Goal: Task Accomplishment & Management: Use online tool/utility

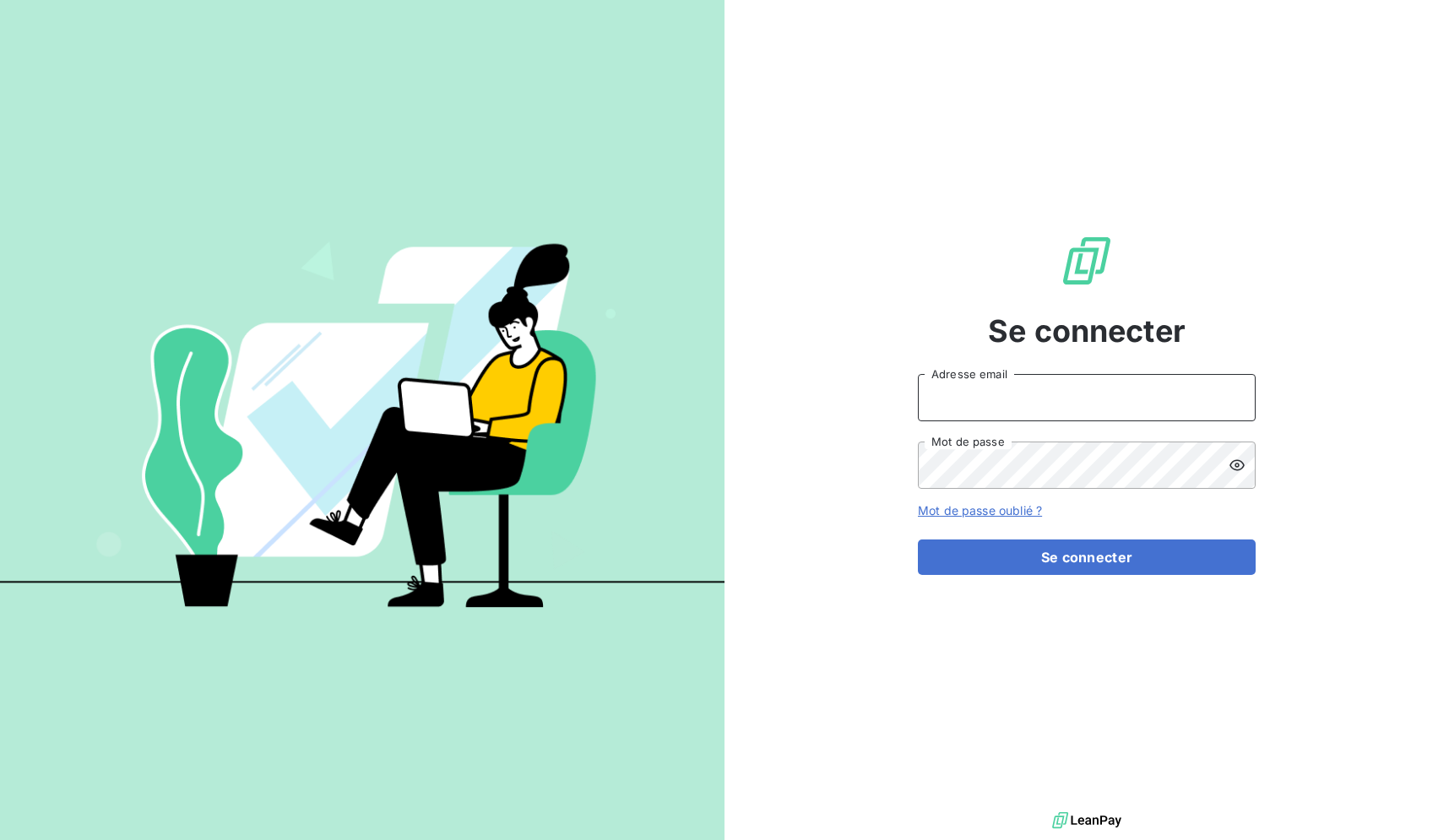
click at [1085, 399] on input "Adresse email" at bounding box center [1087, 398] width 338 height 47
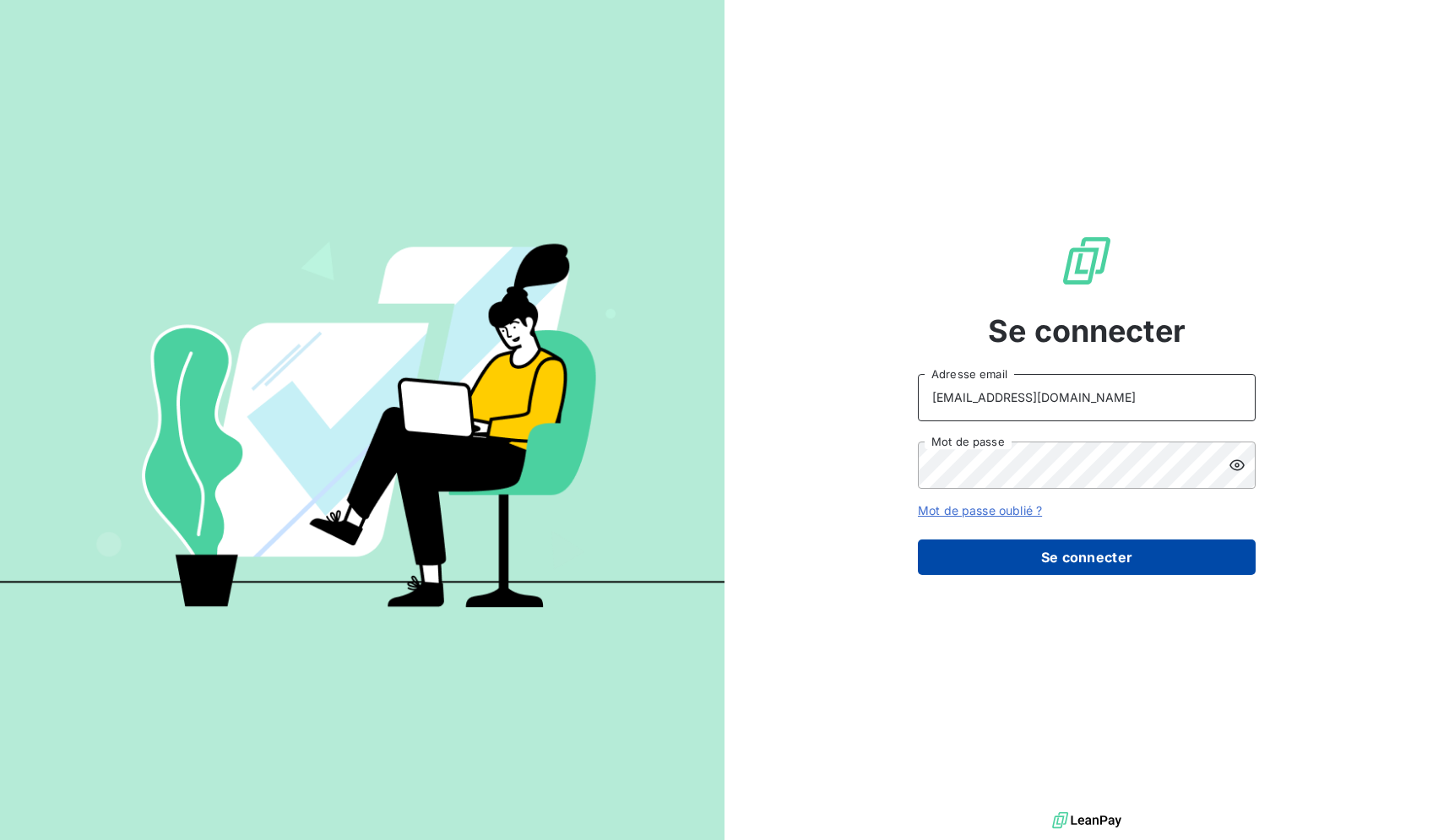
type input "[EMAIL_ADDRESS][DOMAIN_NAME]"
click at [1067, 556] on button "Se connecter" at bounding box center [1087, 557] width 338 height 35
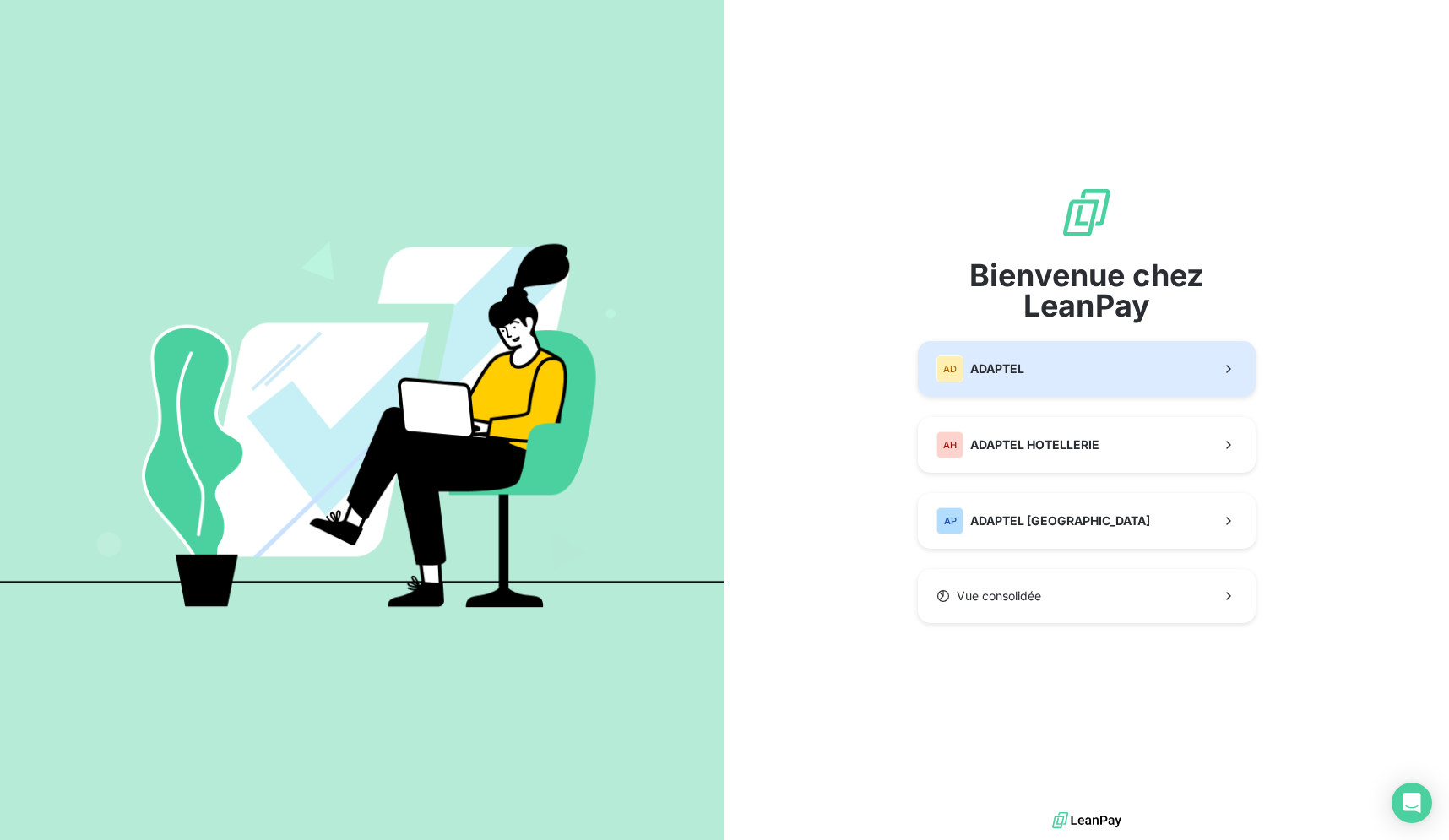
click at [1191, 355] on button "AD ADAPTEL" at bounding box center [1087, 369] width 338 height 56
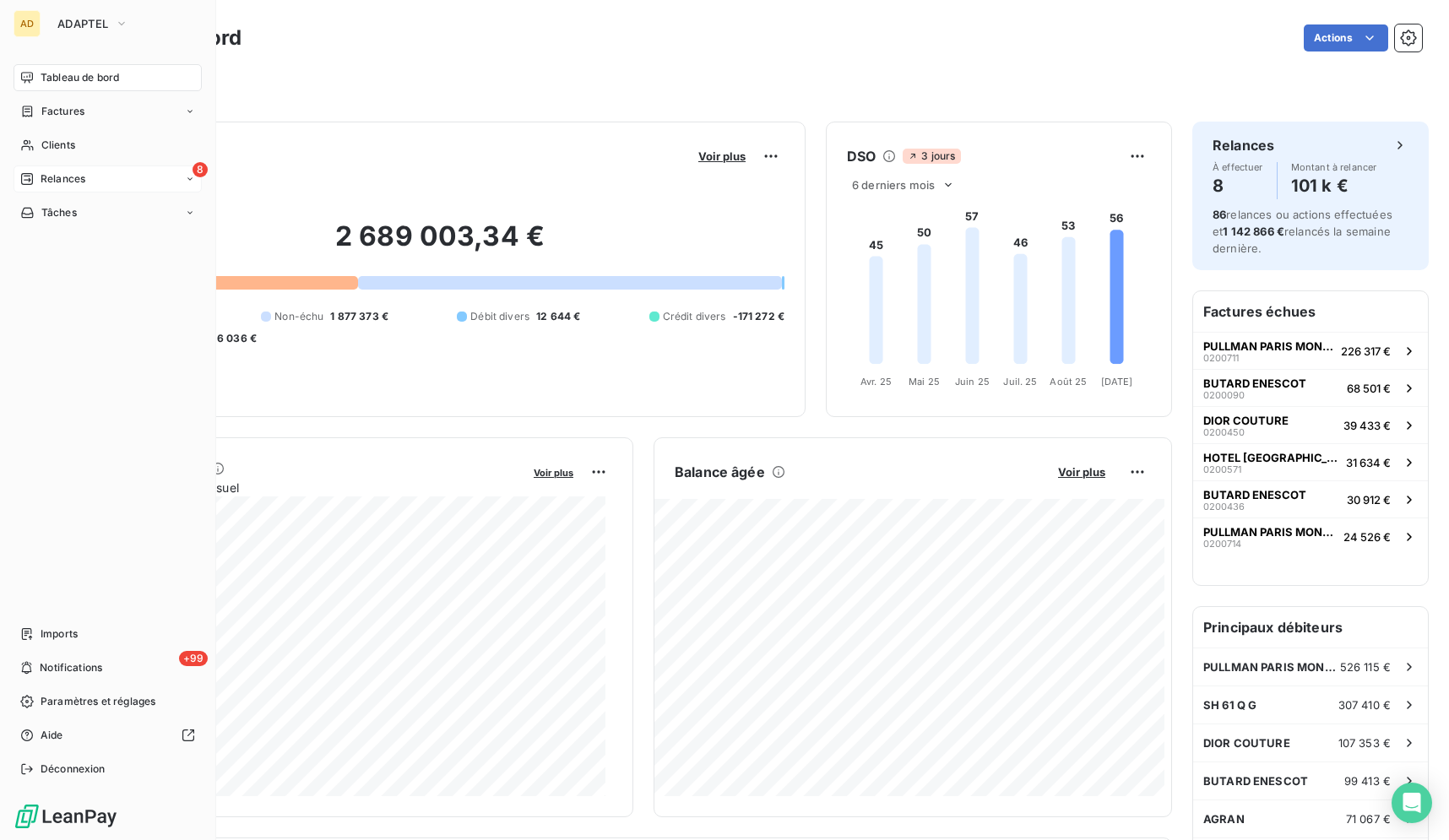
click at [38, 176] on div "Relances" at bounding box center [53, 179] width 65 height 15
click at [147, 185] on div "8 Relances" at bounding box center [107, 179] width 188 height 27
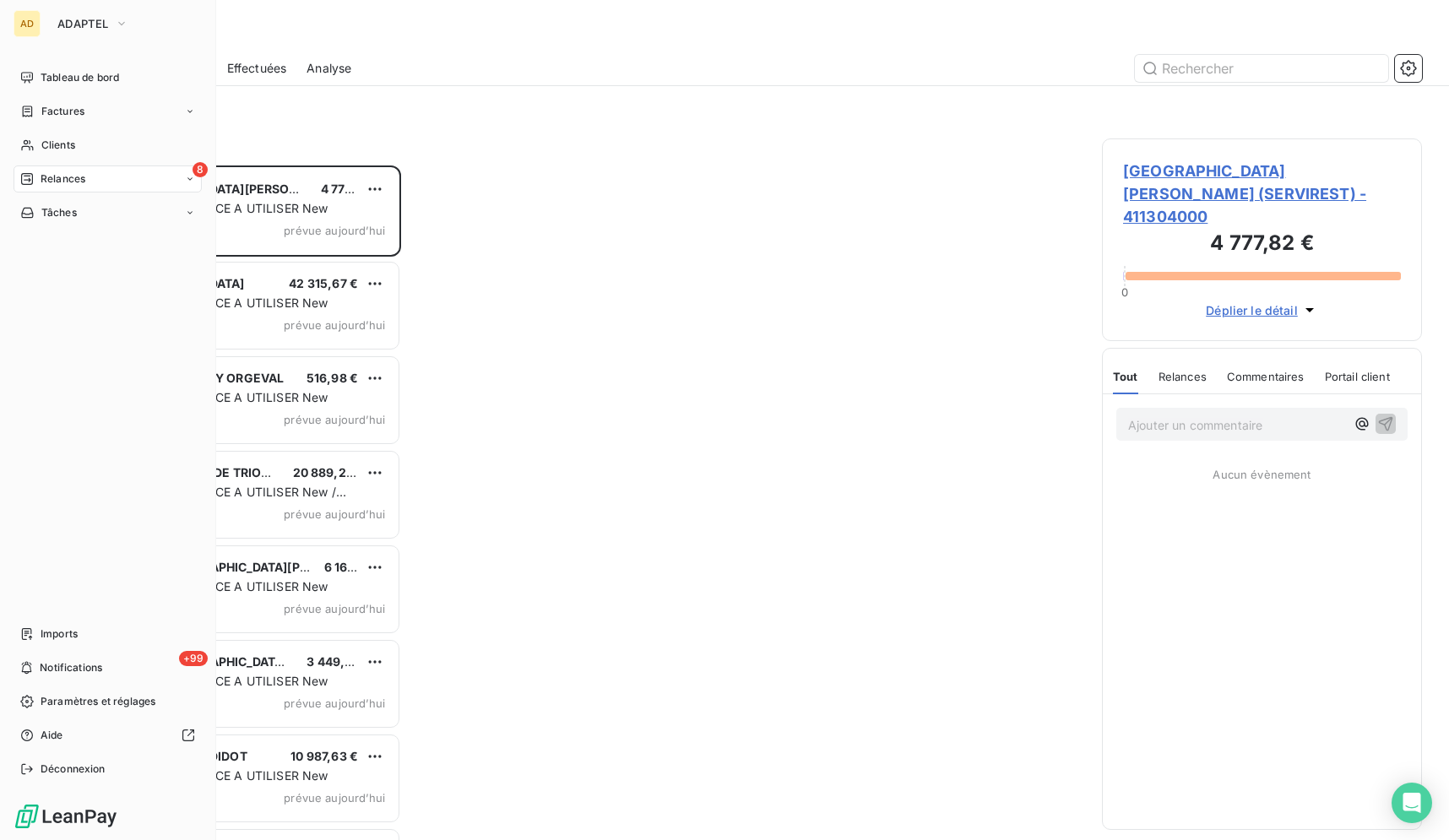
scroll to position [660, 306]
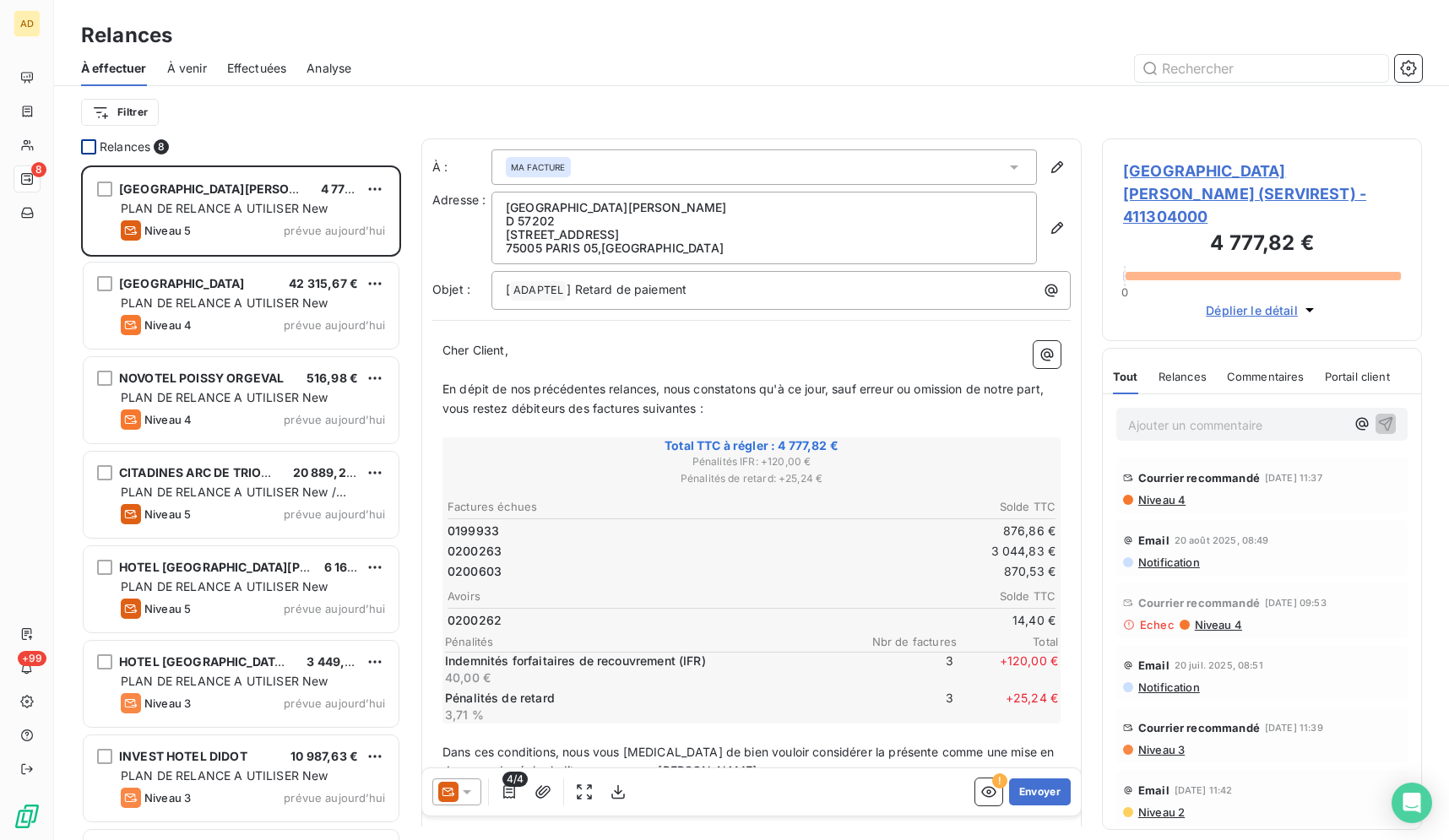
click at [84, 152] on div at bounding box center [88, 146] width 15 height 15
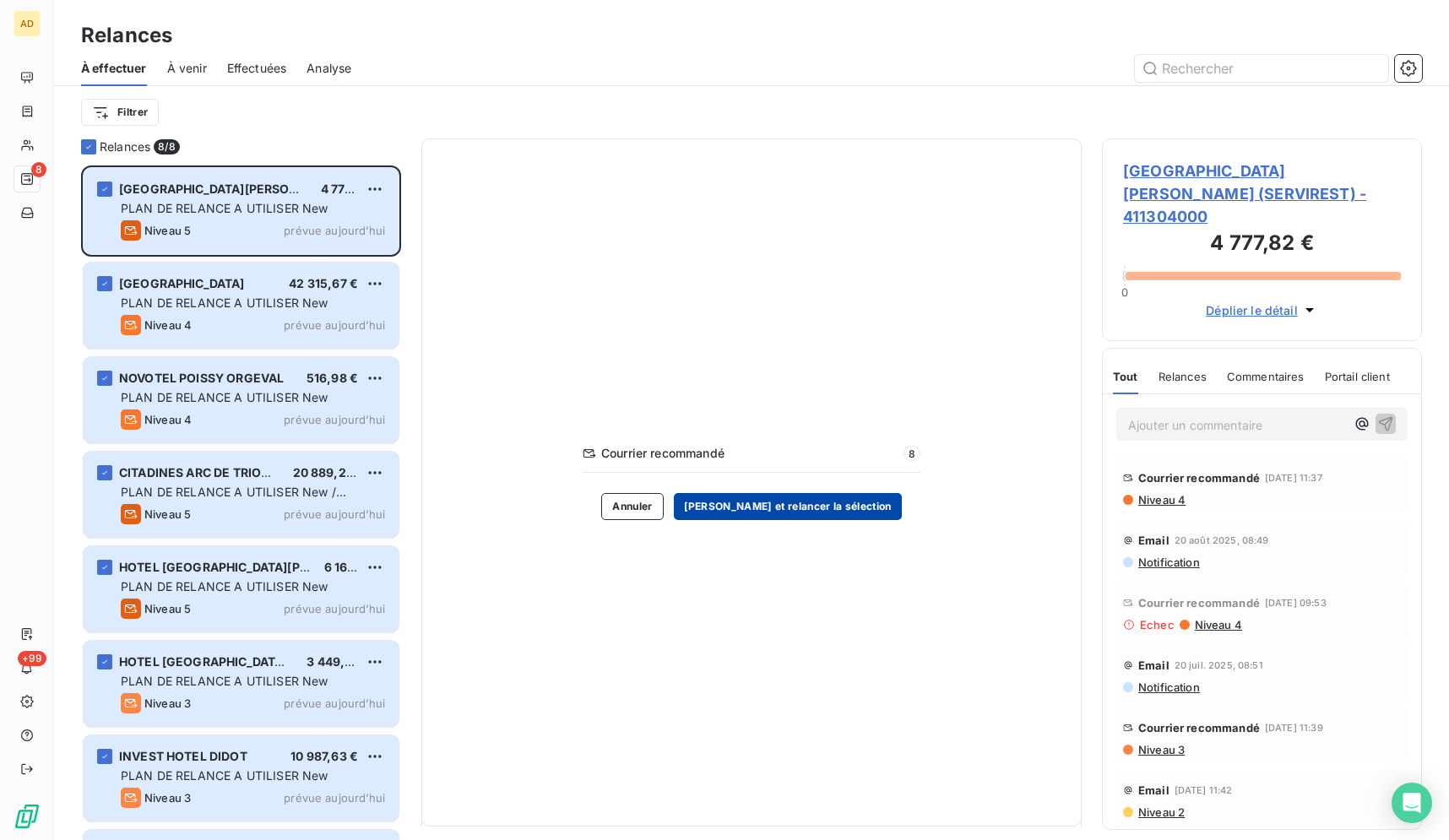
click at [765, 505] on button "Valider et relancer la sélection" at bounding box center [788, 506] width 228 height 27
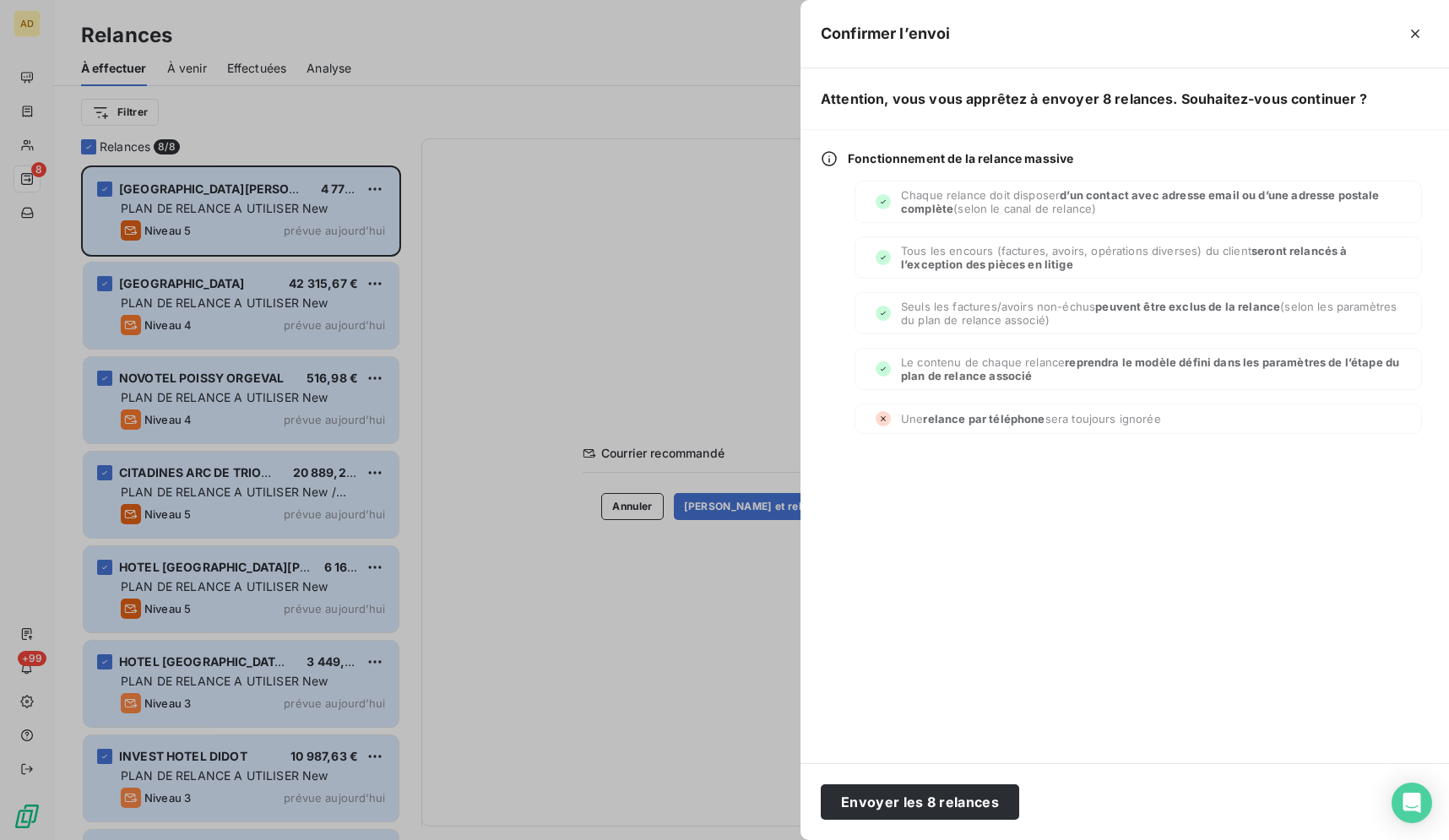
drag, startPoint x: 915, startPoint y: 800, endPoint x: 788, endPoint y: 730, distance: 145.0
click at [894, 815] on button "Envoyer les 8 relances" at bounding box center [920, 801] width 198 height 35
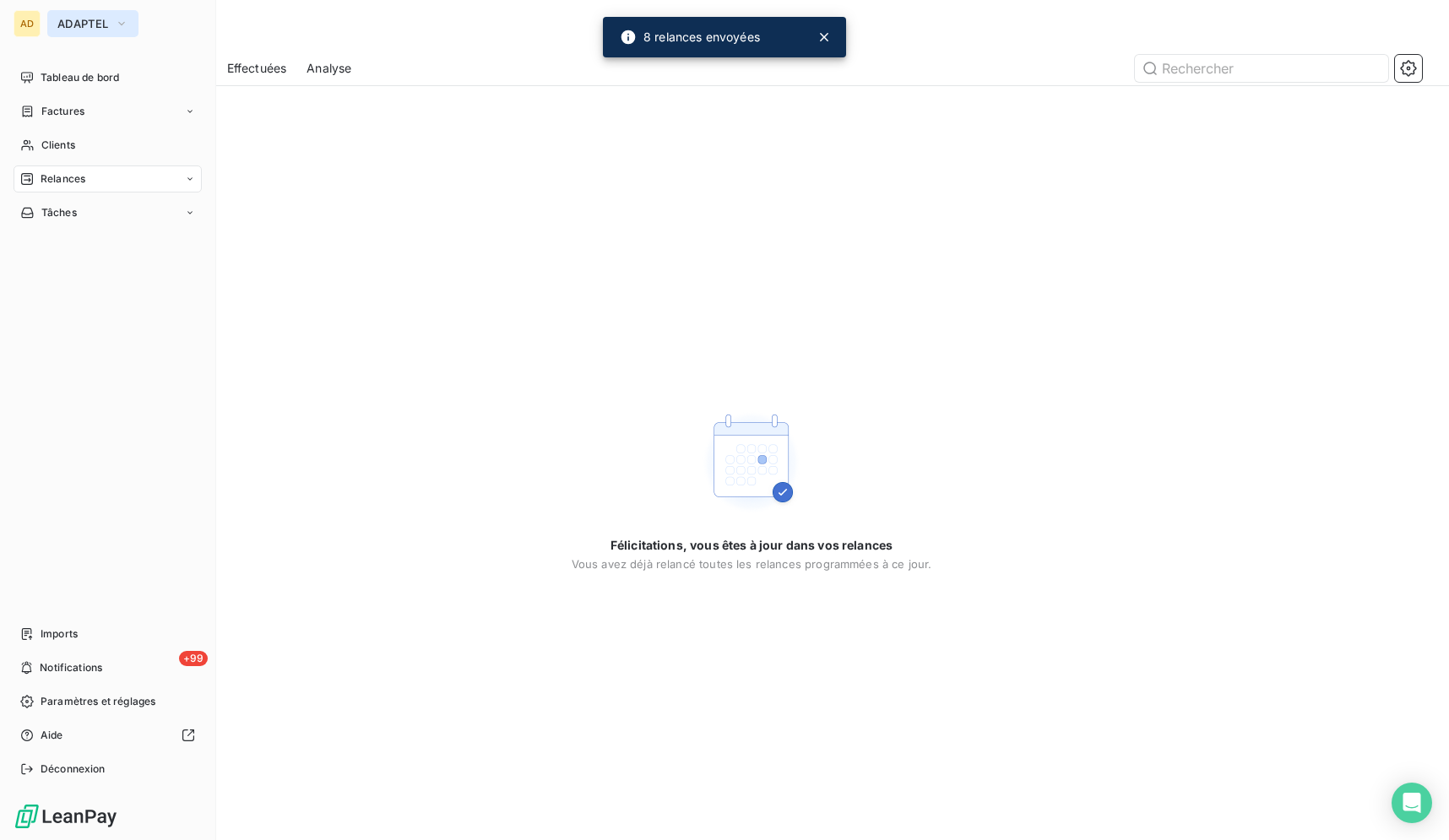
click at [79, 16] on button "ADAPTEL" at bounding box center [93, 24] width 91 height 27
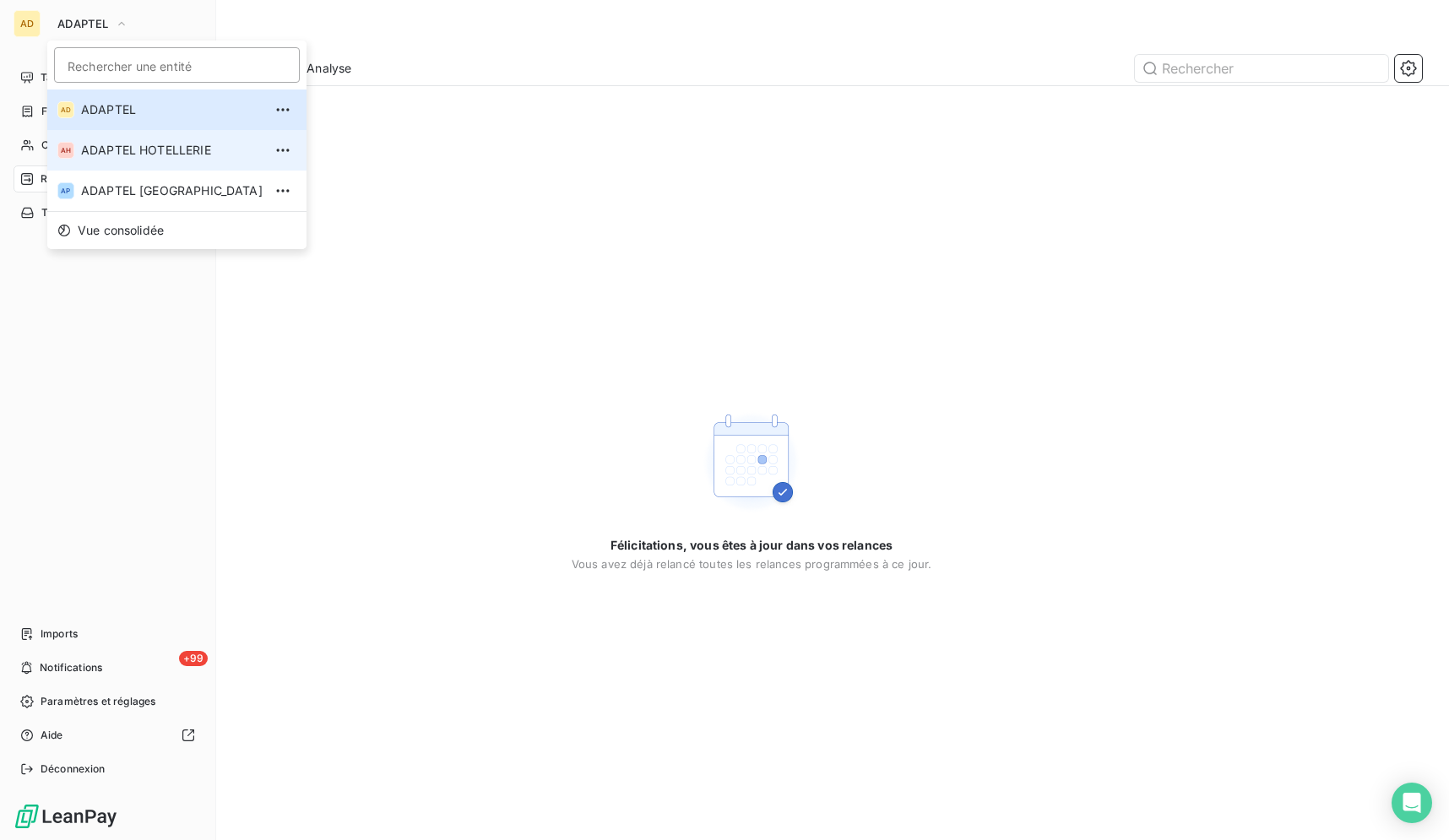
click at [191, 158] on span "ADAPTEL HOTELLERIE" at bounding box center [172, 150] width 181 height 17
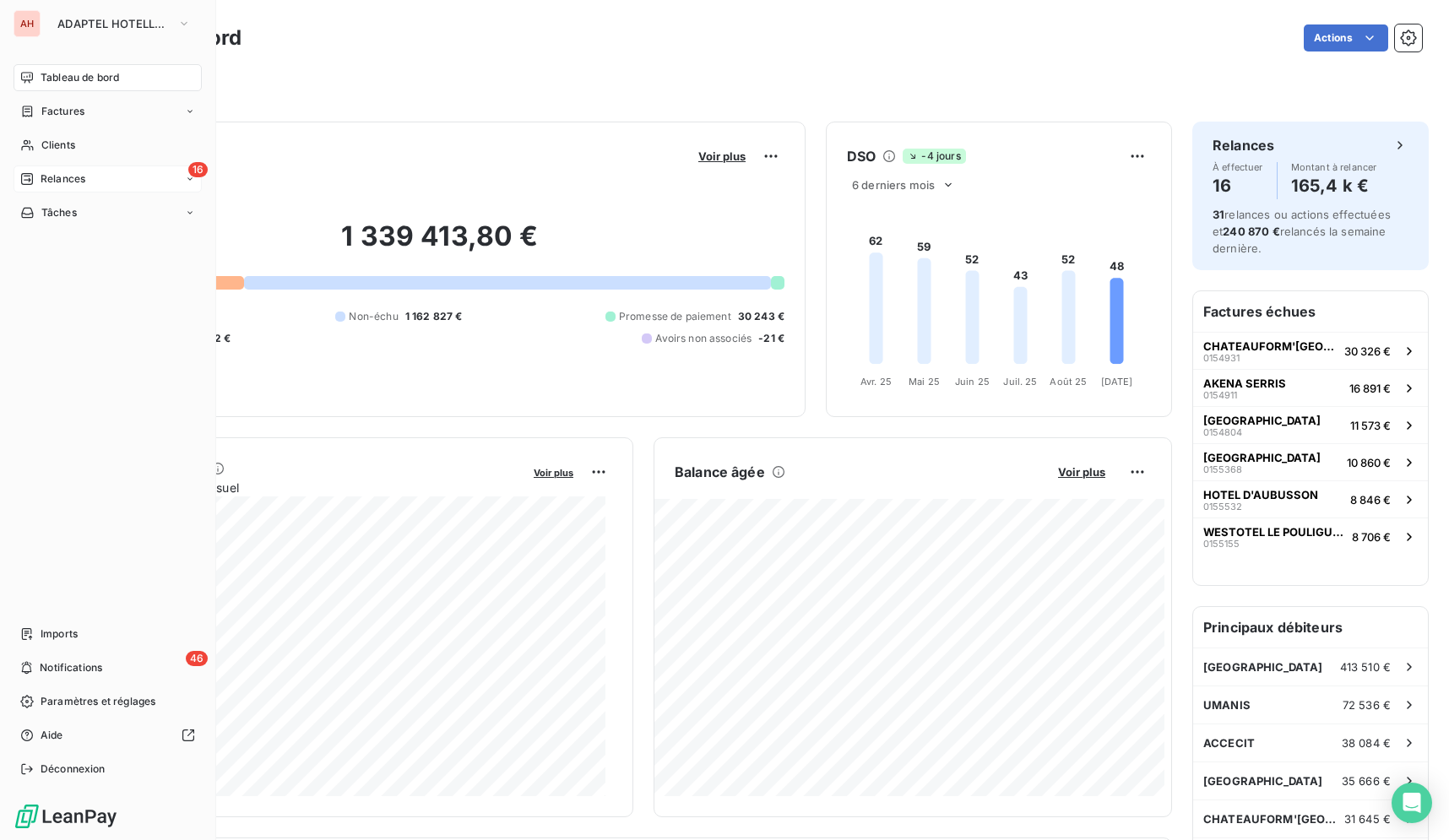
click at [125, 171] on div "16 Relances" at bounding box center [107, 179] width 188 height 27
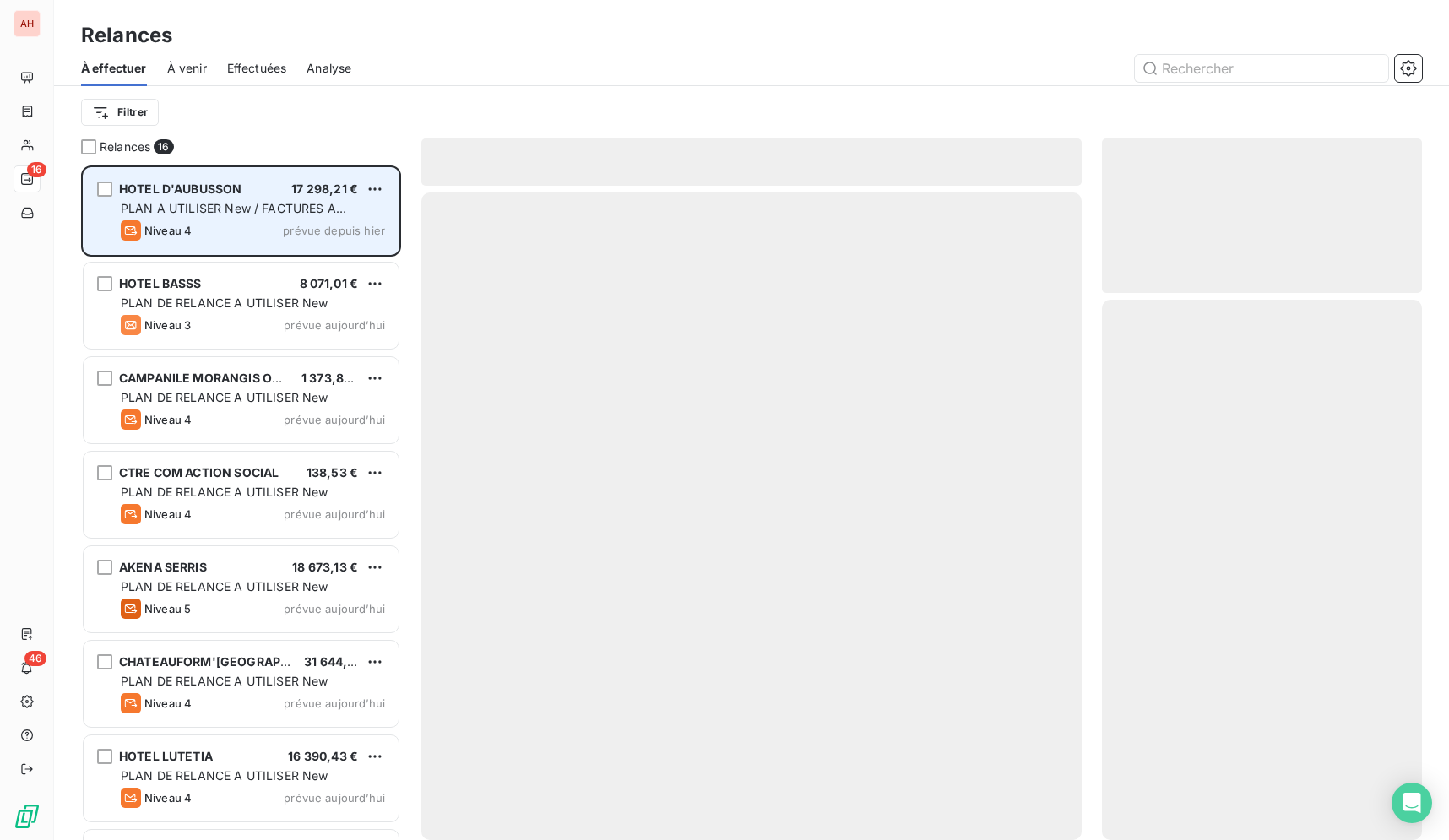
scroll to position [660, 306]
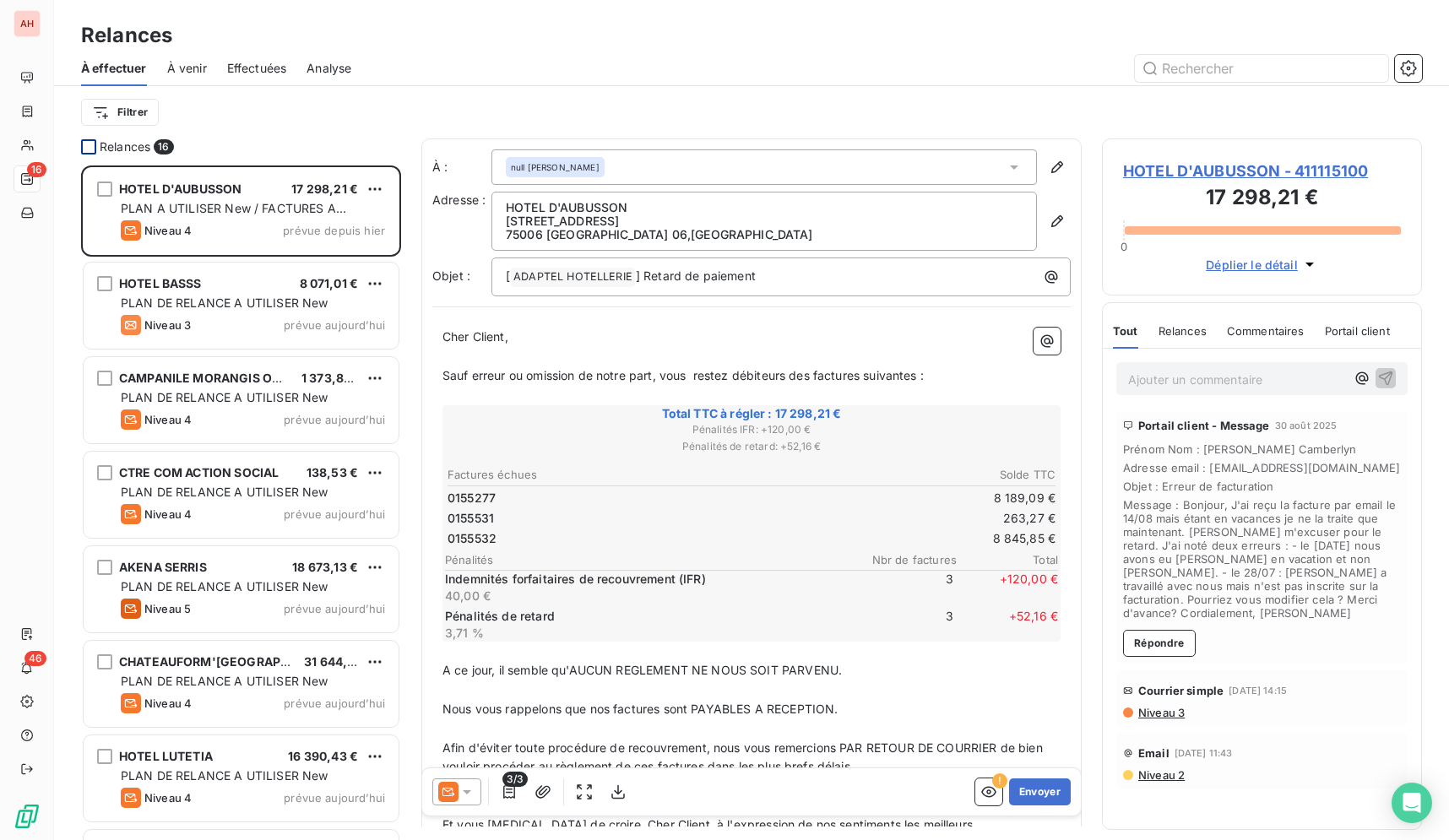
click at [89, 145] on div at bounding box center [88, 146] width 15 height 15
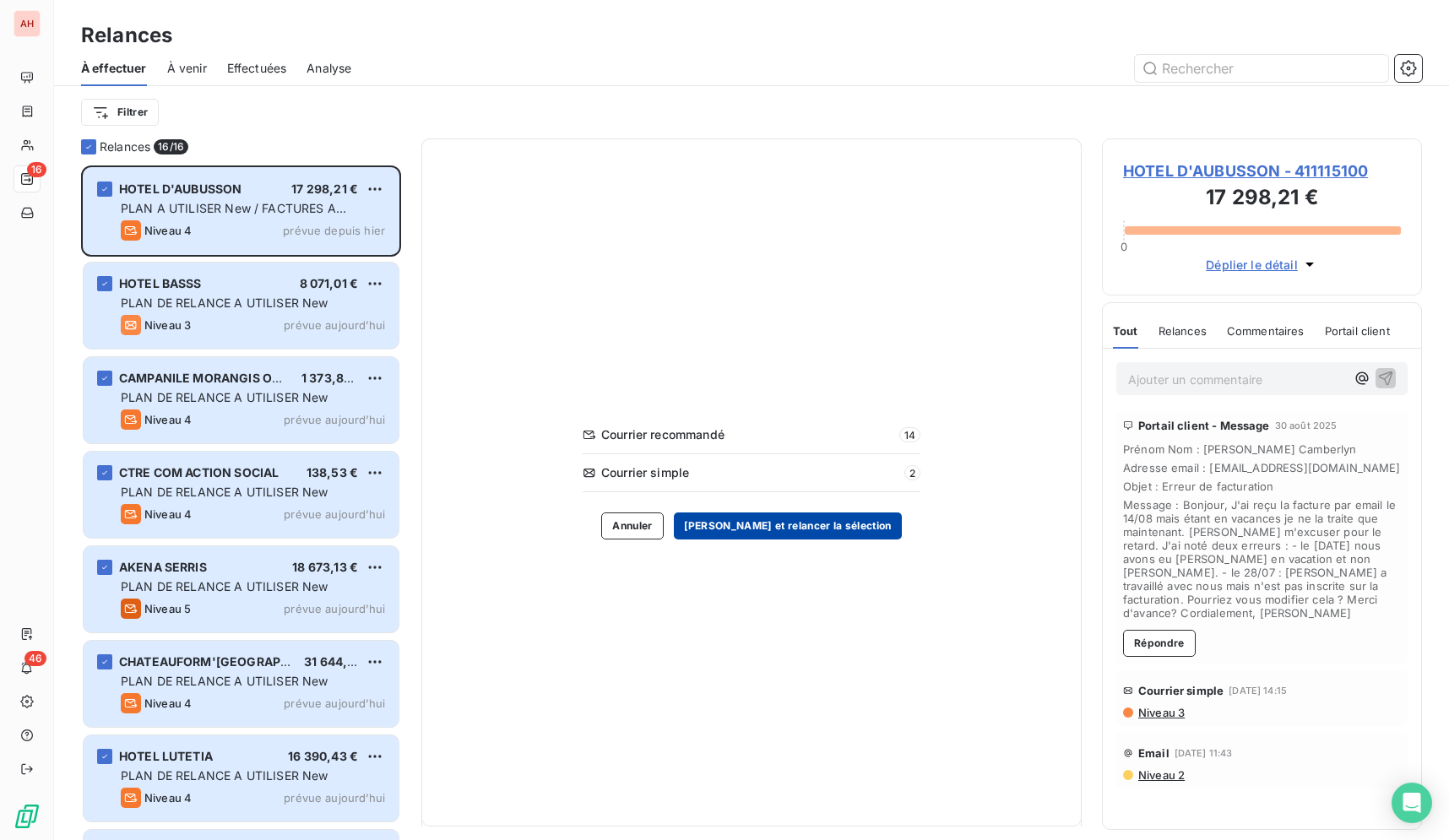
click at [835, 528] on button "Valider et relancer la sélection" at bounding box center [788, 526] width 228 height 27
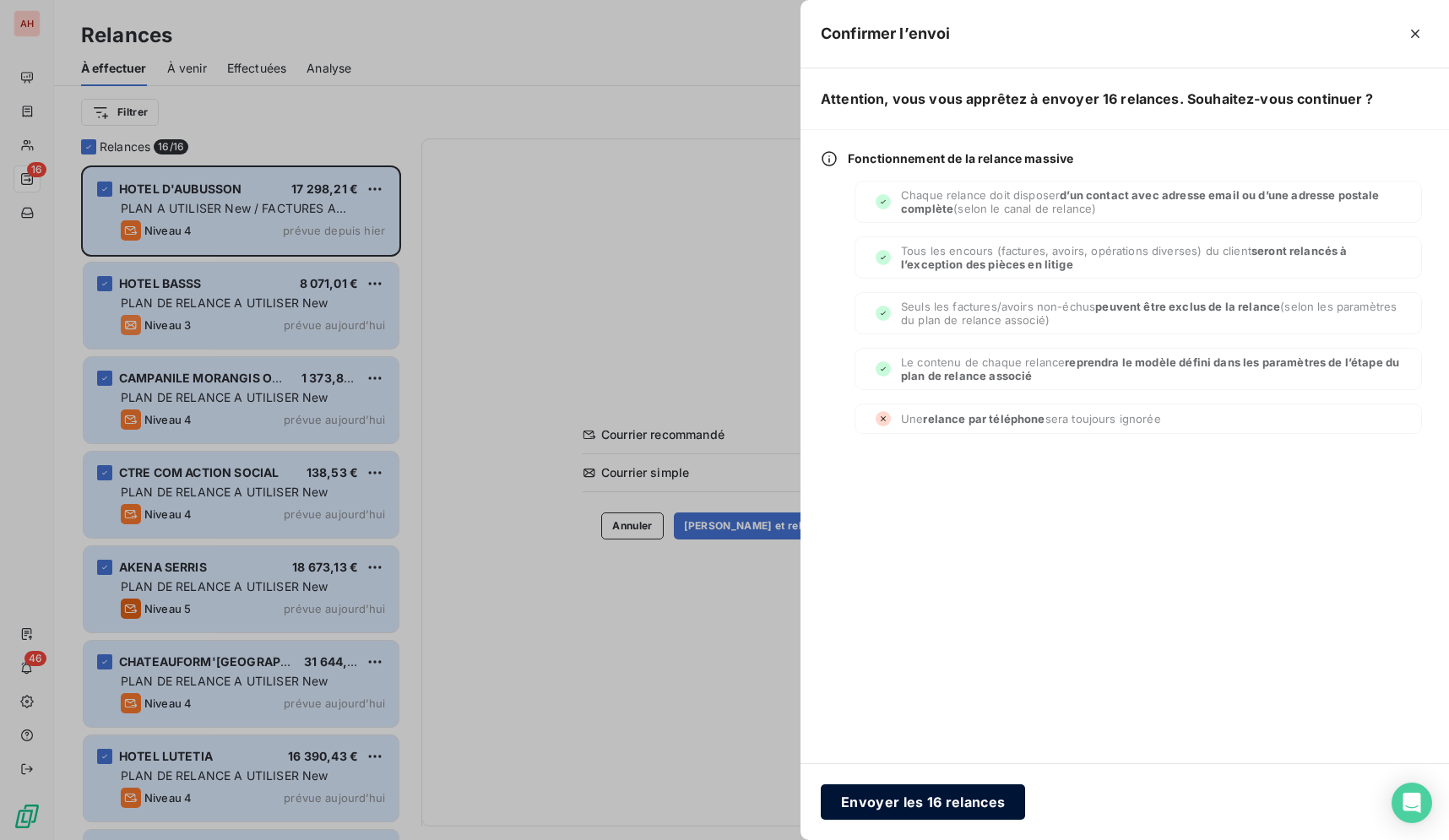
click at [951, 787] on button "Envoyer les 16 relances" at bounding box center [922, 801] width 204 height 35
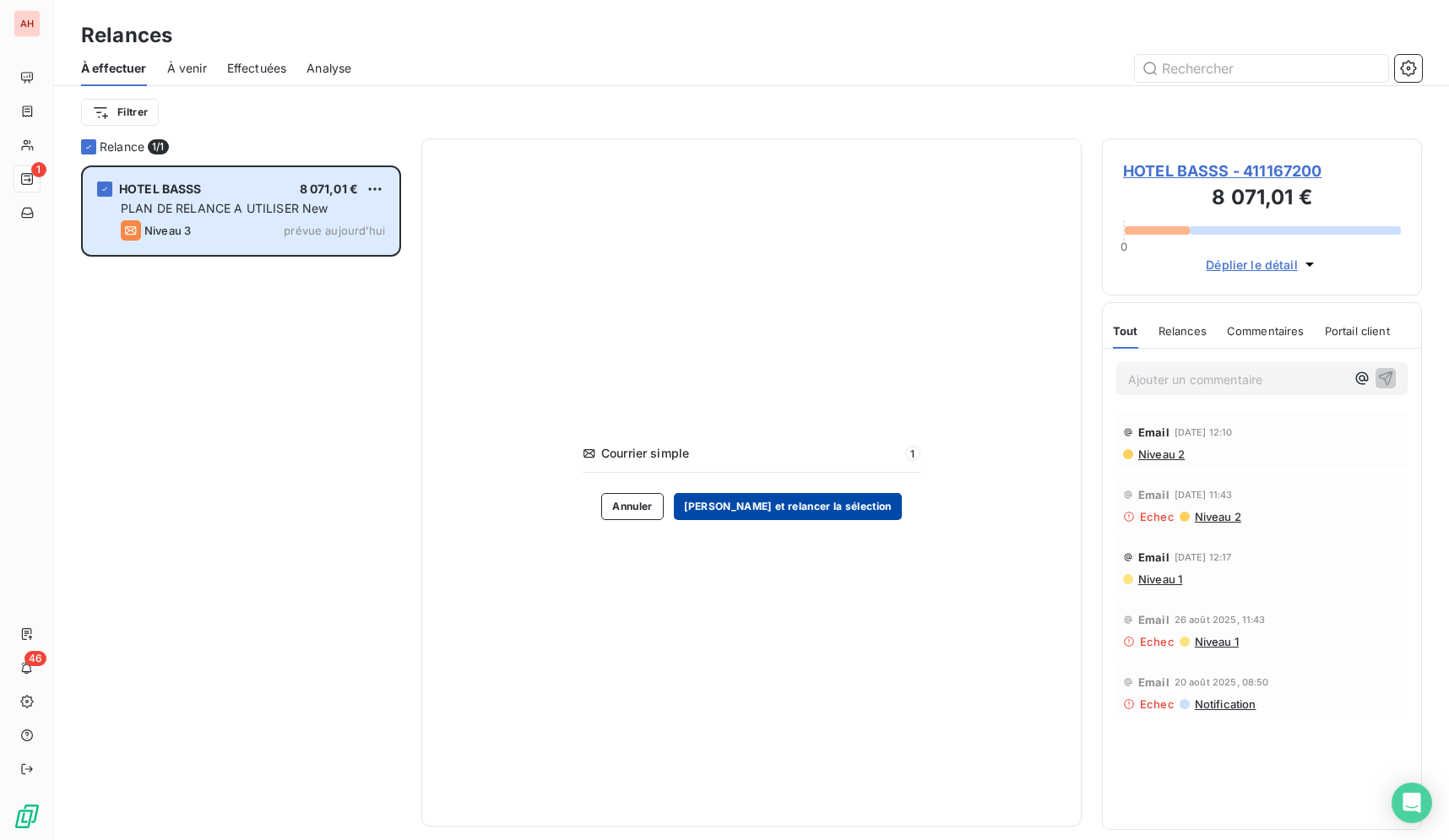
click at [746, 513] on button "Valider et relancer la sélection" at bounding box center [788, 506] width 228 height 27
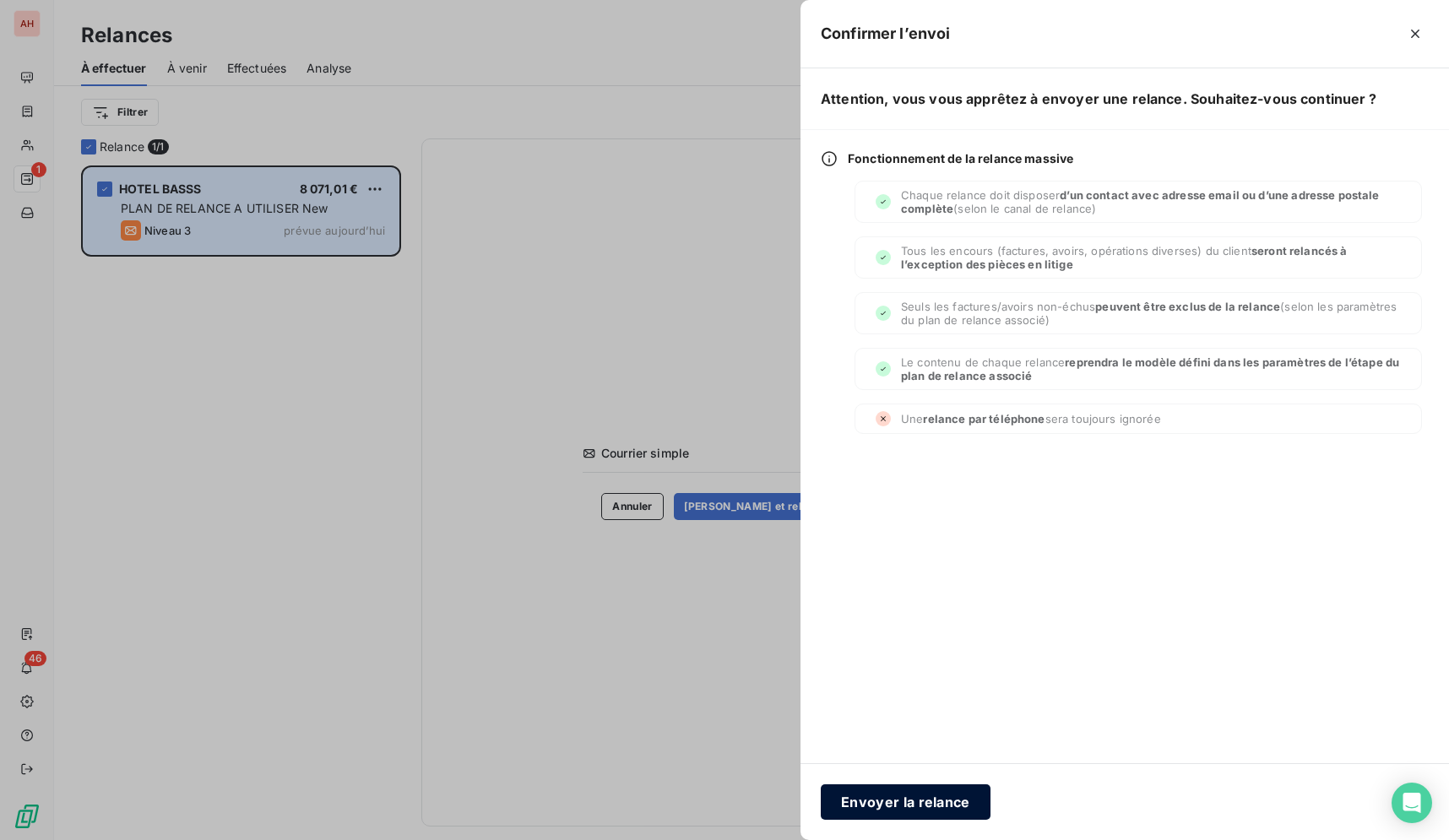
click at [922, 801] on button "Envoyer la relance" at bounding box center [906, 801] width 170 height 35
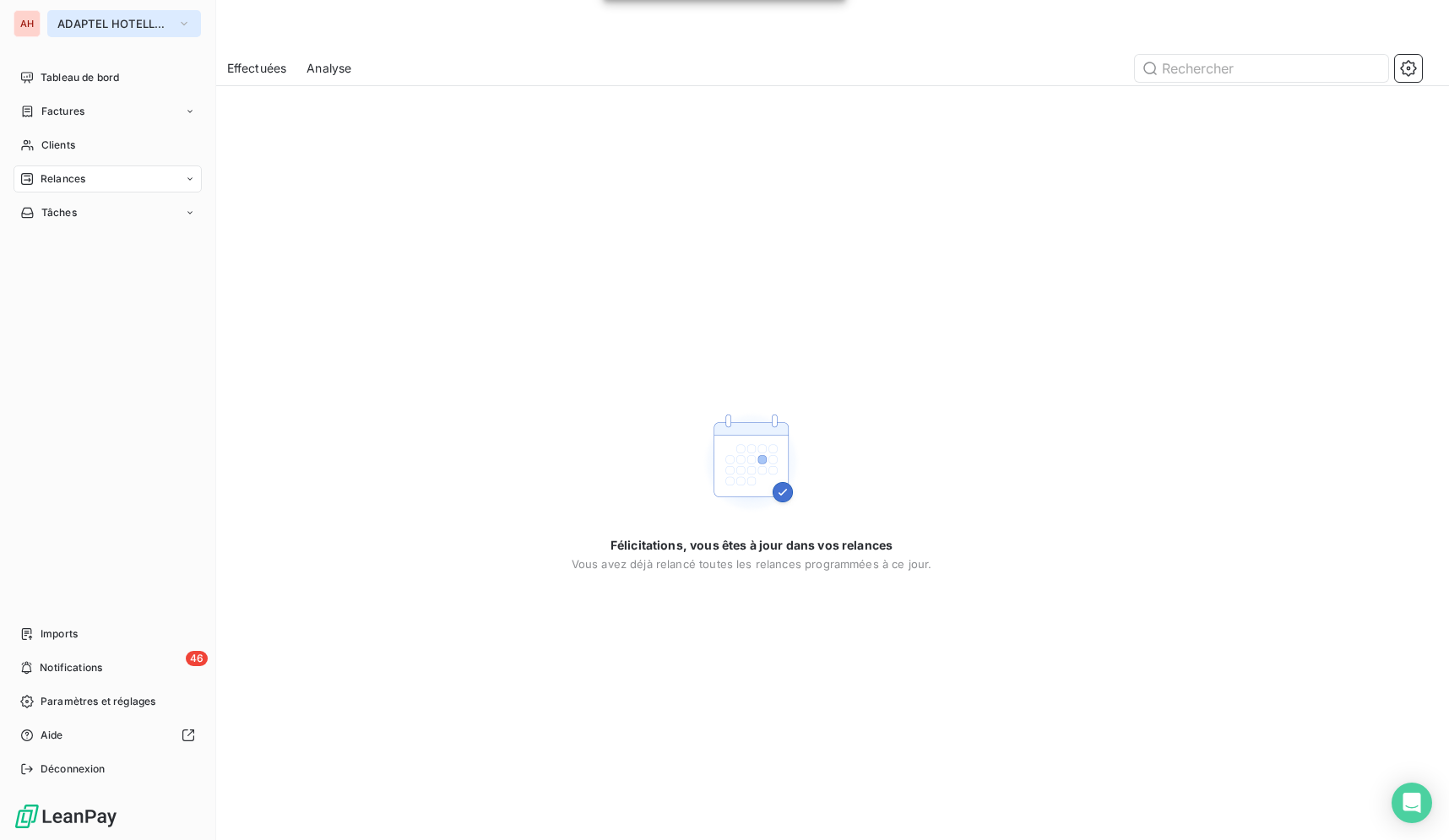
click at [106, 22] on span "ADAPTEL HOTELLERIE" at bounding box center [114, 23] width 113 height 13
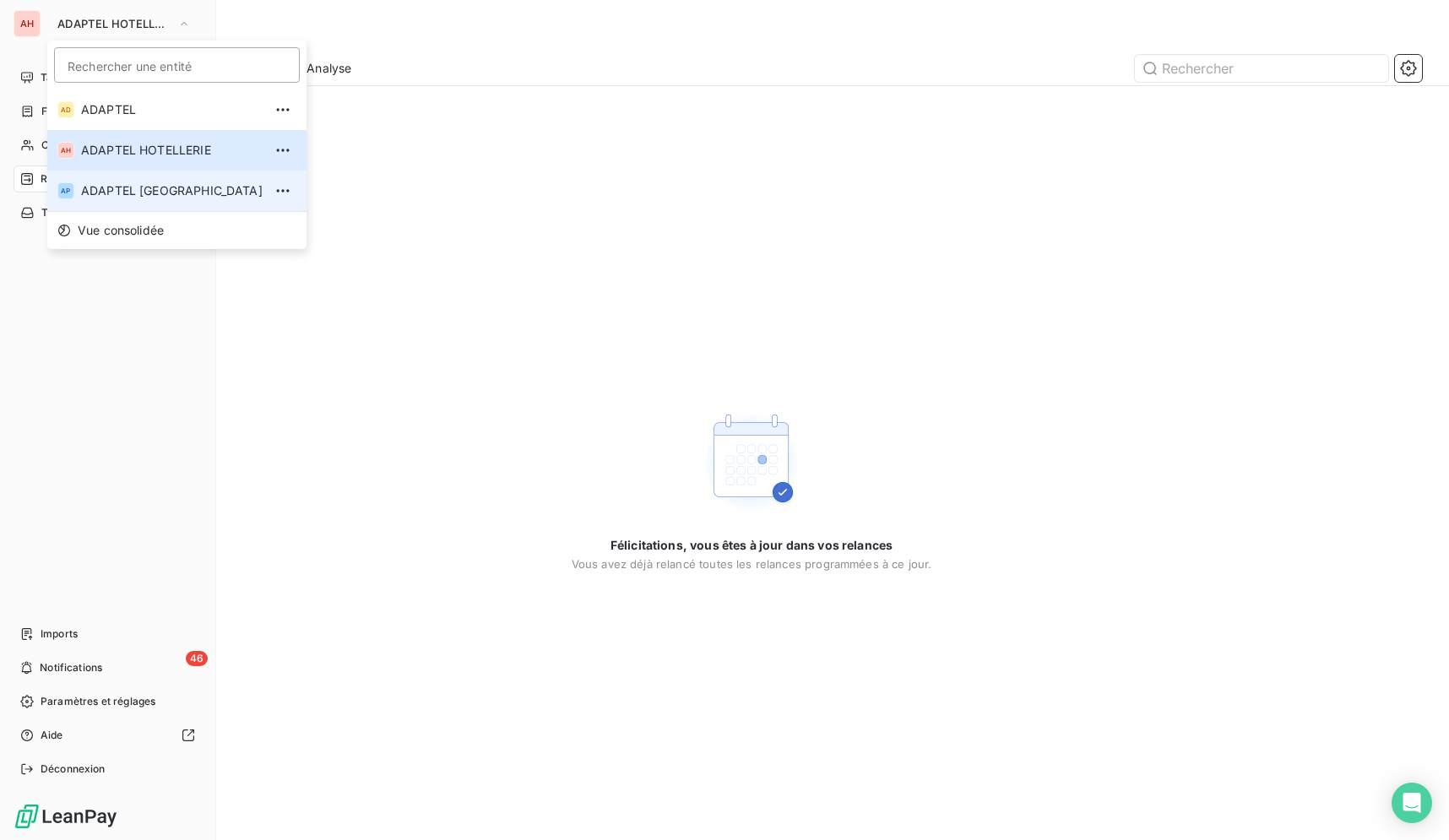
click at [211, 180] on li "AP ADAPTEL PARIS" at bounding box center [177, 191] width 259 height 40
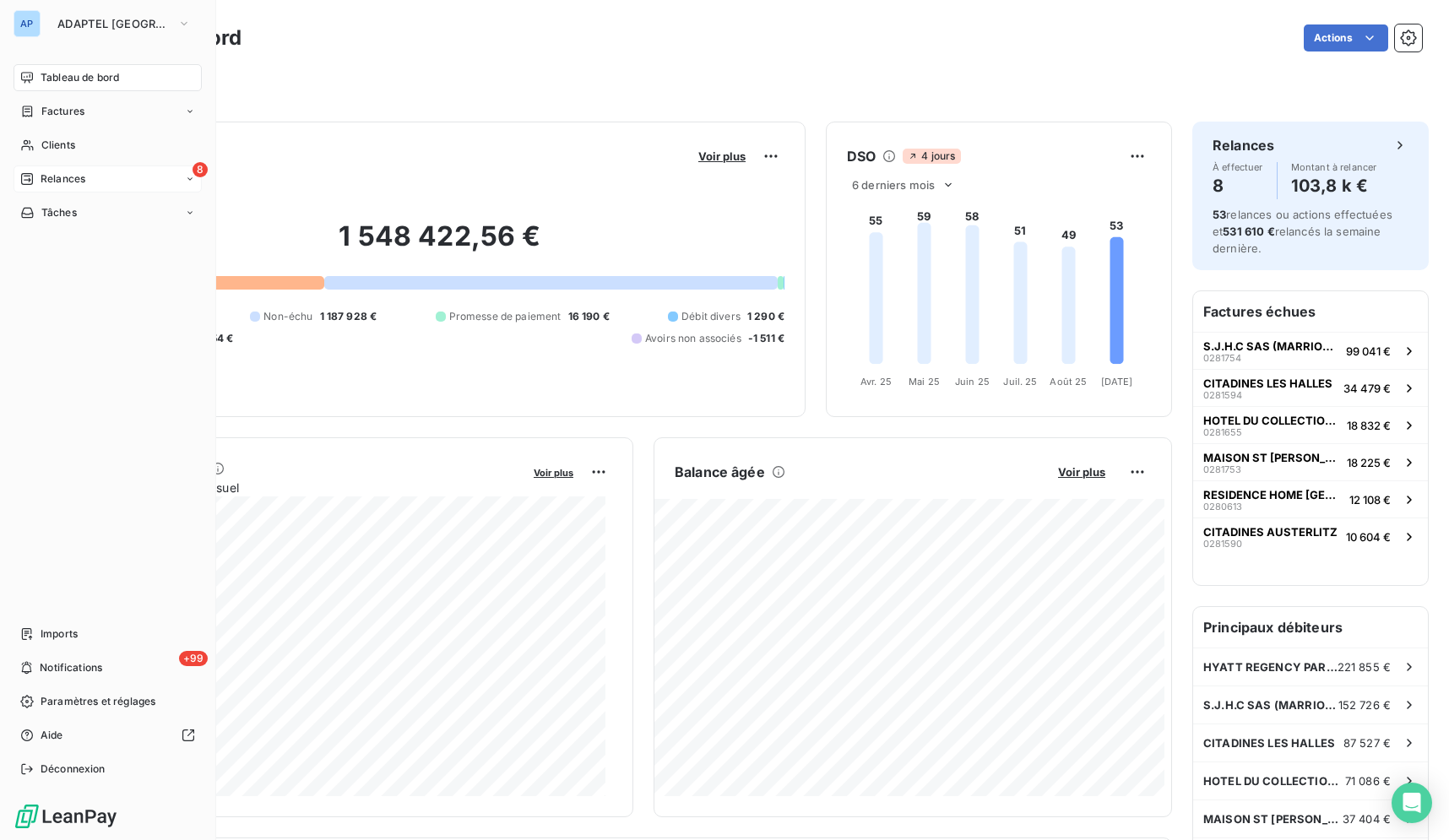
click at [109, 177] on div "8 Relances" at bounding box center [107, 179] width 188 height 27
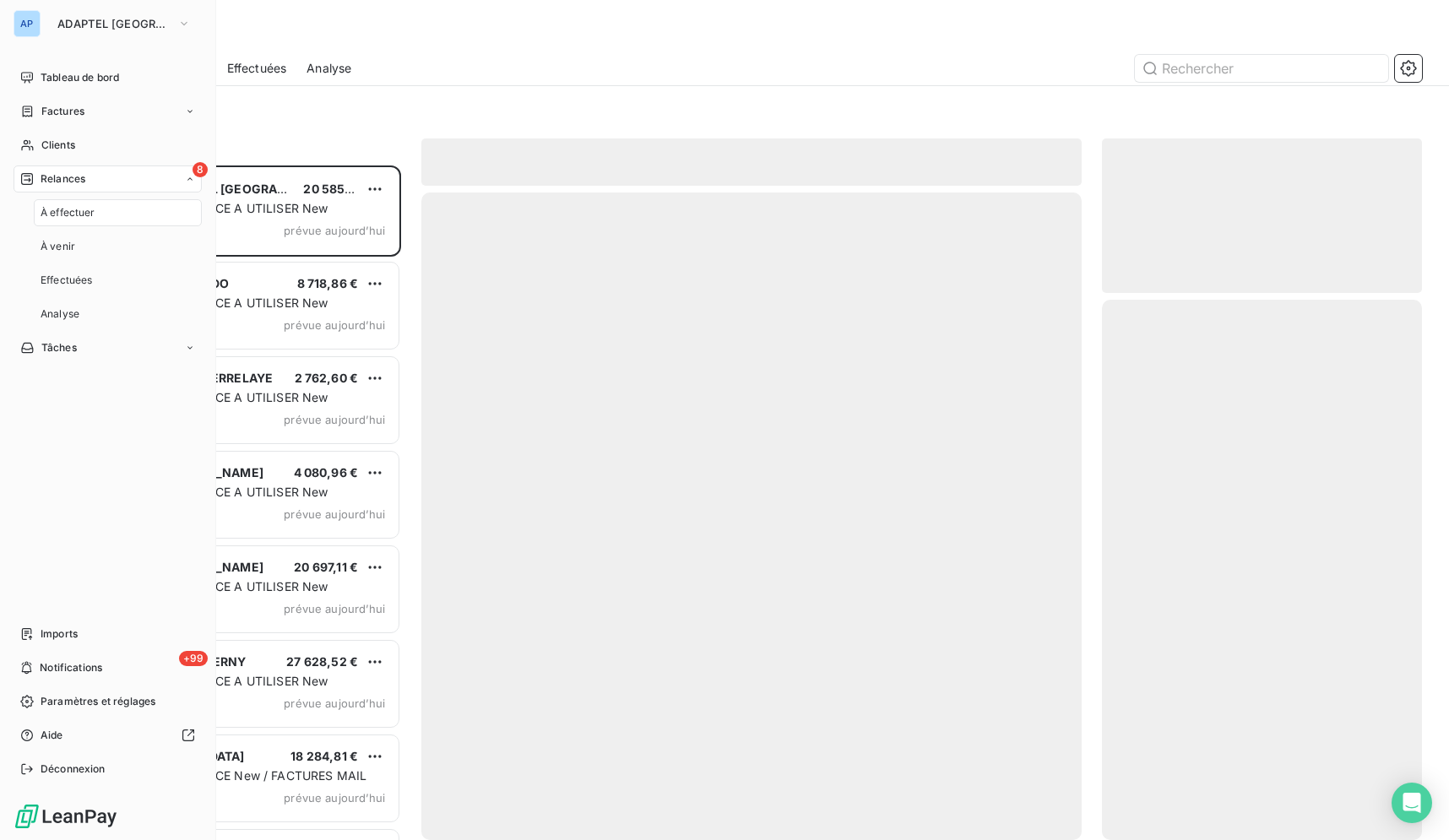
click at [79, 212] on span "À effectuer" at bounding box center [67, 212] width 55 height 15
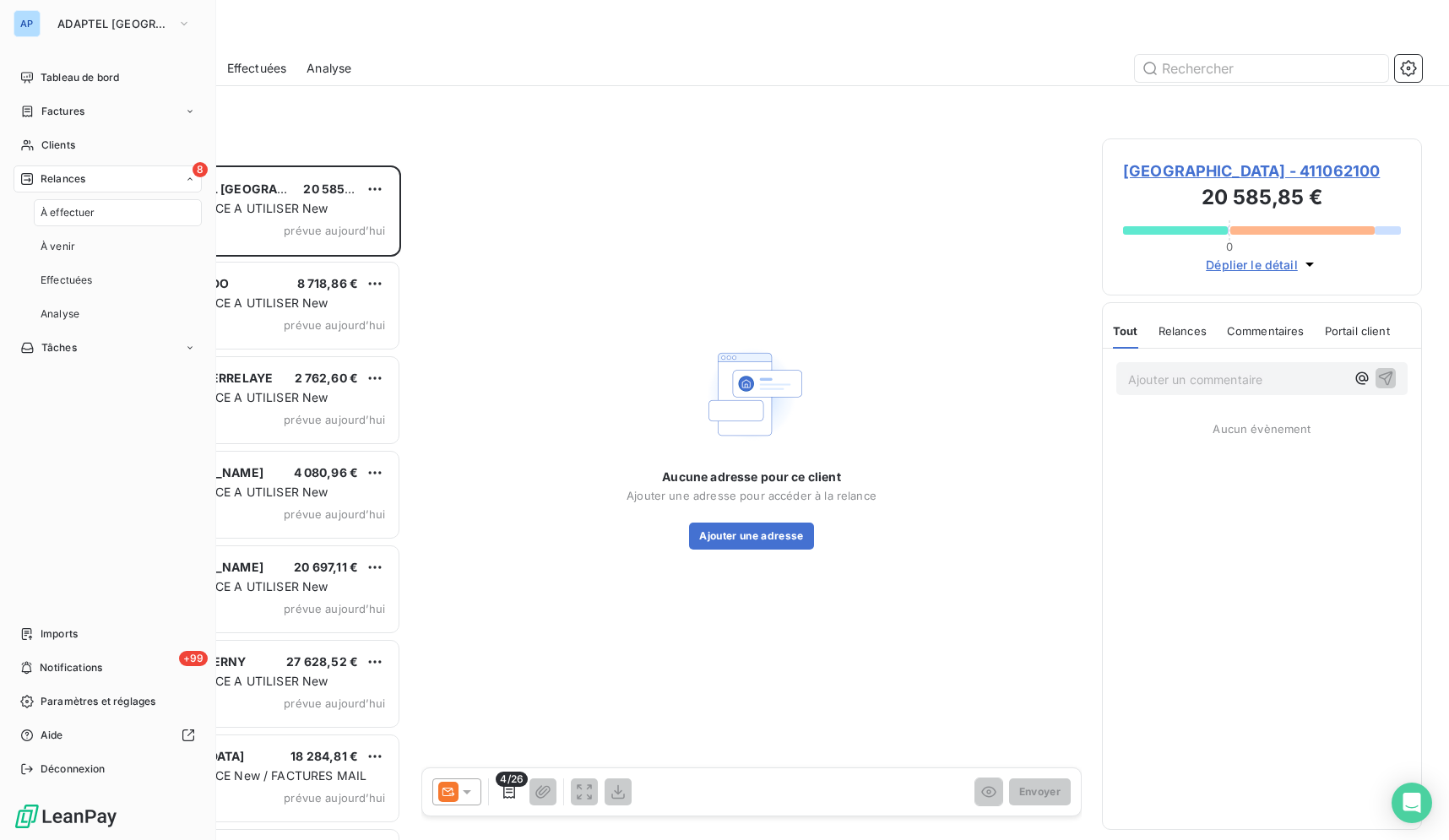
scroll to position [660, 306]
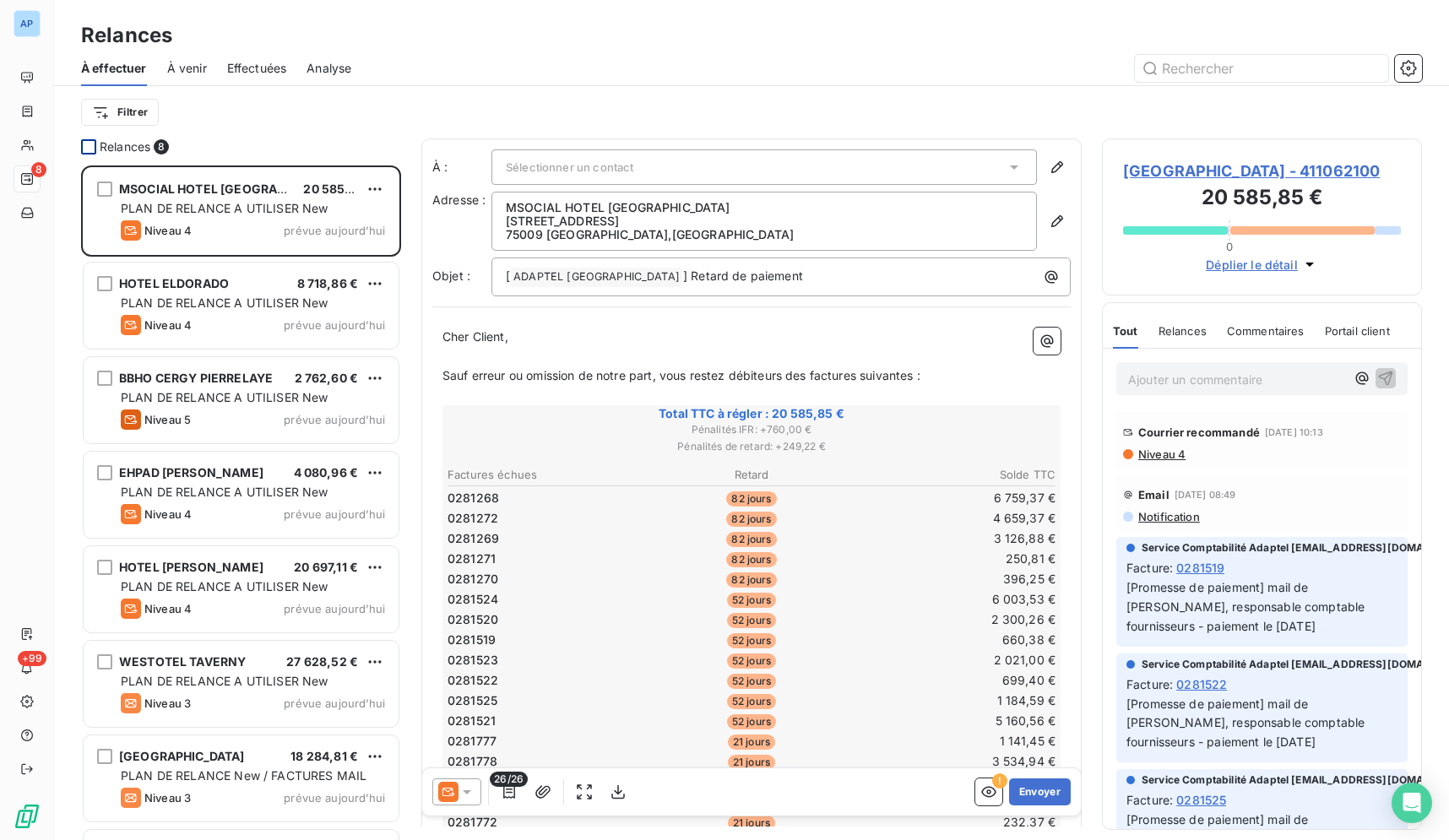
click at [90, 145] on div at bounding box center [88, 146] width 15 height 15
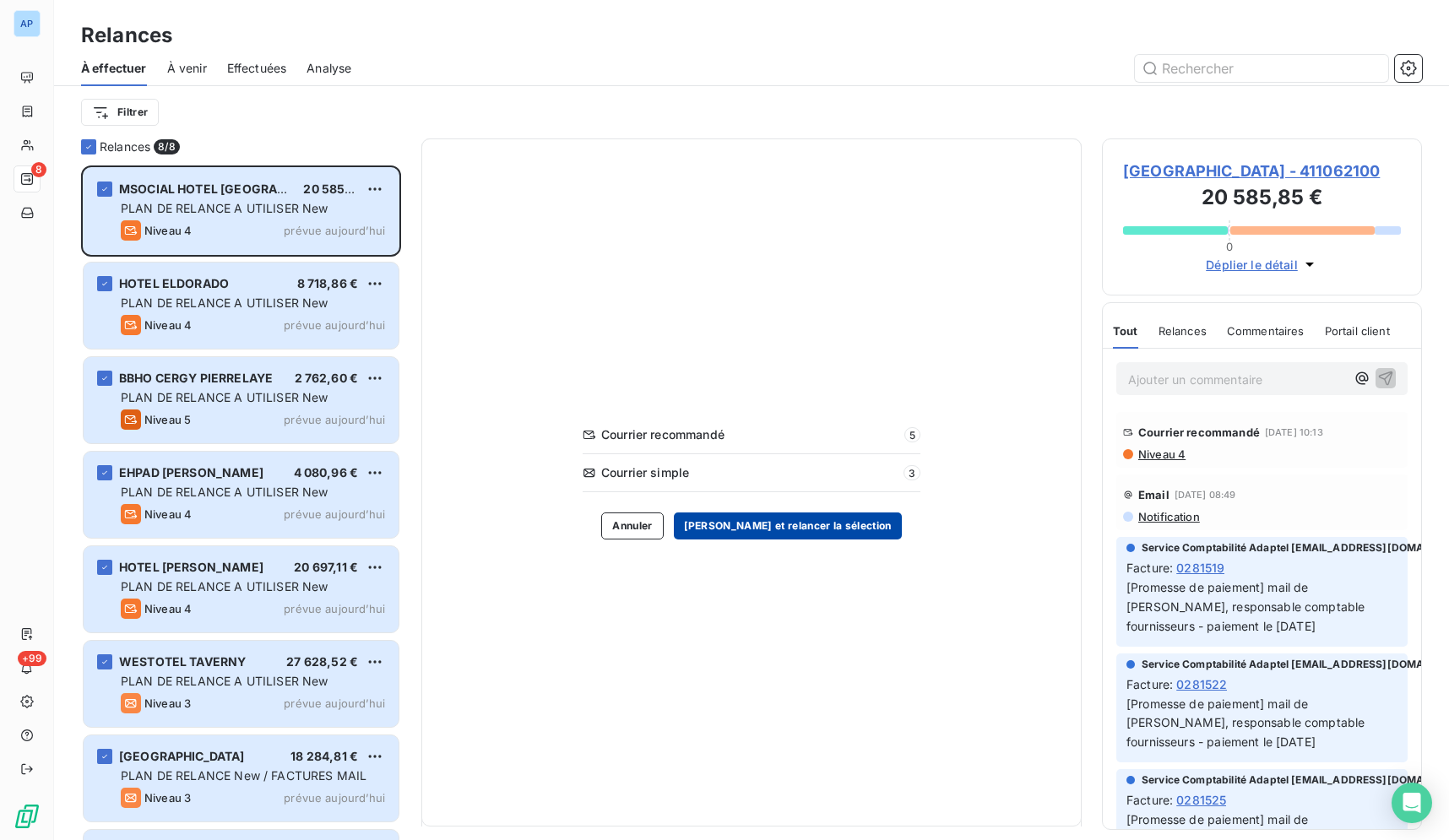
click at [799, 530] on button "Valider et relancer la sélection" at bounding box center [788, 526] width 228 height 27
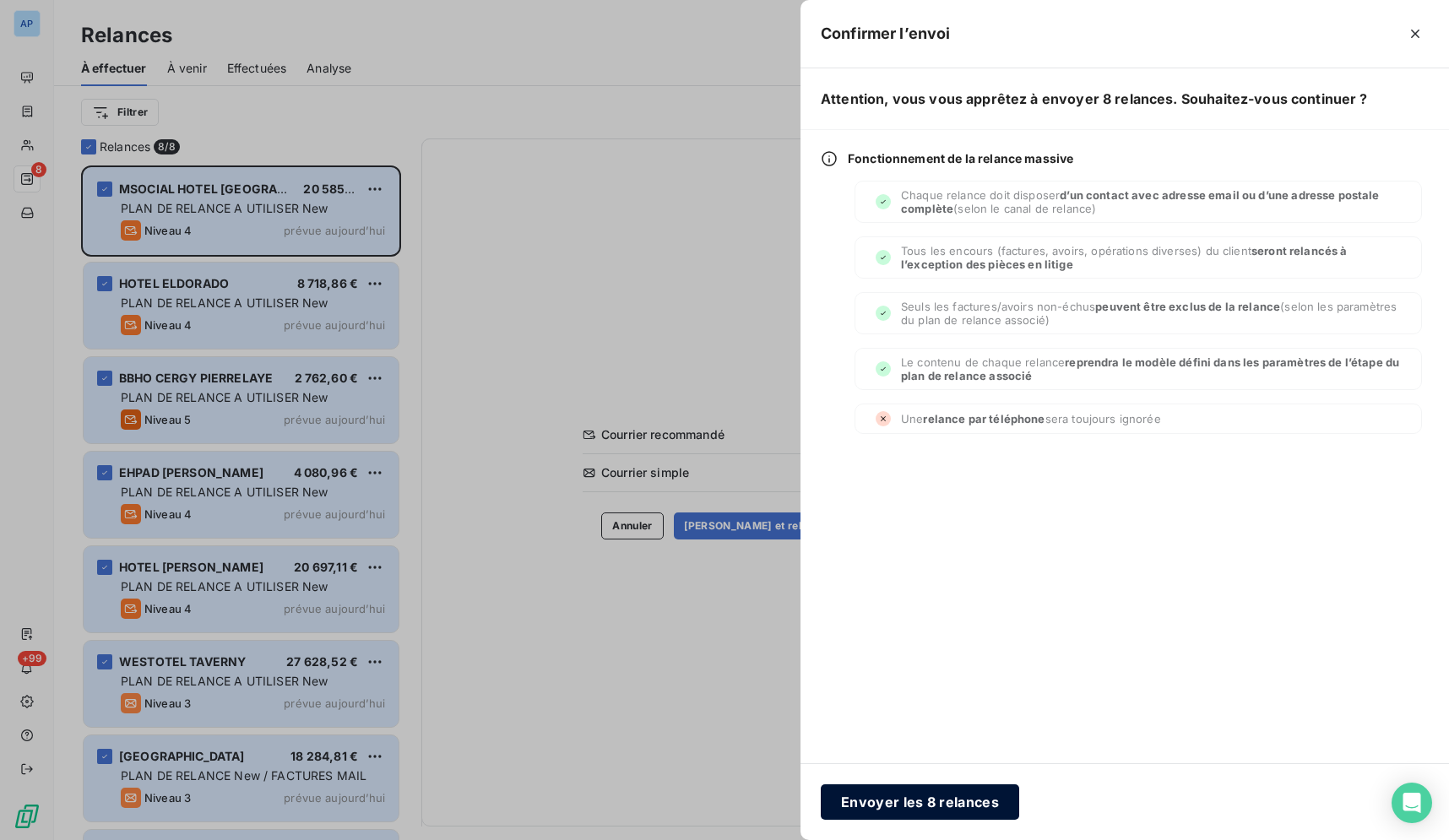
click at [936, 801] on button "Envoyer les 8 relances" at bounding box center [920, 801] width 198 height 35
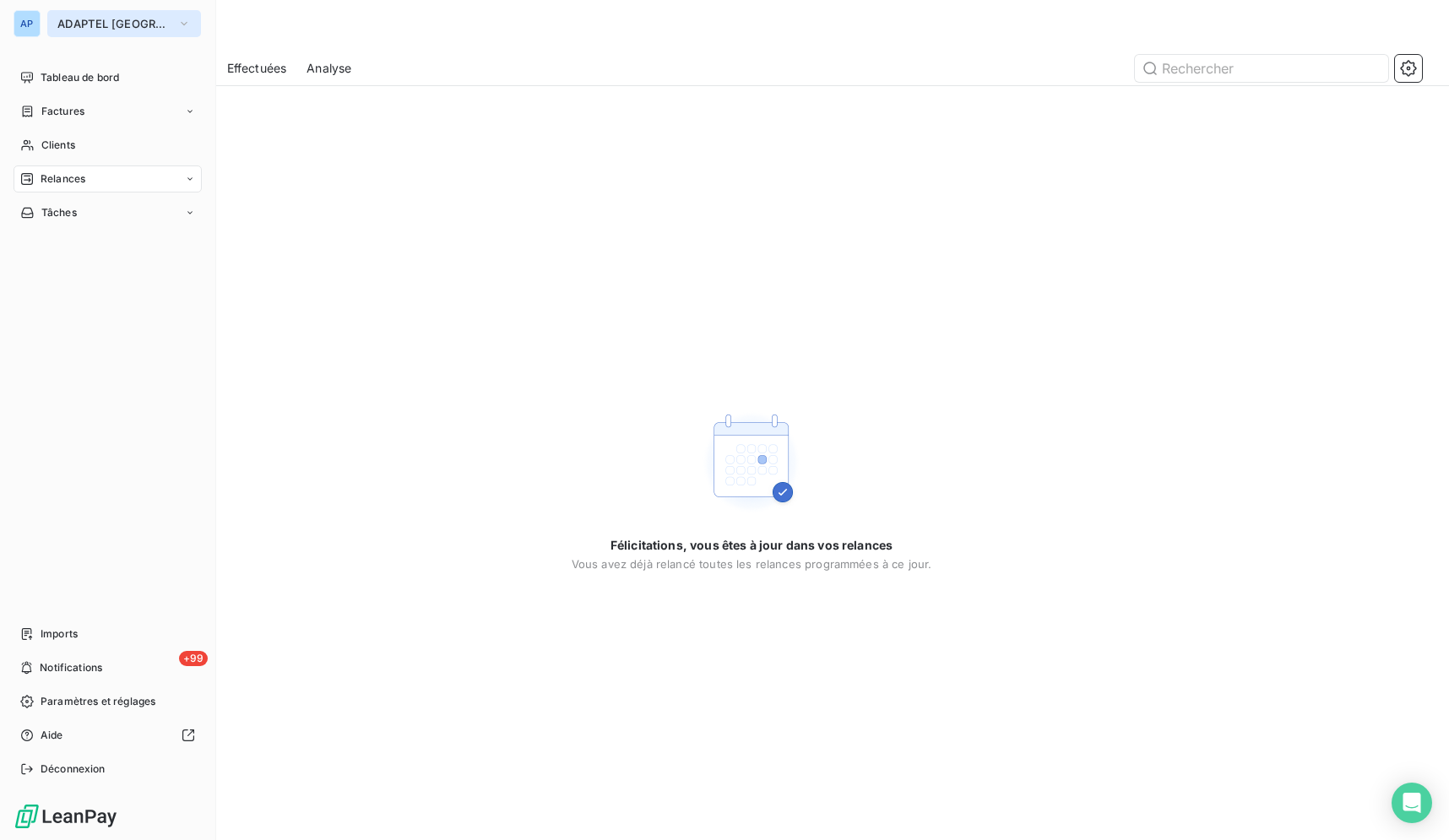
click at [91, 29] on span "ADAPTEL PARIS" at bounding box center [114, 23] width 113 height 13
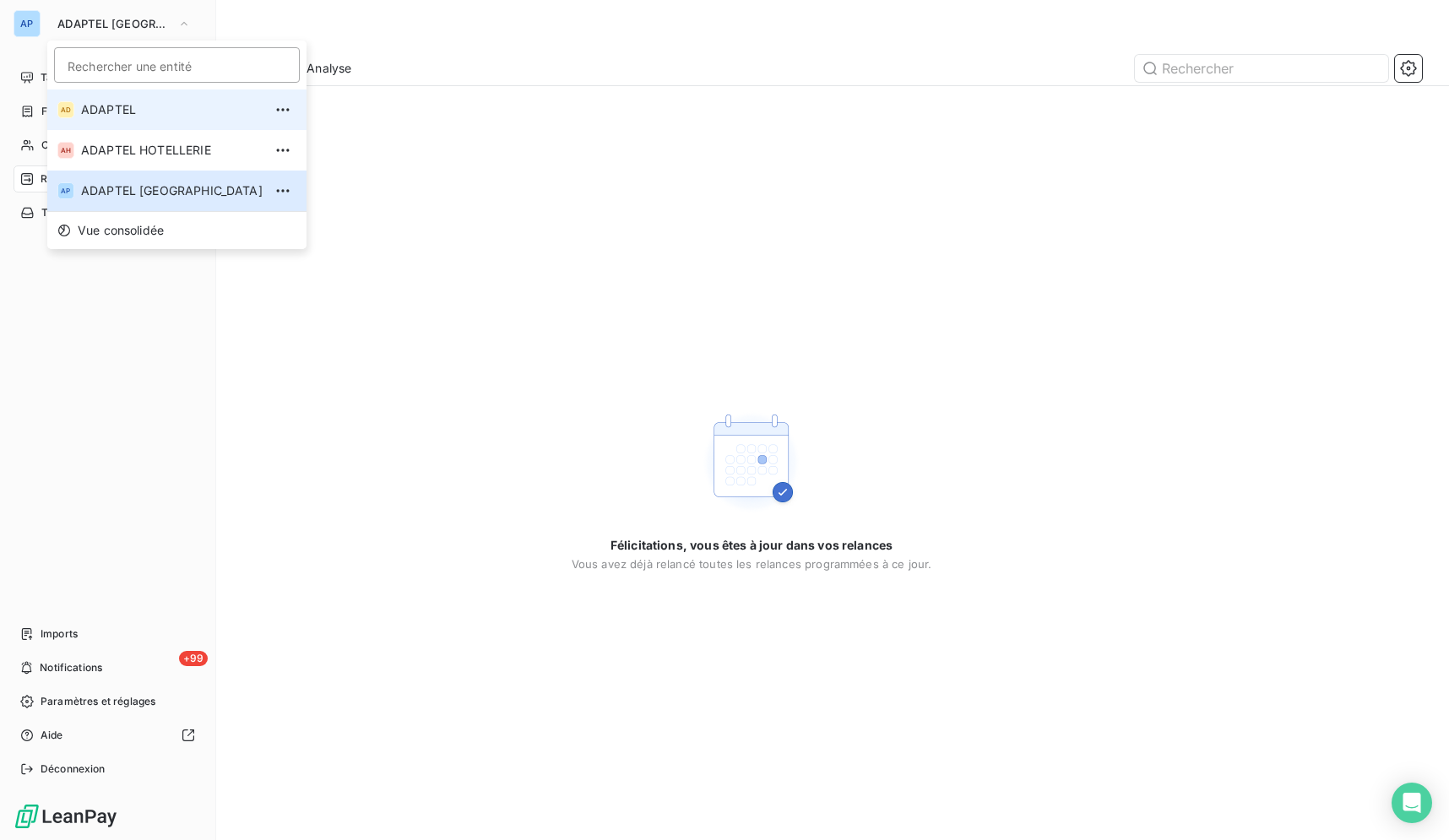
click at [122, 115] on span "ADAPTEL" at bounding box center [172, 109] width 181 height 17
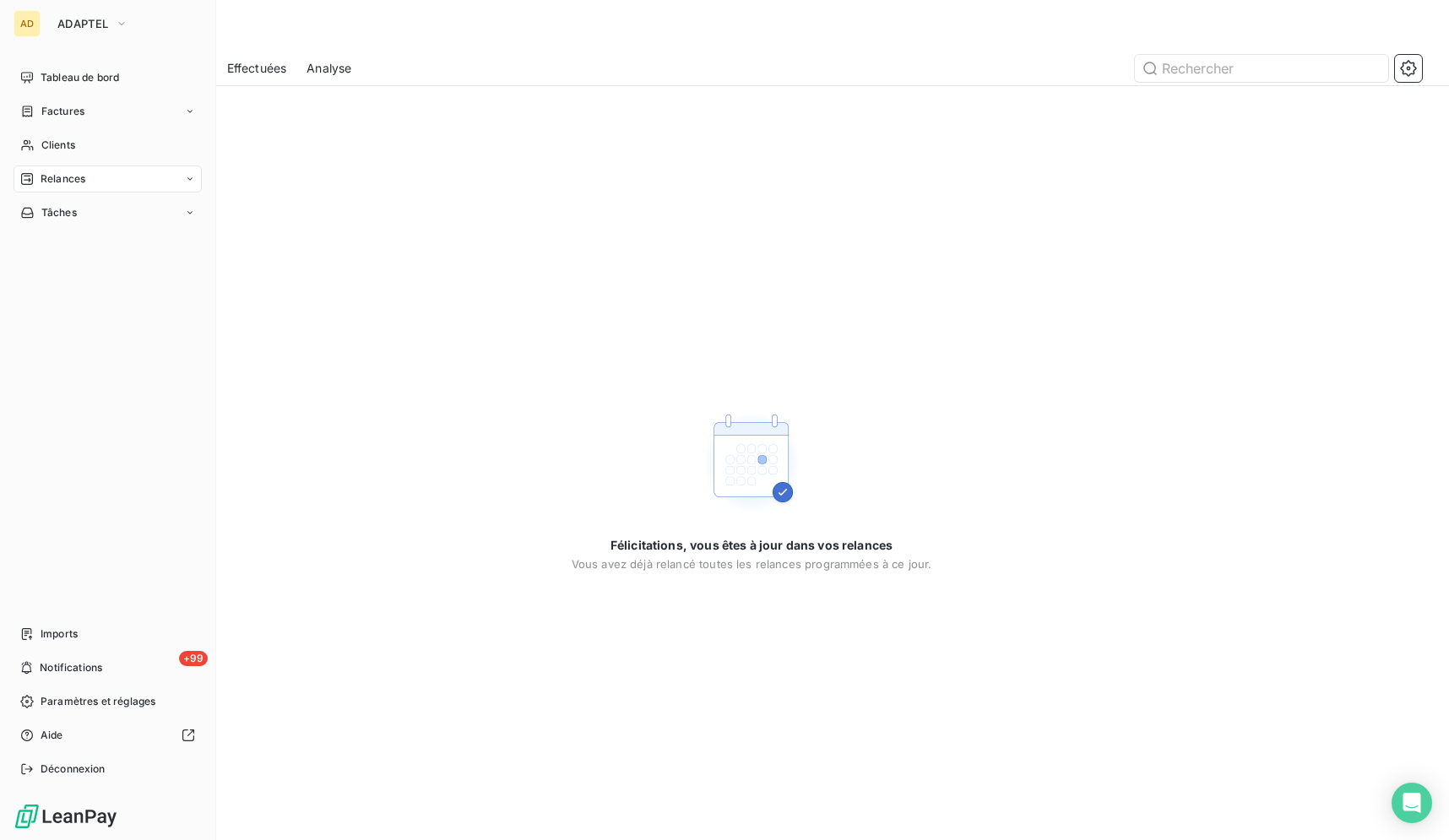
click at [40, 31] on div "AD ADAPTEL" at bounding box center [107, 24] width 188 height 27
click at [60, 32] on button "ADAPTEL" at bounding box center [93, 24] width 91 height 27
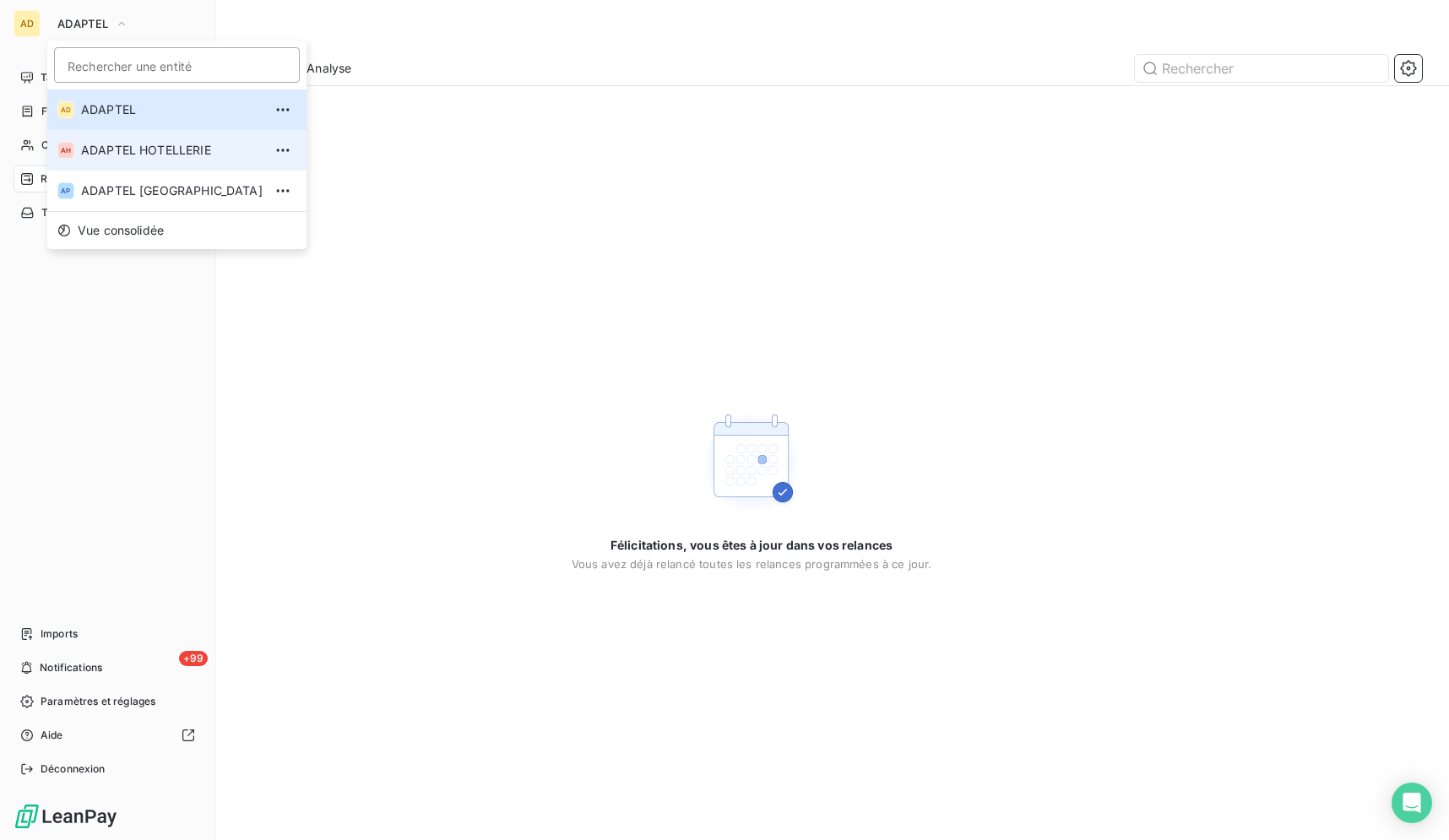
click at [97, 146] on span "ADAPTEL HOTELLERIE" at bounding box center [172, 150] width 181 height 17
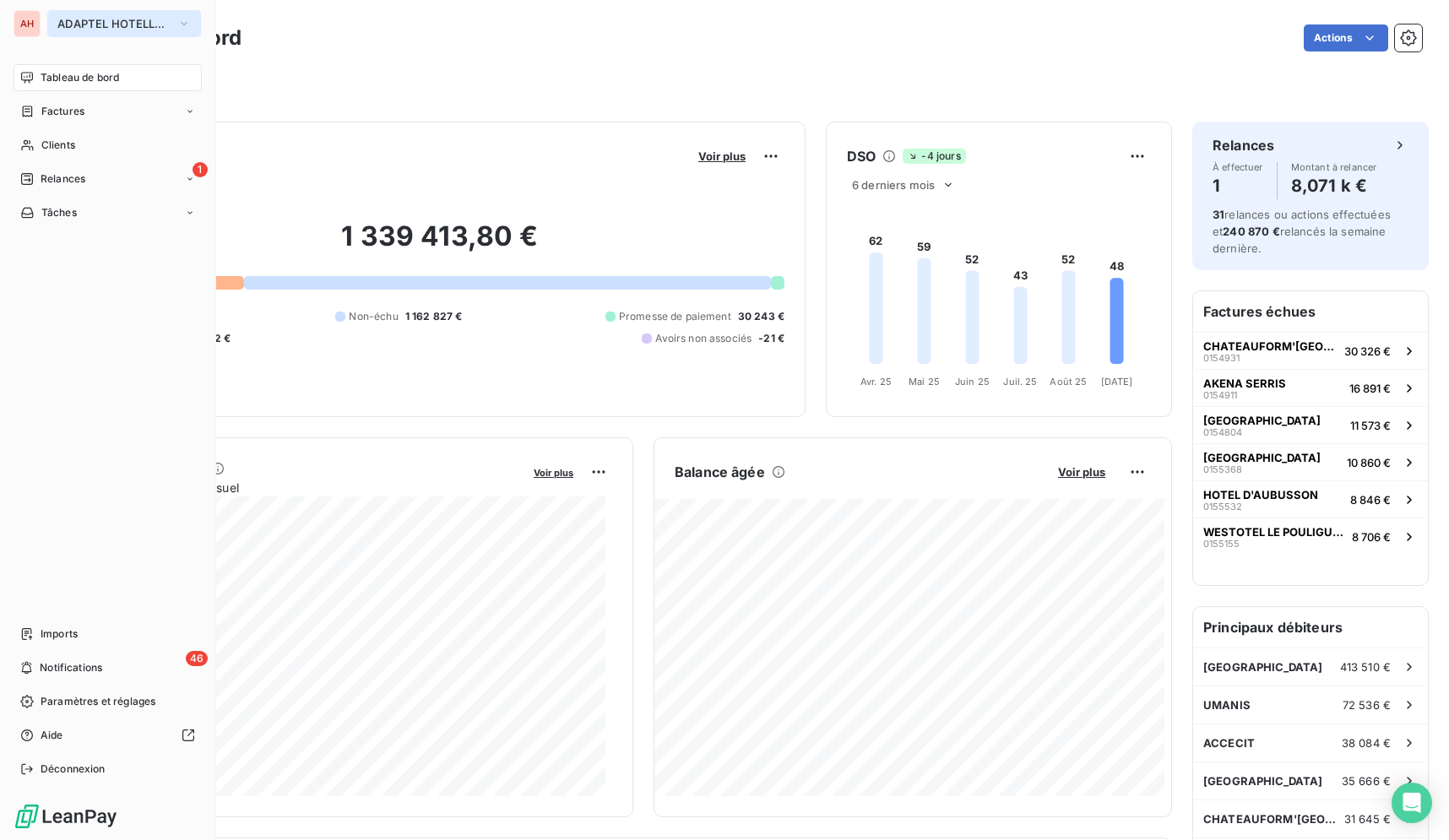
click at [128, 32] on button "ADAPTEL HOTELLERIE" at bounding box center [124, 24] width 153 height 27
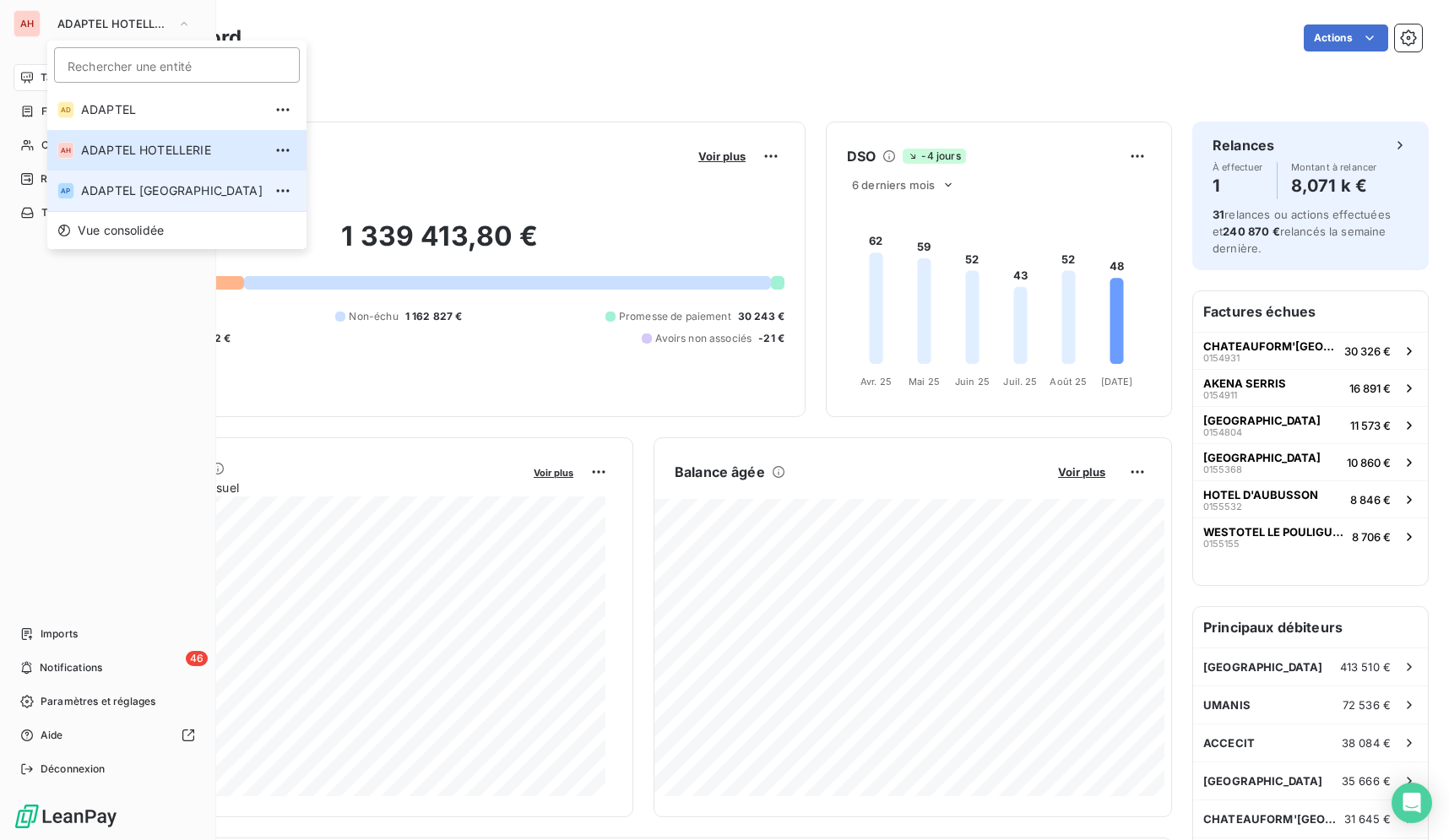
click at [189, 184] on span "ADAPTEL PARIS" at bounding box center [172, 190] width 181 height 17
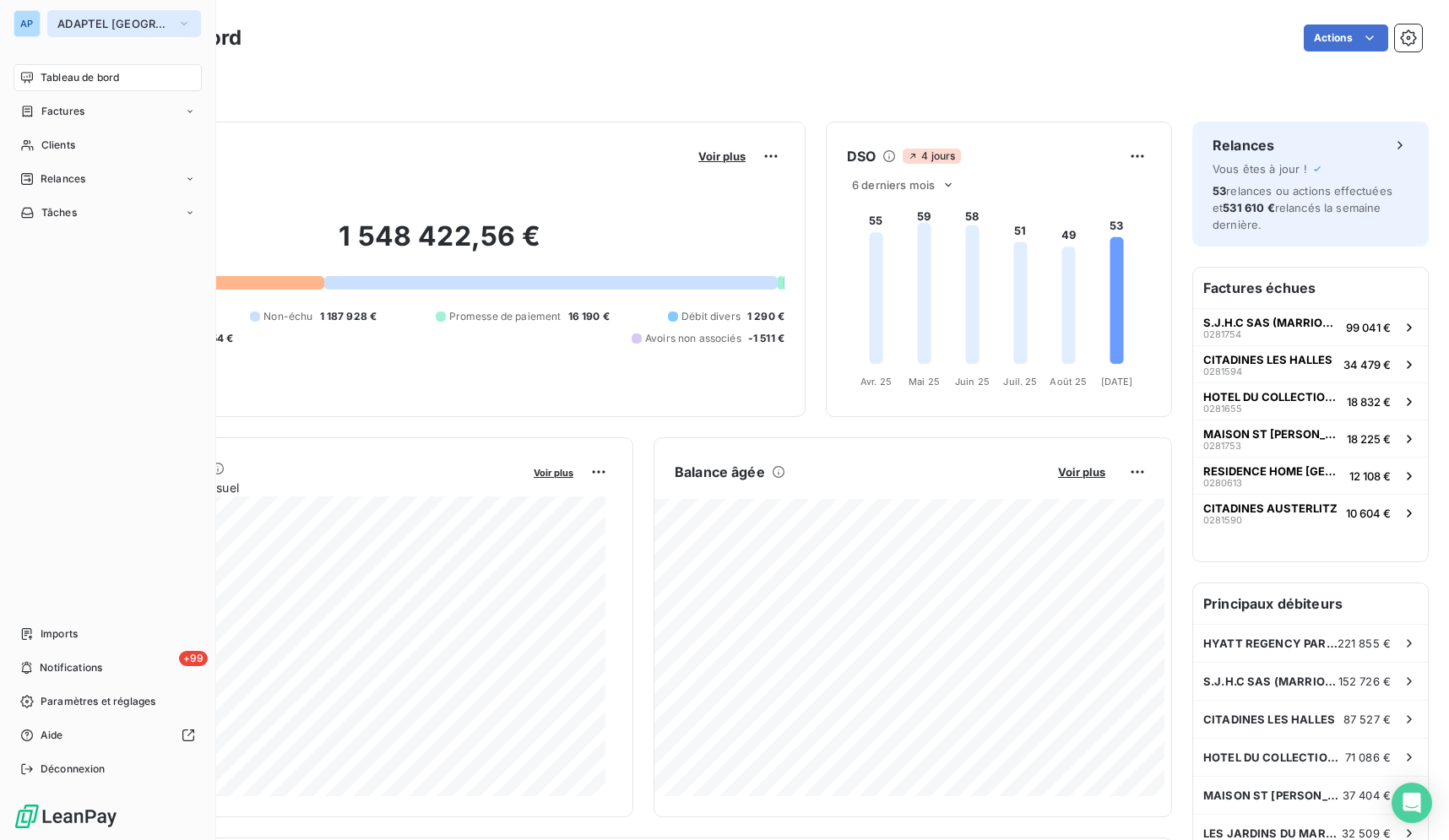
click at [104, 26] on span "ADAPTEL PARIS" at bounding box center [114, 23] width 113 height 13
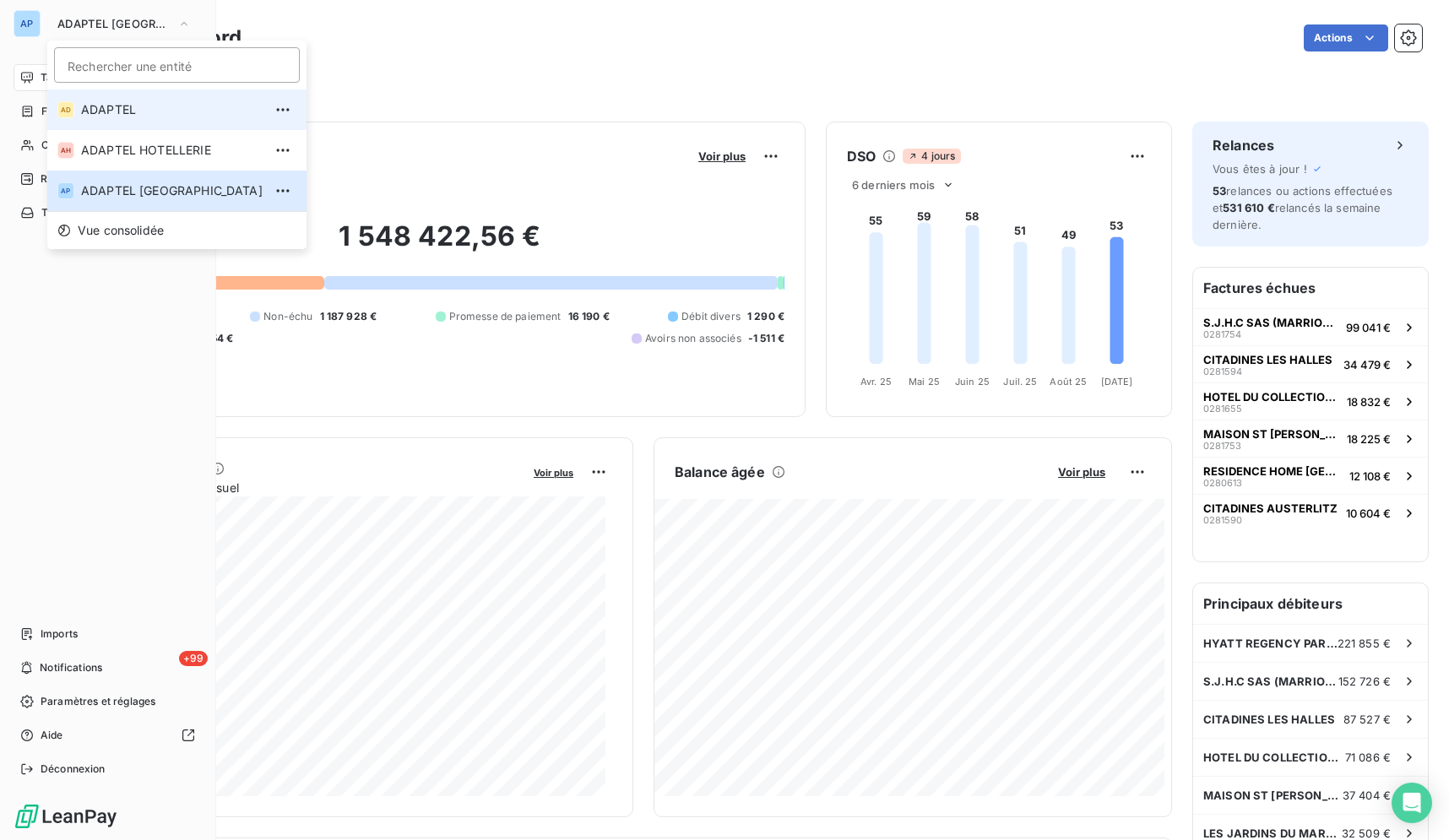
click at [124, 105] on span "ADAPTEL" at bounding box center [172, 109] width 181 height 17
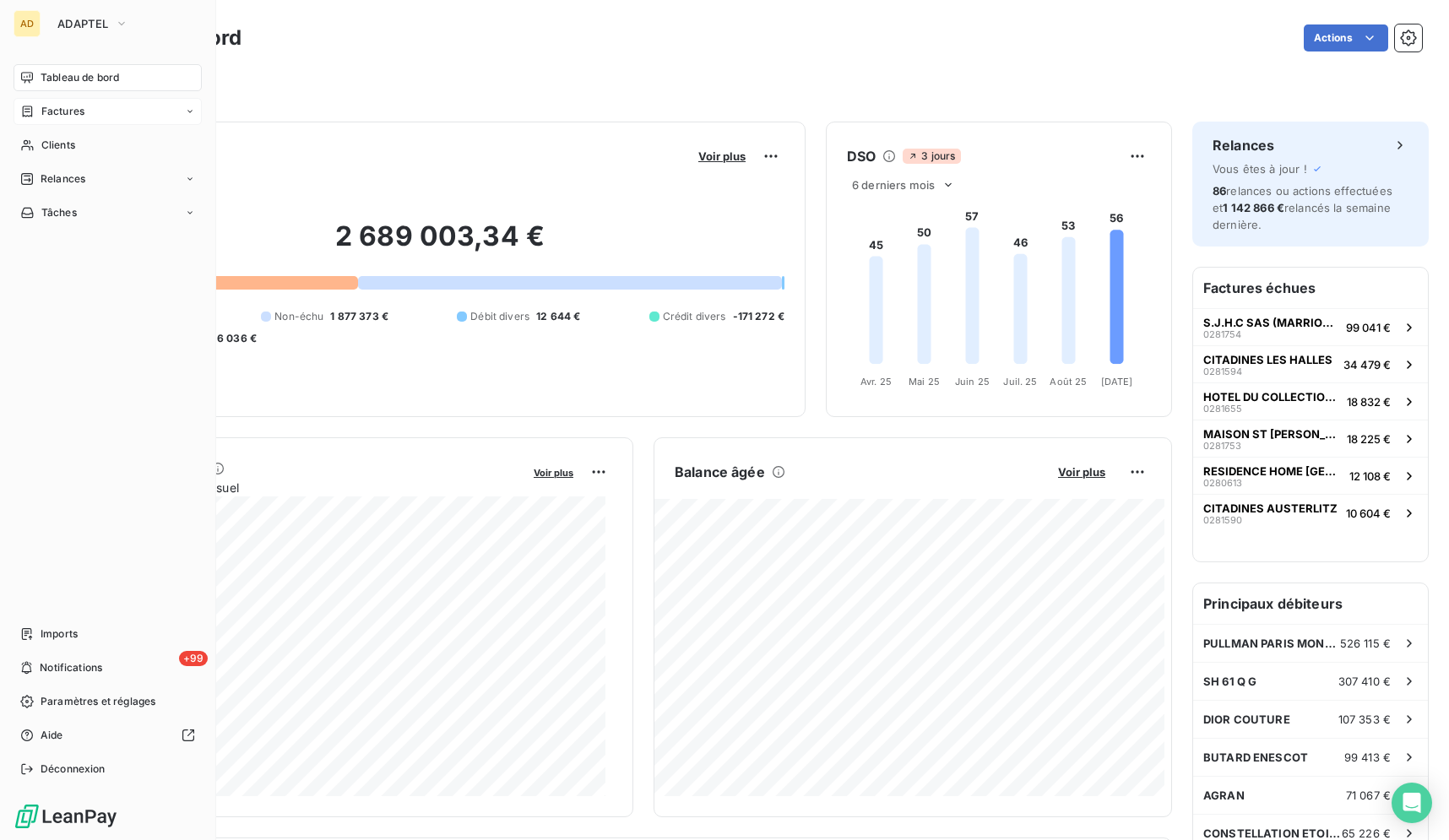
click at [102, 115] on div "Factures" at bounding box center [107, 111] width 188 height 27
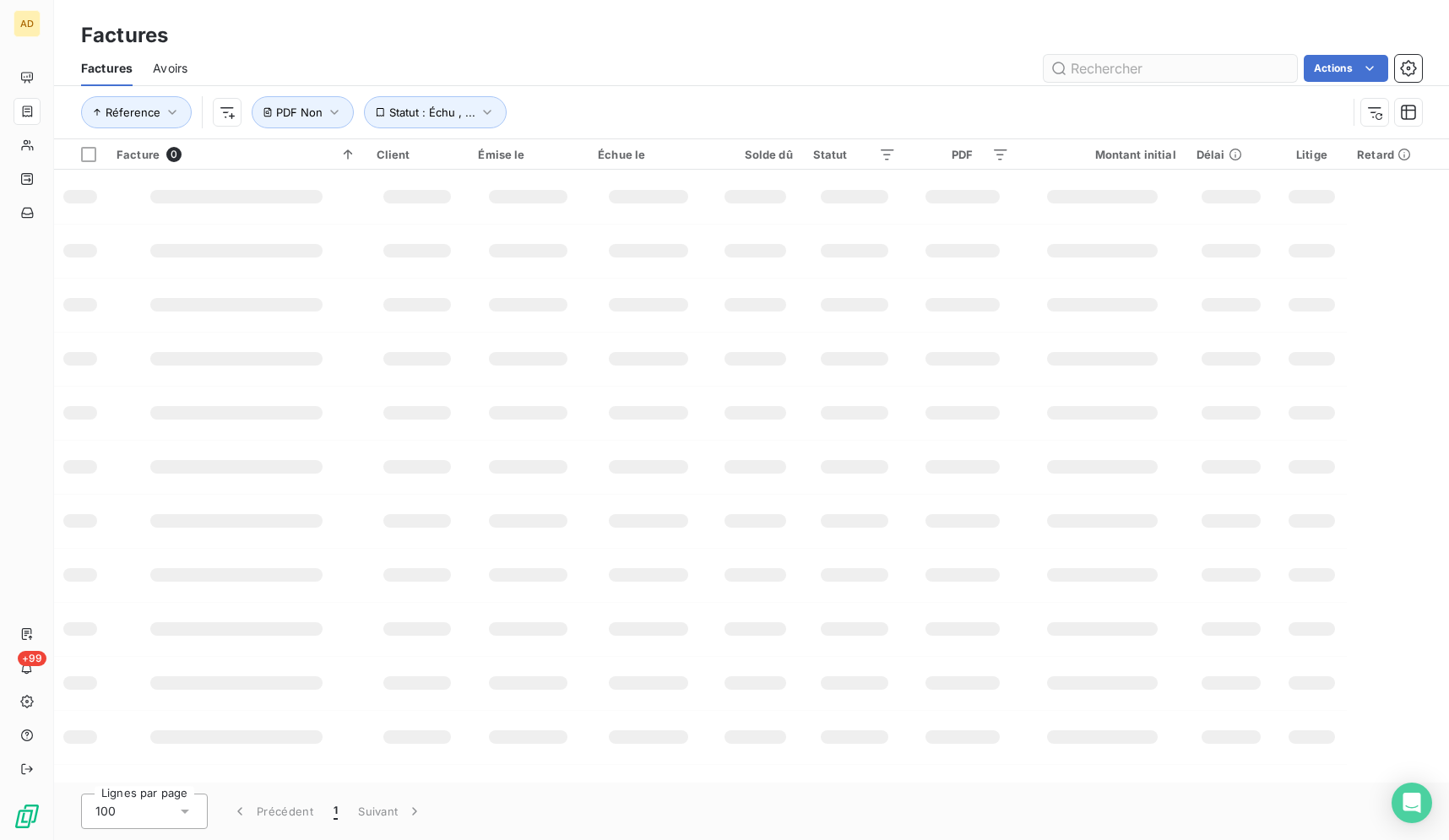
click at [1193, 77] on input "text" at bounding box center [1170, 68] width 253 height 27
click at [1195, 73] on input "text" at bounding box center [1170, 68] width 253 height 27
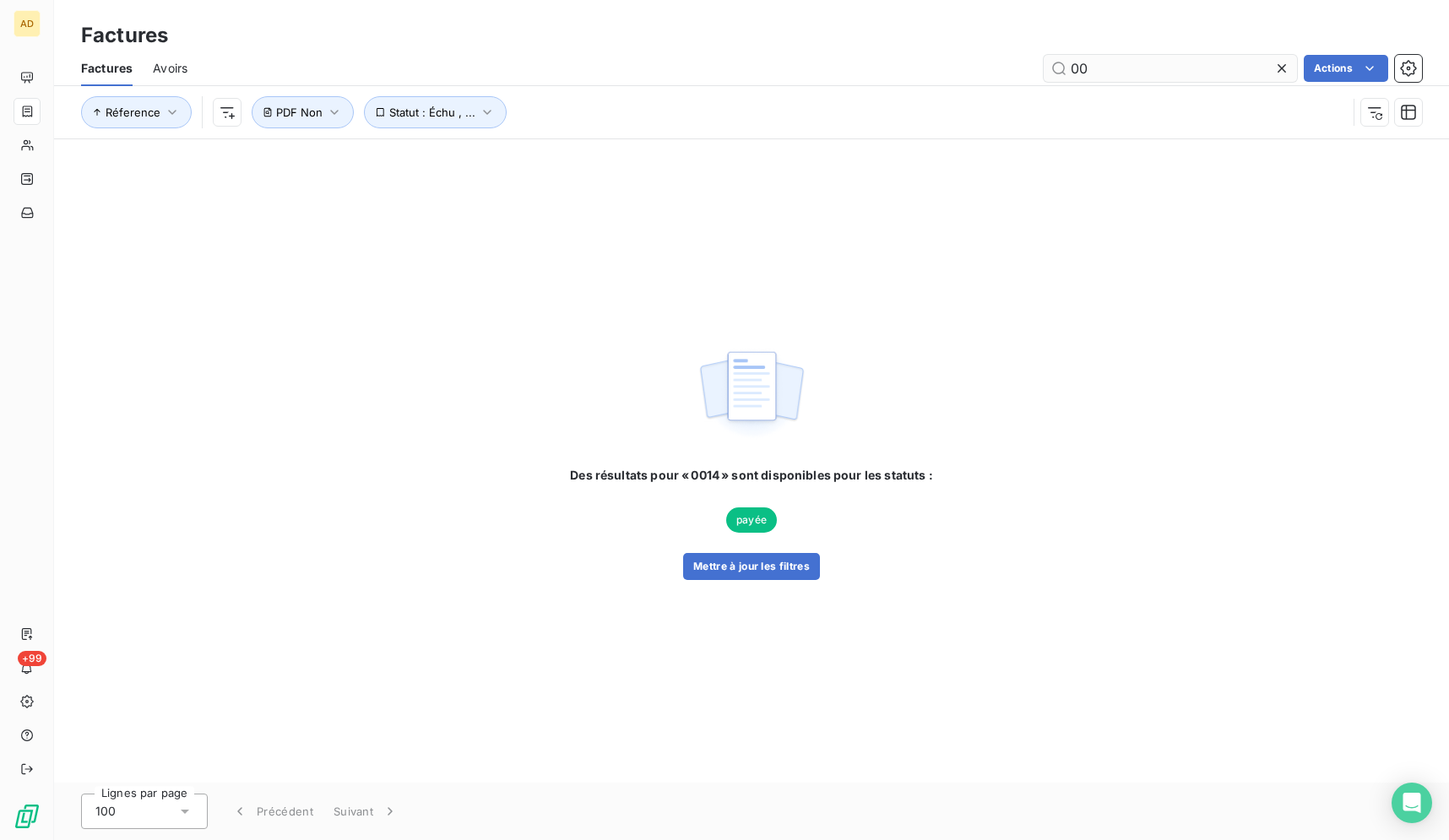
type input "0"
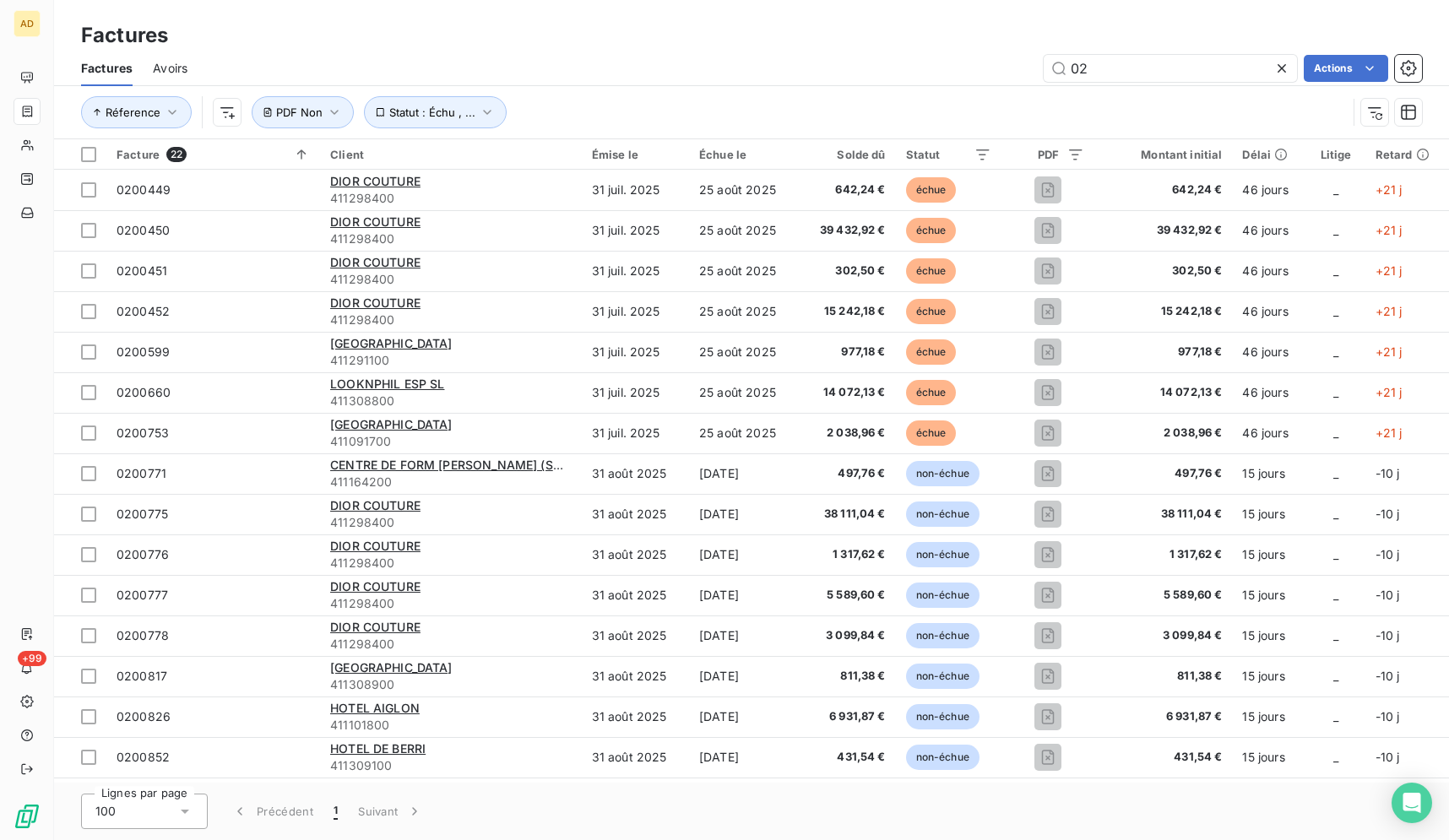
type input "0"
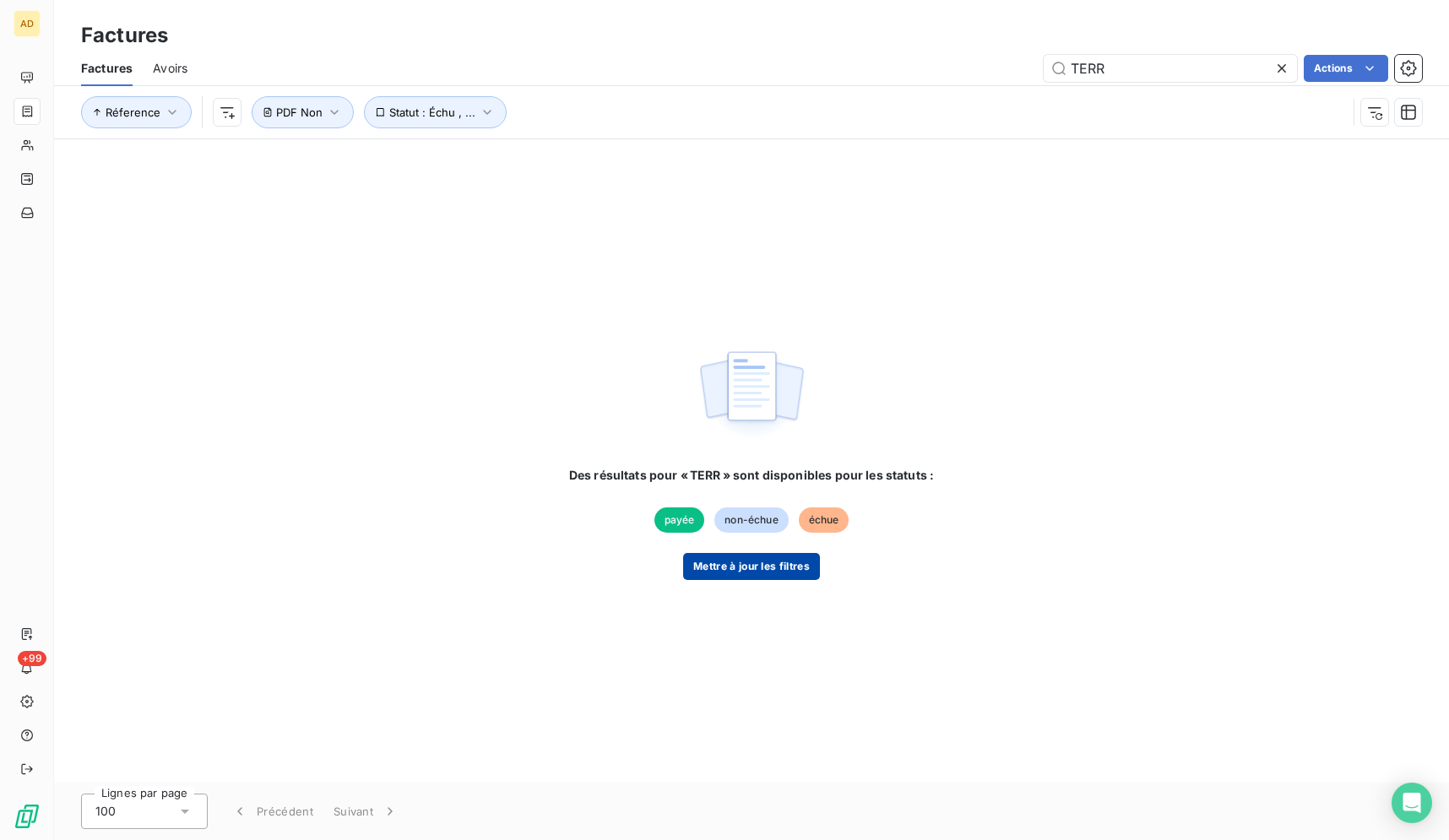
type input "TERR"
click at [759, 570] on button "Mettre à jour les filtres" at bounding box center [752, 566] width 137 height 27
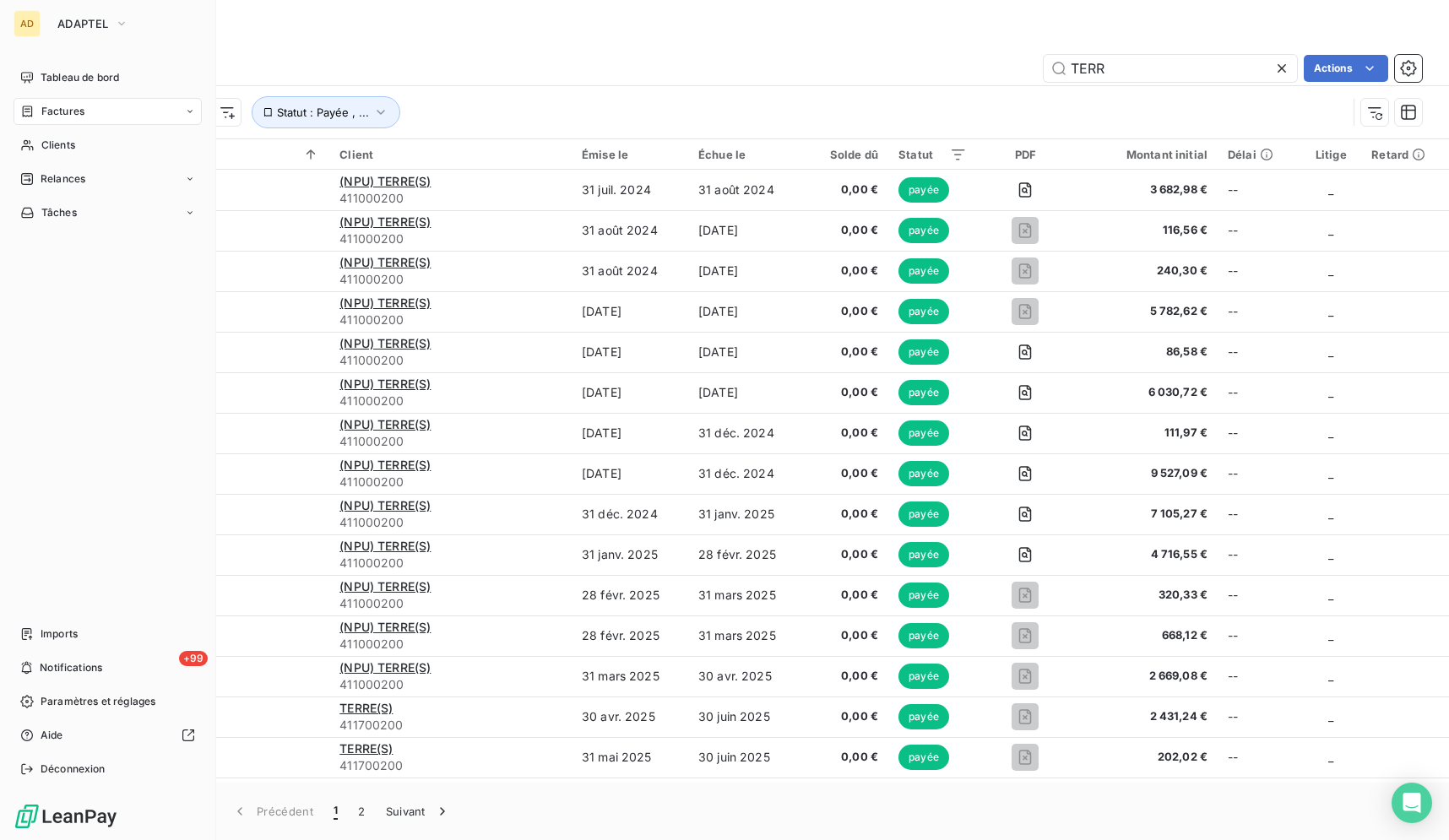
click at [385, 37] on div "Factures" at bounding box center [752, 35] width 1395 height 31
click at [60, 147] on span "Clients" at bounding box center [58, 145] width 34 height 15
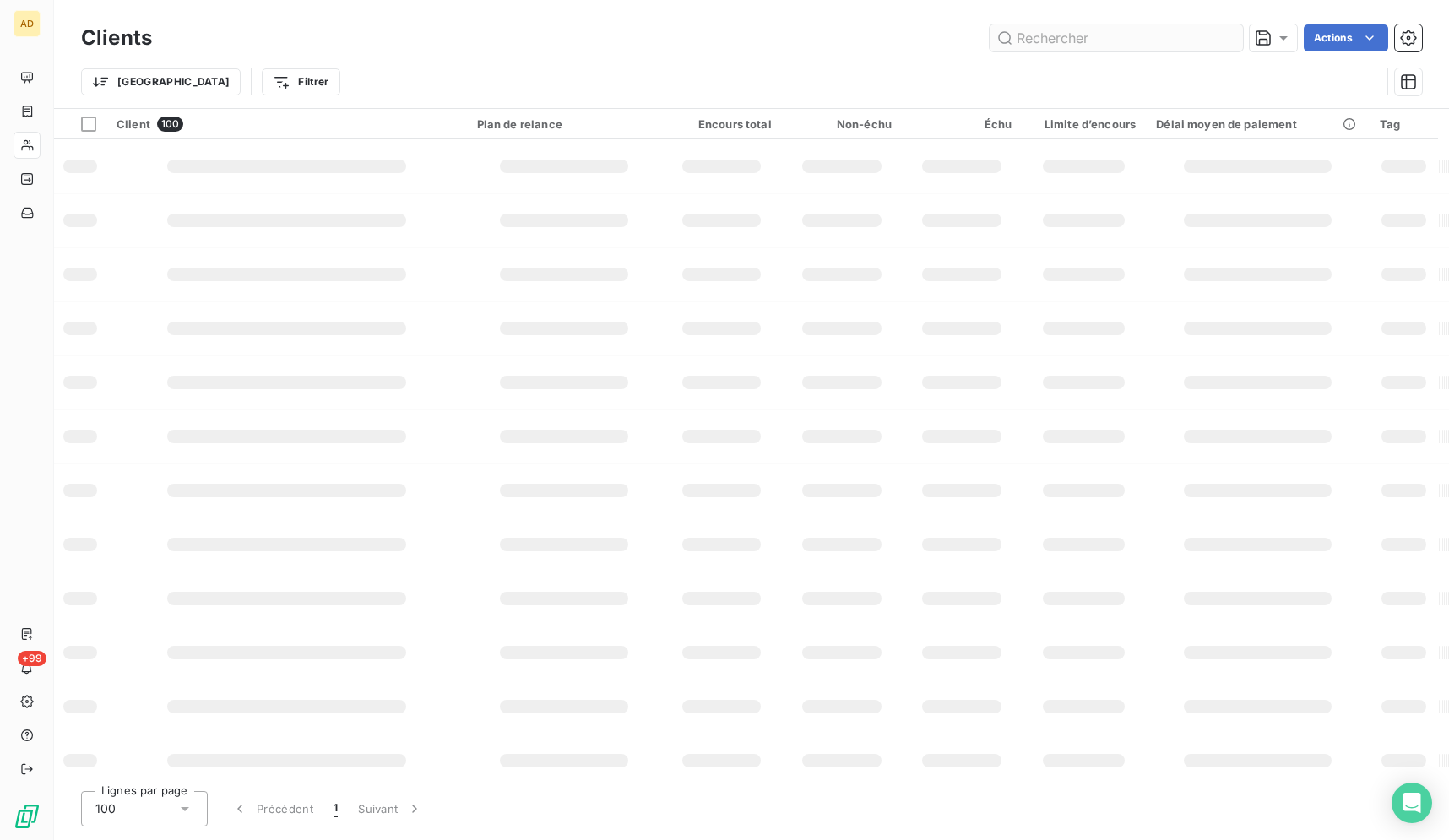
click at [1225, 39] on input "text" at bounding box center [1116, 38] width 253 height 27
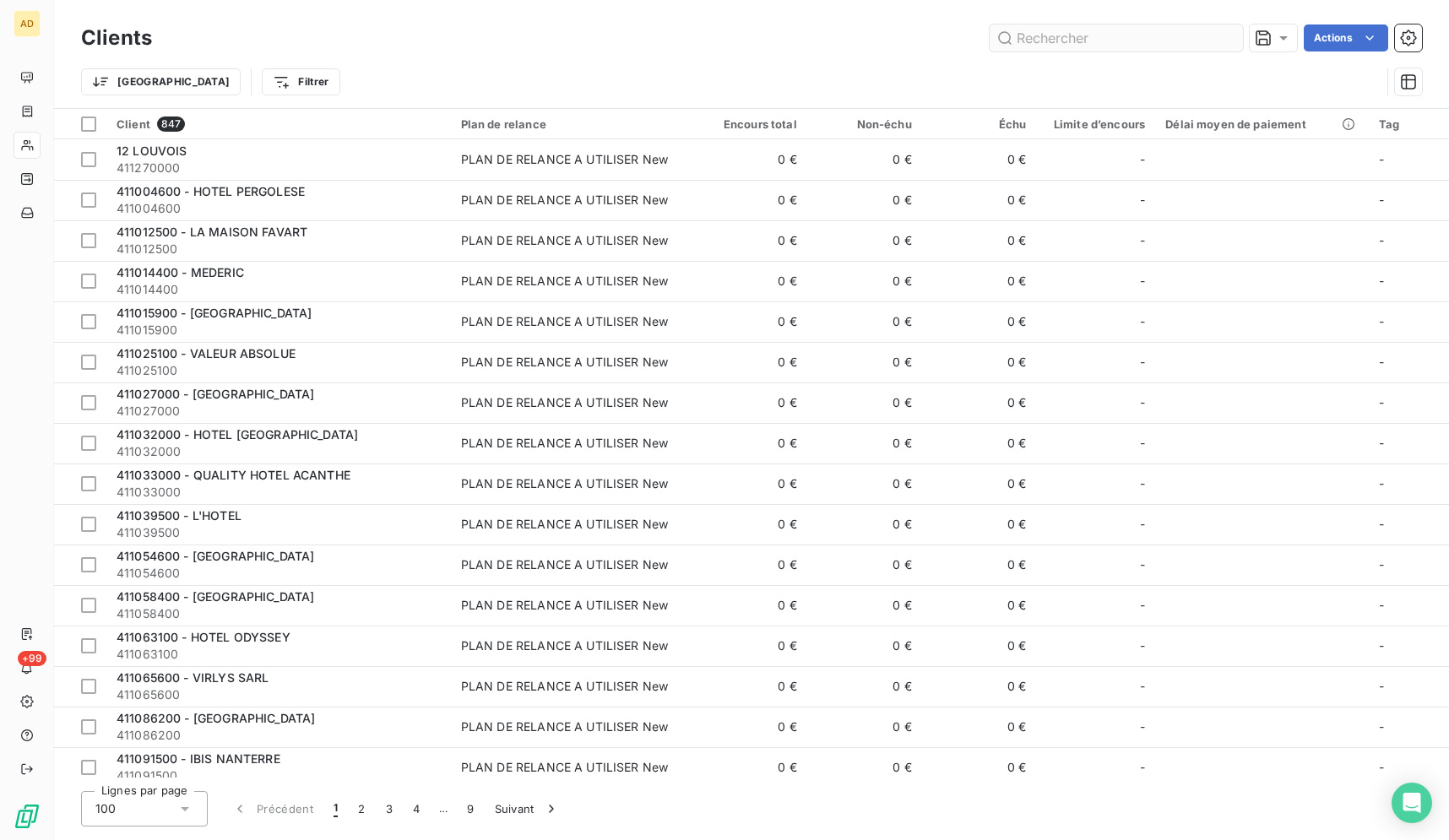
click at [1191, 32] on input "text" at bounding box center [1116, 38] width 253 height 27
click at [1191, 30] on input "text" at bounding box center [1116, 38] width 253 height 27
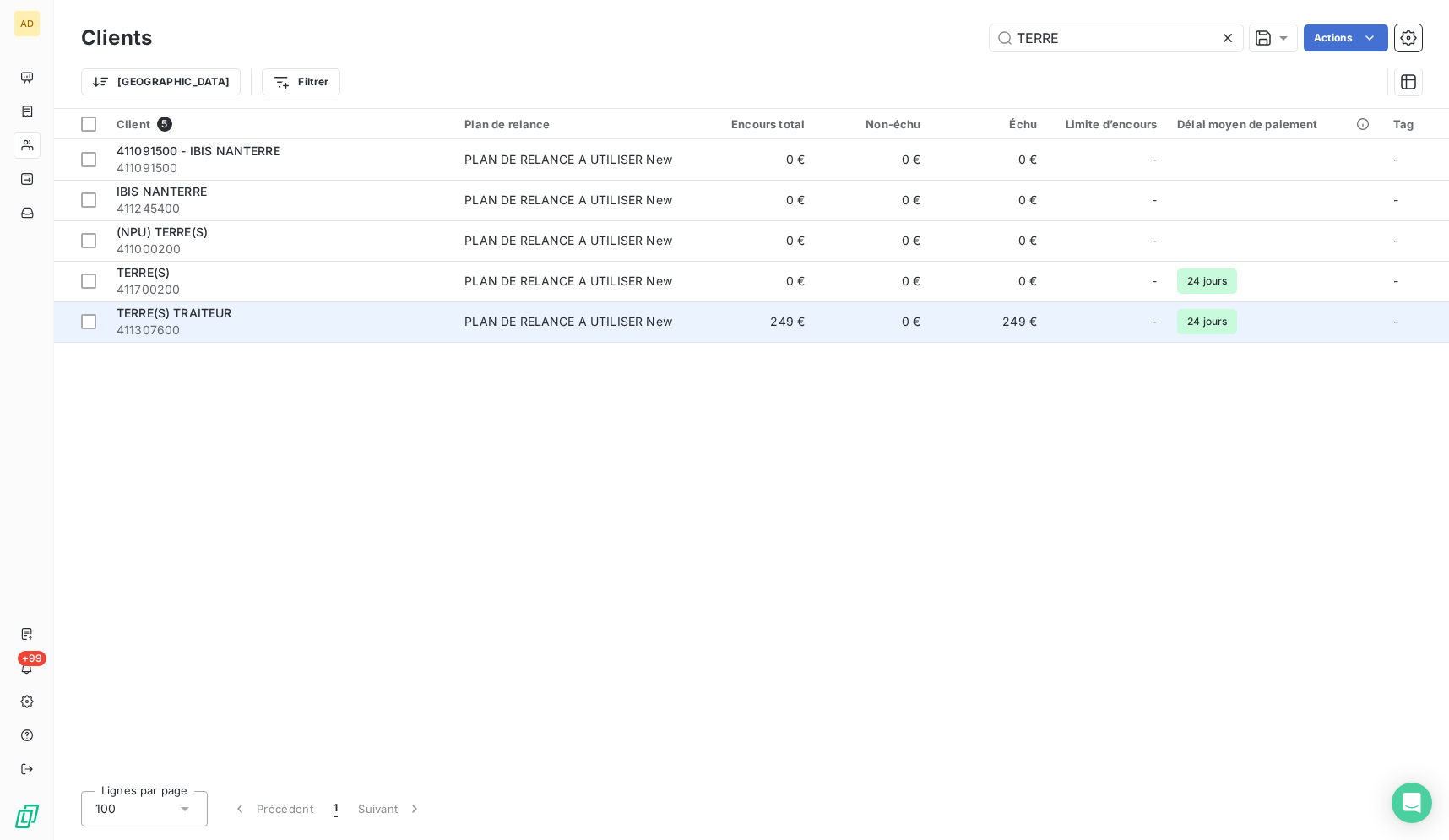
type input "TERRE"
click at [436, 310] on div "TERRE(S) TRAITEUR" at bounding box center [280, 313] width 328 height 17
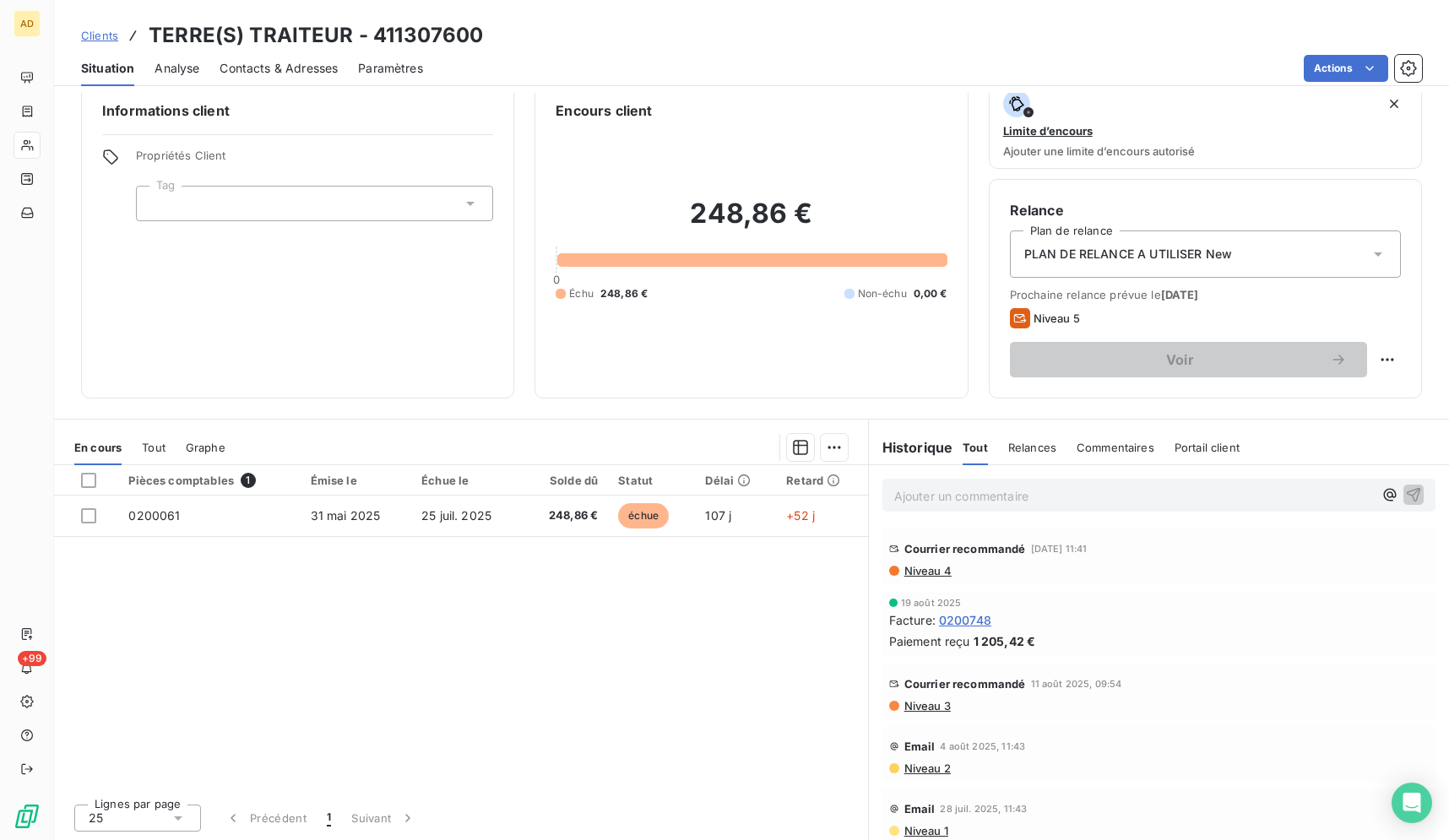
scroll to position [25, 0]
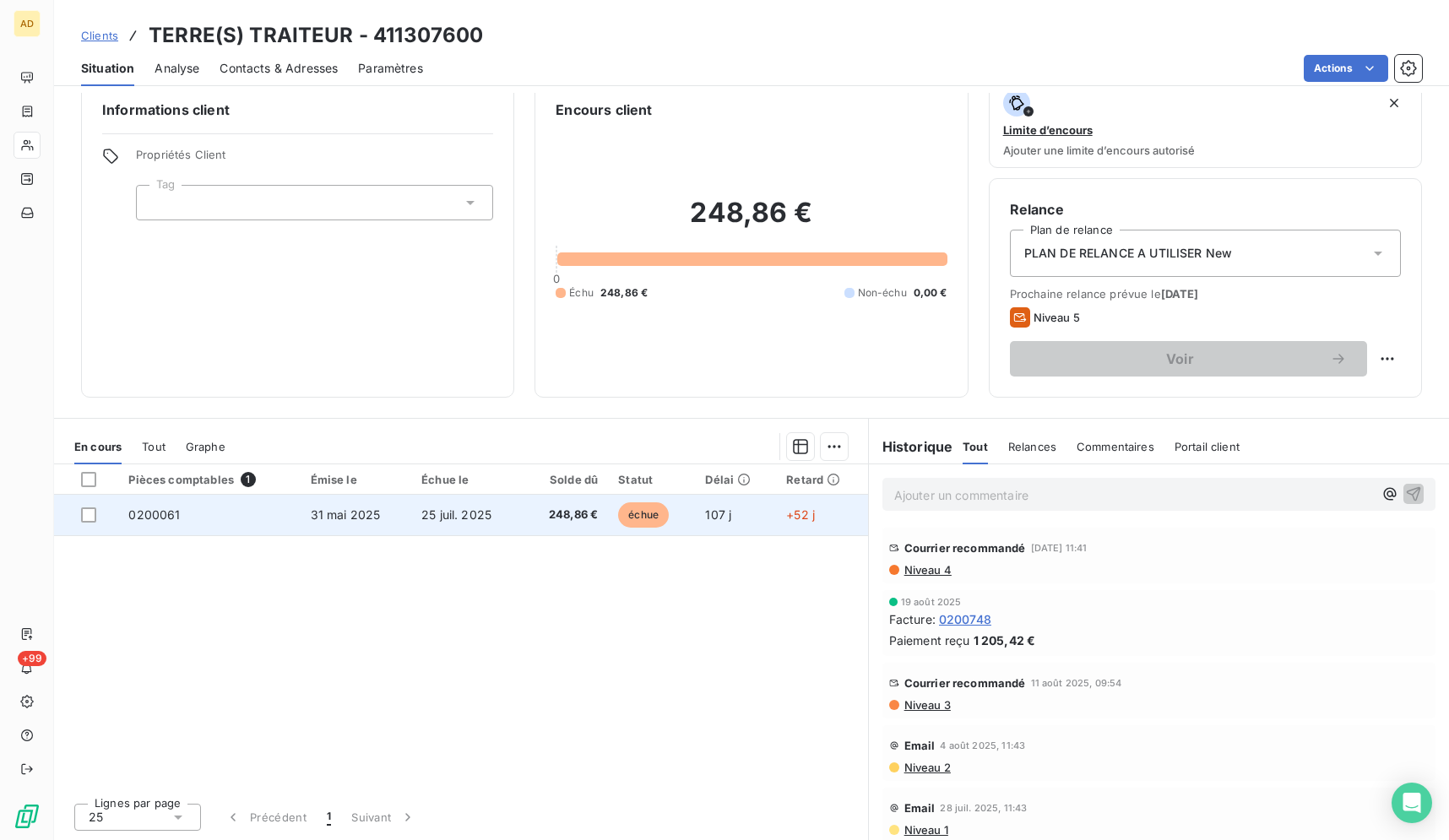
click at [353, 523] on td "31 mai 2025" at bounding box center [356, 515] width 110 height 40
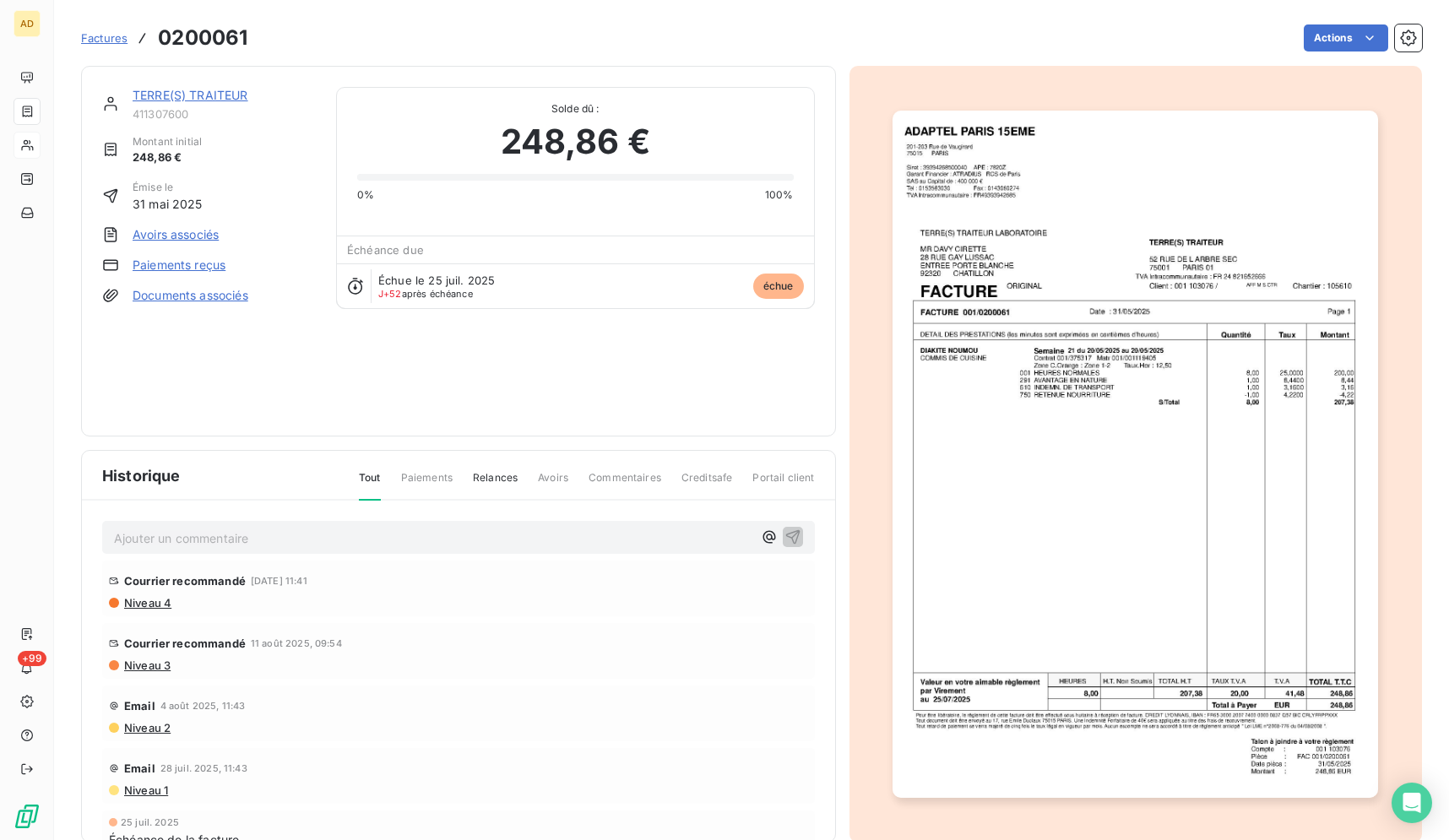
click at [1112, 406] on img "button" at bounding box center [1135, 454] width 485 height 688
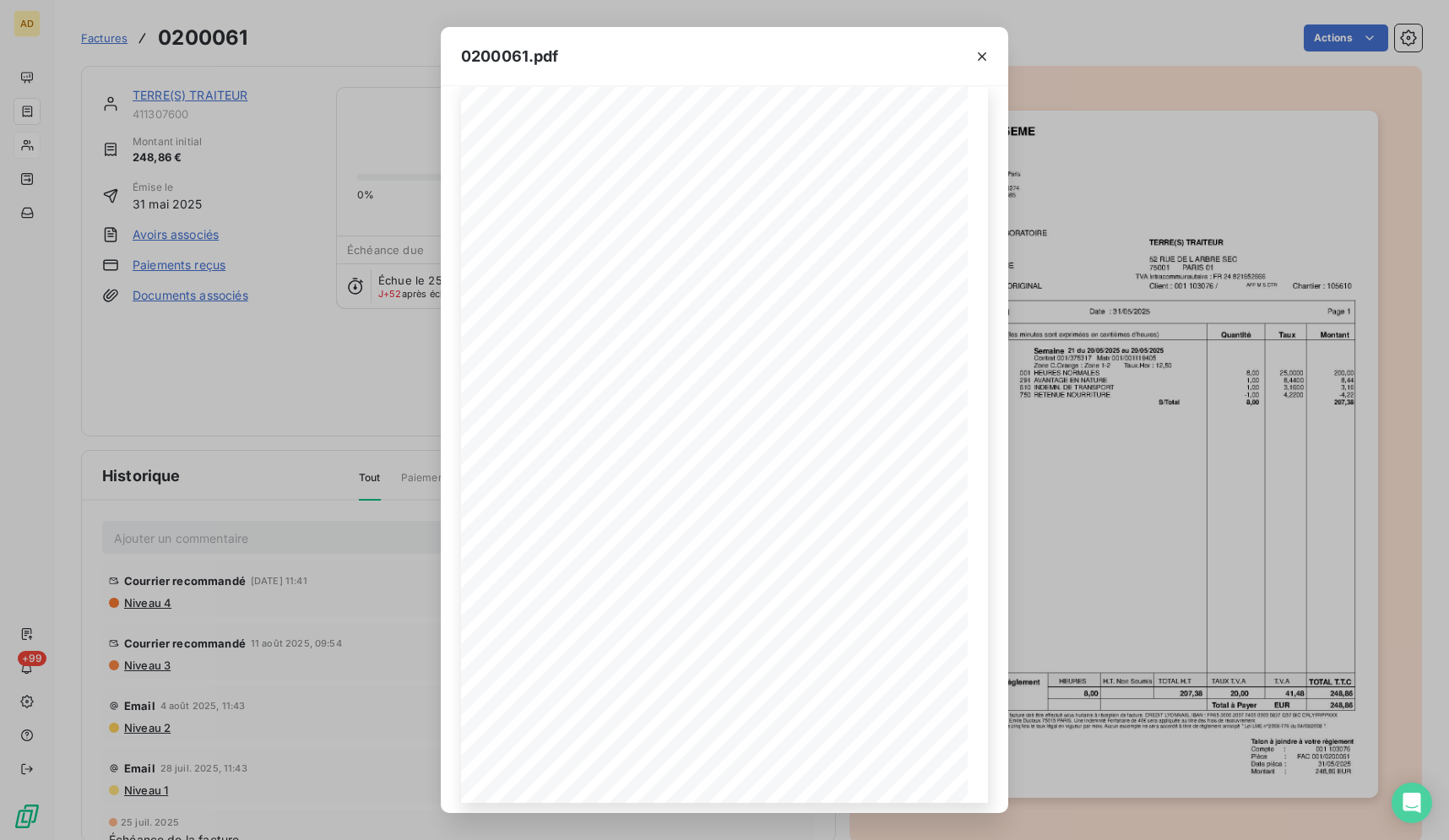
scroll to position [18, 0]
click at [1156, 108] on div "0200061.pdf DETAIL DES PRESTATIONS (les minutes sont exprimées en centièmes d'h…" at bounding box center [724, 420] width 1449 height 840
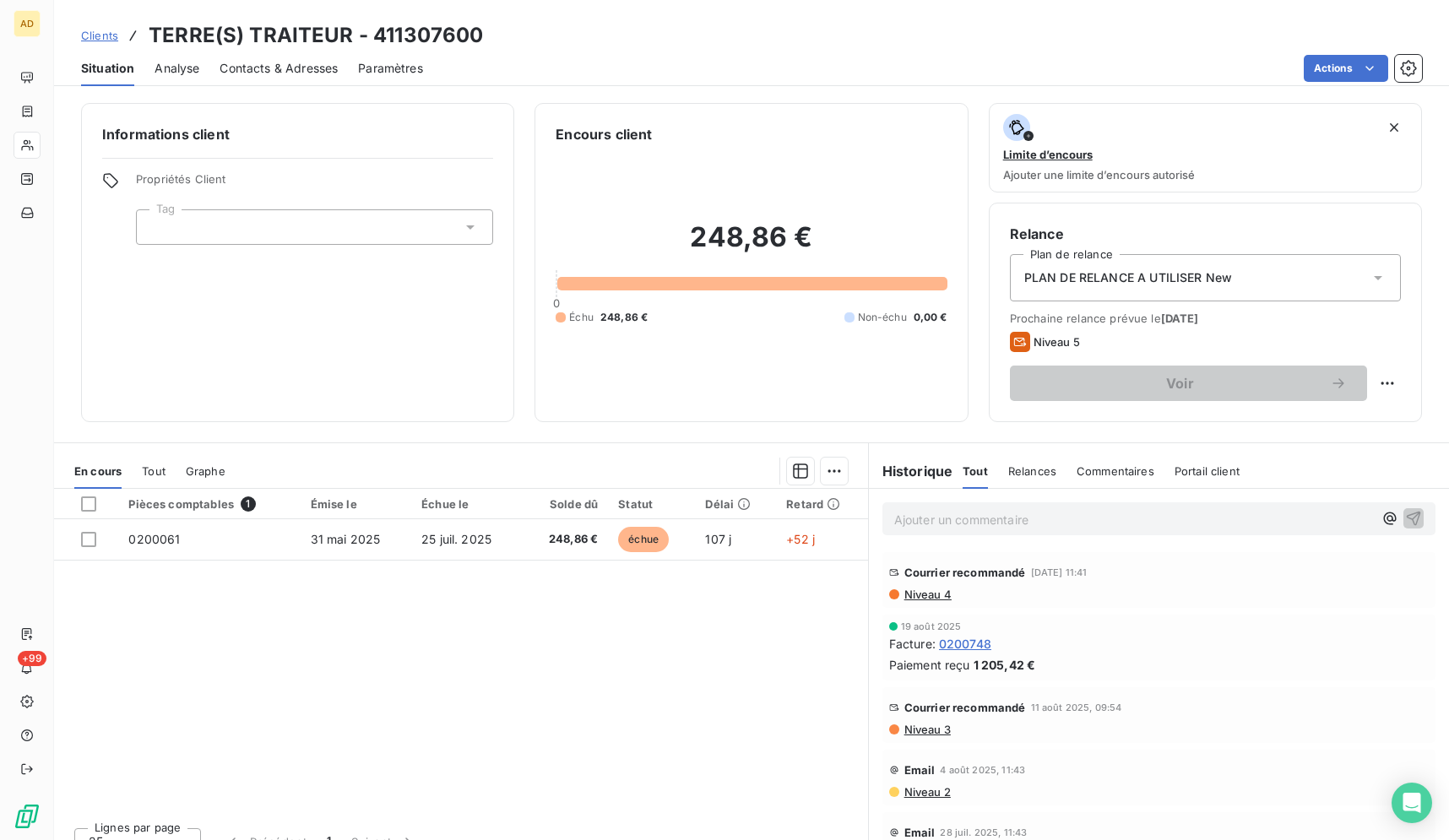
click at [509, 18] on div "Clients TERRE(S) TRAITEUR - 411307600 Situation Analyse Contacts & Adresses Par…" at bounding box center [752, 43] width 1395 height 86
click at [83, 504] on div at bounding box center [88, 504] width 15 height 15
click at [1323, 276] on div "PLAN DE RELANCE A UTILISER New" at bounding box center [1205, 278] width 391 height 47
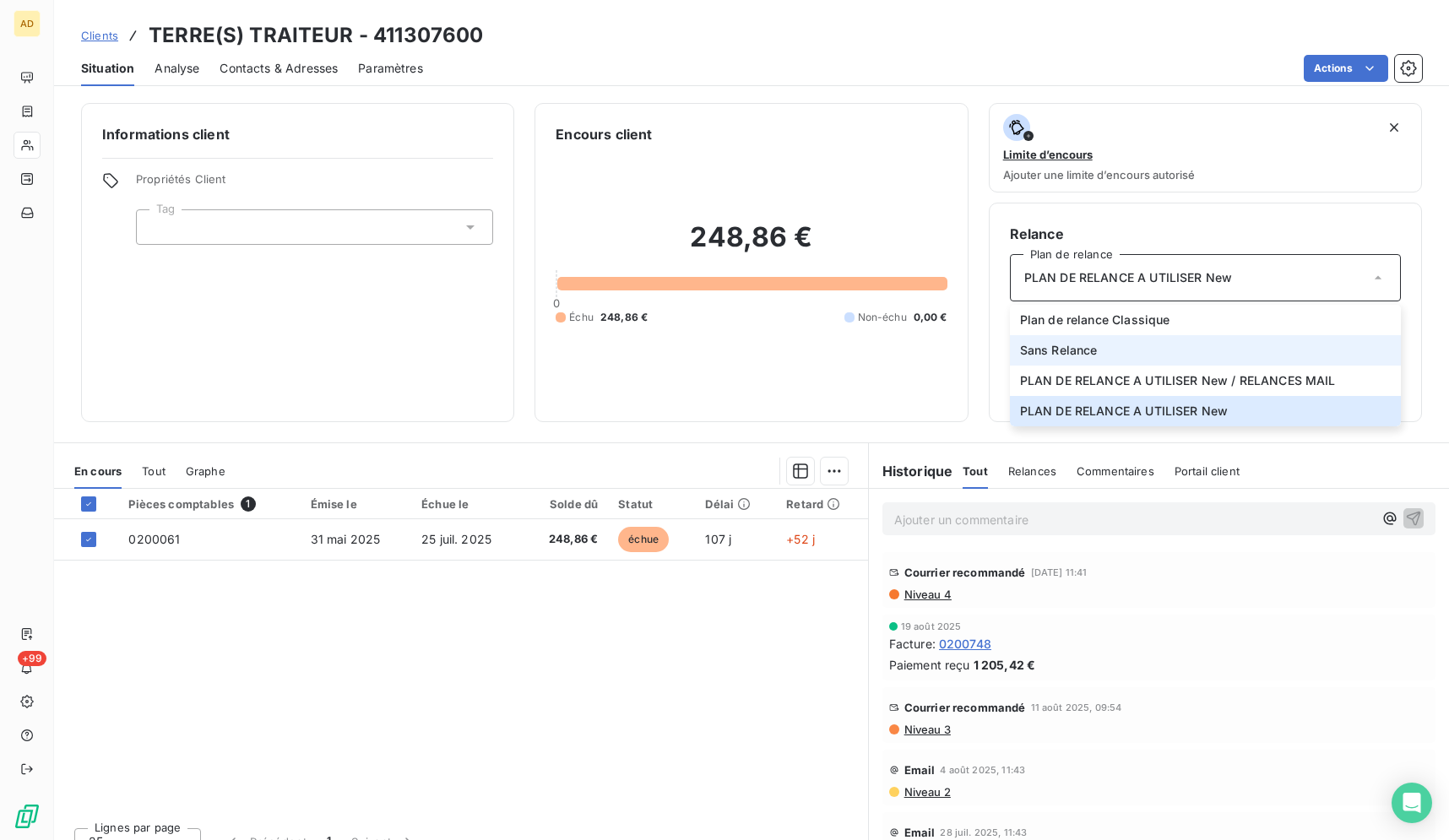
click at [1274, 357] on li "Sans Relance" at bounding box center [1205, 350] width 391 height 31
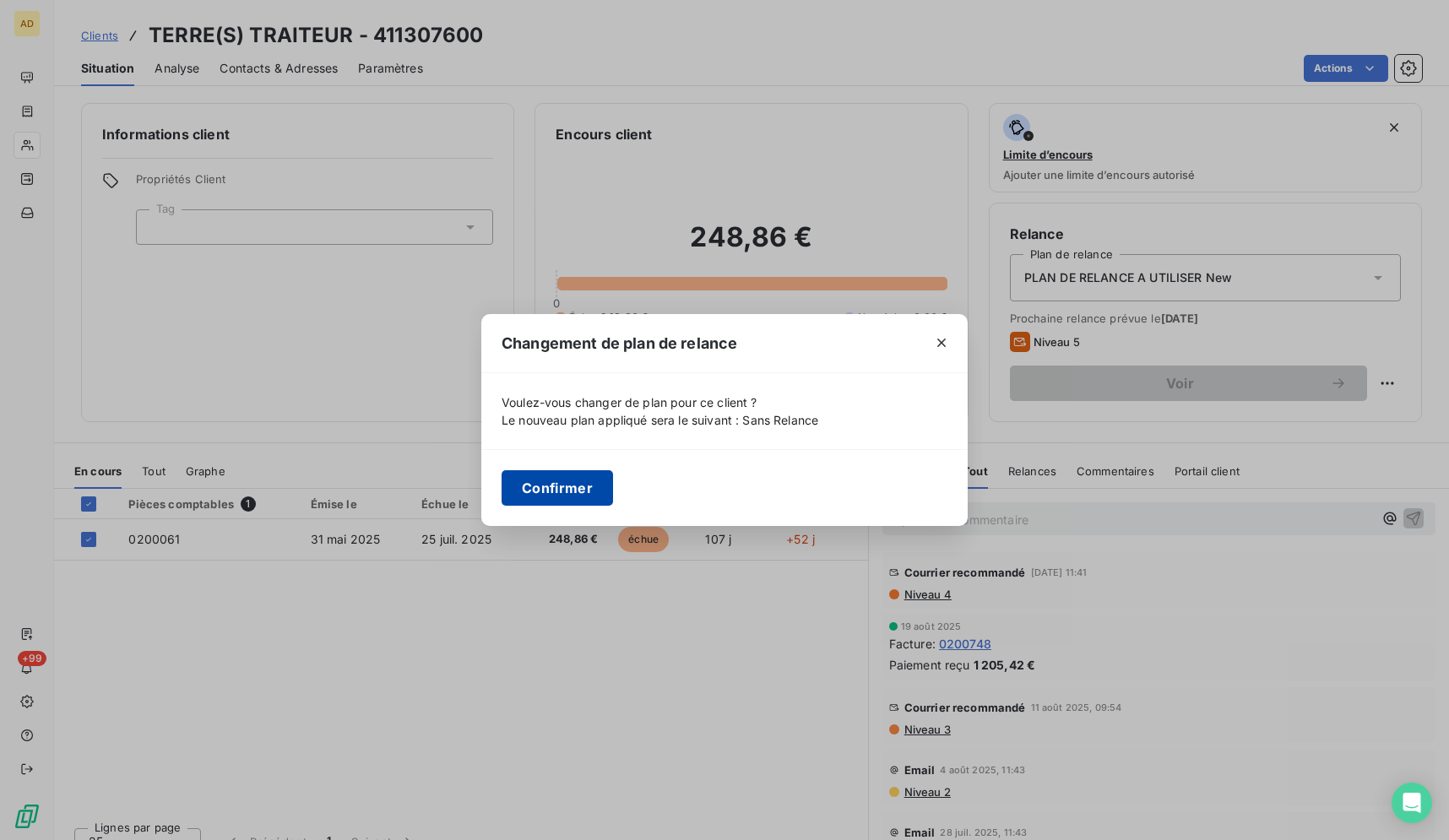
click at [571, 497] on button "Confirmer" at bounding box center [556, 488] width 111 height 35
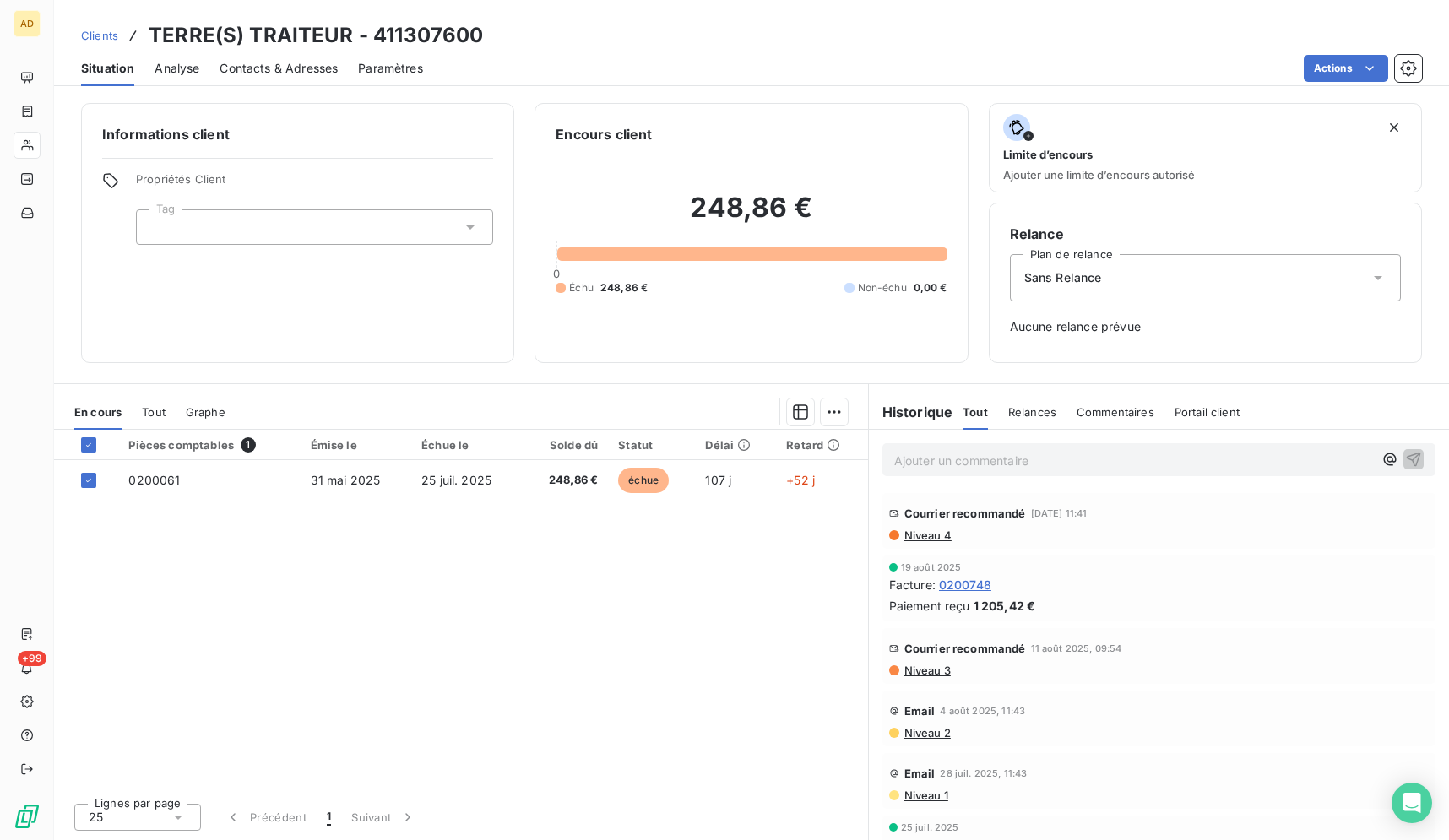
scroll to position [2, 0]
click at [284, 69] on span "Contacts & Adresses" at bounding box center [279, 67] width 118 height 17
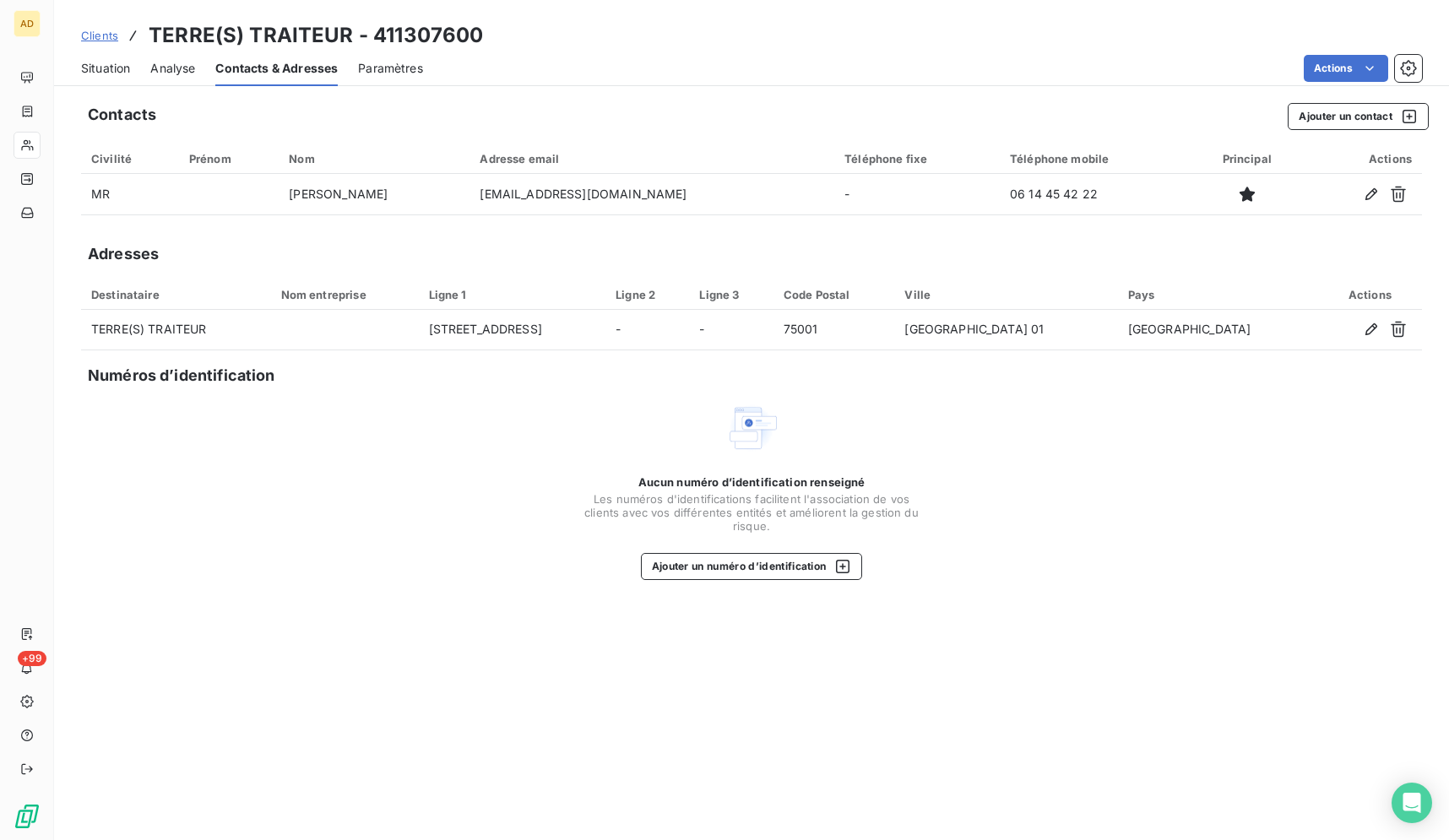
click at [1192, 503] on div "Aucun numéro d’identification renseigné Les numéros d'identifications faciliten…" at bounding box center [752, 491] width 1340 height 179
click at [102, 61] on span "Situation" at bounding box center [106, 67] width 49 height 17
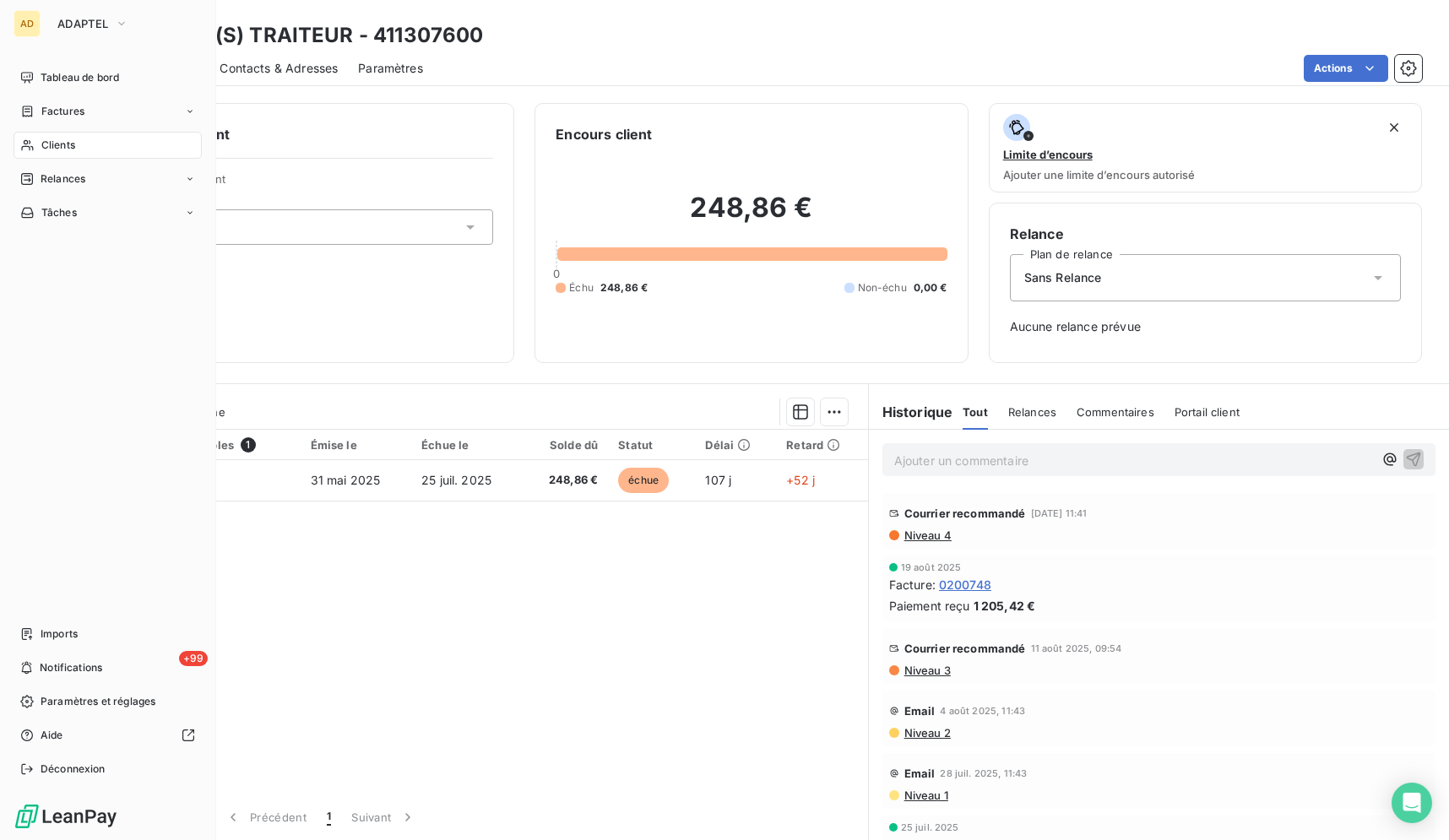
click at [46, 154] on div "Clients" at bounding box center [107, 145] width 188 height 27
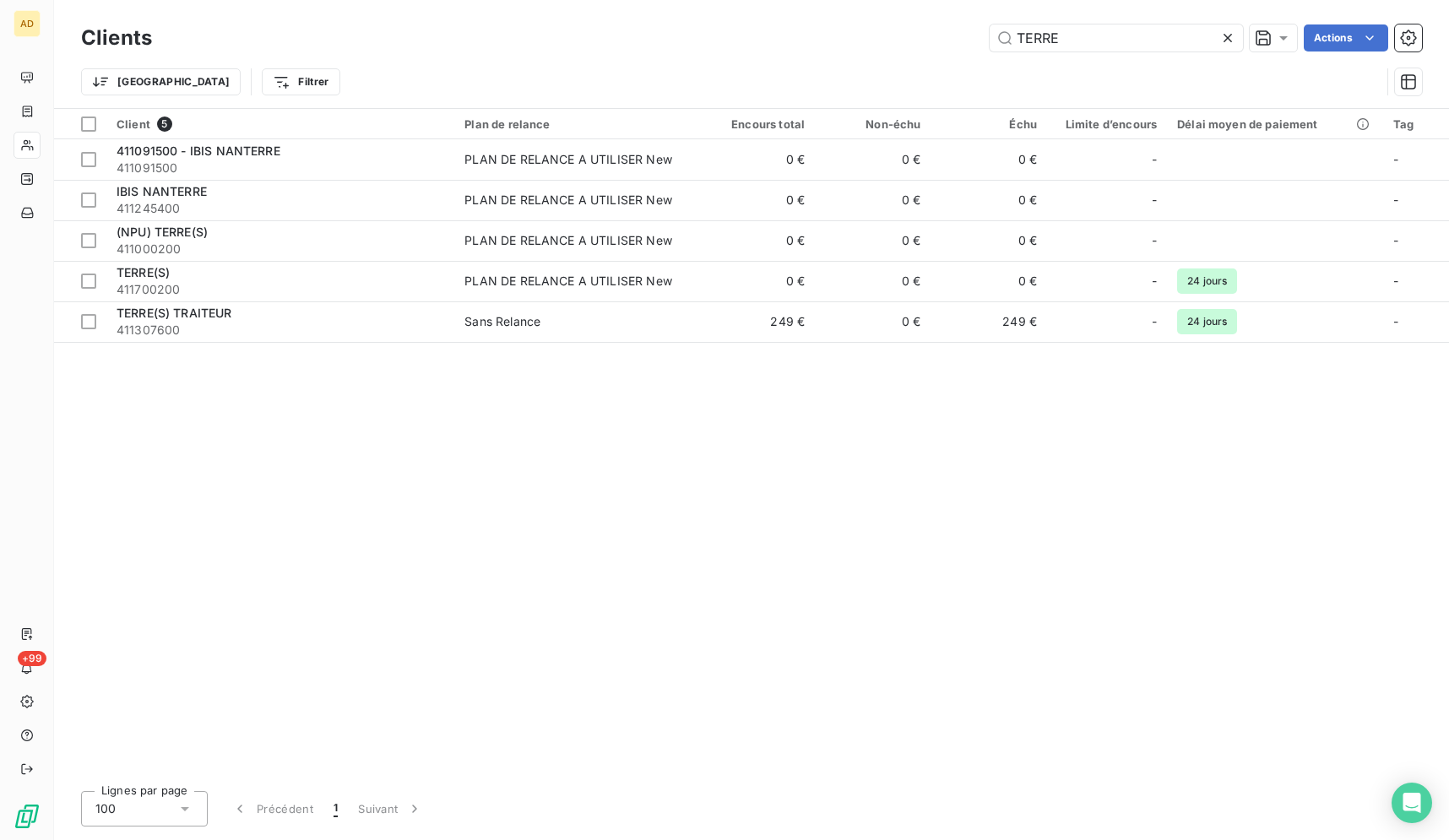
click at [1232, 39] on icon at bounding box center [1227, 38] width 17 height 17
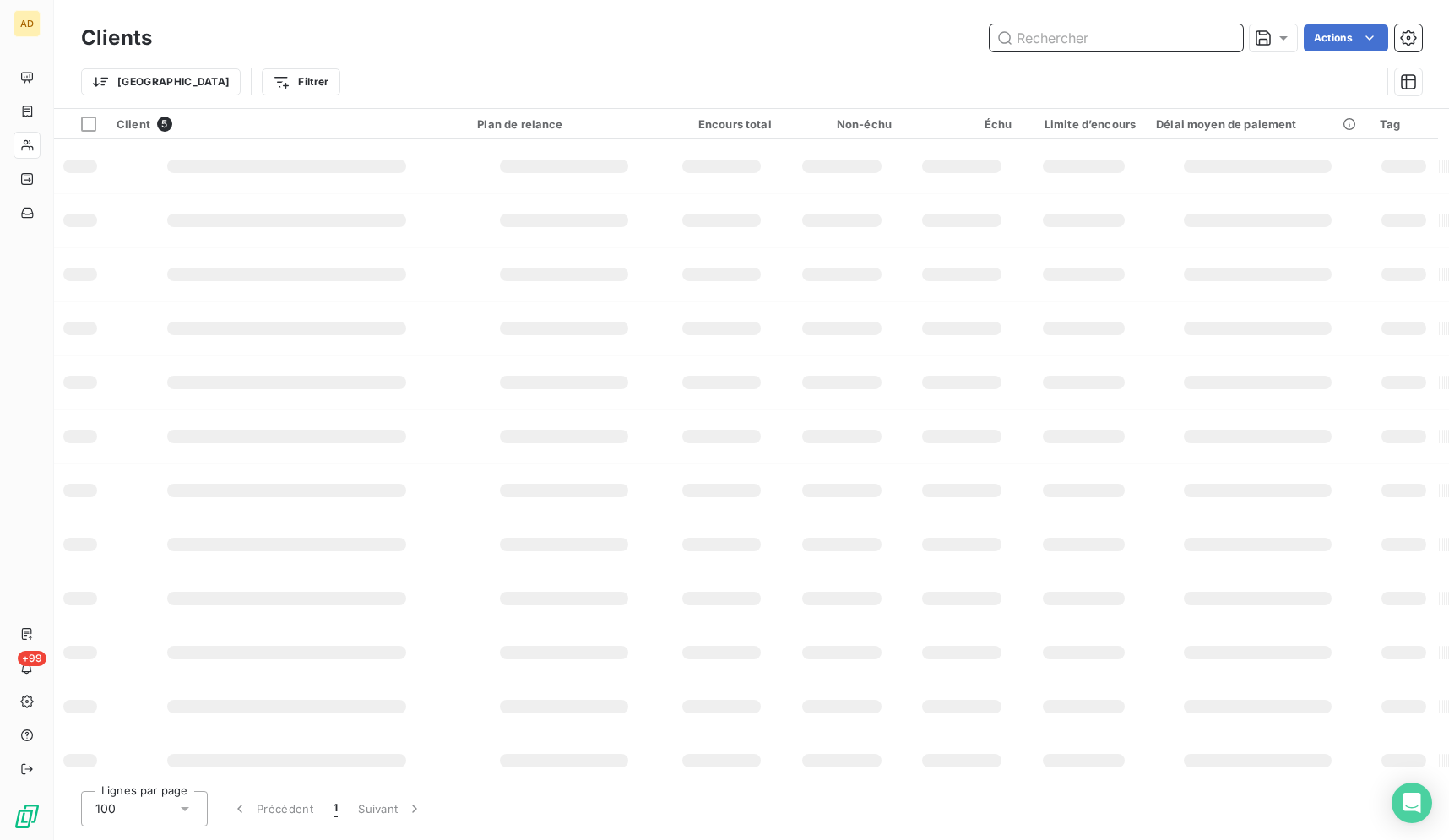
click at [1232, 39] on input "text" at bounding box center [1116, 38] width 253 height 27
click at [1202, 39] on input "text" at bounding box center [1116, 38] width 253 height 27
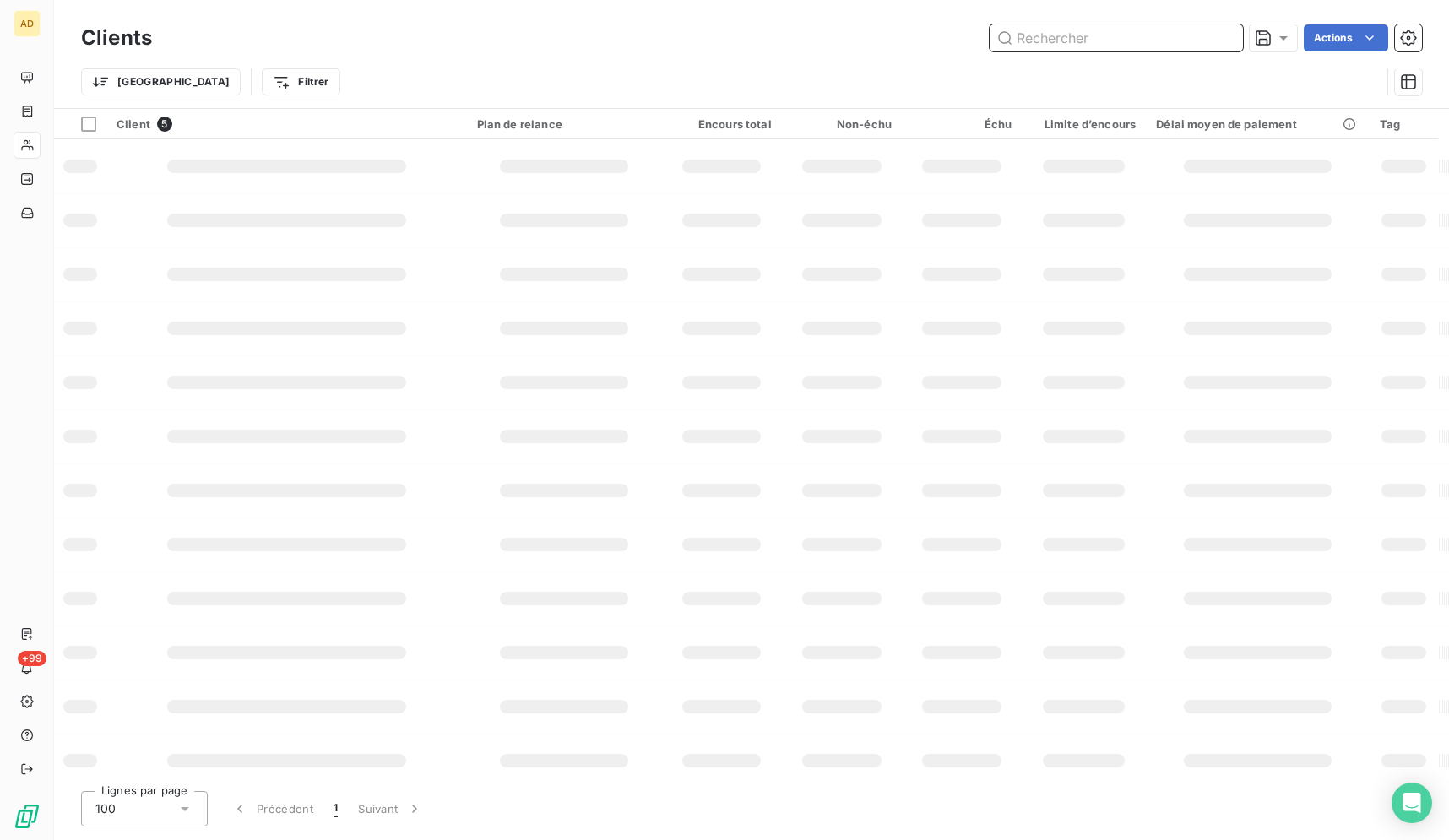
paste input "Ibis styles porte d'orléans"
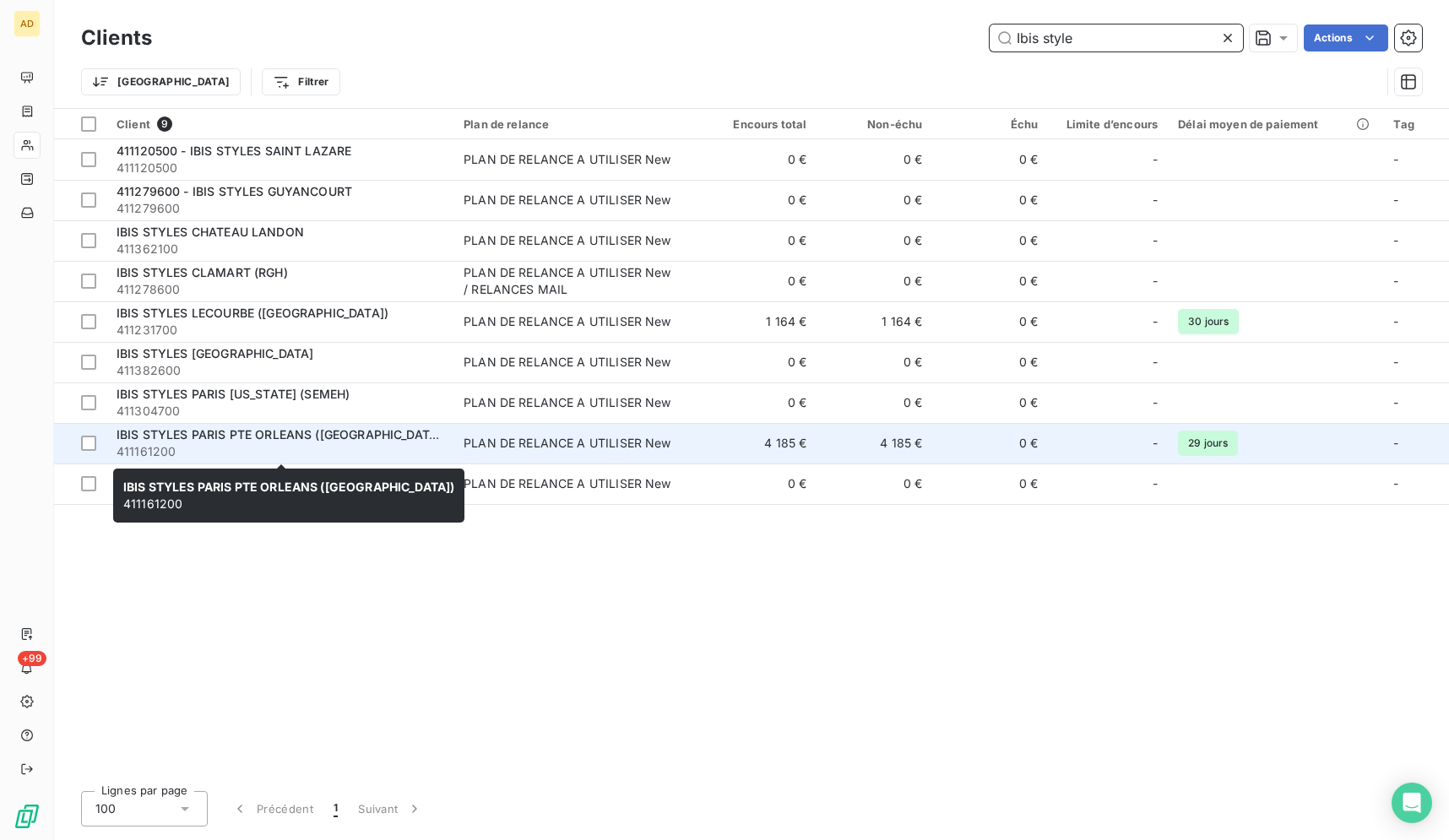
type input "Ibis style"
click at [311, 455] on span "411161200" at bounding box center [279, 451] width 327 height 17
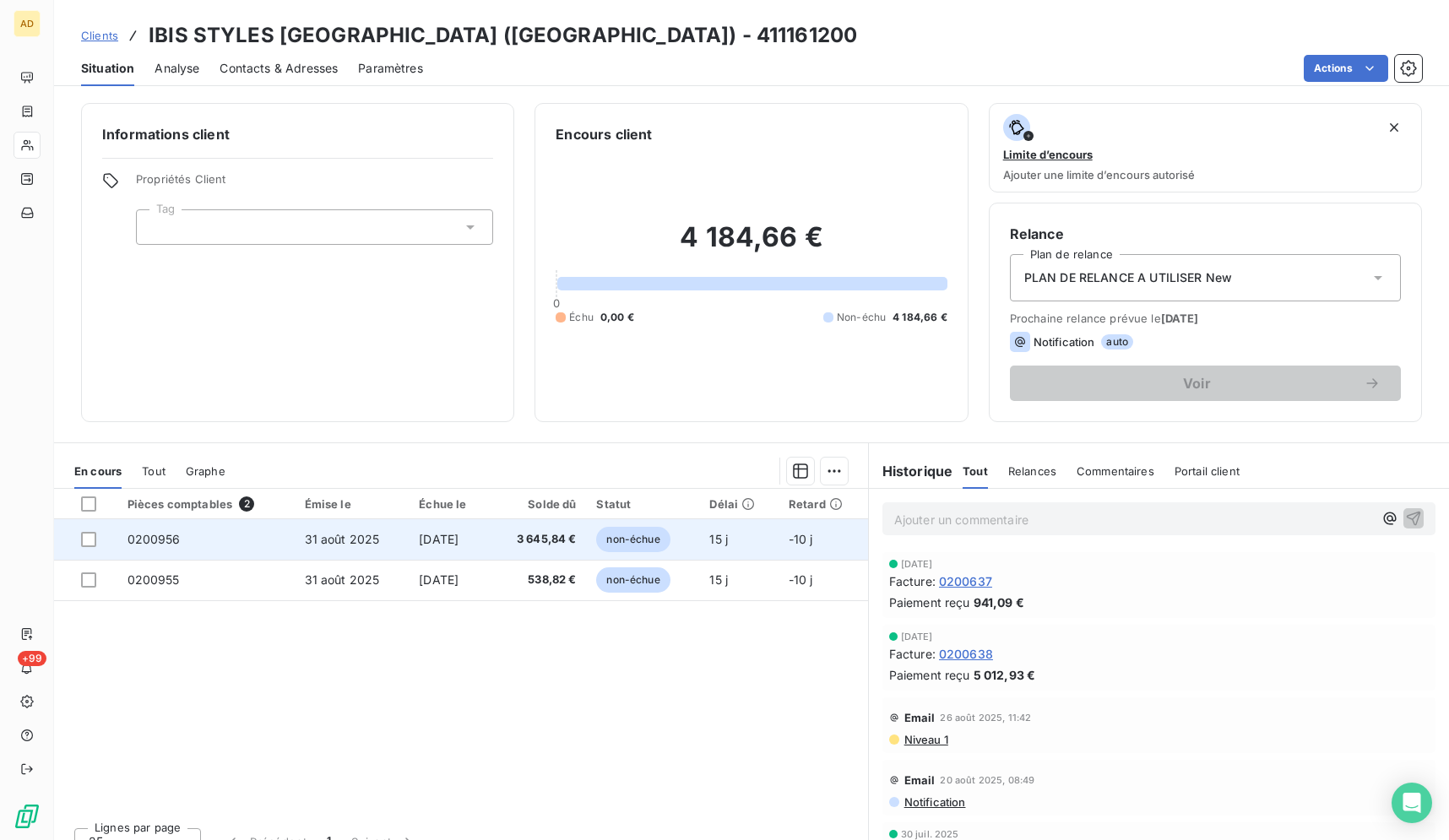
click at [564, 530] on td "3 645,84 €" at bounding box center [539, 540] width 96 height 40
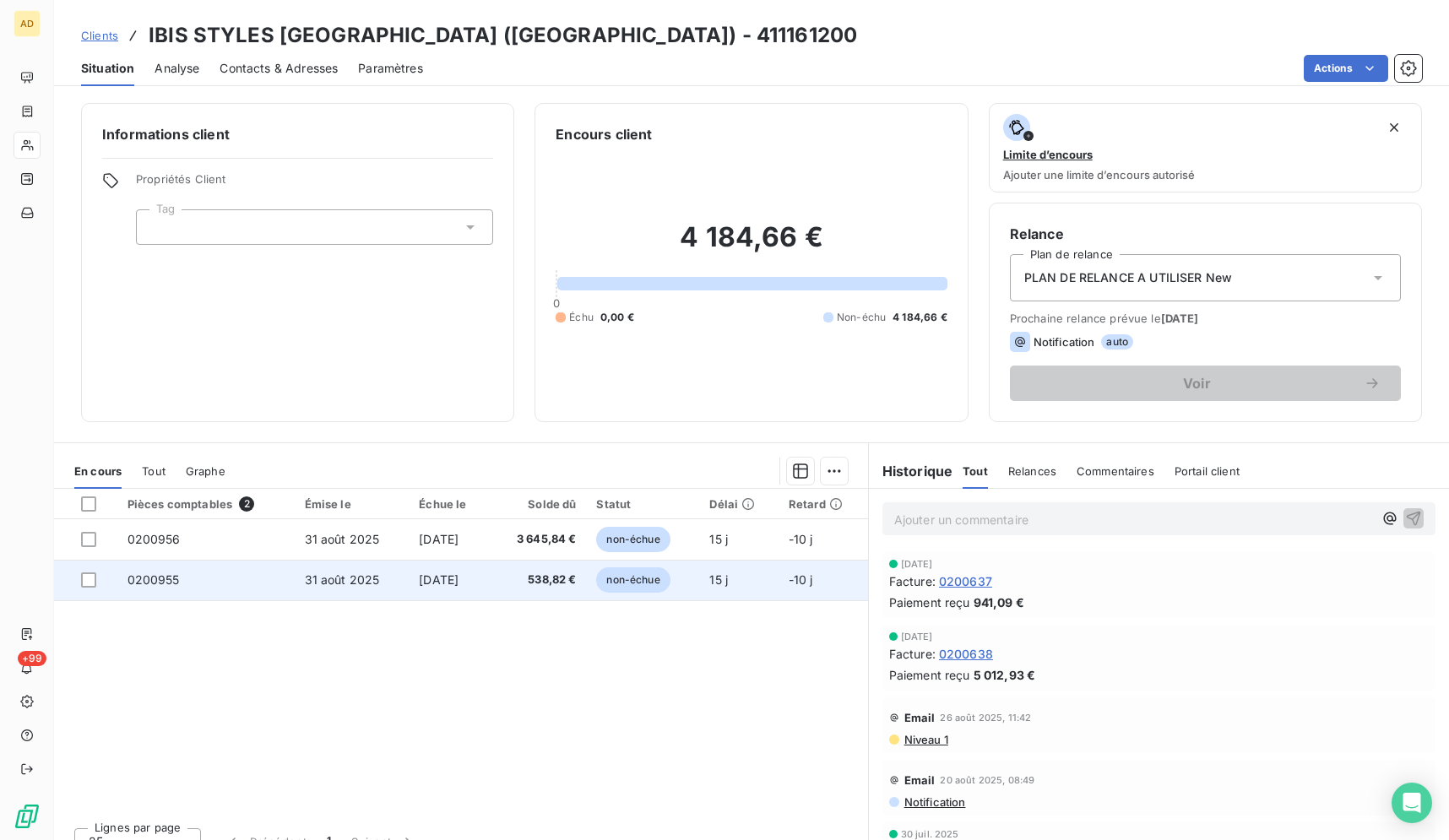
click at [437, 591] on td "[DATE]" at bounding box center [449, 580] width 81 height 40
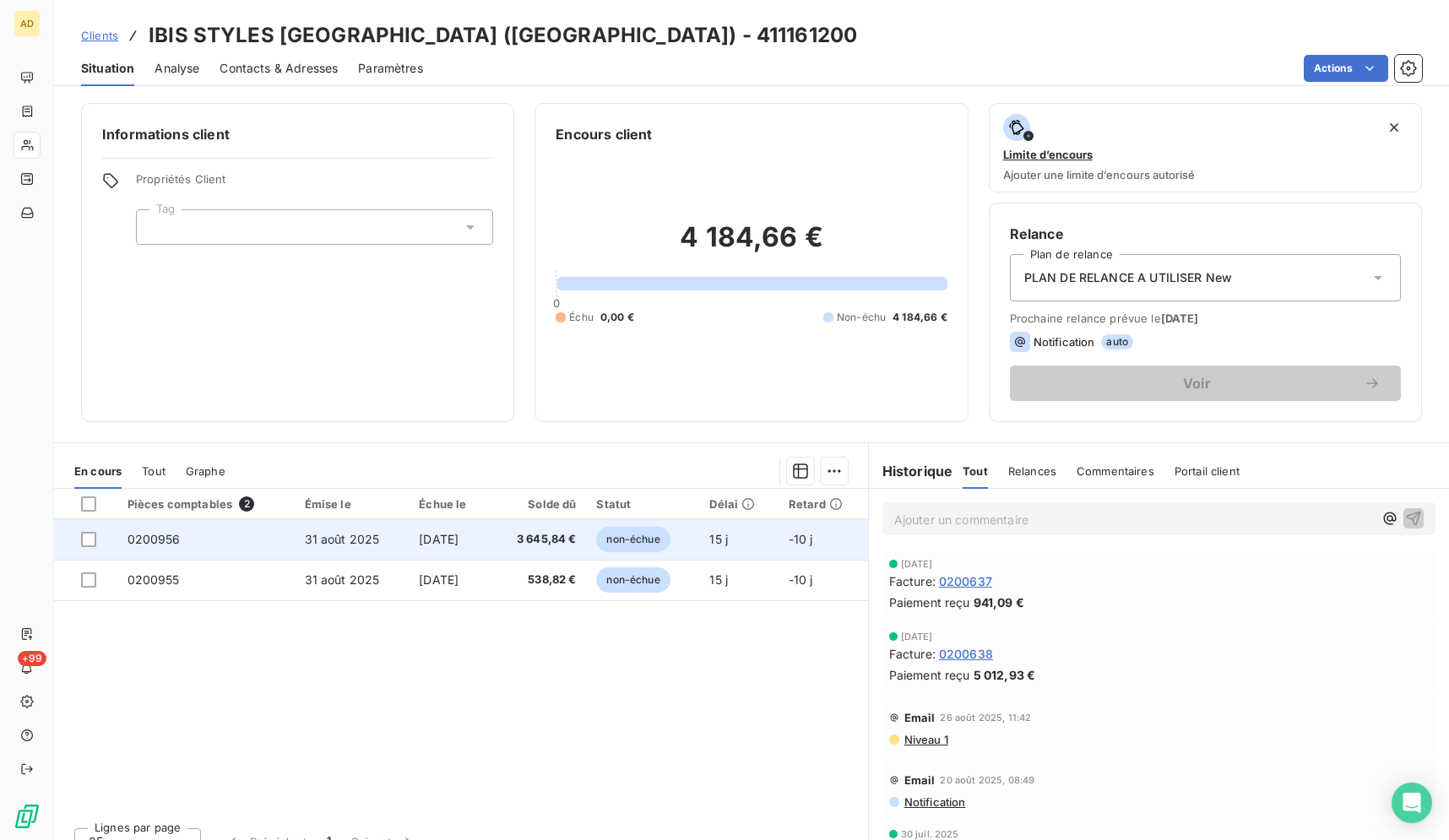
click at [502, 532] on td "3 645,84 €" at bounding box center [539, 540] width 96 height 40
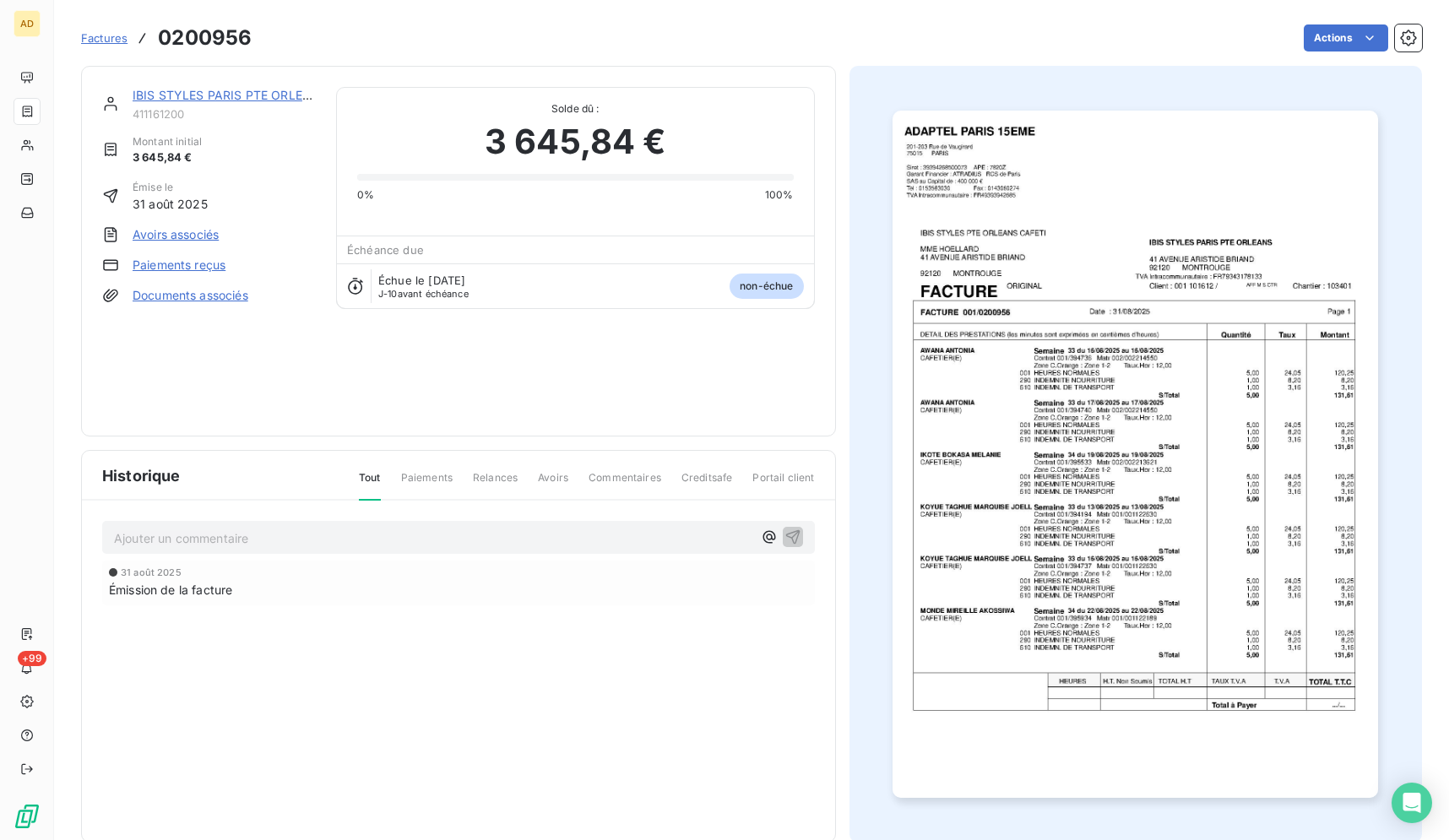
click at [1029, 473] on img "button" at bounding box center [1135, 454] width 485 height 688
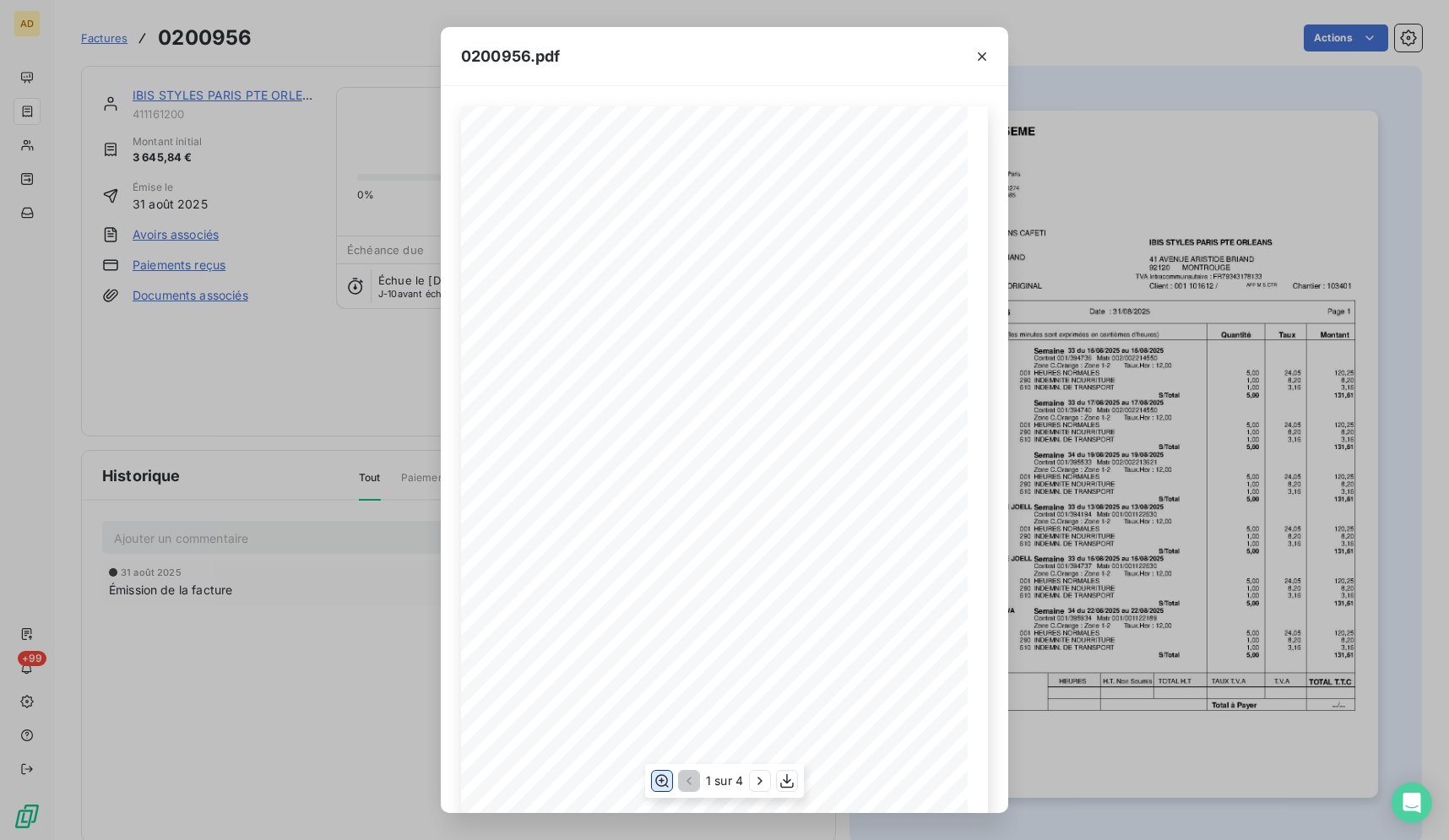
click at [666, 783] on icon "button" at bounding box center [661, 781] width 13 height 12
click at [979, 56] on icon "button" at bounding box center [981, 56] width 17 height 17
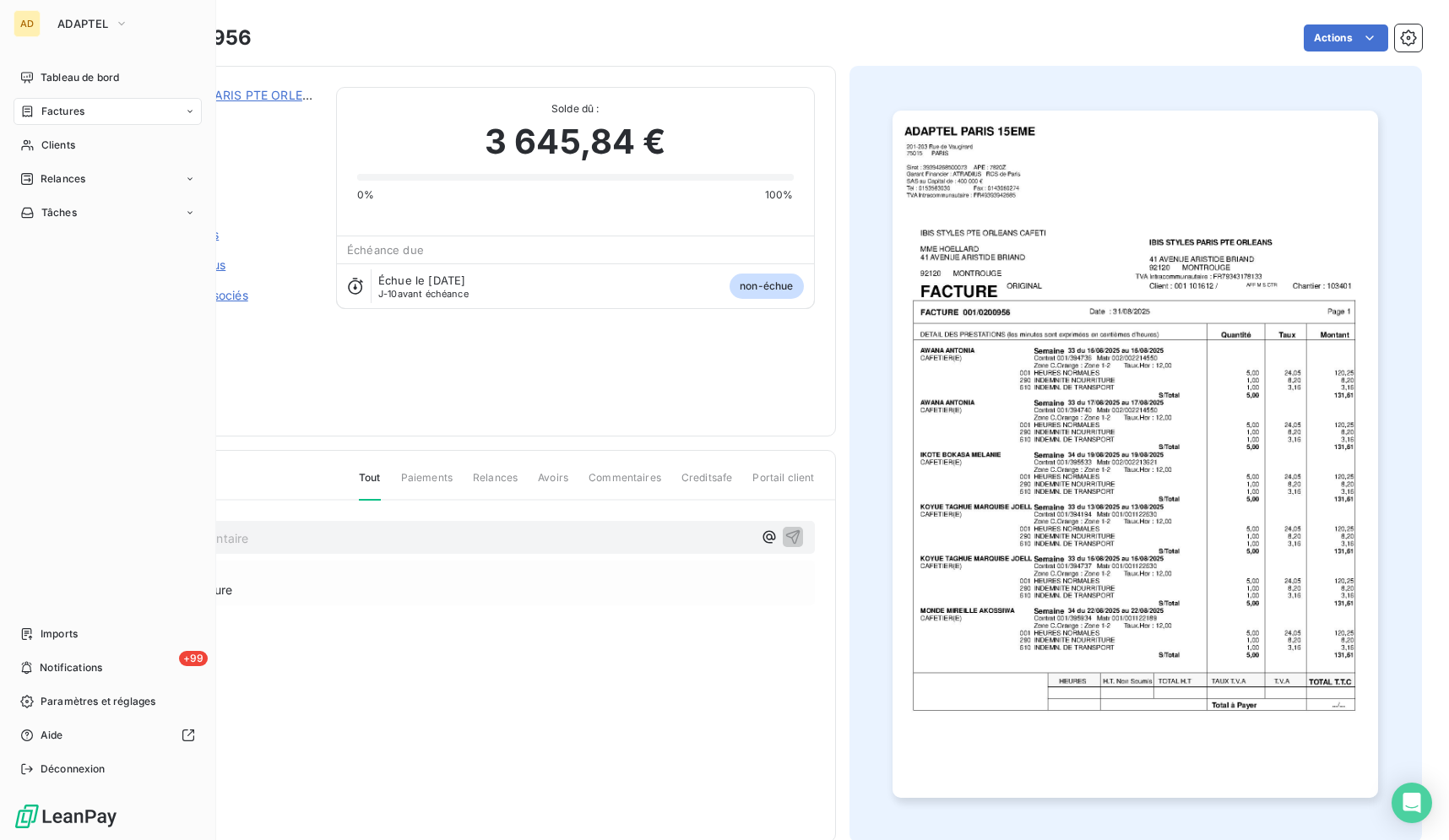
click at [35, 20] on div "AD" at bounding box center [26, 24] width 27 height 27
click at [59, 20] on span "ADAPTEL" at bounding box center [83, 23] width 51 height 13
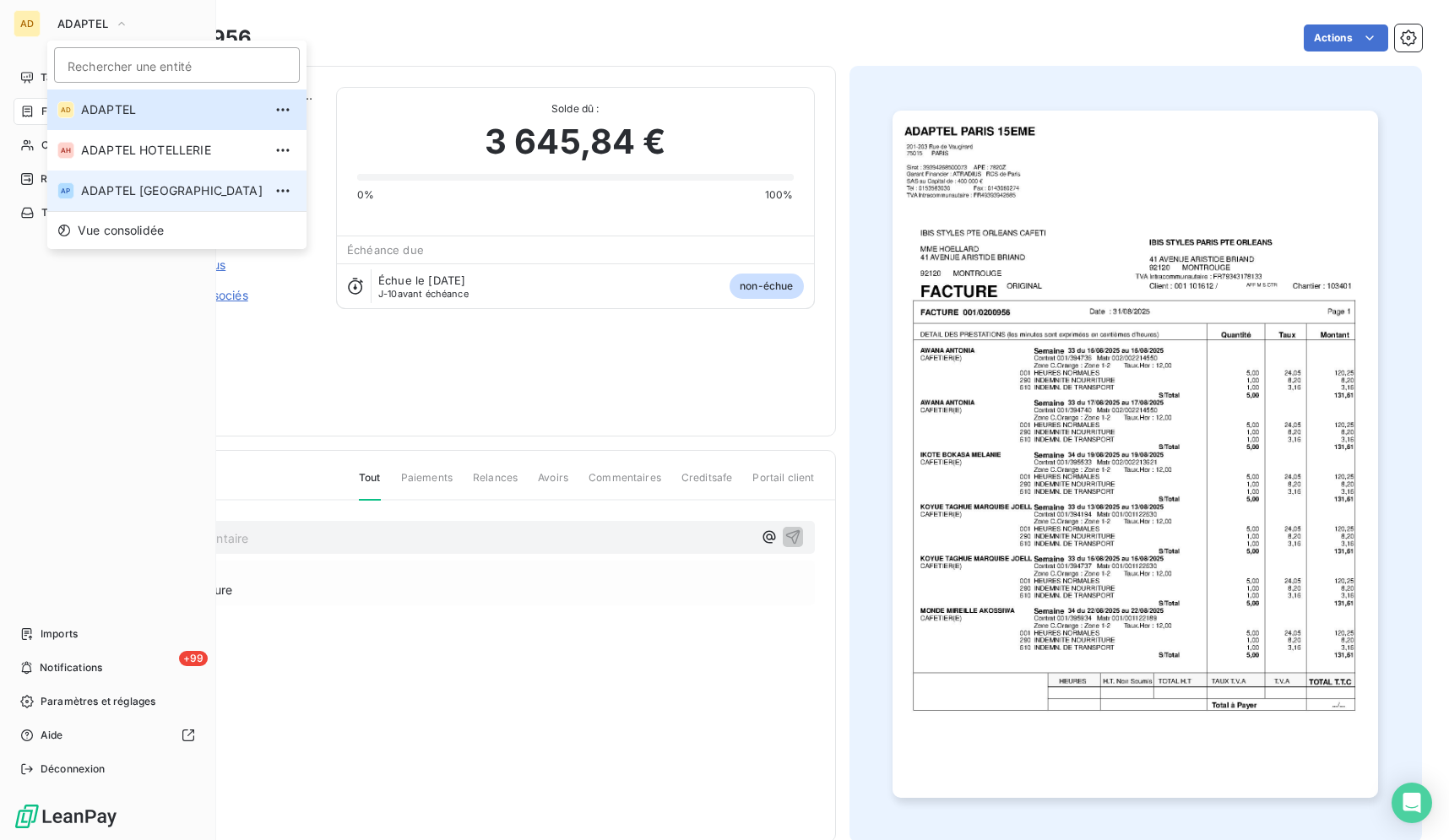
click at [116, 192] on span "ADAPTEL PARIS" at bounding box center [172, 190] width 181 height 17
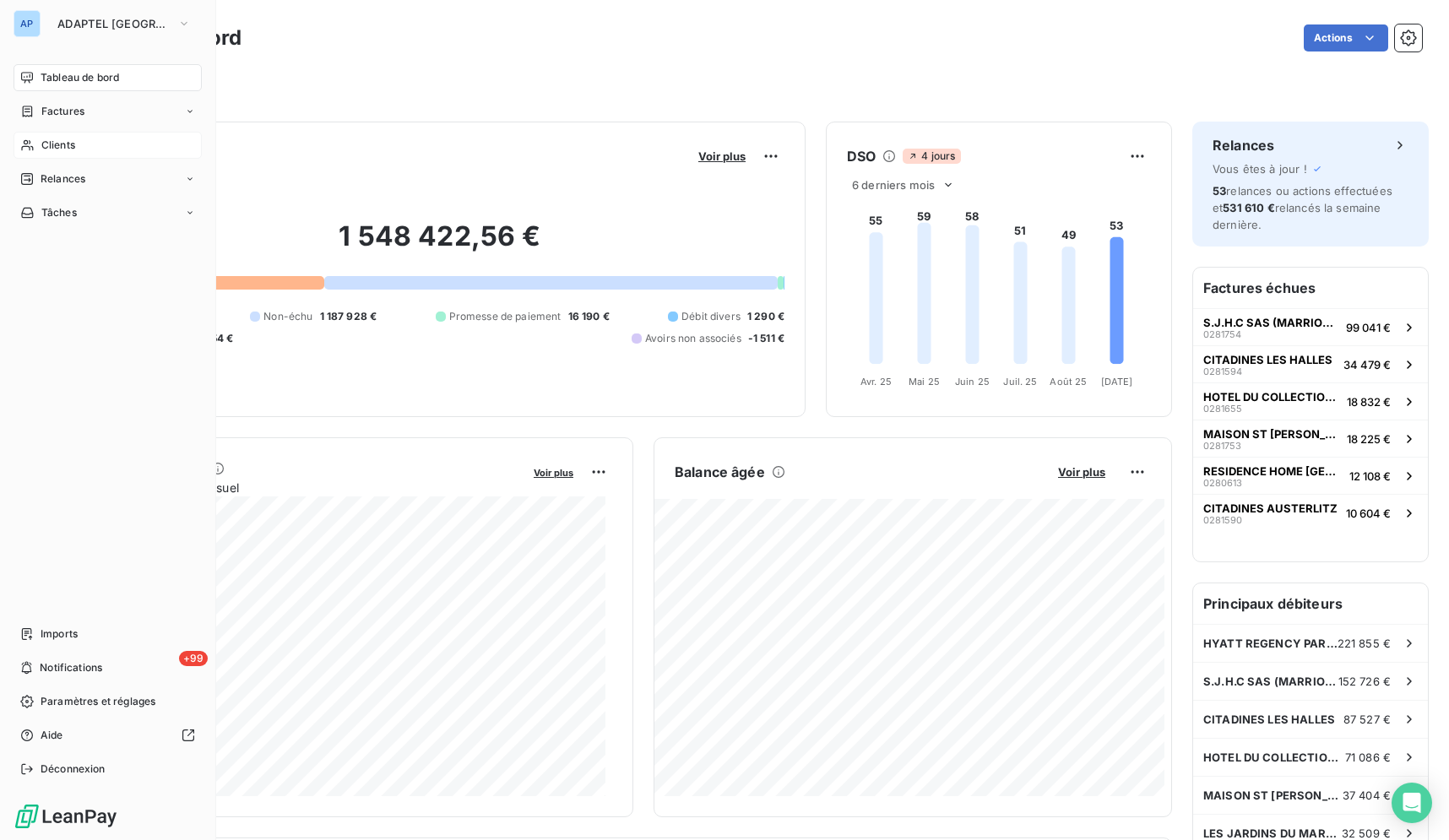
click at [43, 153] on div "Clients" at bounding box center [107, 145] width 188 height 27
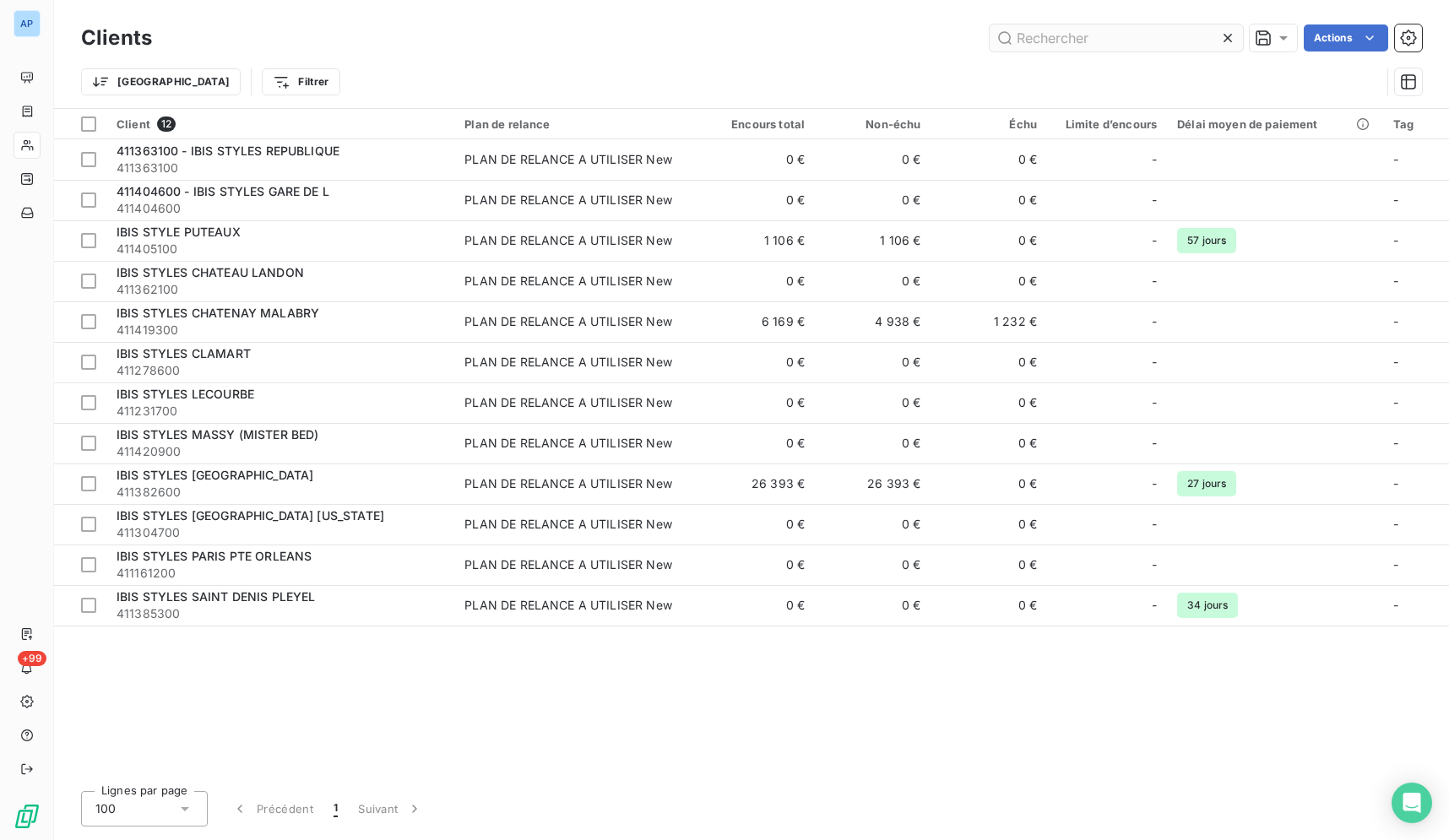
type input "Ibis style"
click at [1158, 39] on input "Ibis style" at bounding box center [1116, 38] width 253 height 27
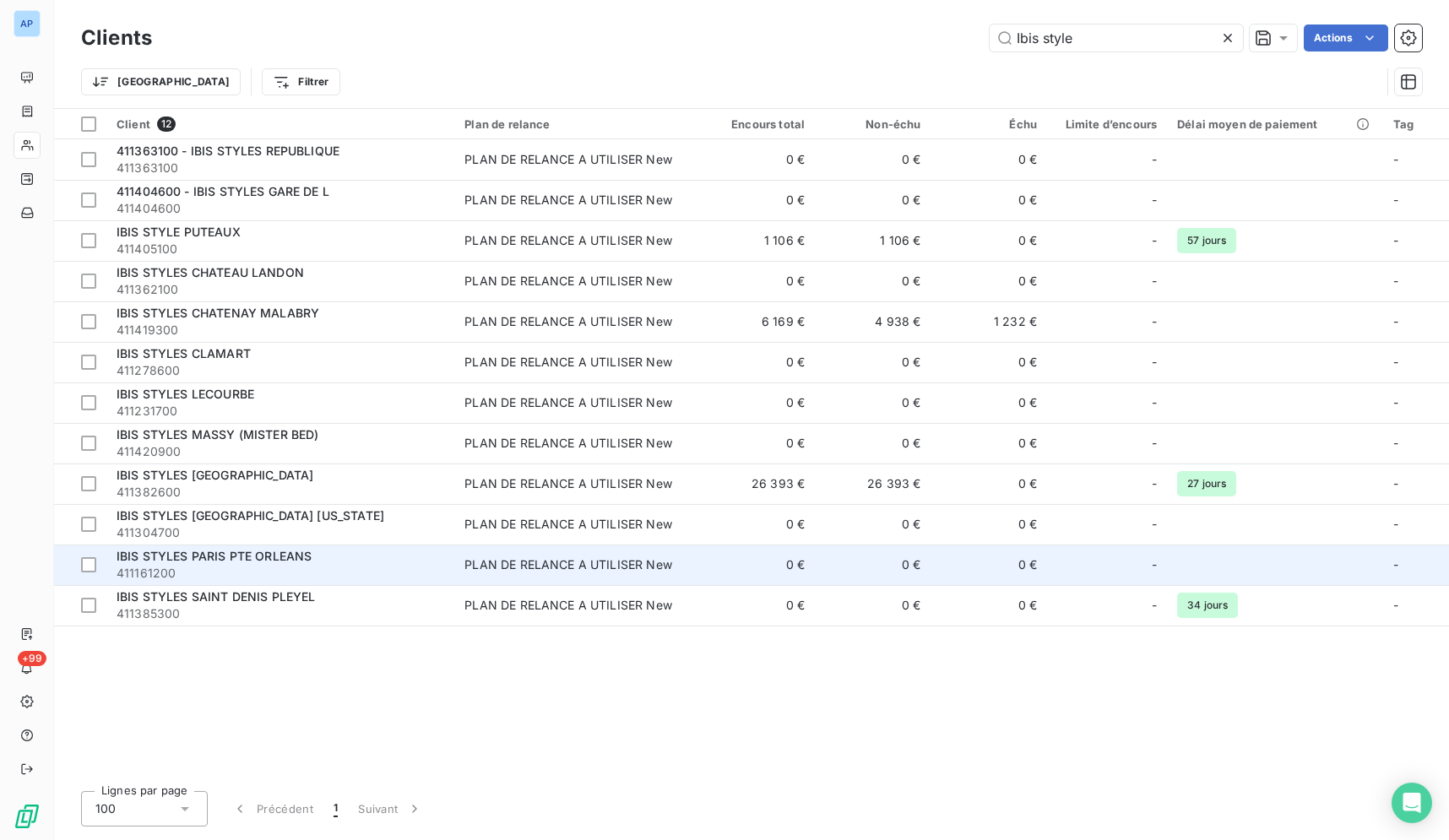
click at [520, 562] on div "PLAN DE RELANCE A UTILISER New" at bounding box center [568, 564] width 208 height 17
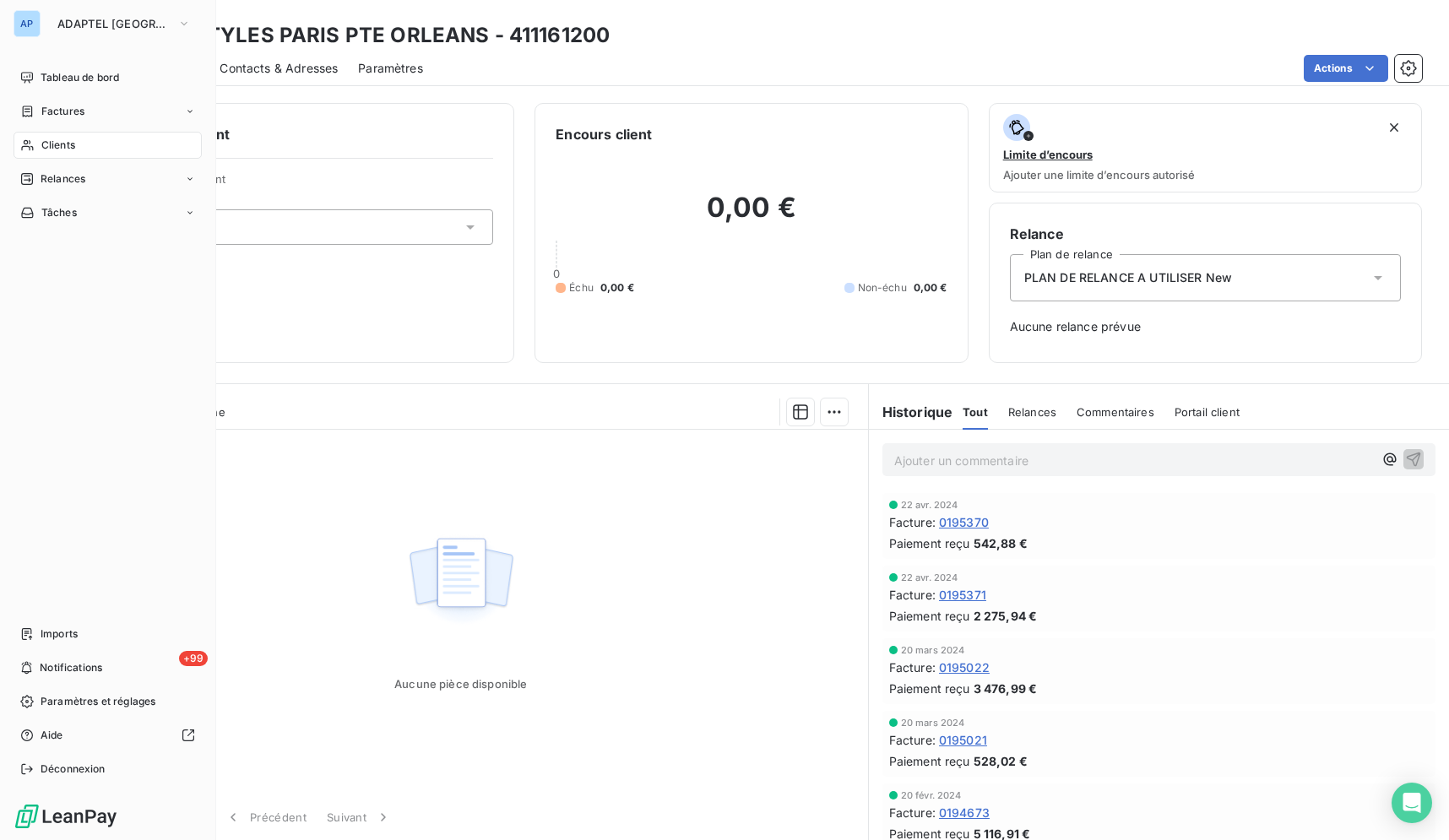
click at [39, 20] on div "AP" at bounding box center [26, 24] width 27 height 27
click at [67, 18] on span "ADAPTEL PARIS" at bounding box center [114, 23] width 113 height 13
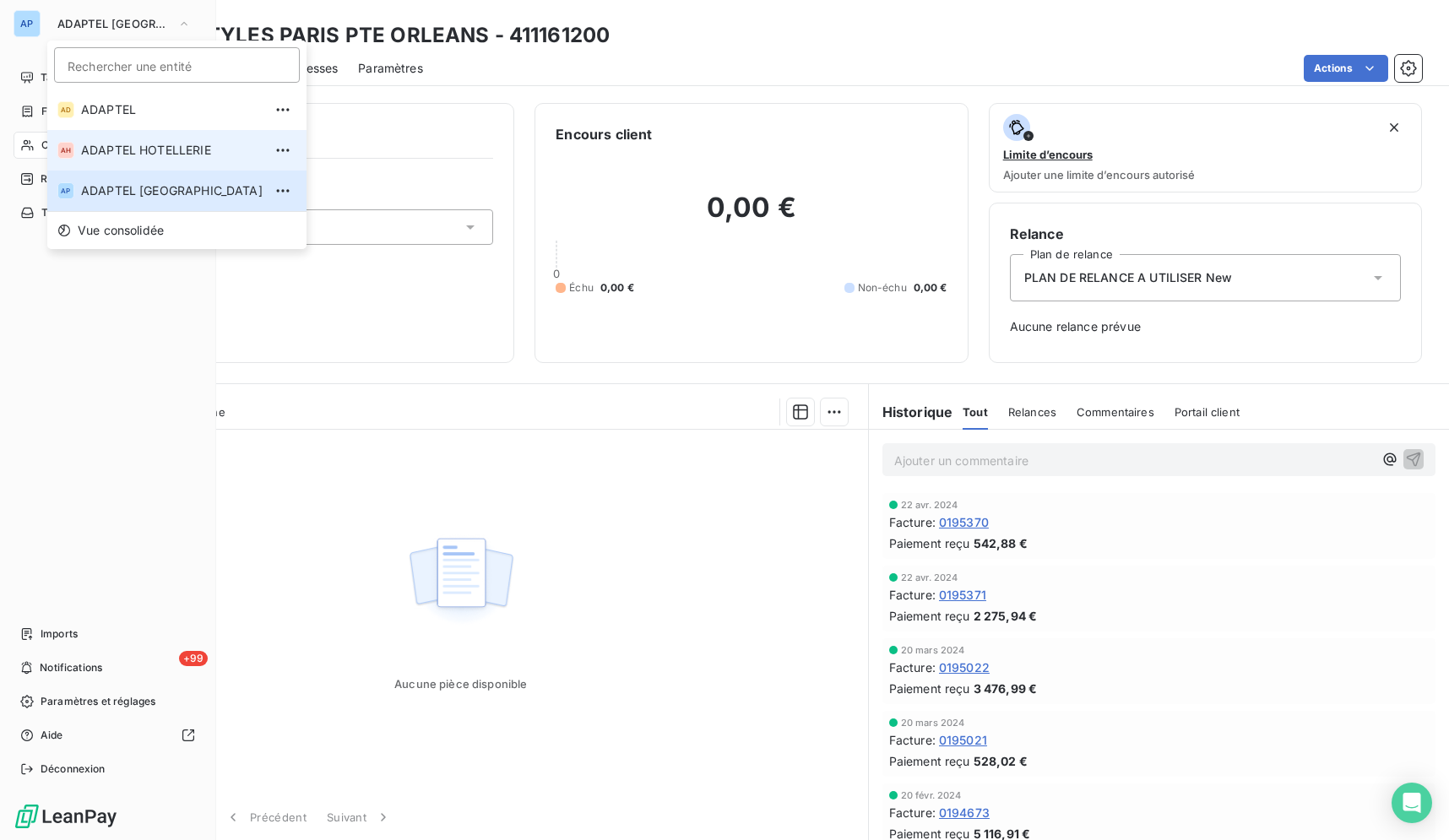
click at [155, 152] on span "ADAPTEL HOTELLERIE" at bounding box center [172, 150] width 181 height 17
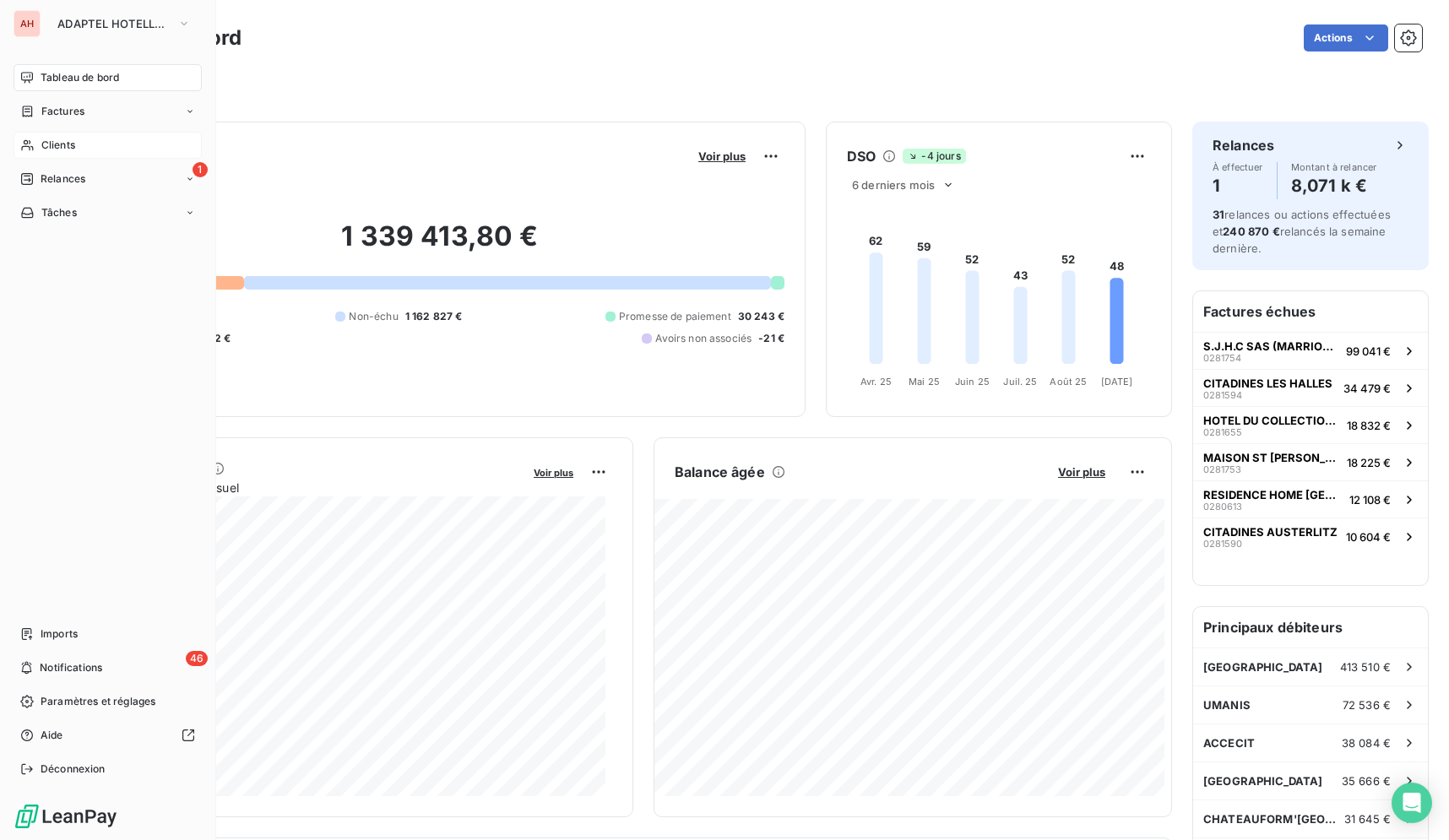
click at [48, 145] on span "Clients" at bounding box center [58, 145] width 34 height 15
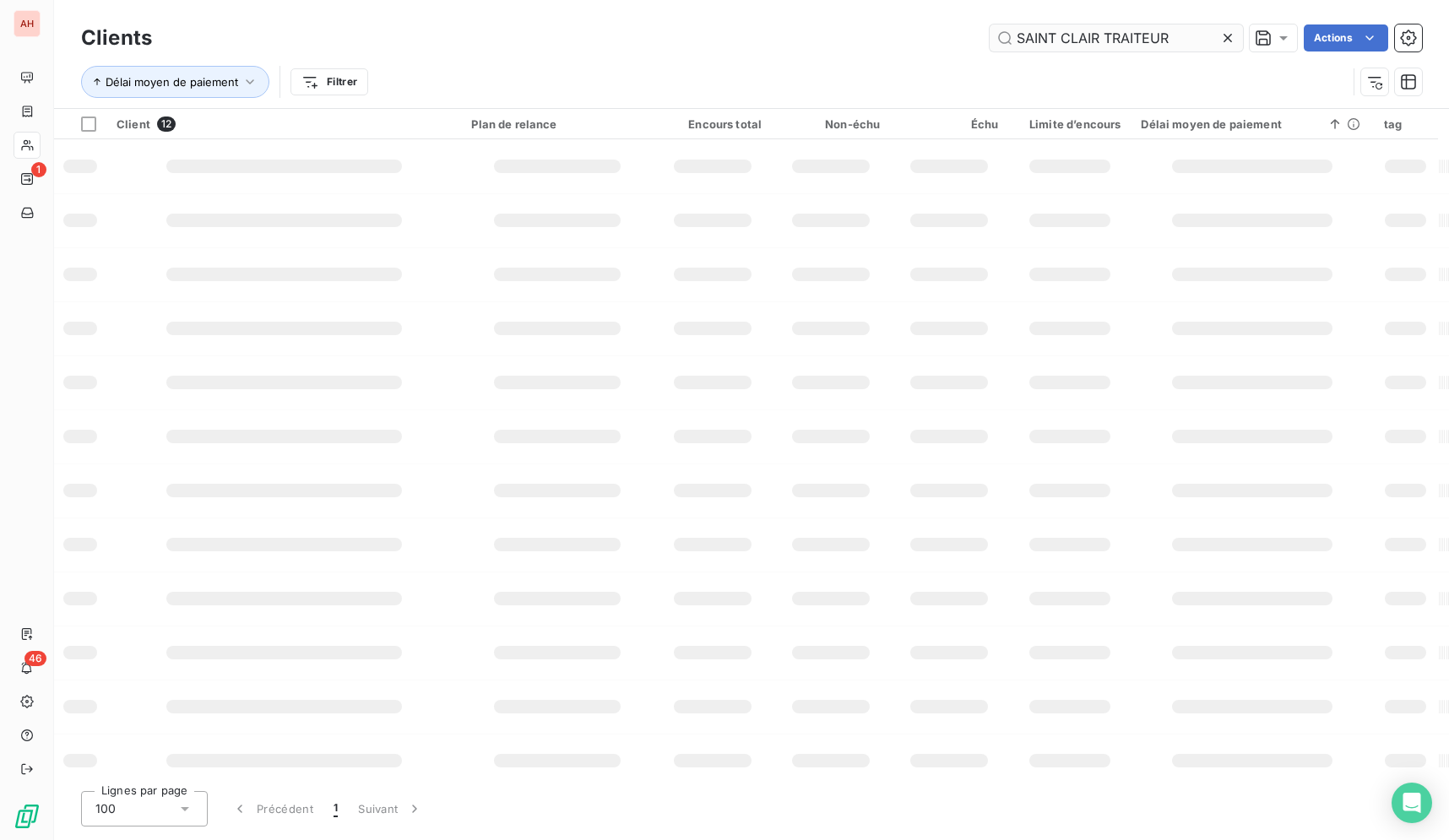
type input "Ibis style"
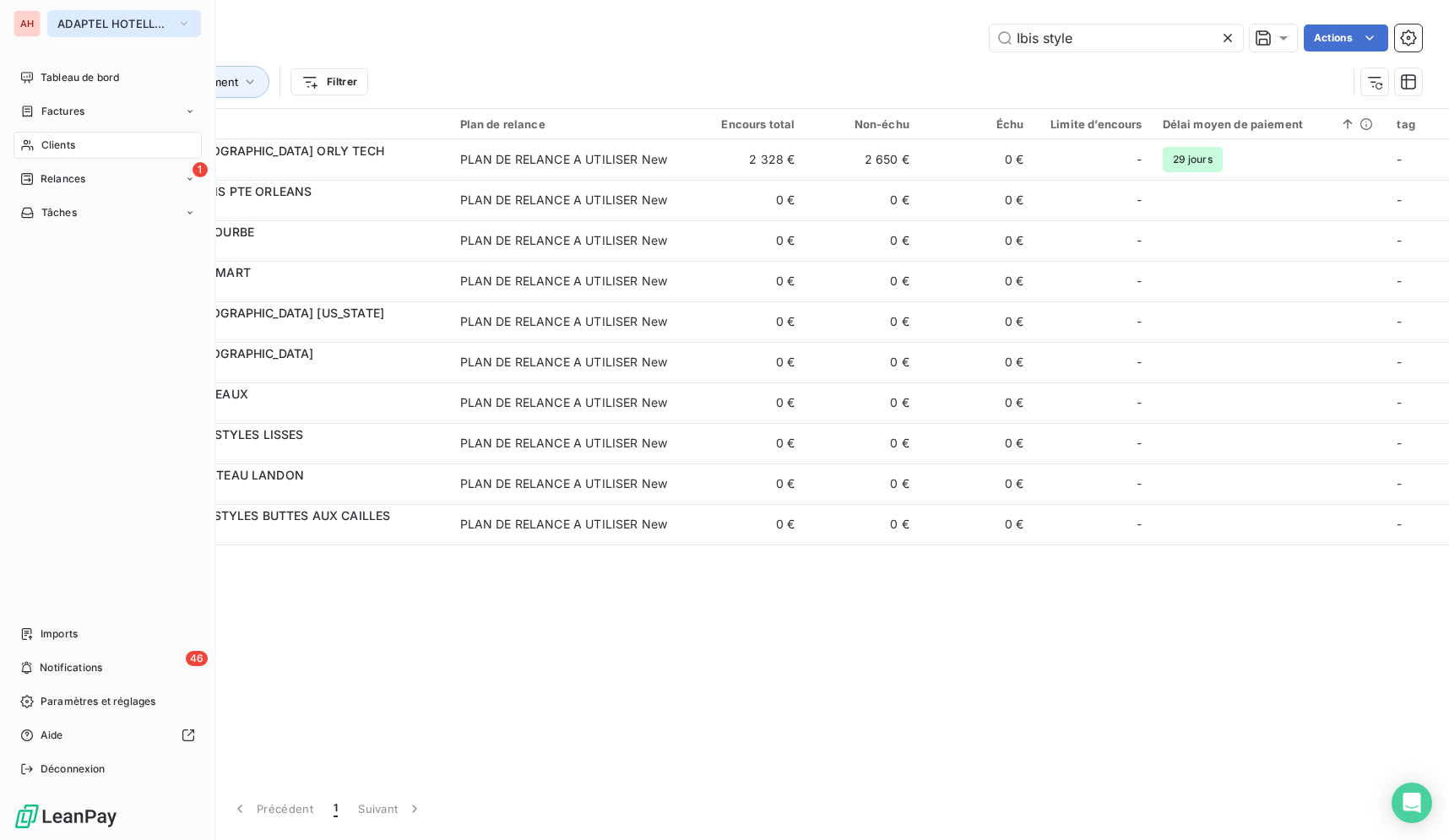
click at [72, 21] on span "ADAPTEL HOTELLERIE" at bounding box center [114, 23] width 113 height 13
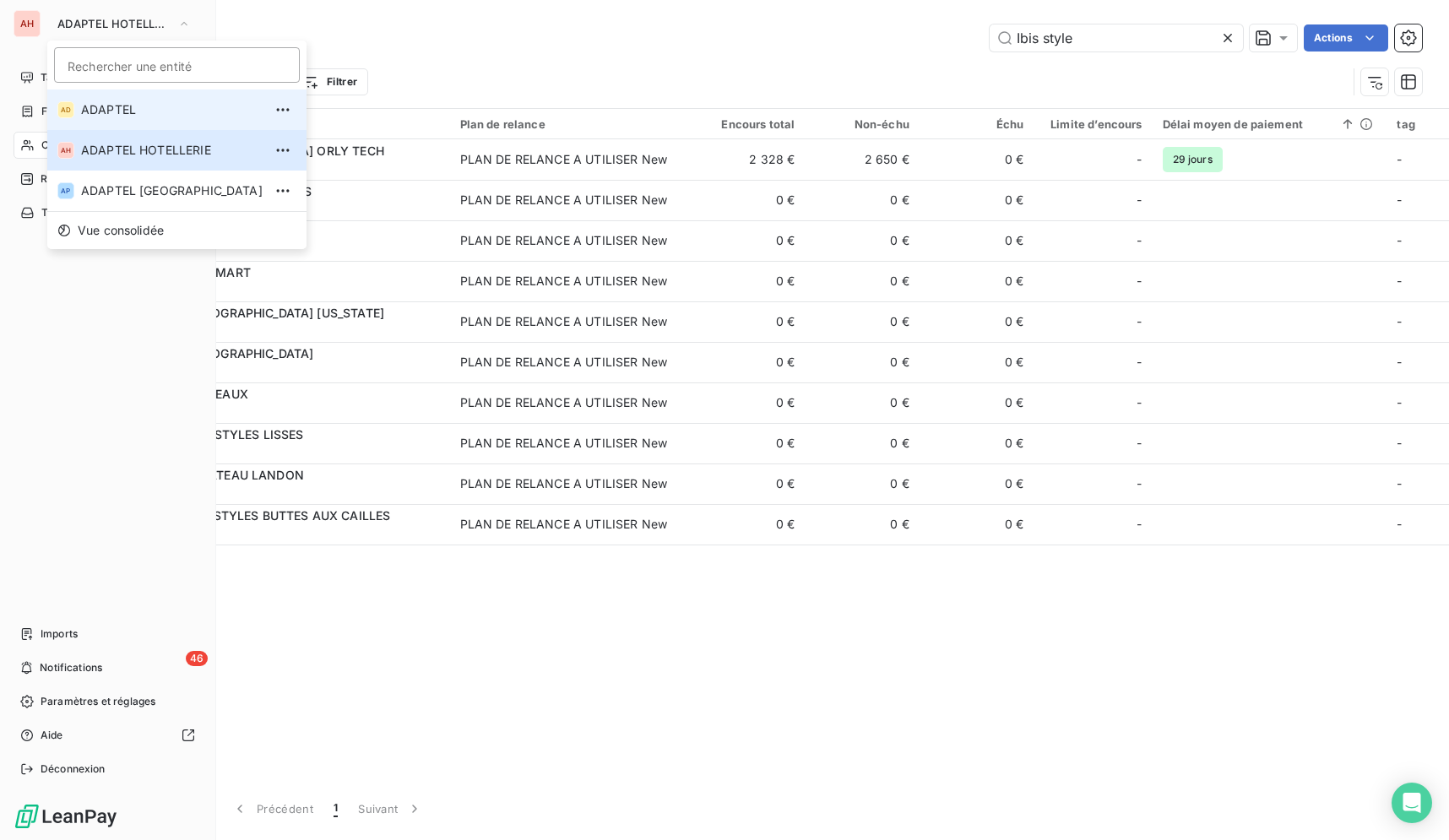
click at [141, 105] on span "ADAPTEL" at bounding box center [172, 109] width 181 height 17
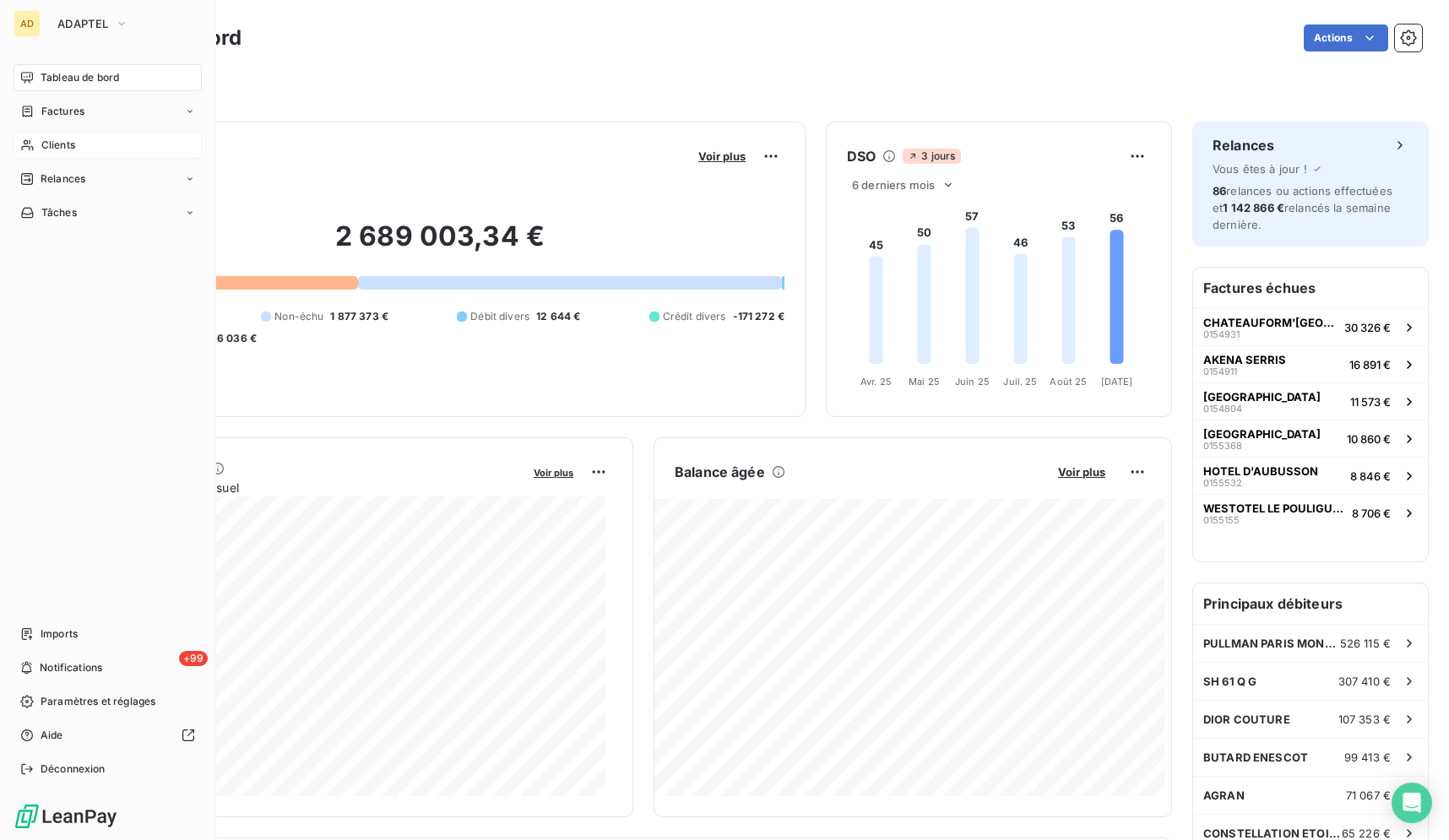
click at [59, 138] on span "Clients" at bounding box center [58, 145] width 34 height 15
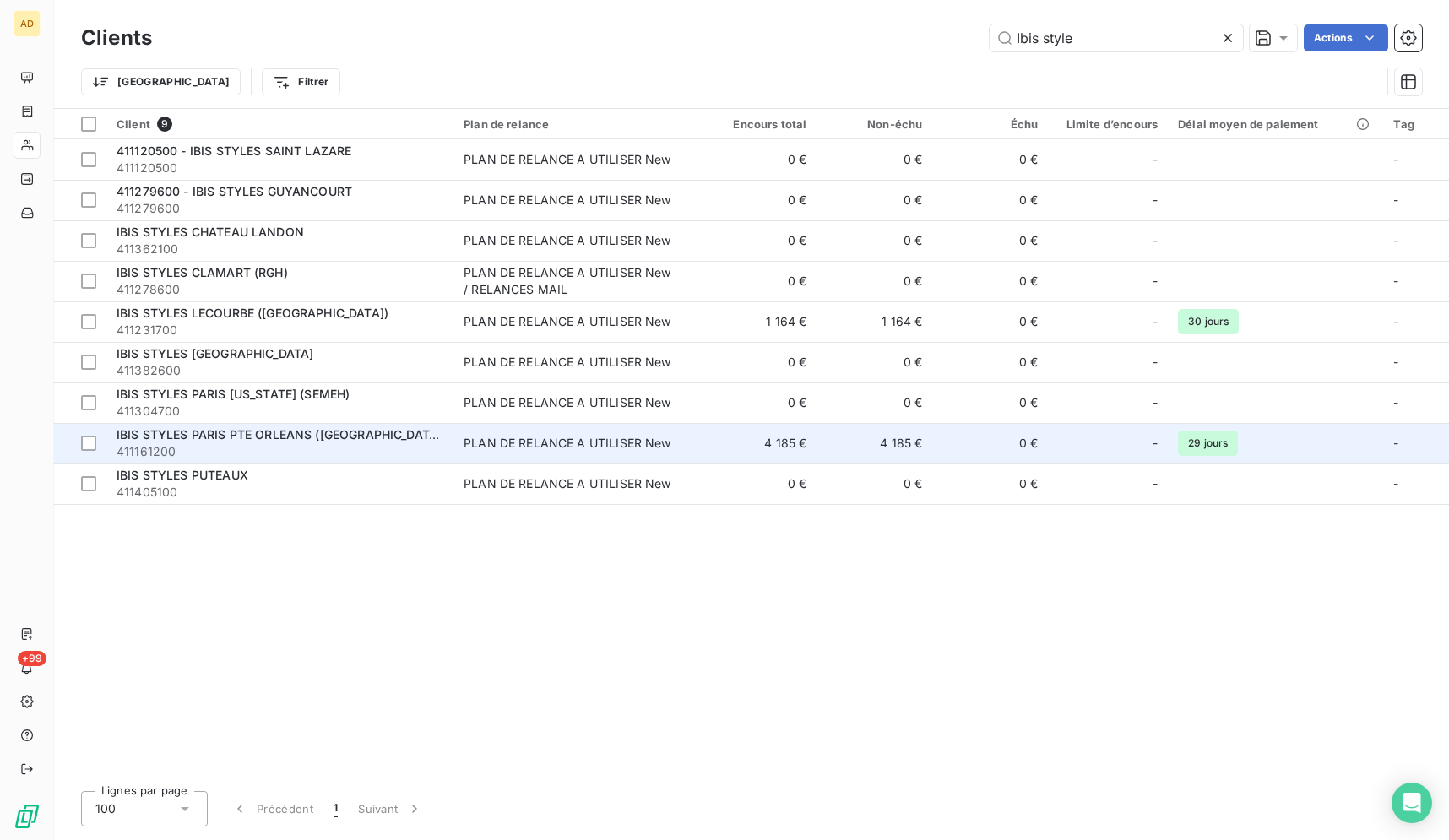
click at [470, 456] on td "PLAN DE RELANCE A UTILISER New" at bounding box center [577, 443] width 247 height 40
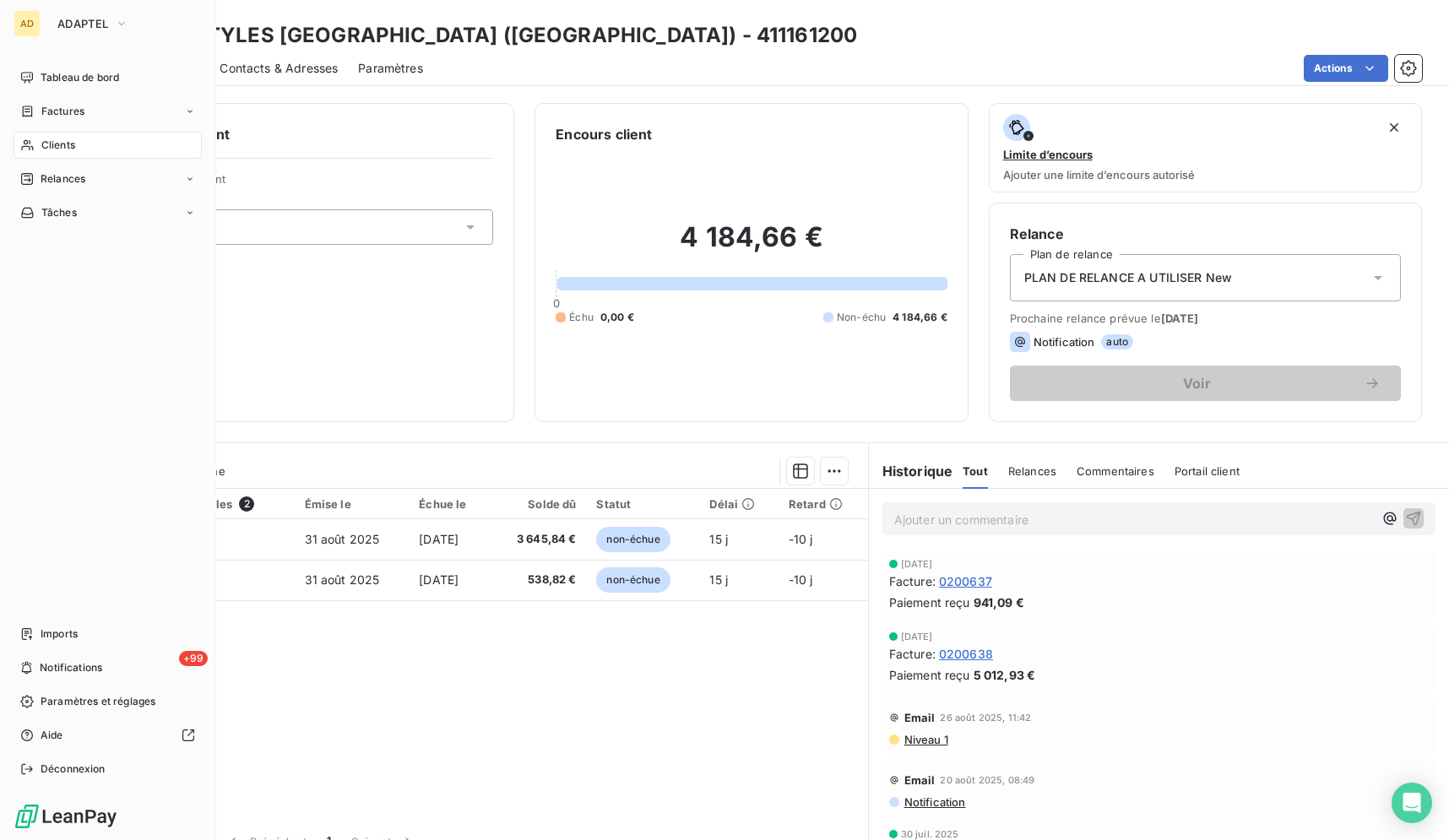
click at [32, 151] on icon at bounding box center [27, 145] width 14 height 13
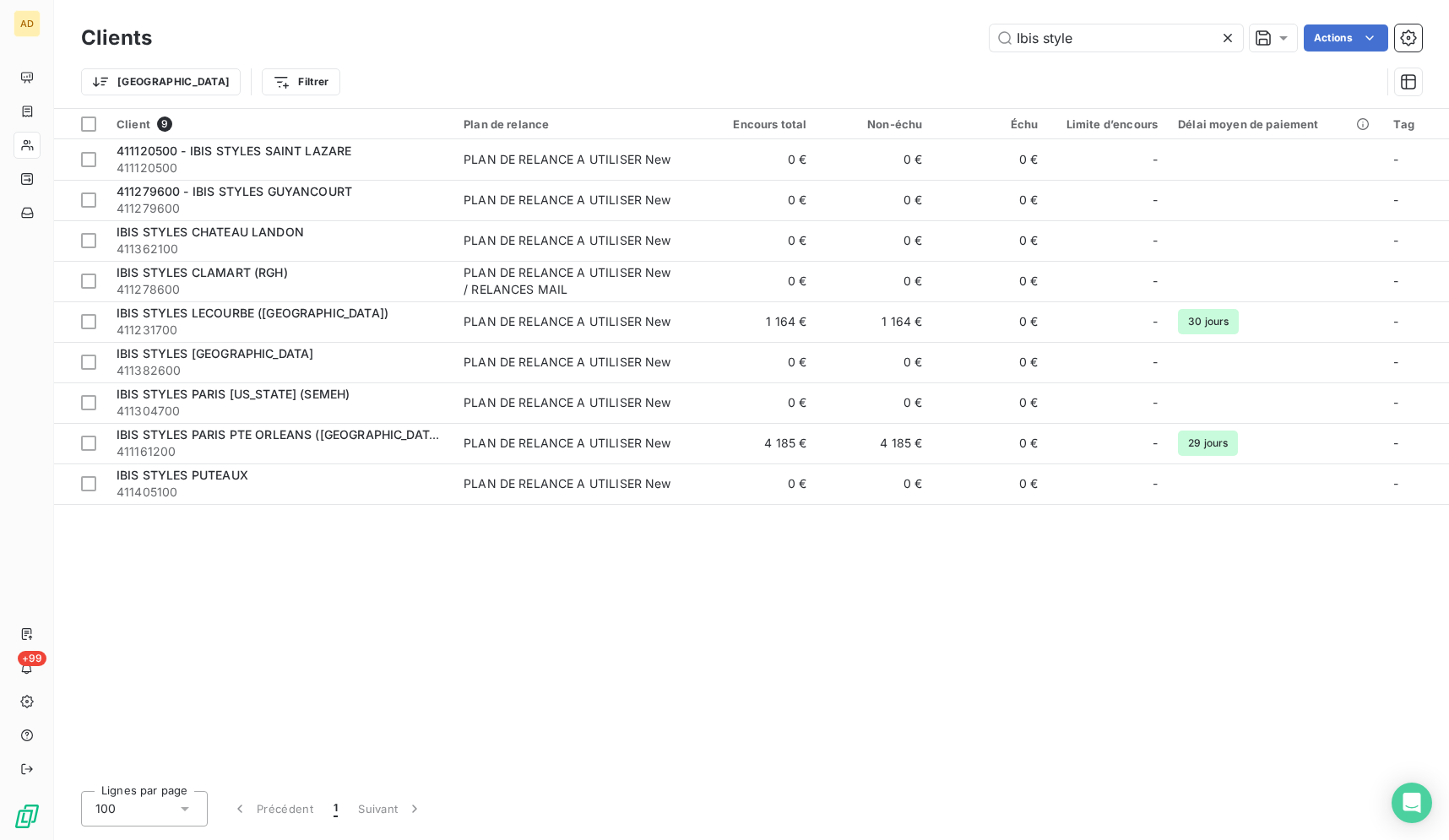
click at [1222, 35] on icon at bounding box center [1227, 38] width 17 height 17
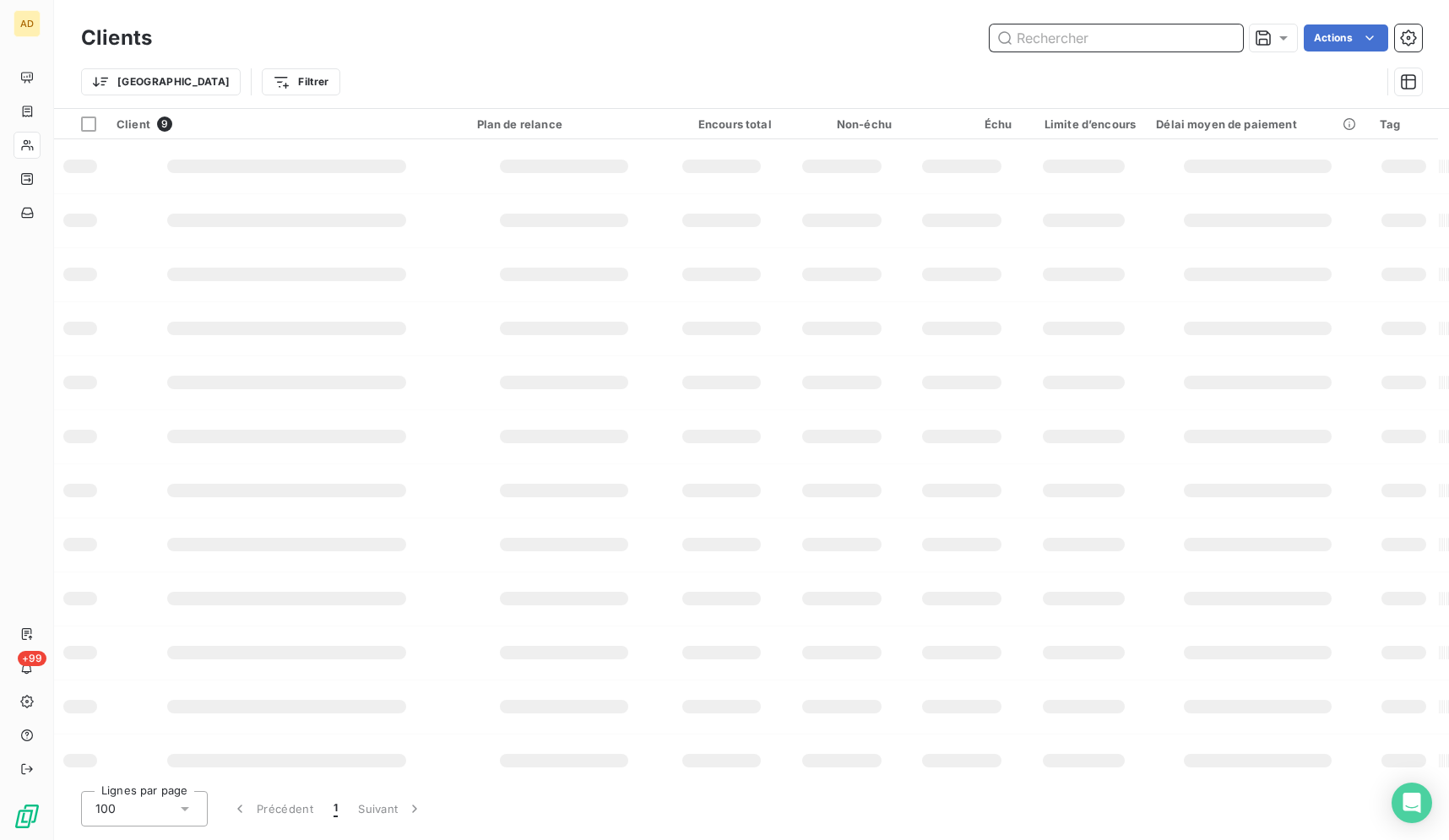
click at [1222, 35] on input "text" at bounding box center [1116, 38] width 253 height 27
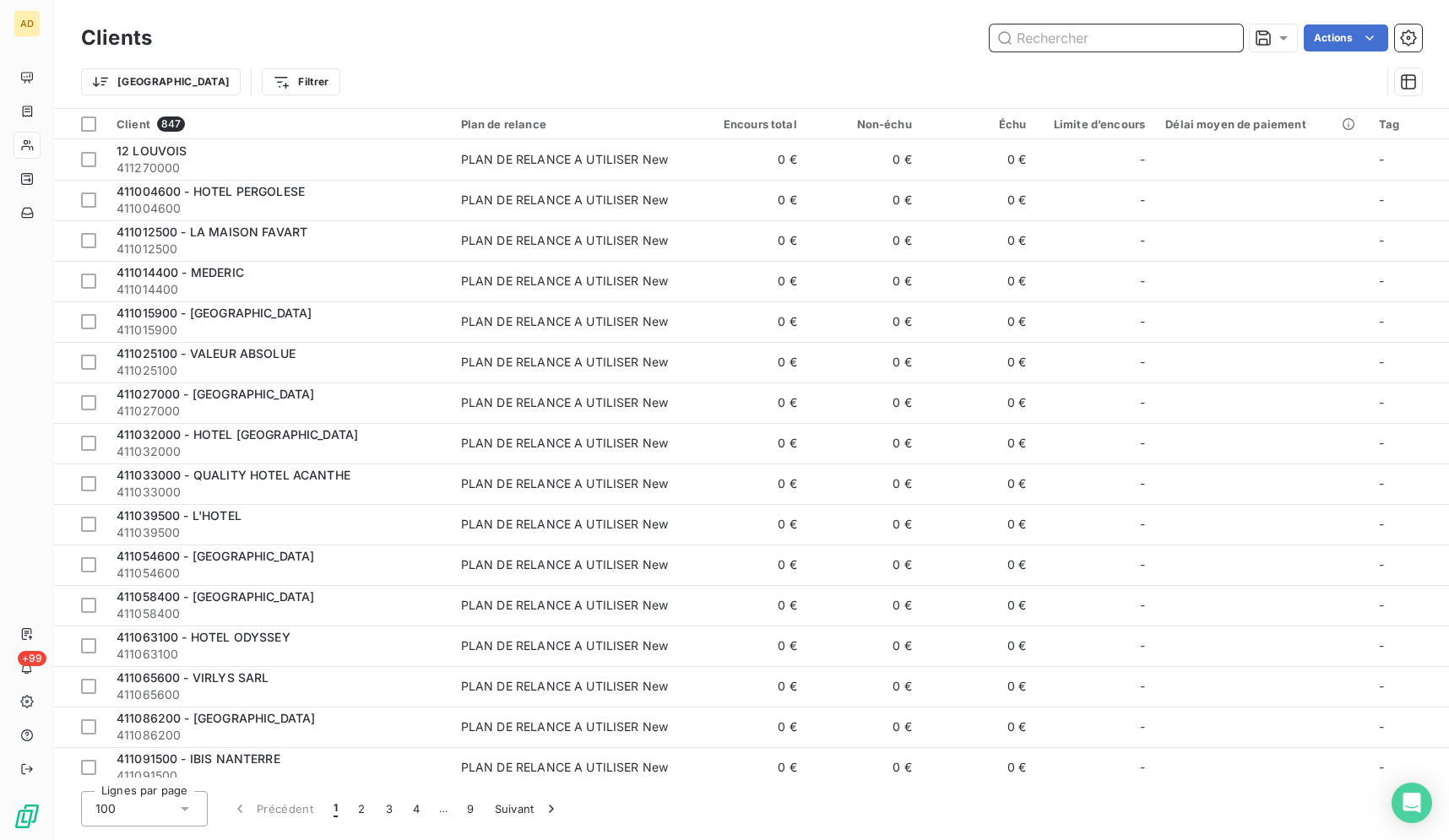
click at [1205, 37] on input "text" at bounding box center [1116, 38] width 253 height 27
click at [1205, 37] on input "text" at bounding box center [1116, 38] width 253 height 27
paste input "POLO DE PARIS"
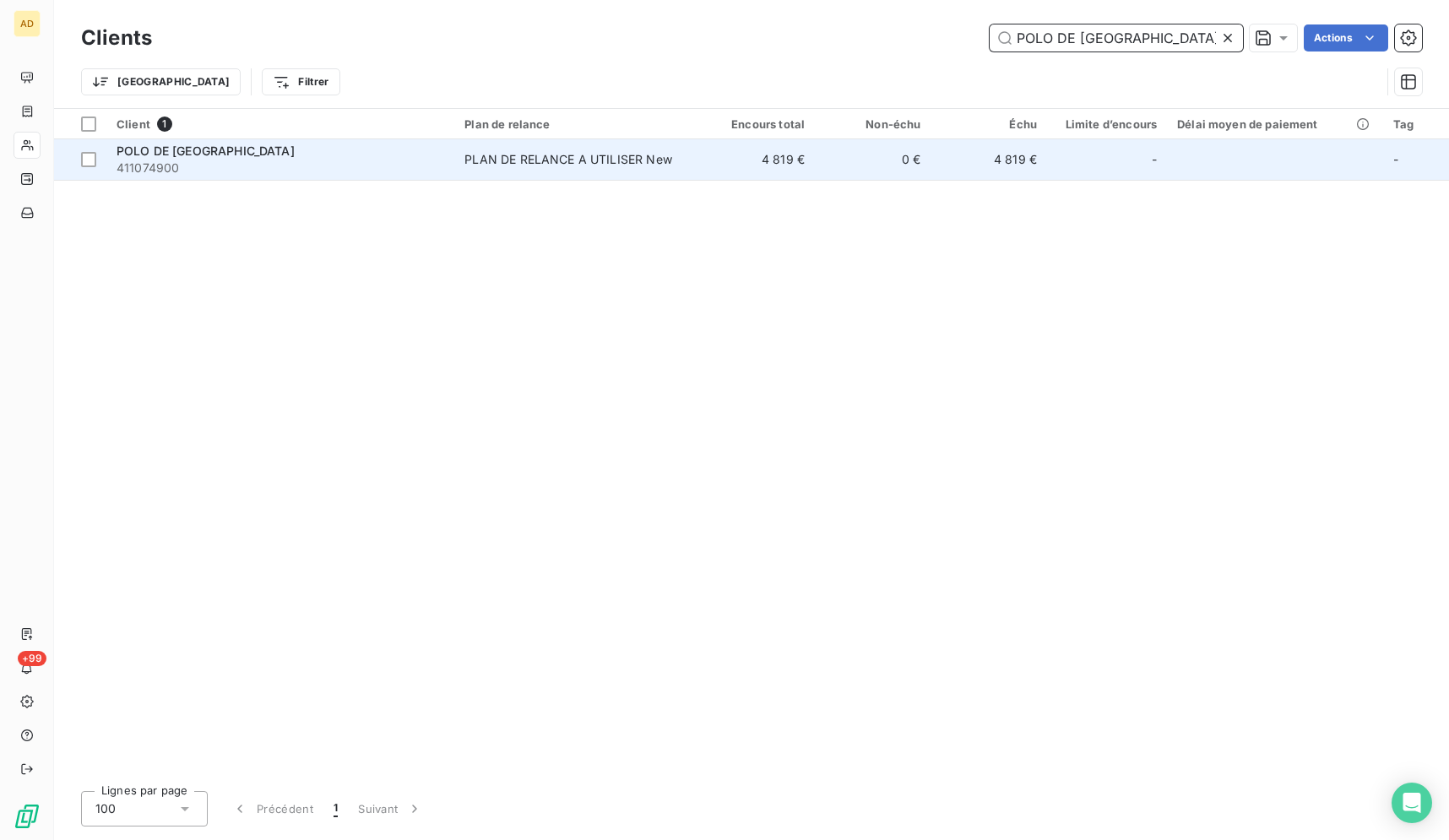
type input "POLO DE PARIS"
click at [929, 157] on td "0 €" at bounding box center [873, 159] width 116 height 40
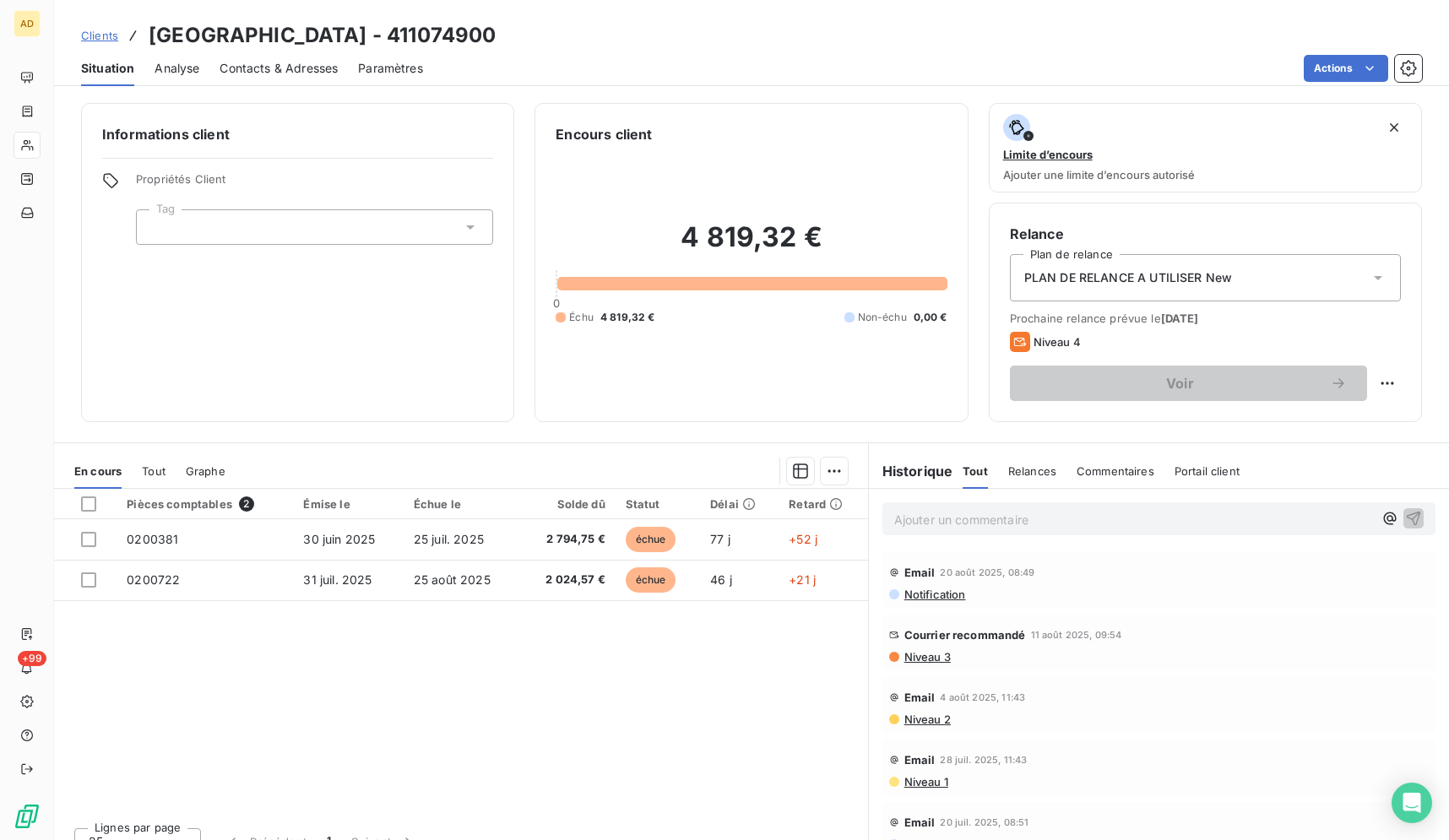
click at [309, 63] on span "Contacts & Adresses" at bounding box center [279, 67] width 118 height 17
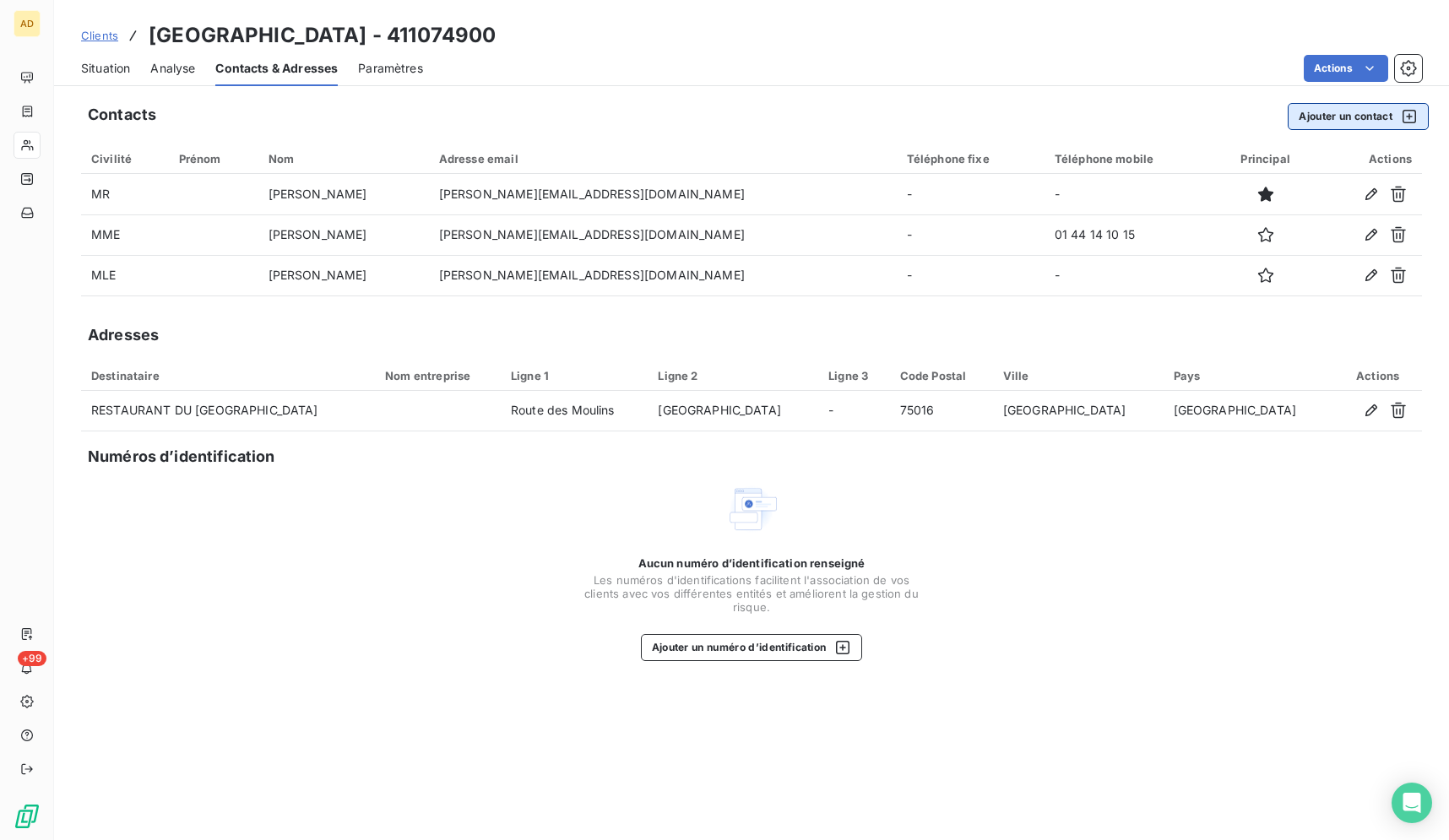
click at [1341, 112] on button "Ajouter un contact" at bounding box center [1358, 116] width 141 height 27
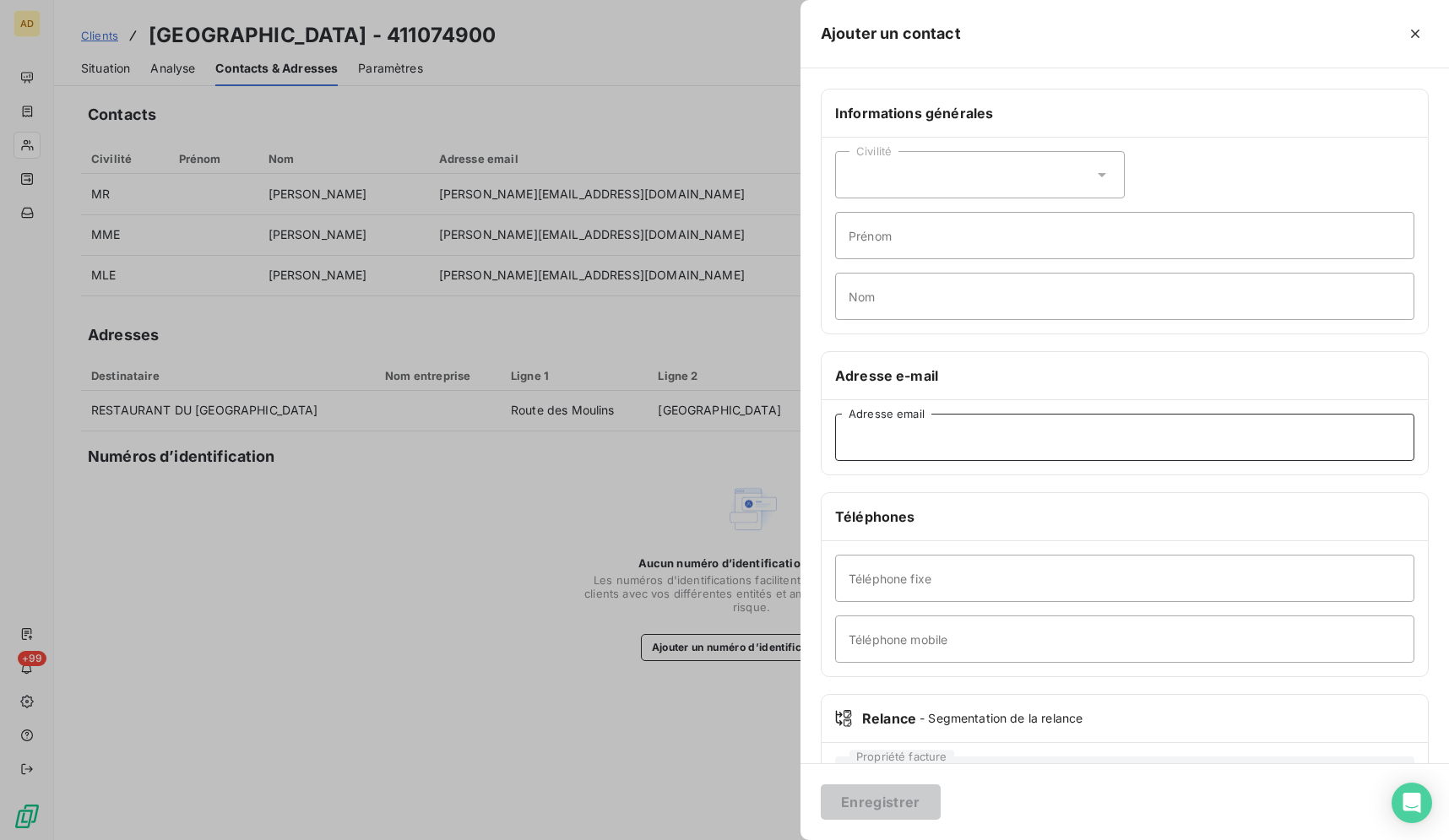
click at [952, 423] on input "Adresse email" at bounding box center [1124, 437] width 579 height 47
paste input "corentin.stasse@polodeparis.com"
type input "corentin.stasse@polodeparis.com"
click at [927, 242] on input "Prénom" at bounding box center [1124, 236] width 579 height 47
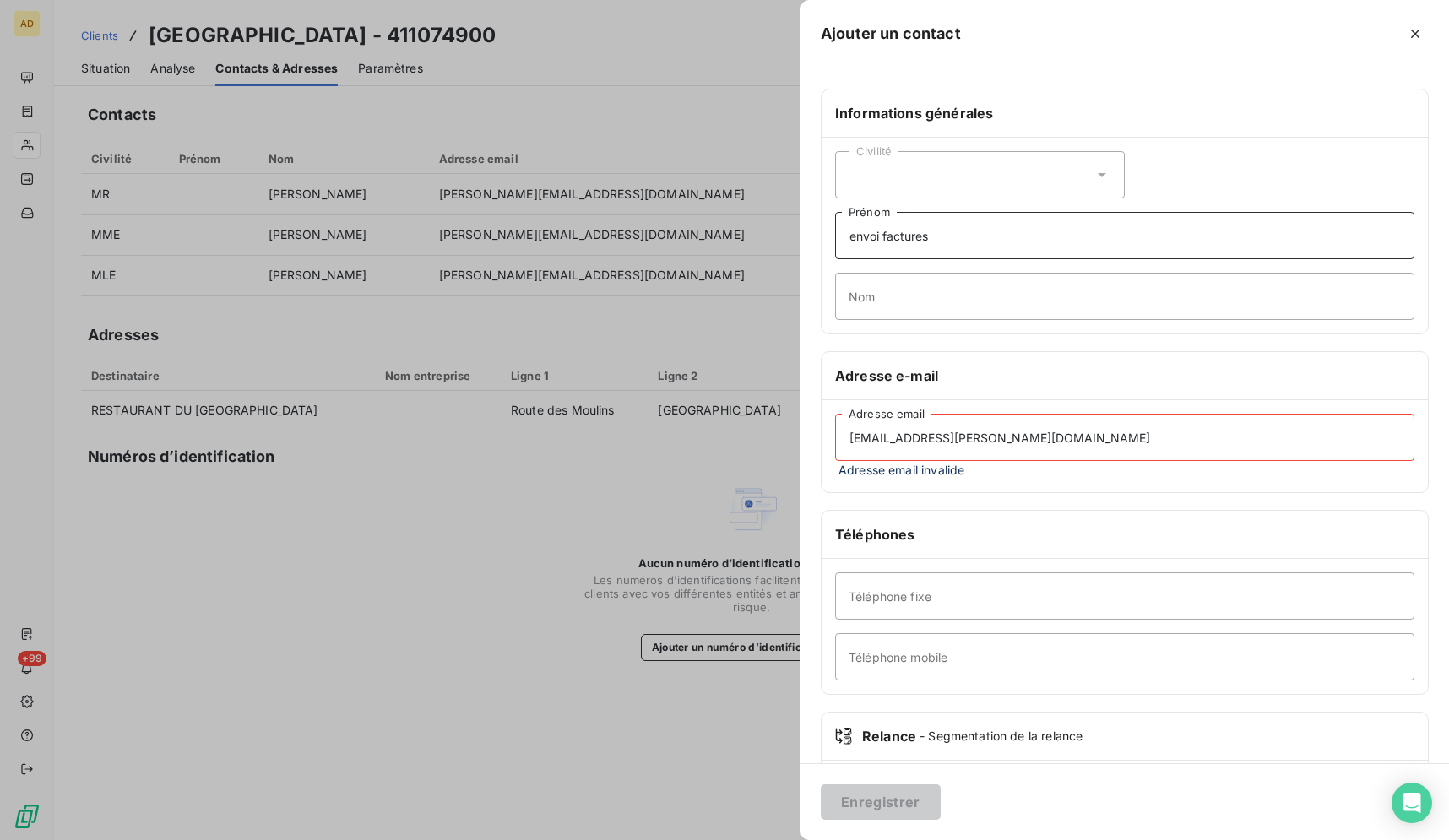
type input "envoi factures"
click at [845, 441] on input "corentin.stasse@polodeparis.com" at bounding box center [1124, 437] width 579 height 47
click at [1014, 810] on div "Enregistrer" at bounding box center [1125, 801] width 648 height 77
click at [1098, 444] on input "corentin.stasse@polodeparis.com" at bounding box center [1124, 437] width 579 height 47
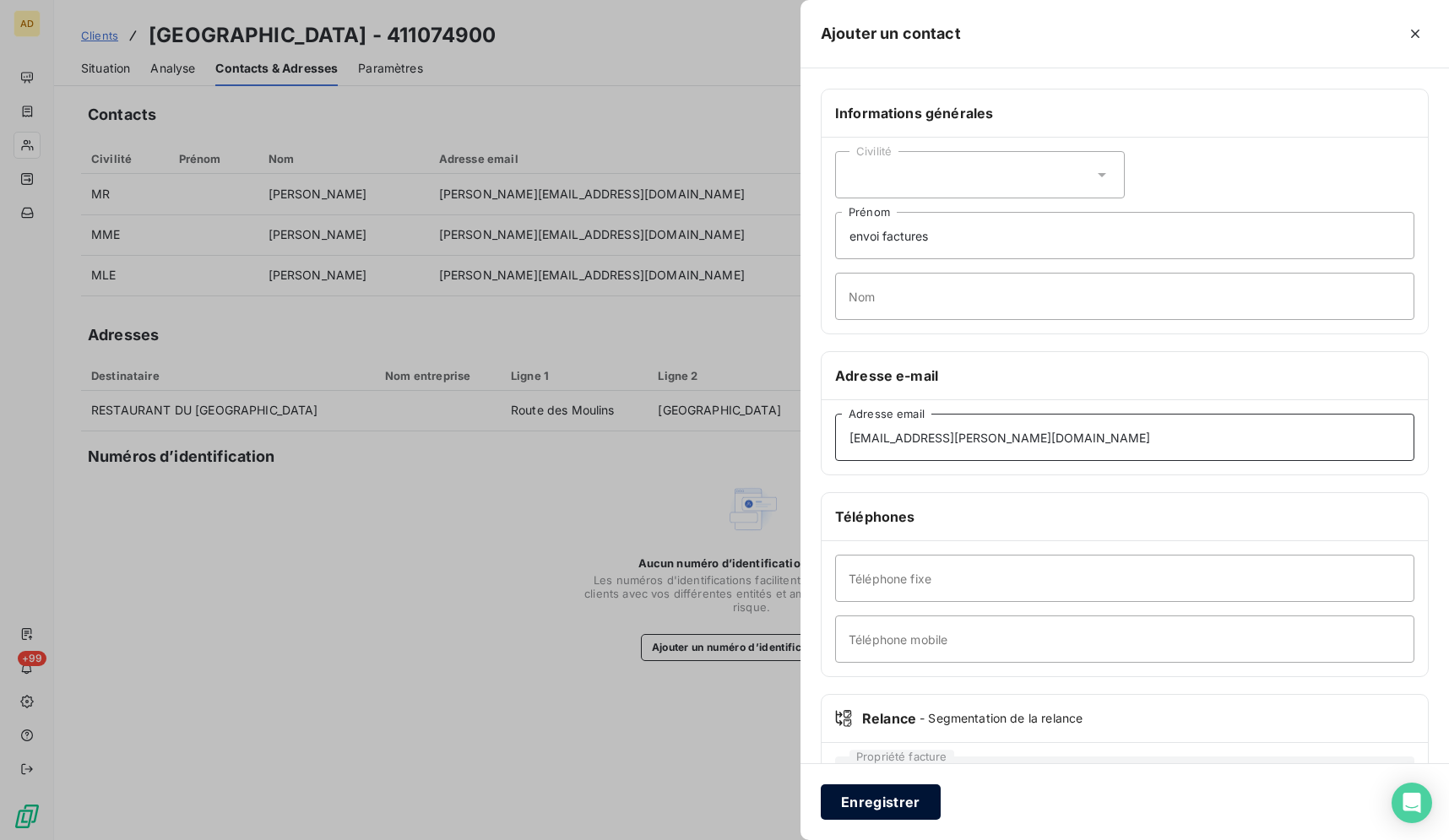
type input "corentin.stasse@polodeparis.com"
click at [894, 797] on button "Enregistrer" at bounding box center [880, 801] width 120 height 35
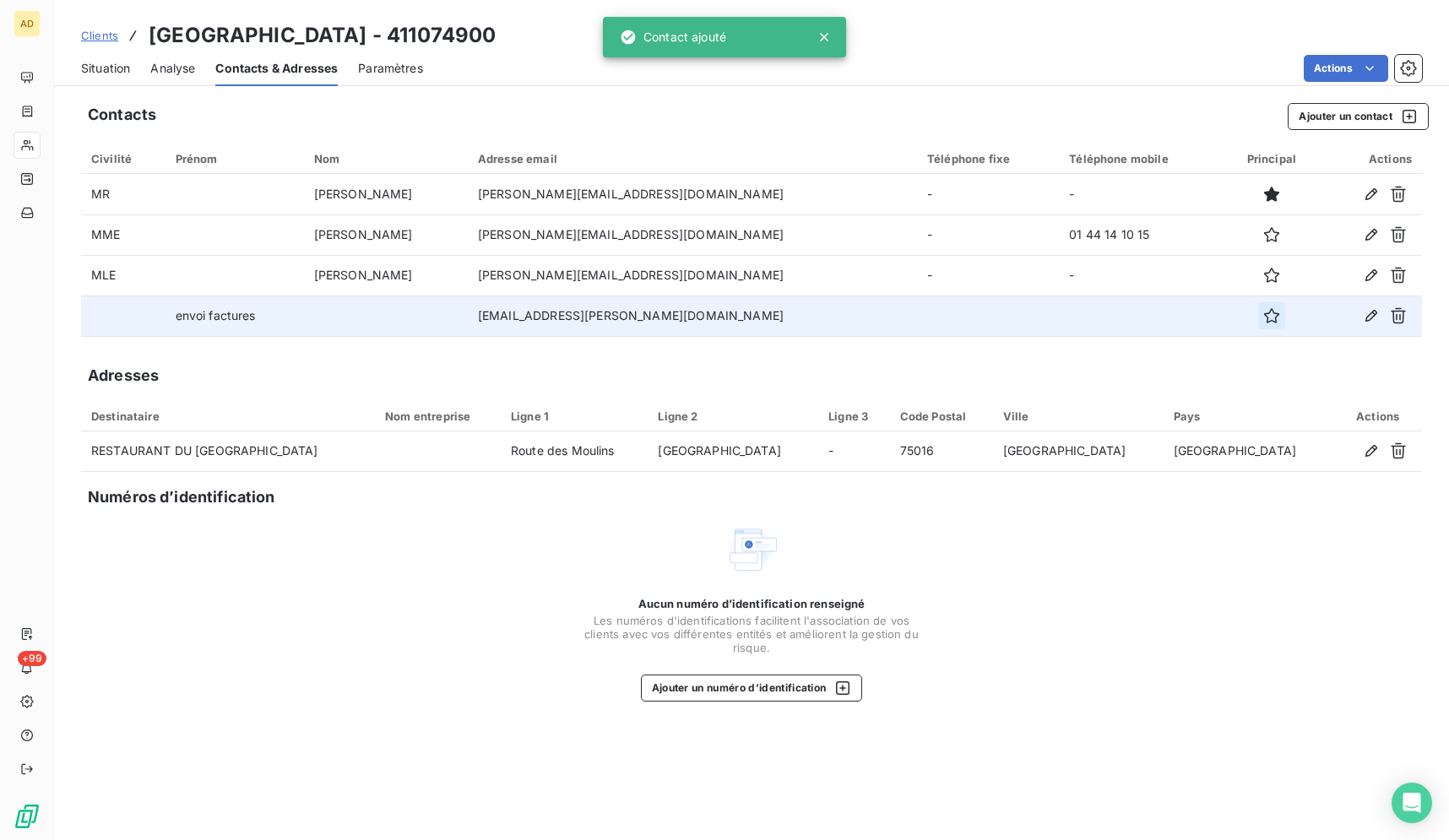
click at [1263, 320] on icon "button" at bounding box center [1271, 315] width 17 height 17
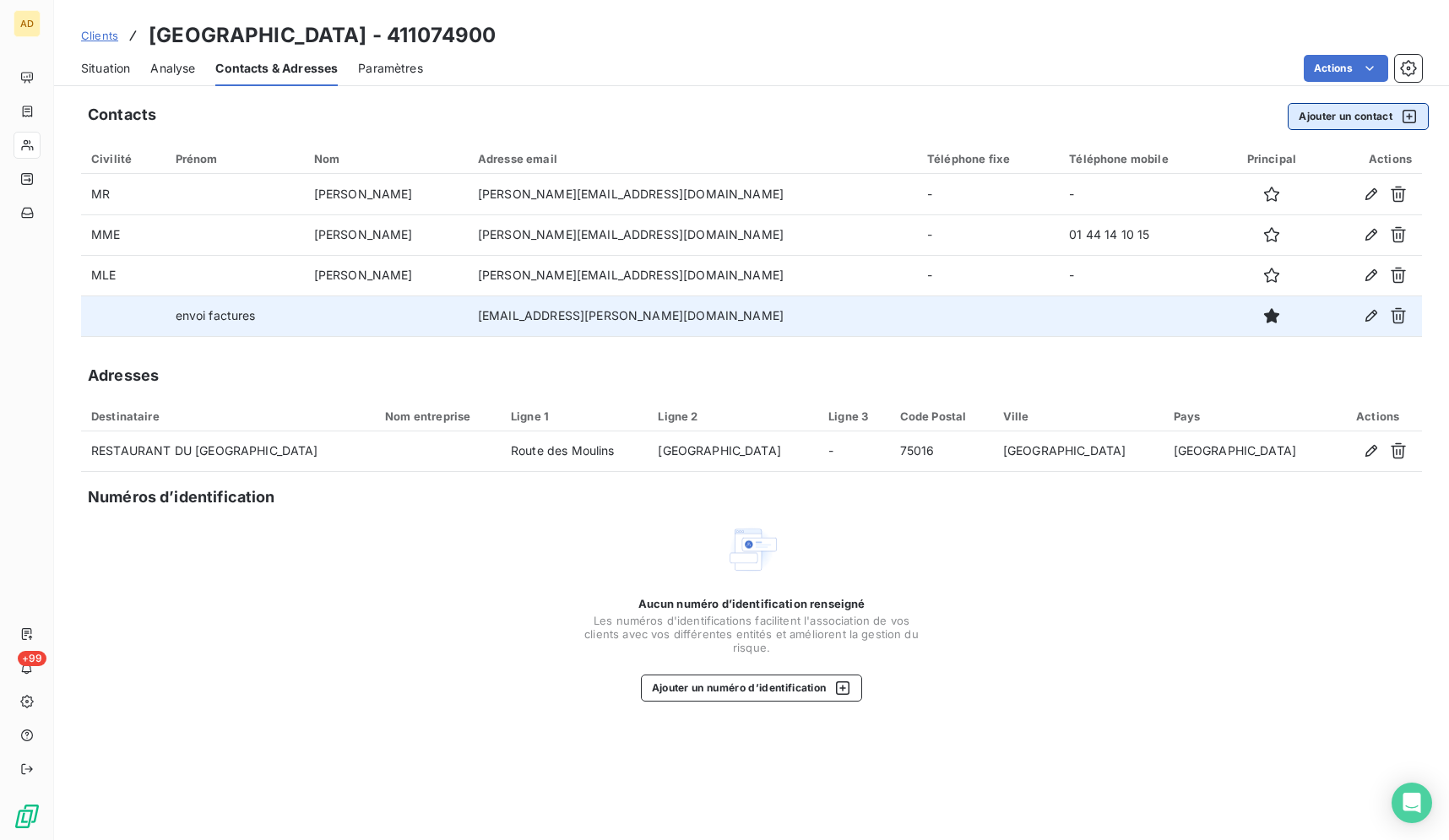
click at [1350, 124] on button "Ajouter un contact" at bounding box center [1358, 116] width 141 height 27
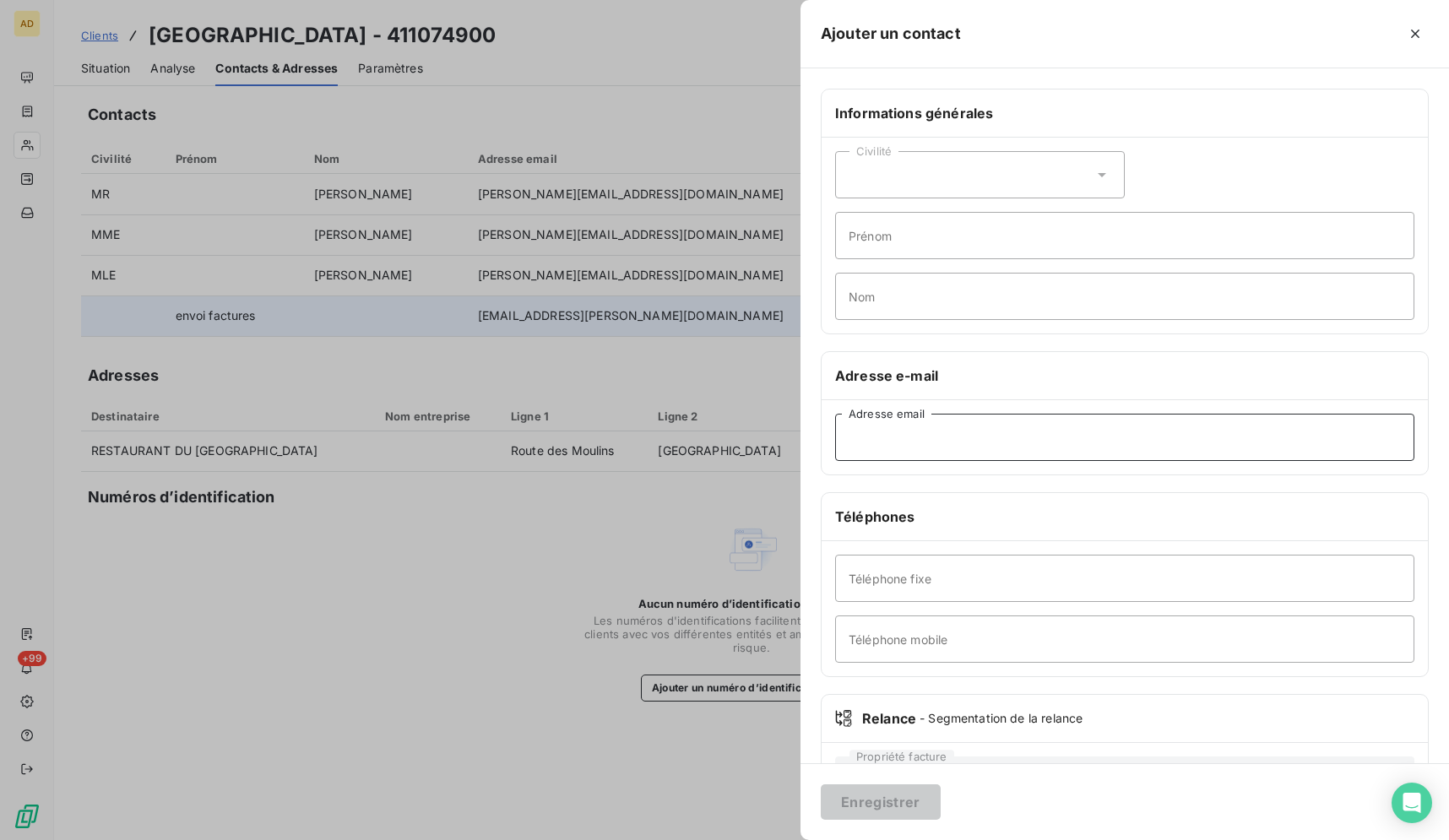
click at [908, 454] on input "Adresse email" at bounding box center [1124, 437] width 579 height 47
paste input "sylvie.lin@polodeparis.com"
click at [851, 442] on input "sylvie.lin@polodeparis.com" at bounding box center [1124, 437] width 579 height 47
type input "sylvie.lin@polodeparis.com"
click at [908, 289] on input "Nom" at bounding box center [1124, 296] width 579 height 47
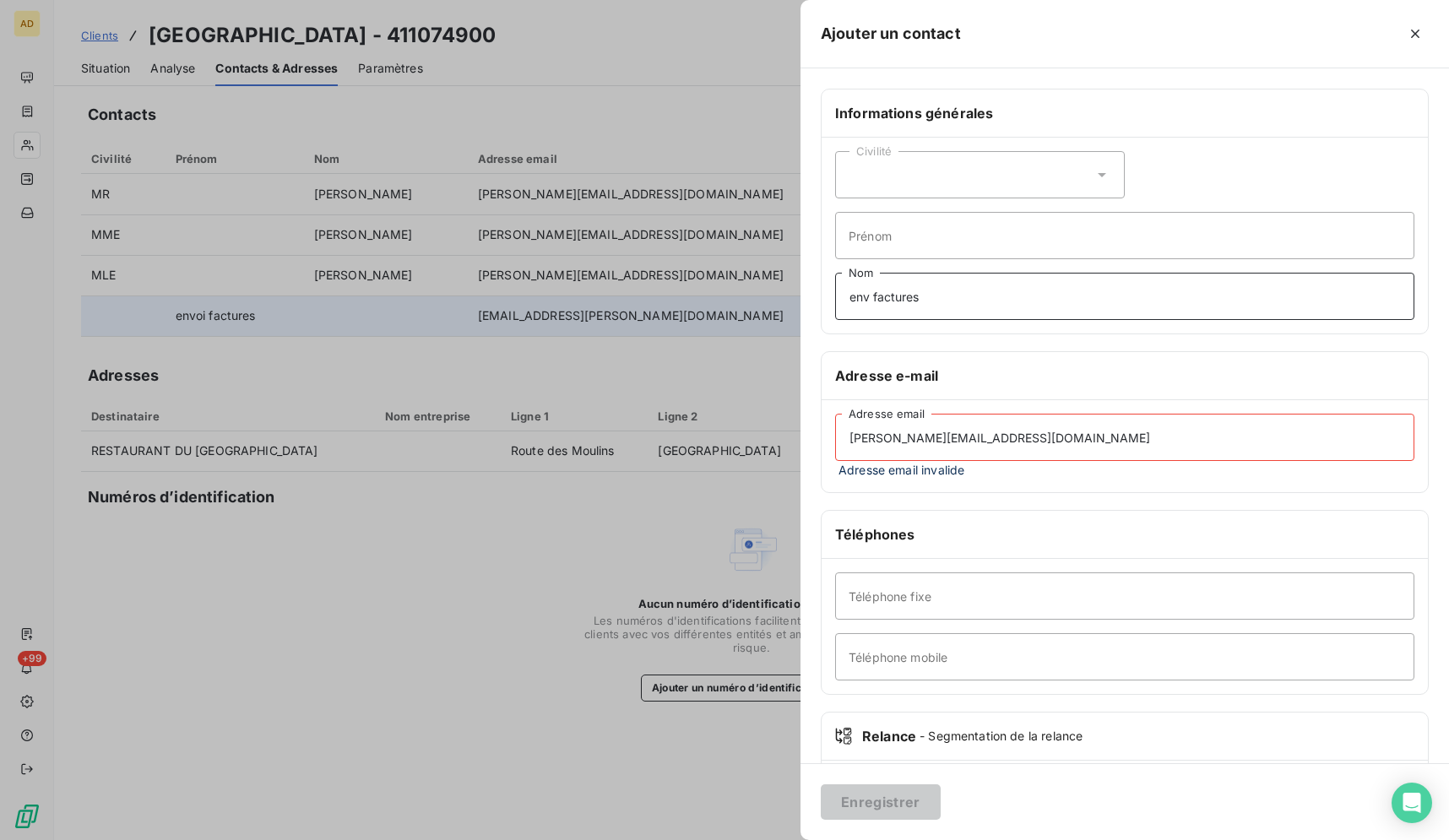
scroll to position [86, 0]
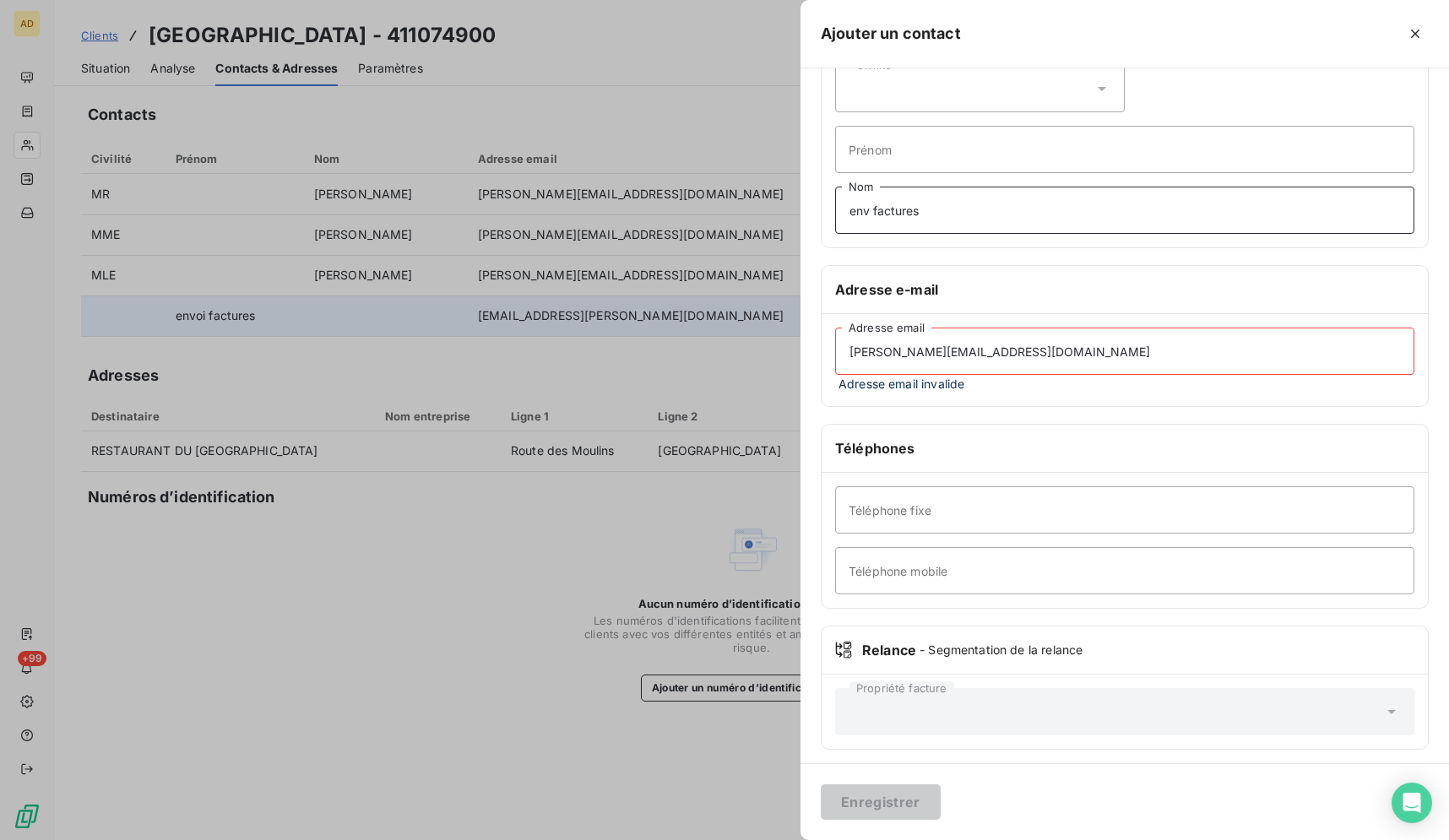
type input "env factures"
click at [1061, 356] on input "sylvie.lin@polodeparis.com" at bounding box center [1124, 351] width 579 height 47
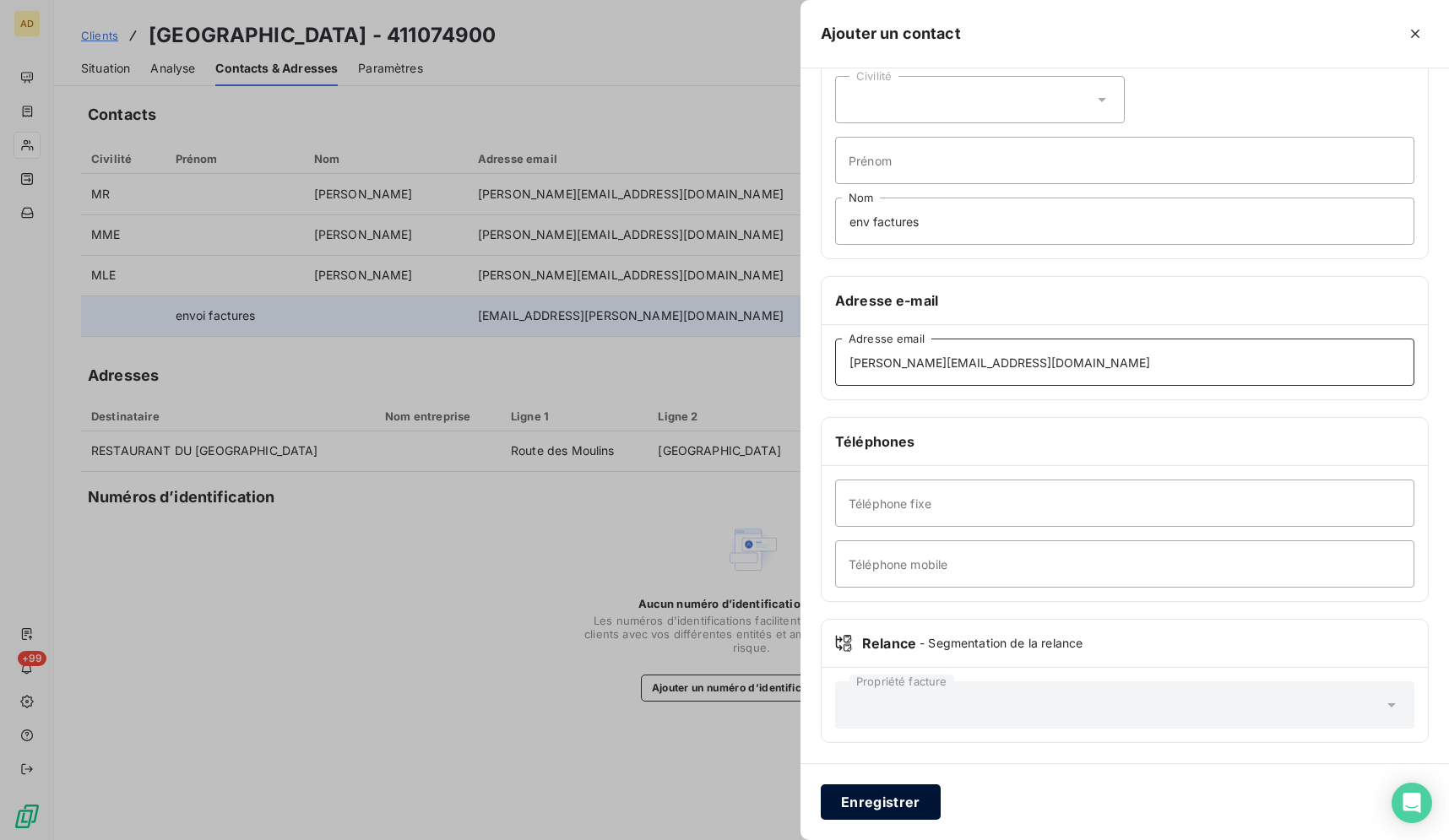
type input "sylvie.lin@polodeparis.com"
click at [897, 803] on button "Enregistrer" at bounding box center [880, 801] width 120 height 35
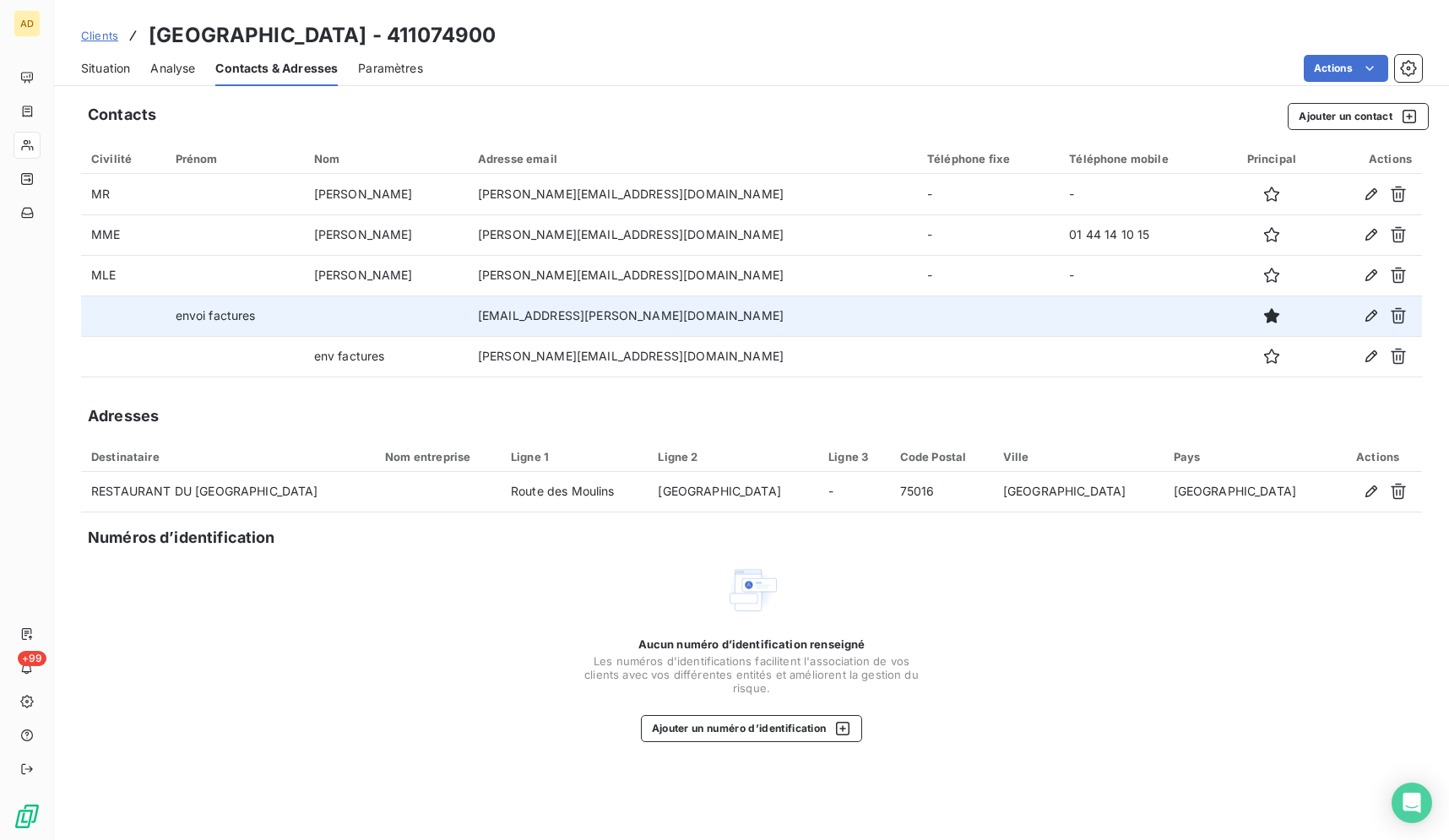
click at [122, 74] on span "Situation" at bounding box center [106, 67] width 49 height 17
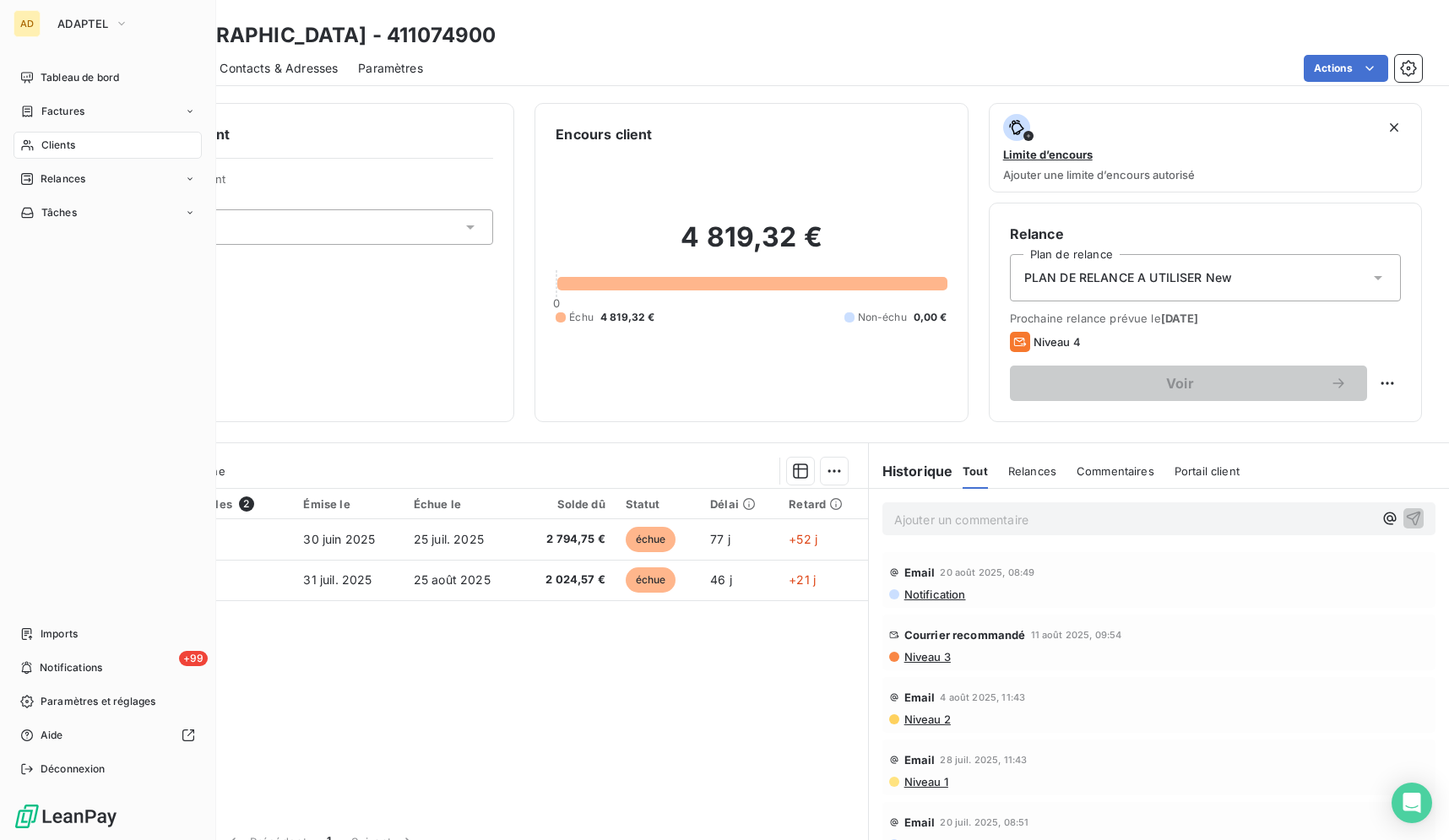
click at [44, 10] on div "AD ADAPTEL Tableau de bord Factures Clients Relances Tâches Imports +99 Notific…" at bounding box center [108, 420] width 216 height 840
click at [61, 18] on span "ADAPTEL" at bounding box center [83, 23] width 51 height 13
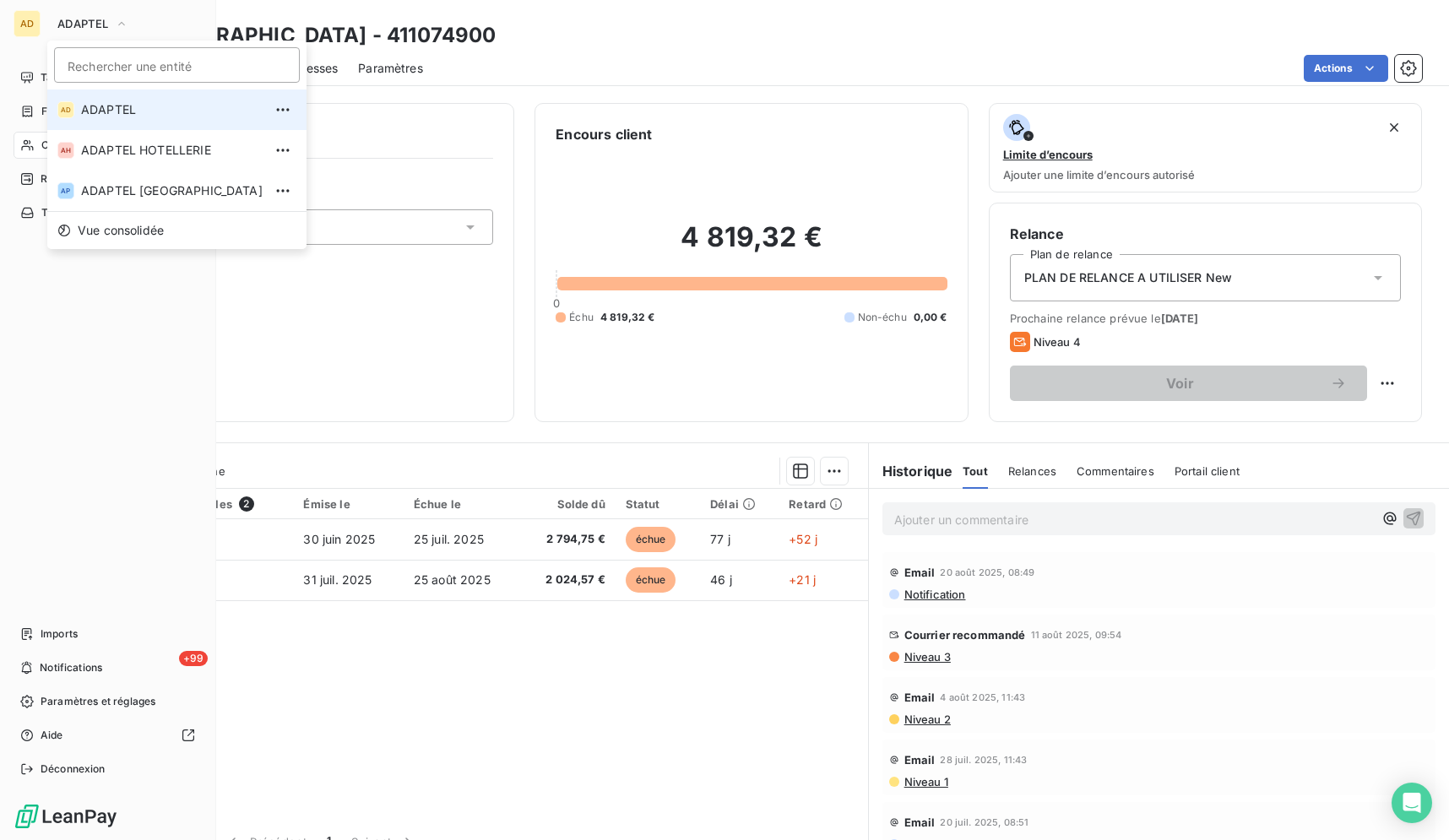
click at [138, 108] on span "ADAPTEL" at bounding box center [172, 109] width 181 height 17
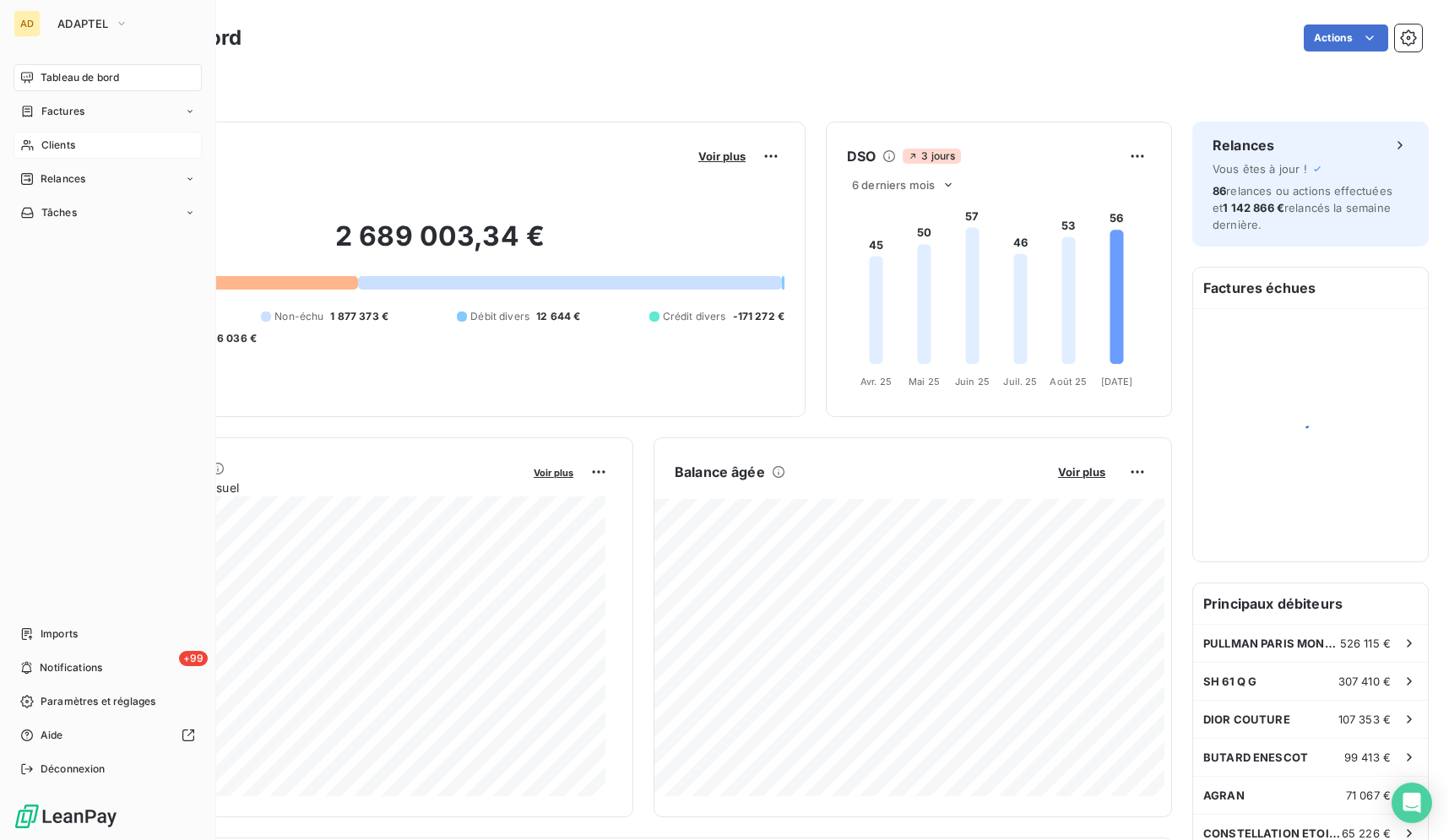
click at [105, 135] on div "Clients" at bounding box center [107, 145] width 188 height 27
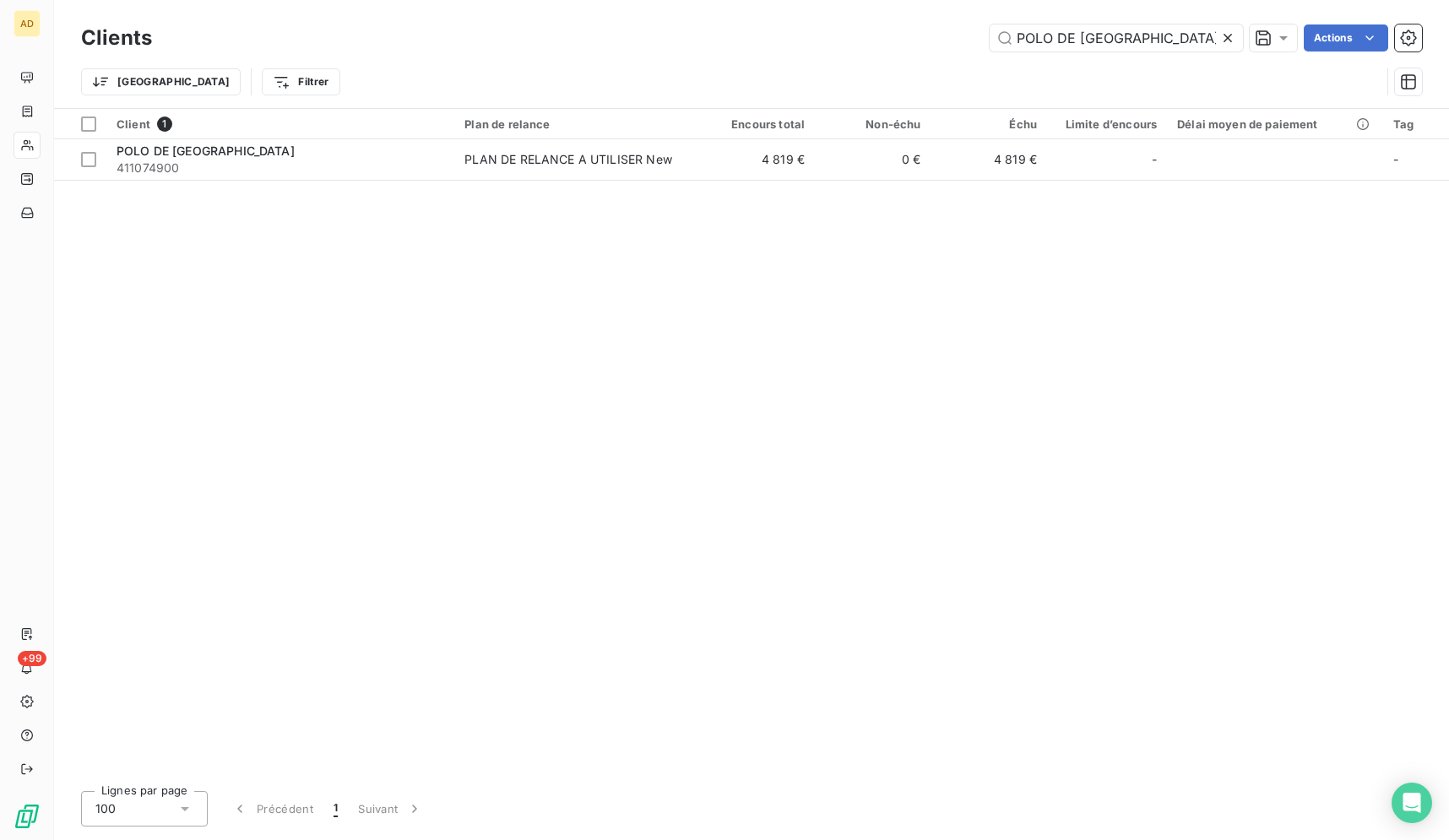
click at [1223, 37] on icon at bounding box center [1227, 38] width 17 height 17
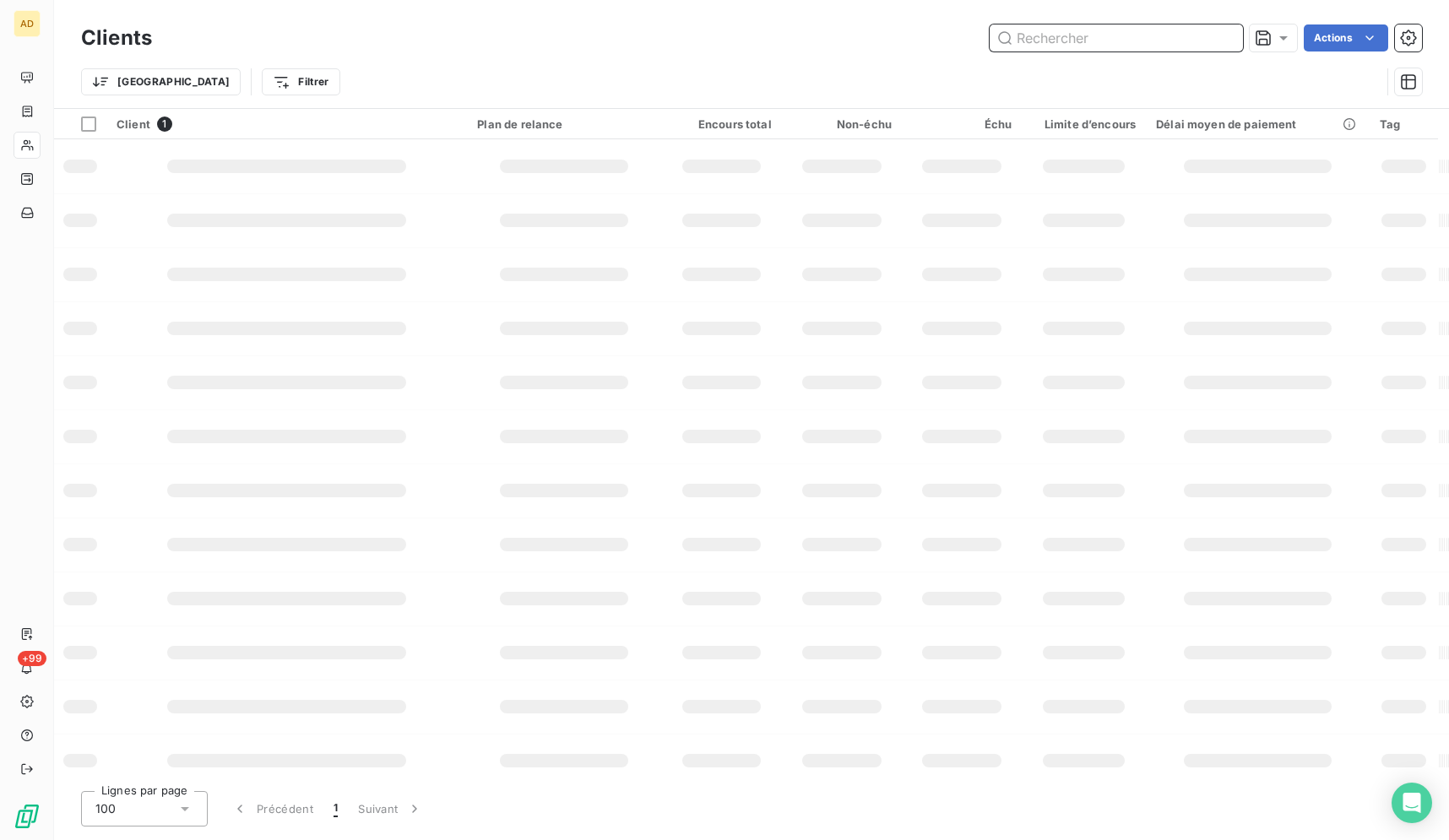
click at [1233, 38] on input "text" at bounding box center [1116, 38] width 253 height 27
click at [1234, 38] on input "text" at bounding box center [1116, 38] width 253 height 27
click at [1068, 19] on div "Clients Actions Trier Filtrer" at bounding box center [752, 53] width 1395 height 108
click at [1074, 36] on input "text" at bounding box center [1116, 38] width 253 height 27
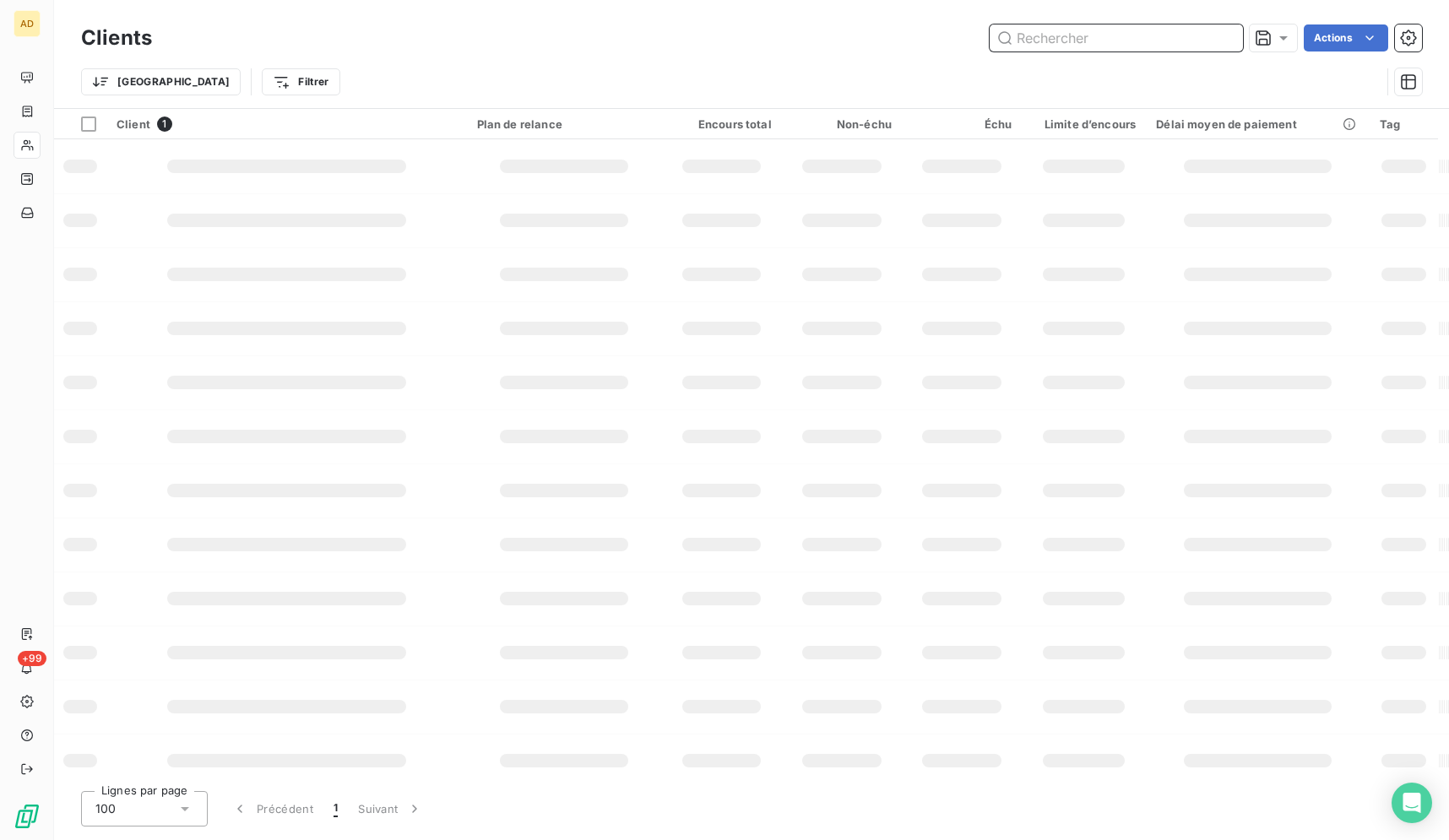
click at [1077, 38] on input "text" at bounding box center [1116, 38] width 253 height 27
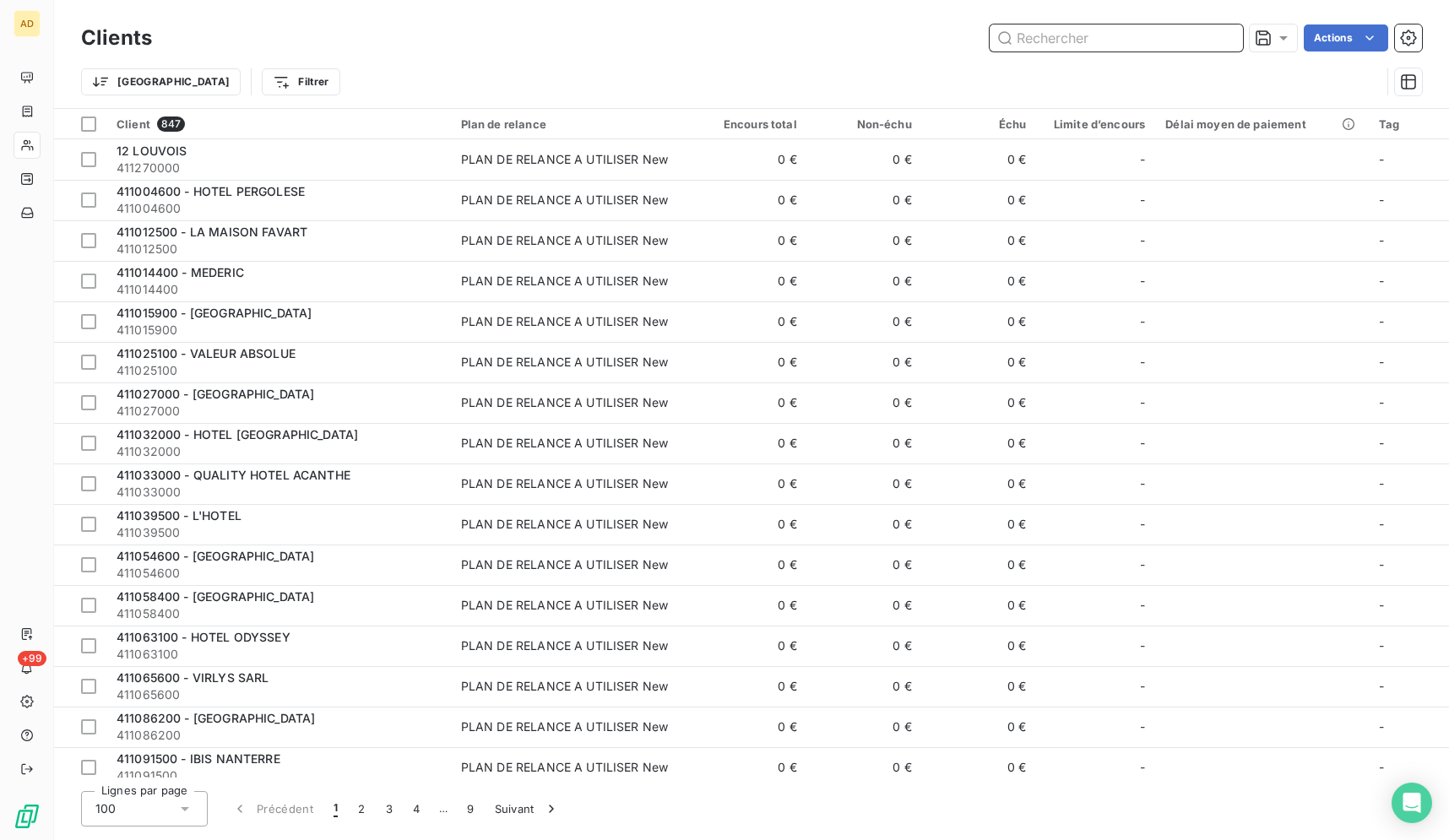
click at [1088, 45] on input "text" at bounding box center [1116, 38] width 253 height 27
paste input "HOTEL BOWMANN"
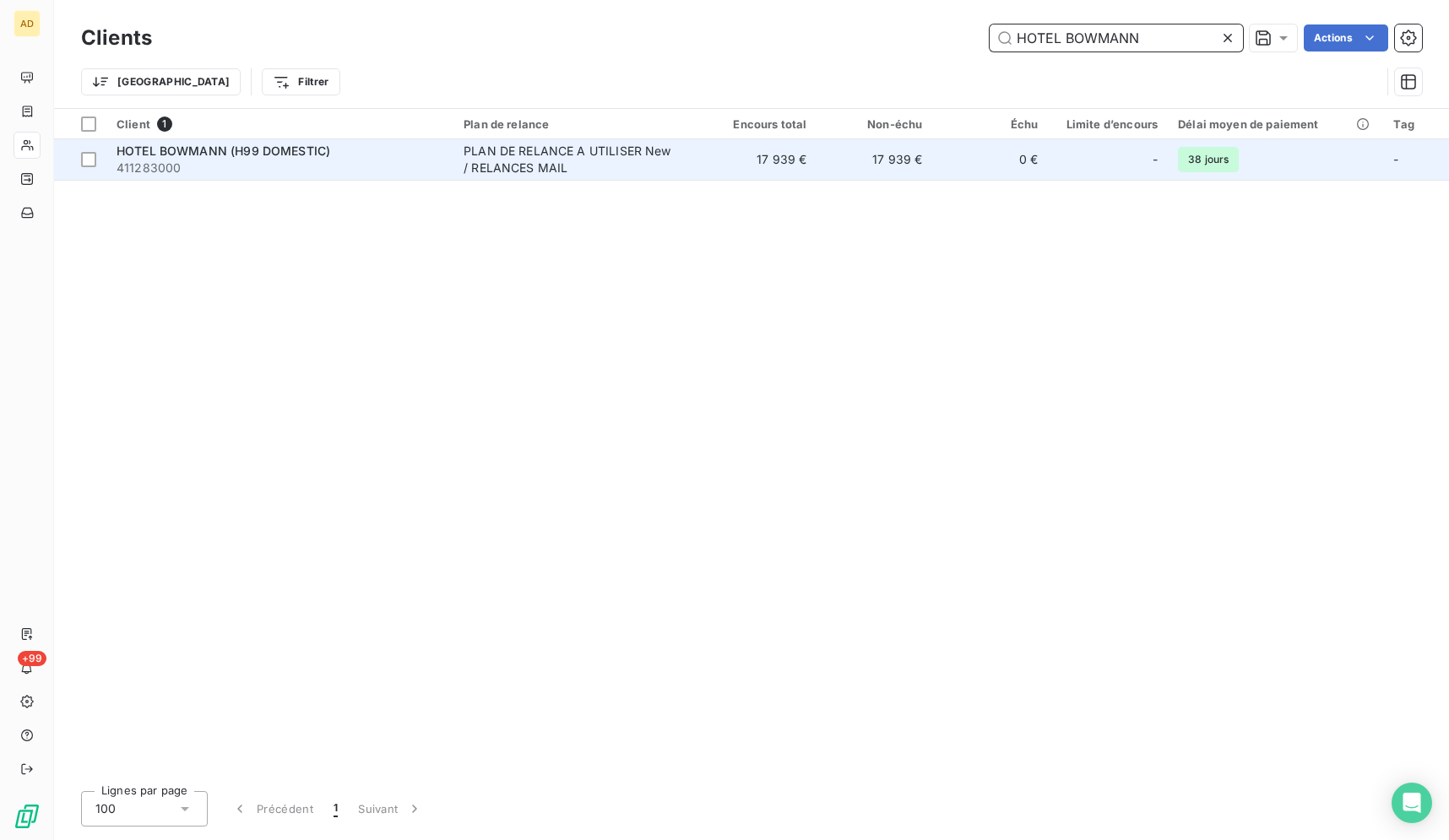
type input "HOTEL BOWMANN"
click at [746, 152] on td "17 939 €" at bounding box center [759, 159] width 116 height 40
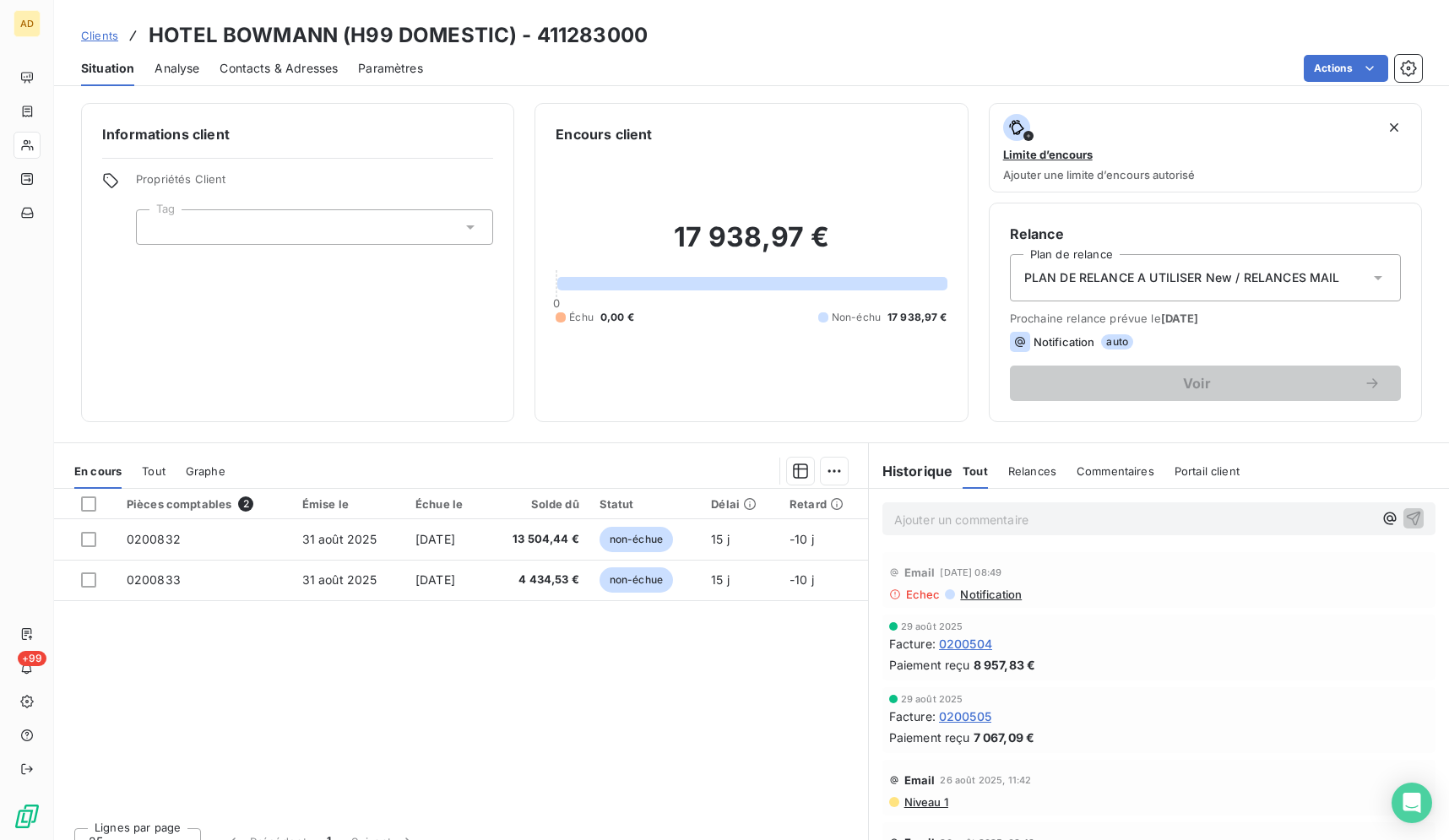
click at [961, 600] on span "Notification" at bounding box center [990, 594] width 63 height 13
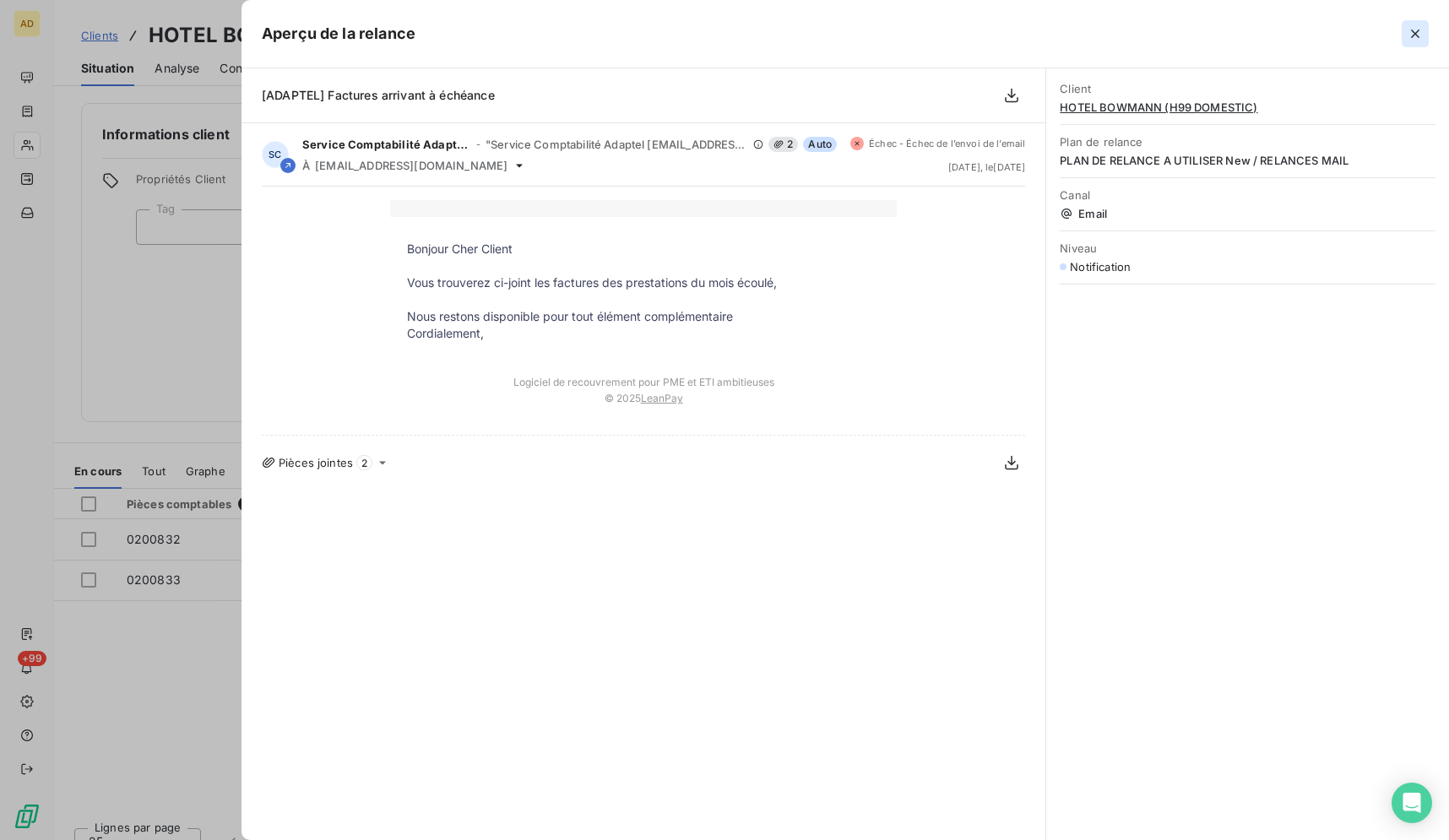
click at [1417, 30] on icon "button" at bounding box center [1415, 33] width 17 height 17
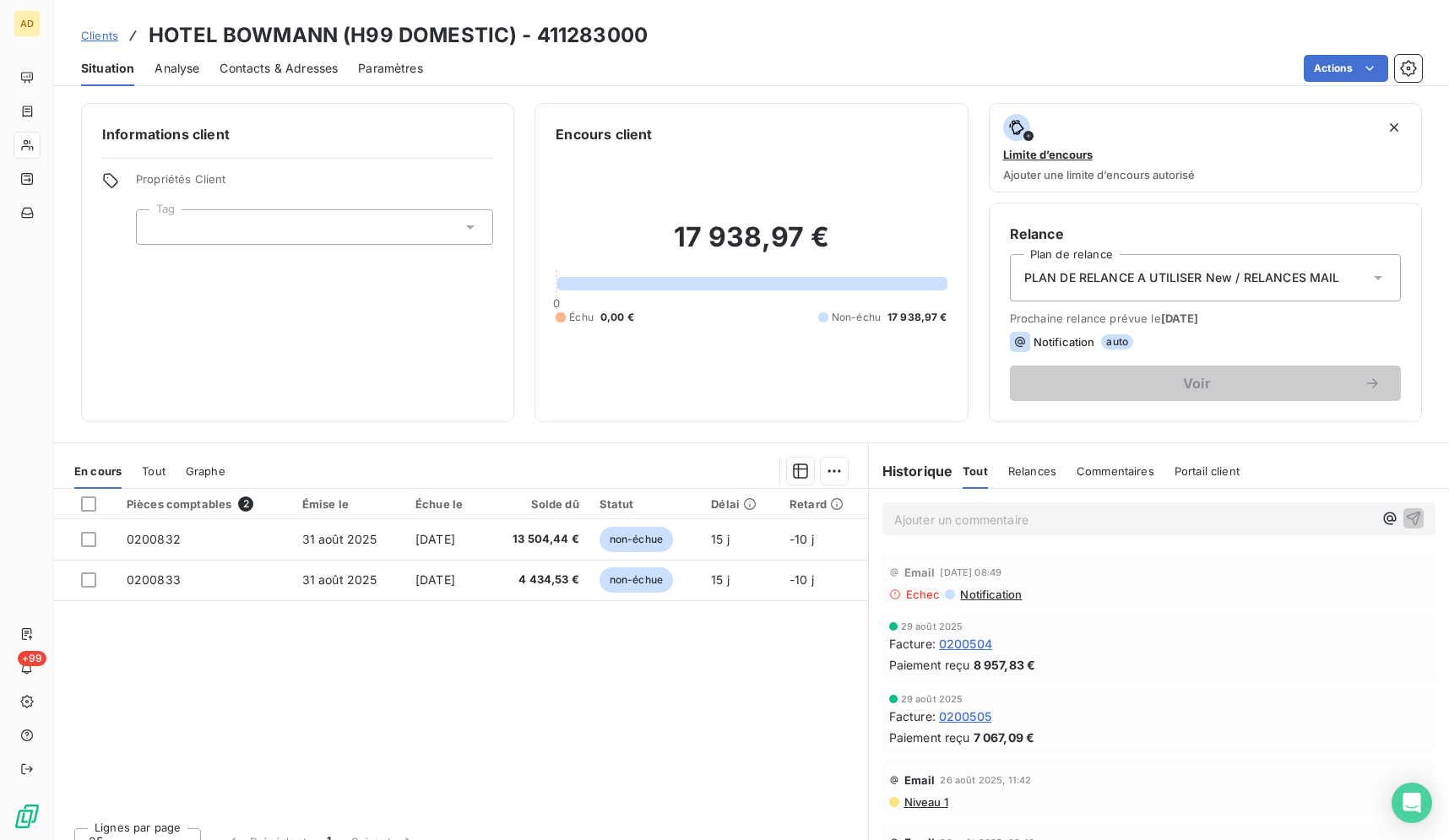
click at [999, 596] on span "Notification" at bounding box center [990, 594] width 63 height 13
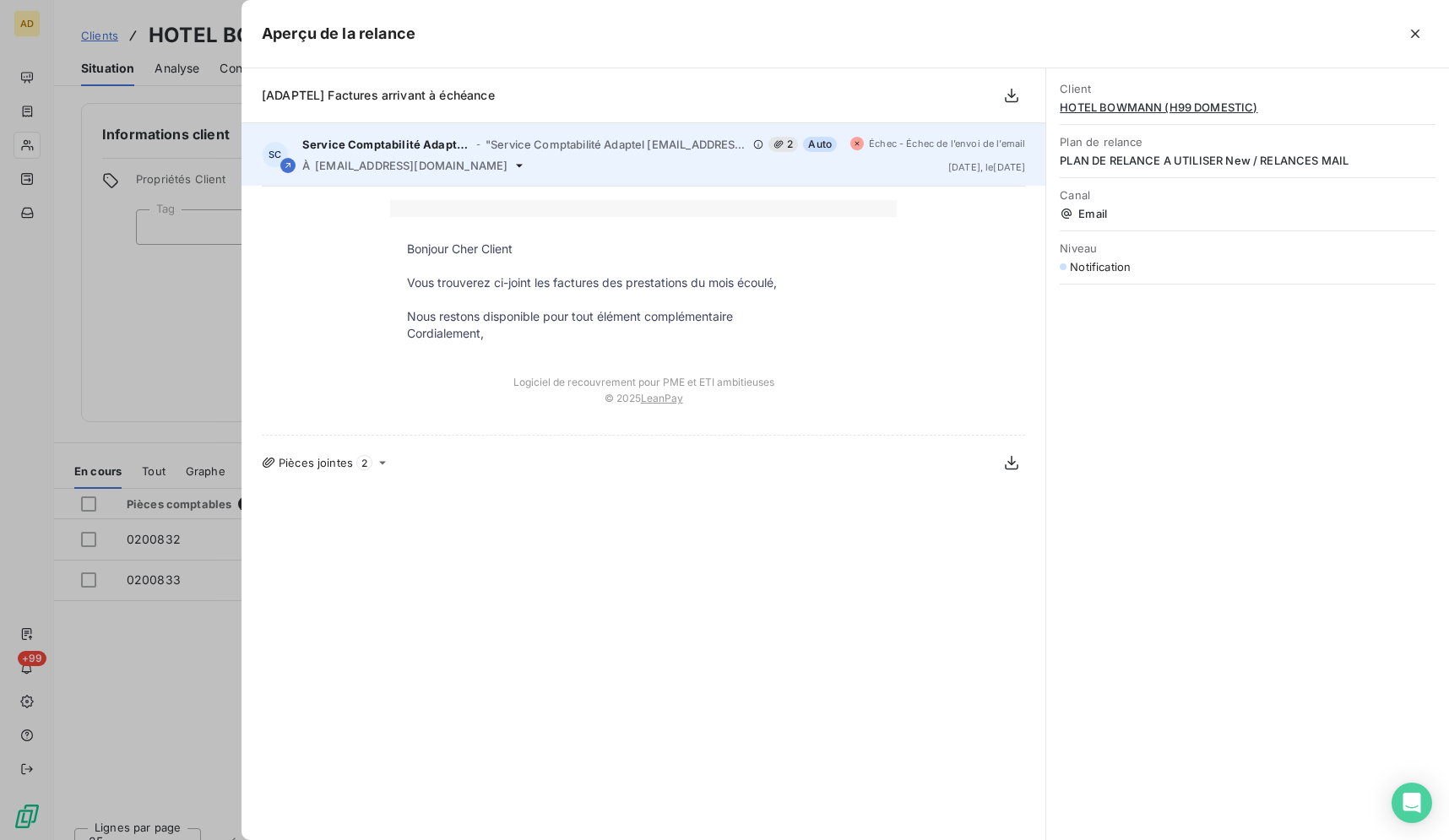
click at [915, 145] on span "Échec - Échec de l’envoi de l’email" at bounding box center [947, 144] width 156 height 11
click at [880, 145] on span "Échec - Échec de l’envoi de l’email" at bounding box center [947, 144] width 156 height 11
click at [477, 179] on div "SC Service Comptabilité Adaptel recouvrement@adaptel.fr - "Service Comptabilité…" at bounding box center [644, 154] width 804 height 62
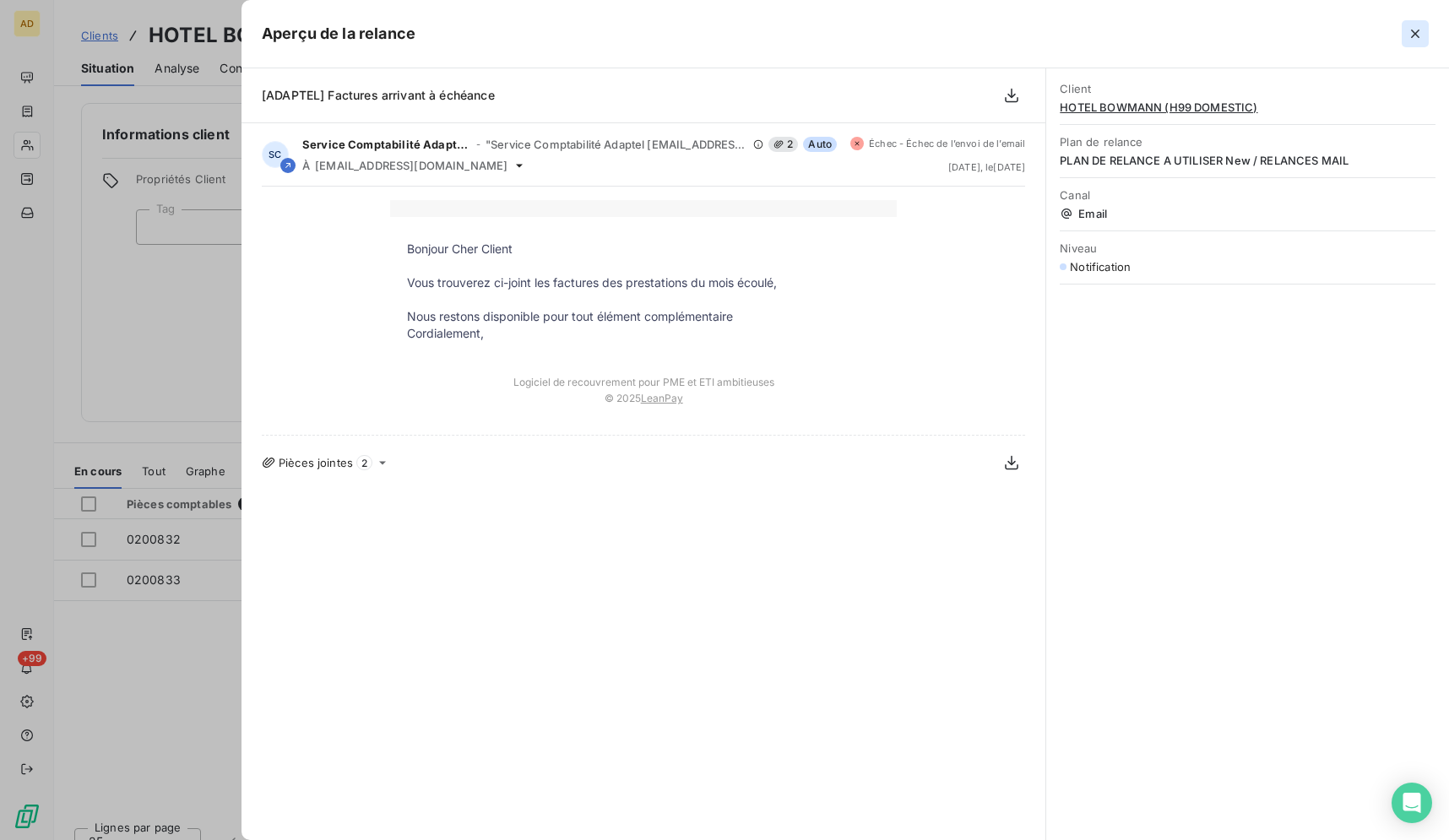
click at [1424, 24] on button "button" at bounding box center [1415, 33] width 27 height 27
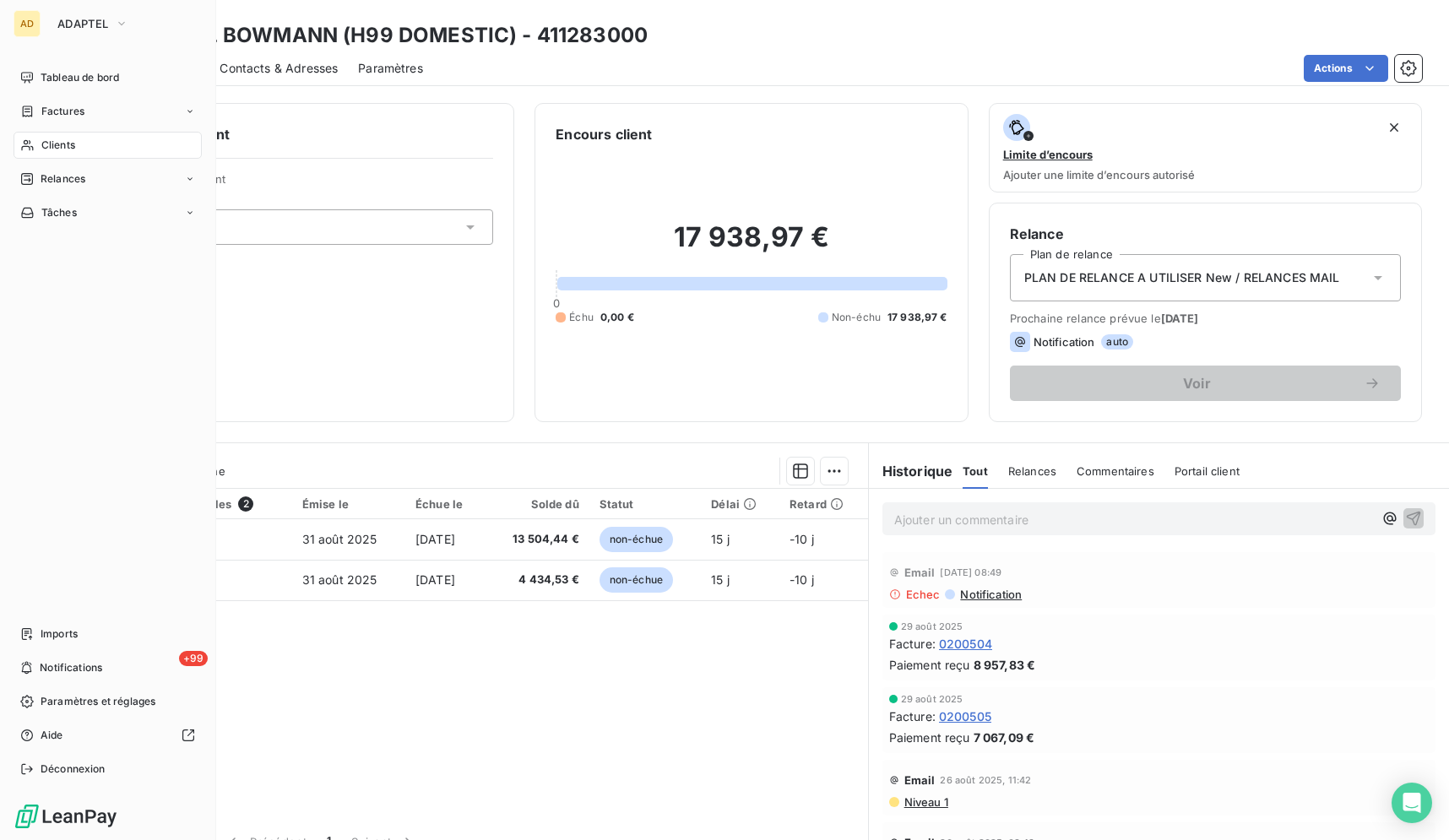
click at [63, 144] on span "Clients" at bounding box center [58, 145] width 34 height 15
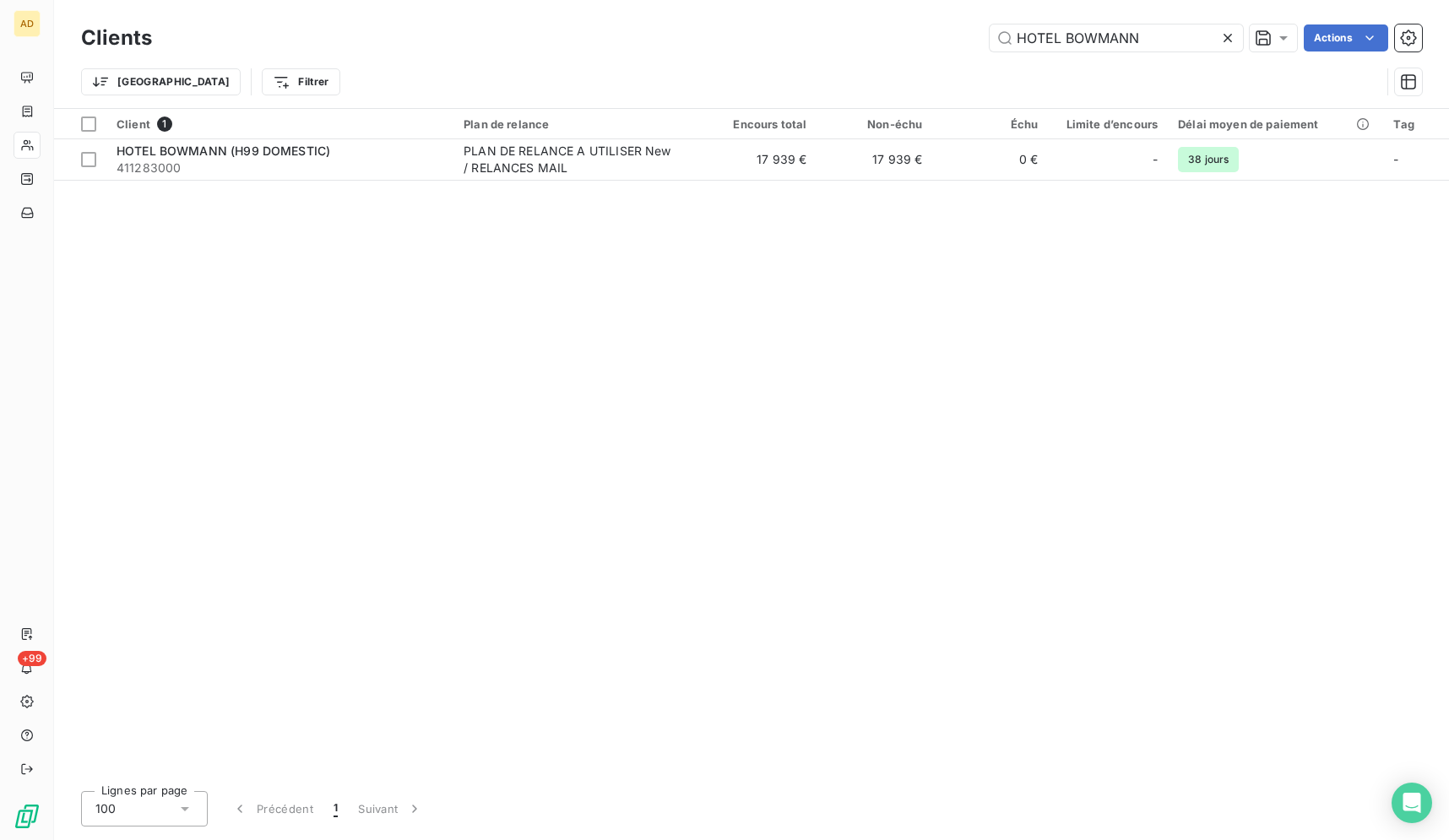
click at [929, 371] on div "Client 1 Plan de relance Encours total Non-échu Échu Limite d’encours Délai moy…" at bounding box center [752, 442] width 1395 height 668
click at [1232, 41] on icon at bounding box center [1227, 38] width 17 height 17
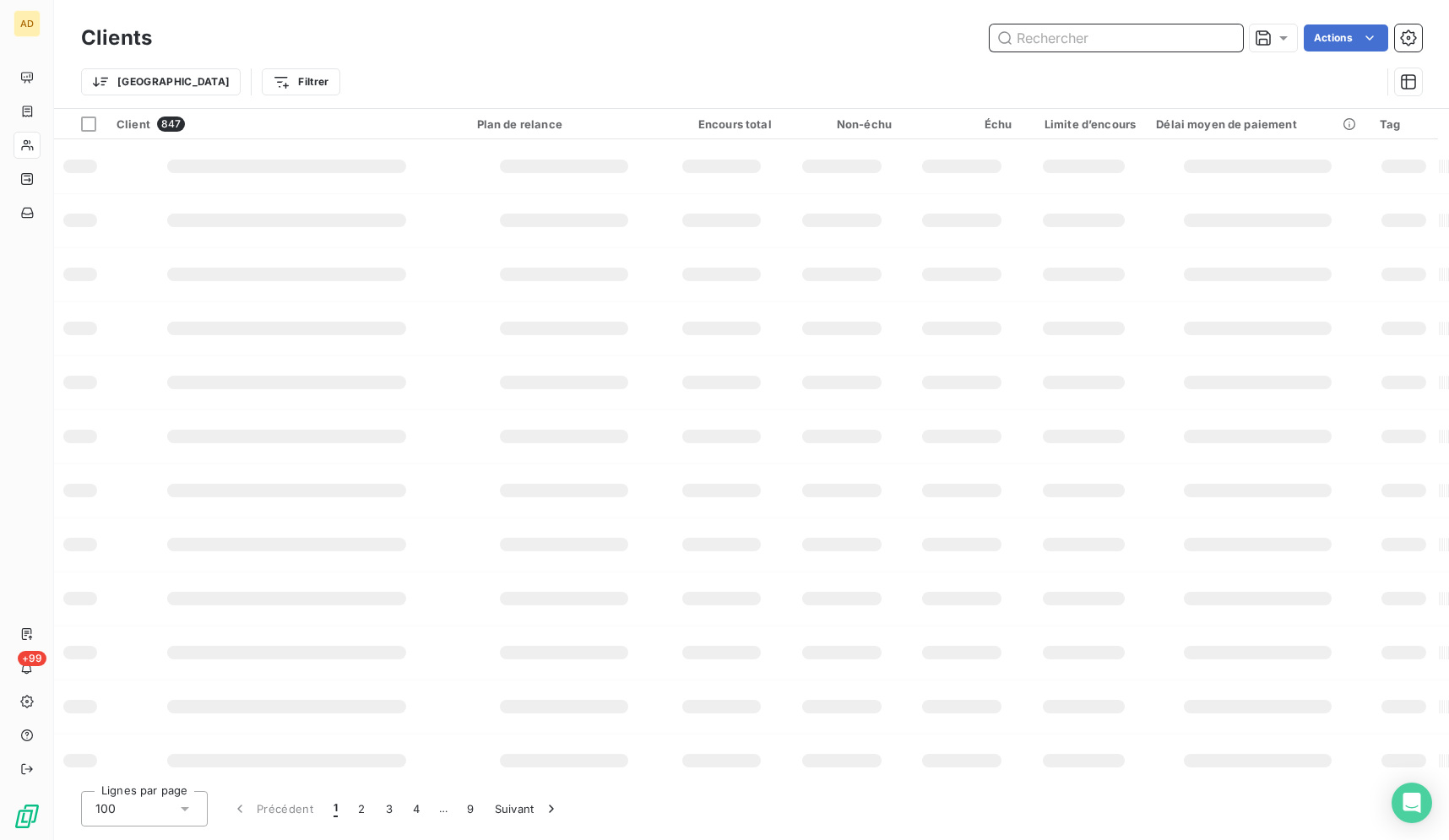
click at [1120, 32] on input "text" at bounding box center [1116, 38] width 253 height 27
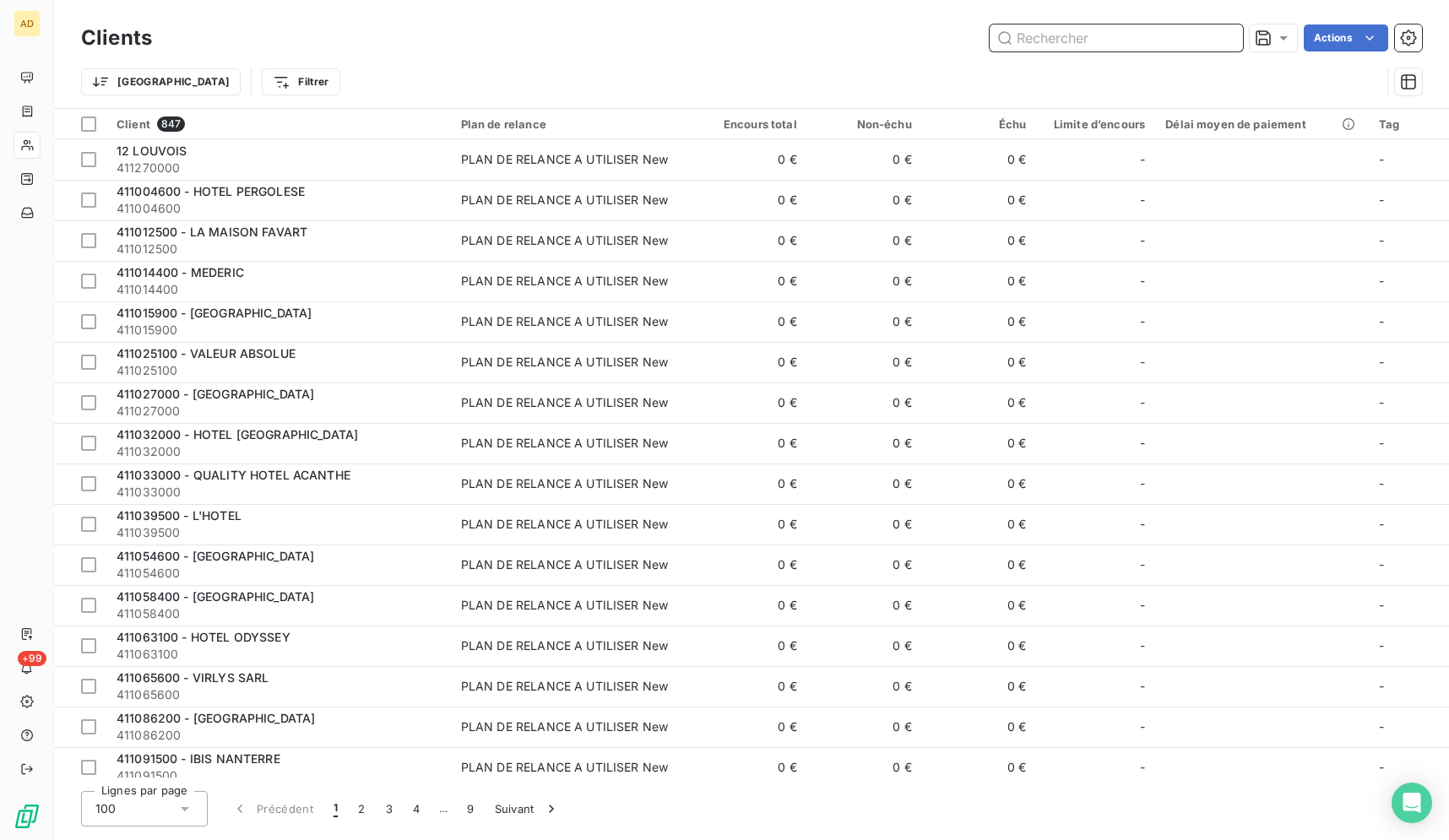
click at [1120, 32] on input "text" at bounding box center [1116, 38] width 253 height 27
paste input "HOTEL BOWMANN"
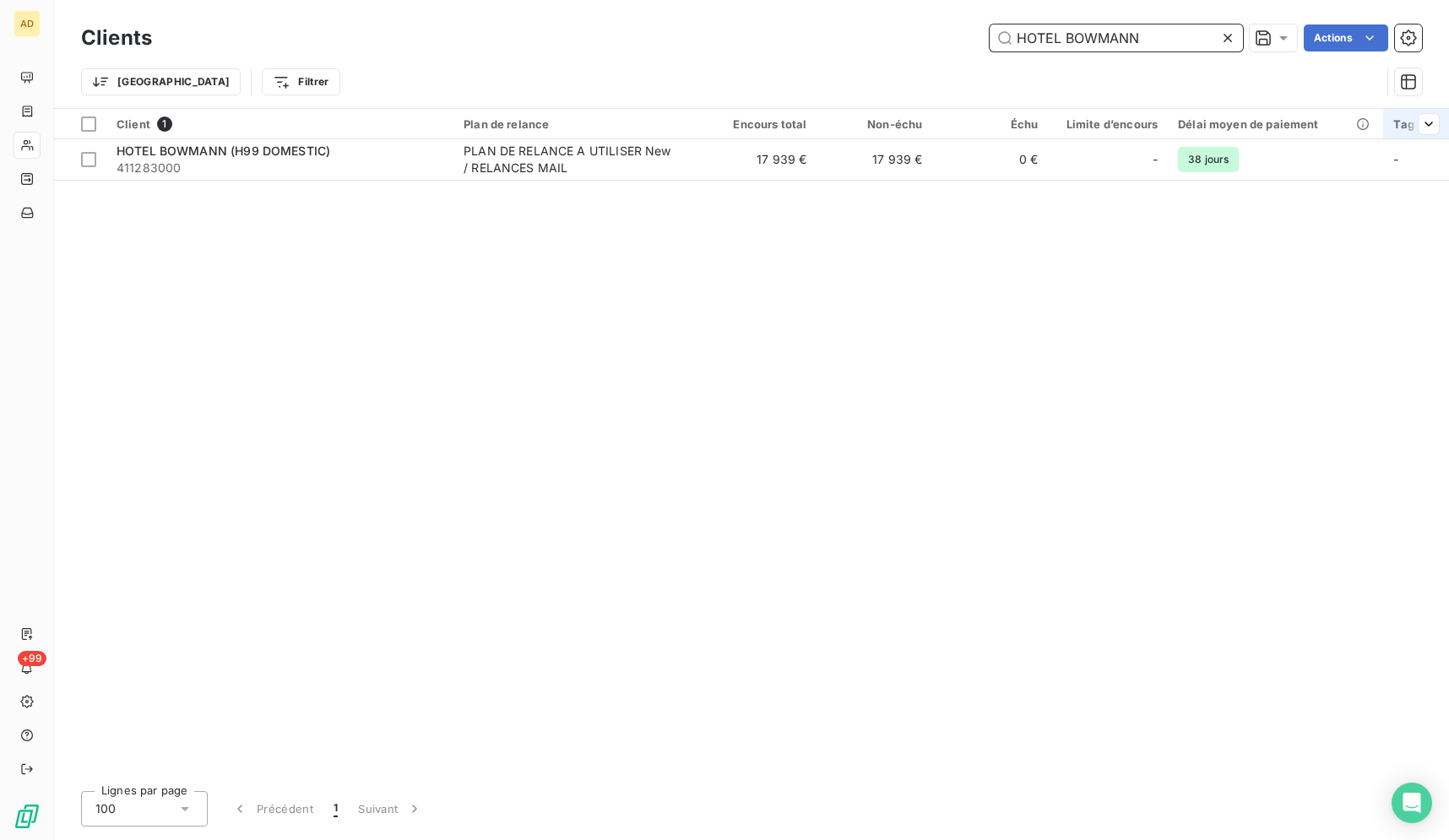
type input "HOTEL BOWMANN"
click at [1228, 38] on icon at bounding box center [1227, 38] width 17 height 17
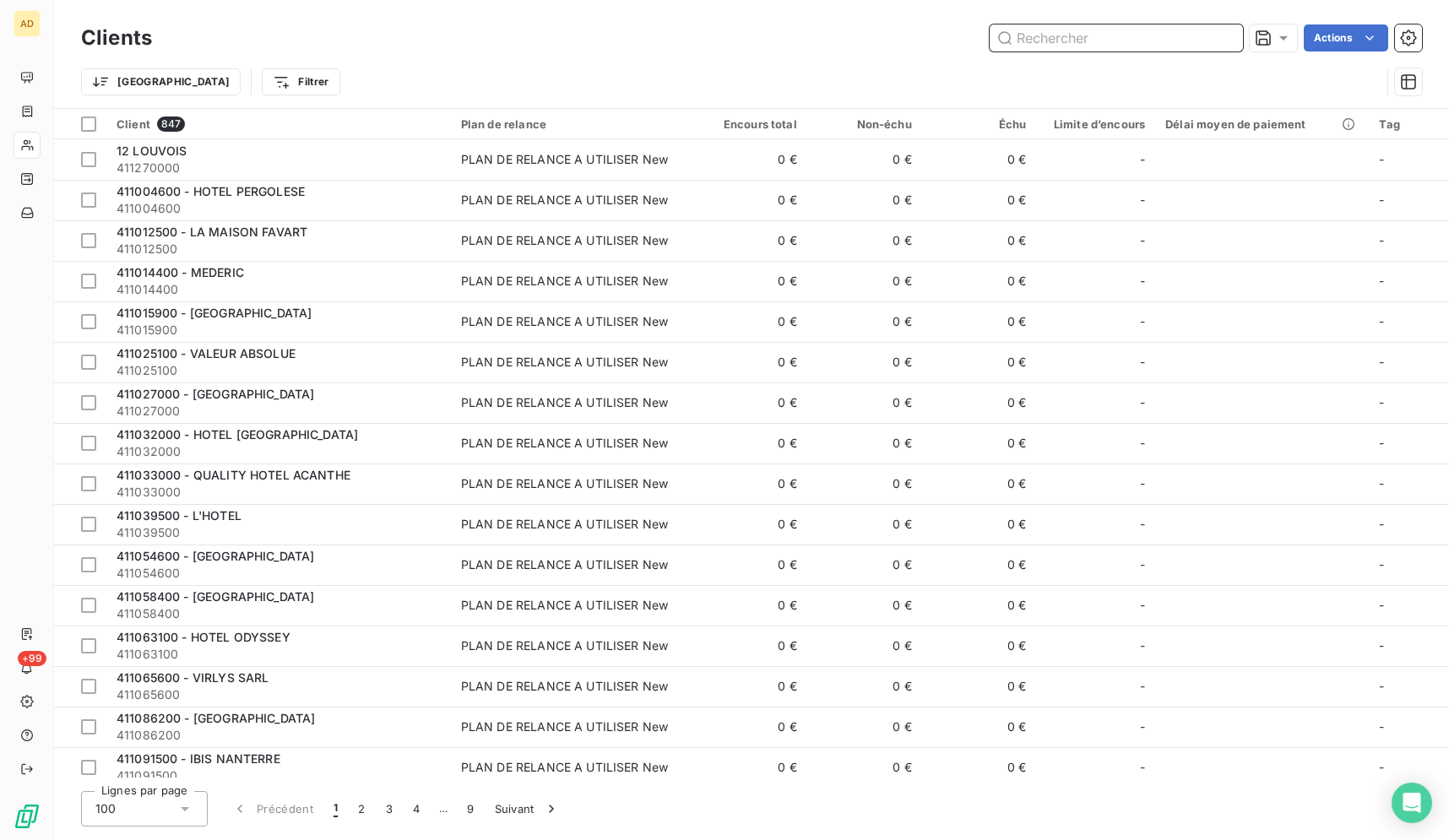
click at [1204, 39] on input "text" at bounding box center [1116, 38] width 253 height 27
paste input "POLO DE PARIS"
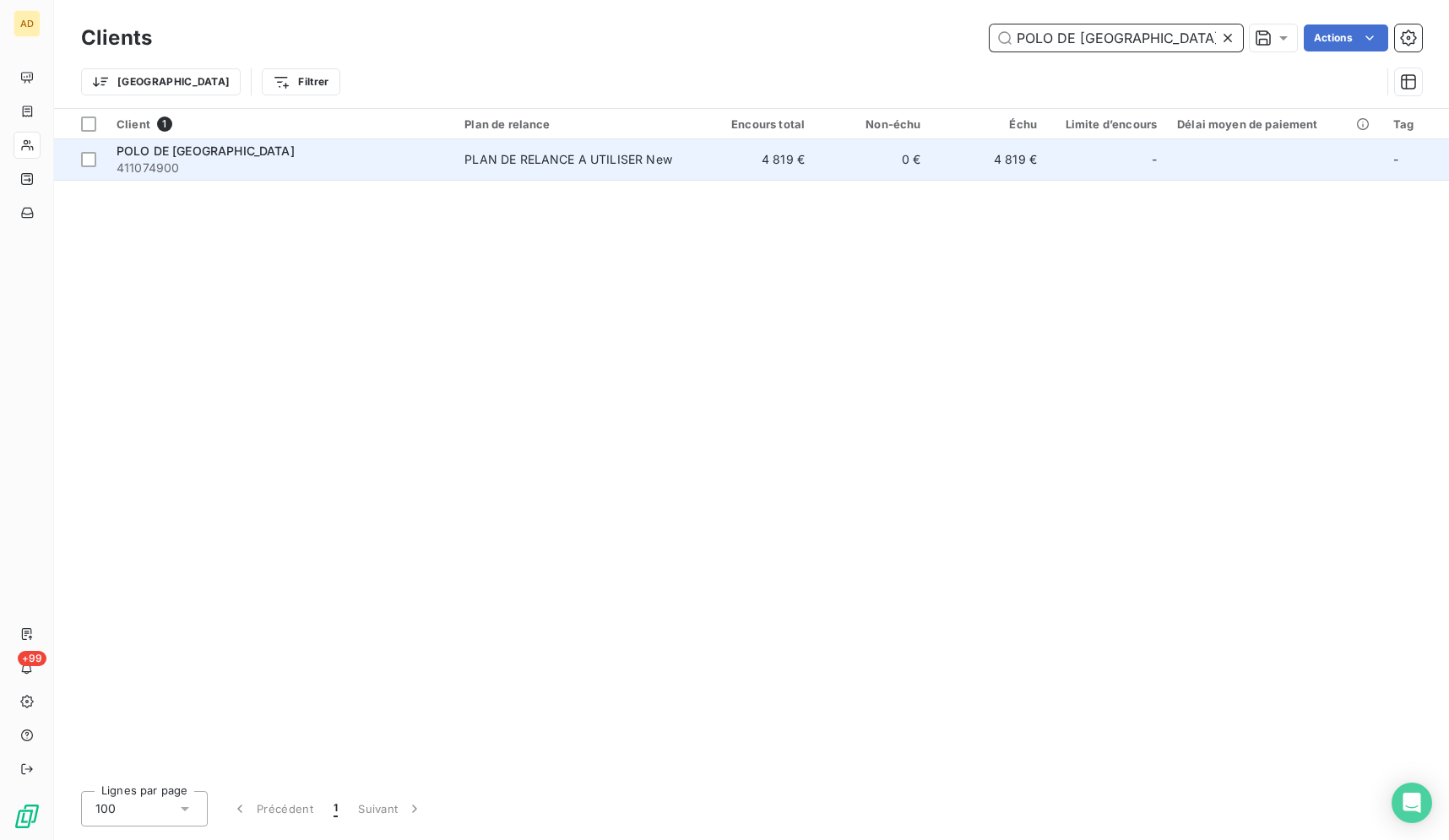
type input "POLO DE PARIS"
click at [1021, 163] on td "4 819 €" at bounding box center [989, 159] width 116 height 40
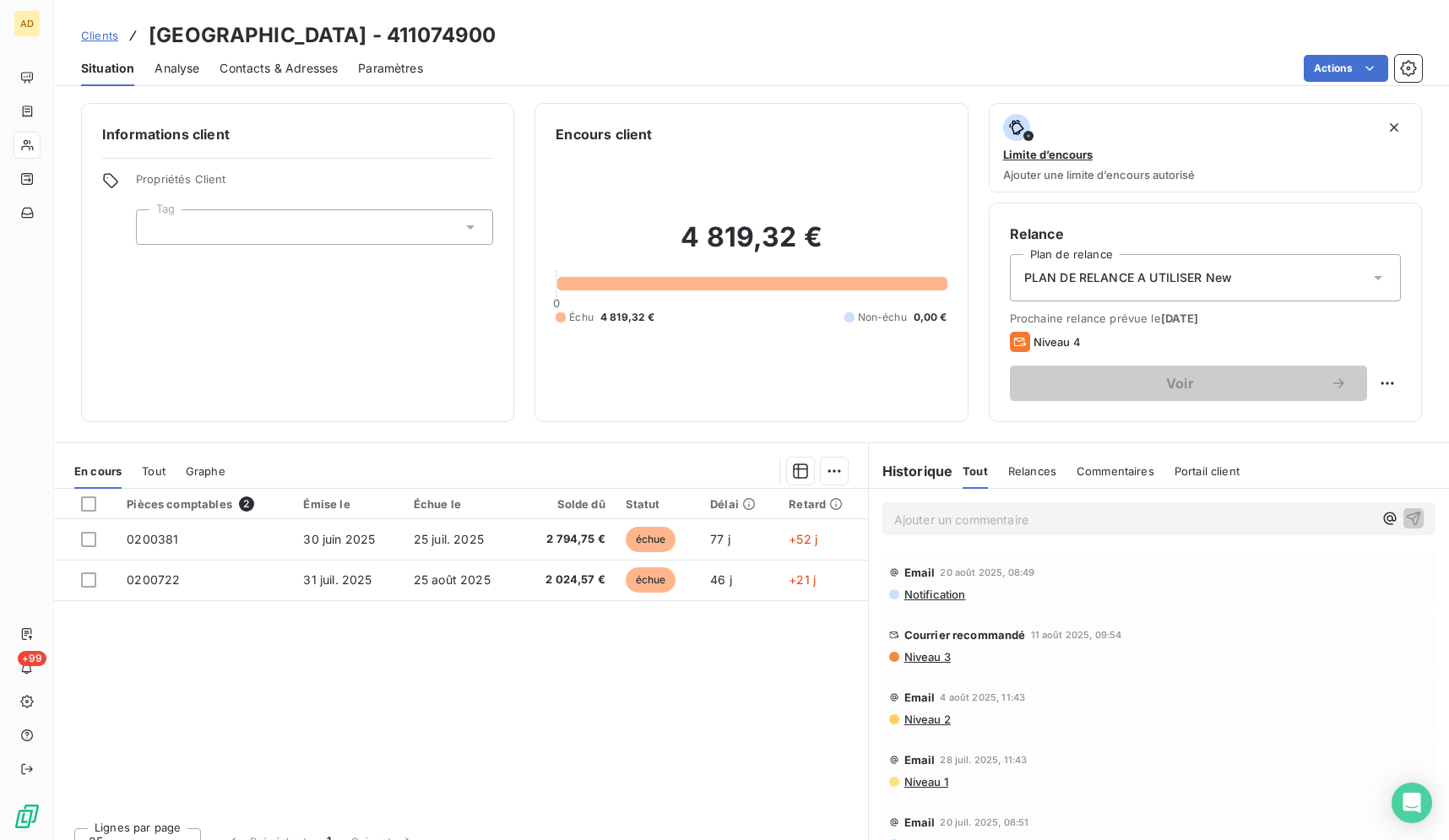
click at [531, 702] on div "Pièces comptables 2 Émise le Échue le Solde dû Statut Délai Retard 0200381 30 j…" at bounding box center [461, 651] width 814 height 325
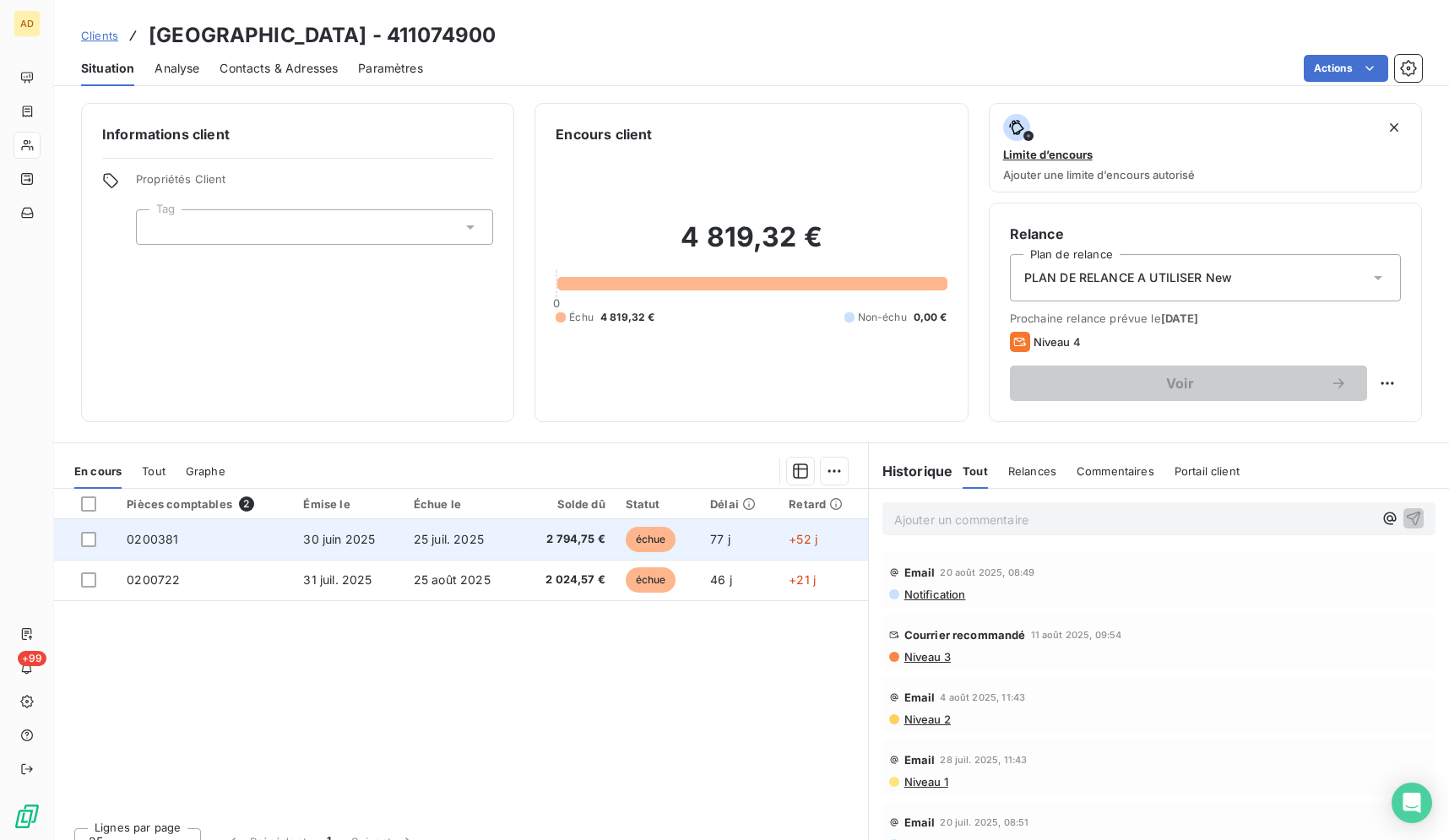
click at [557, 537] on span "2 794,75 €" at bounding box center [567, 539] width 75 height 17
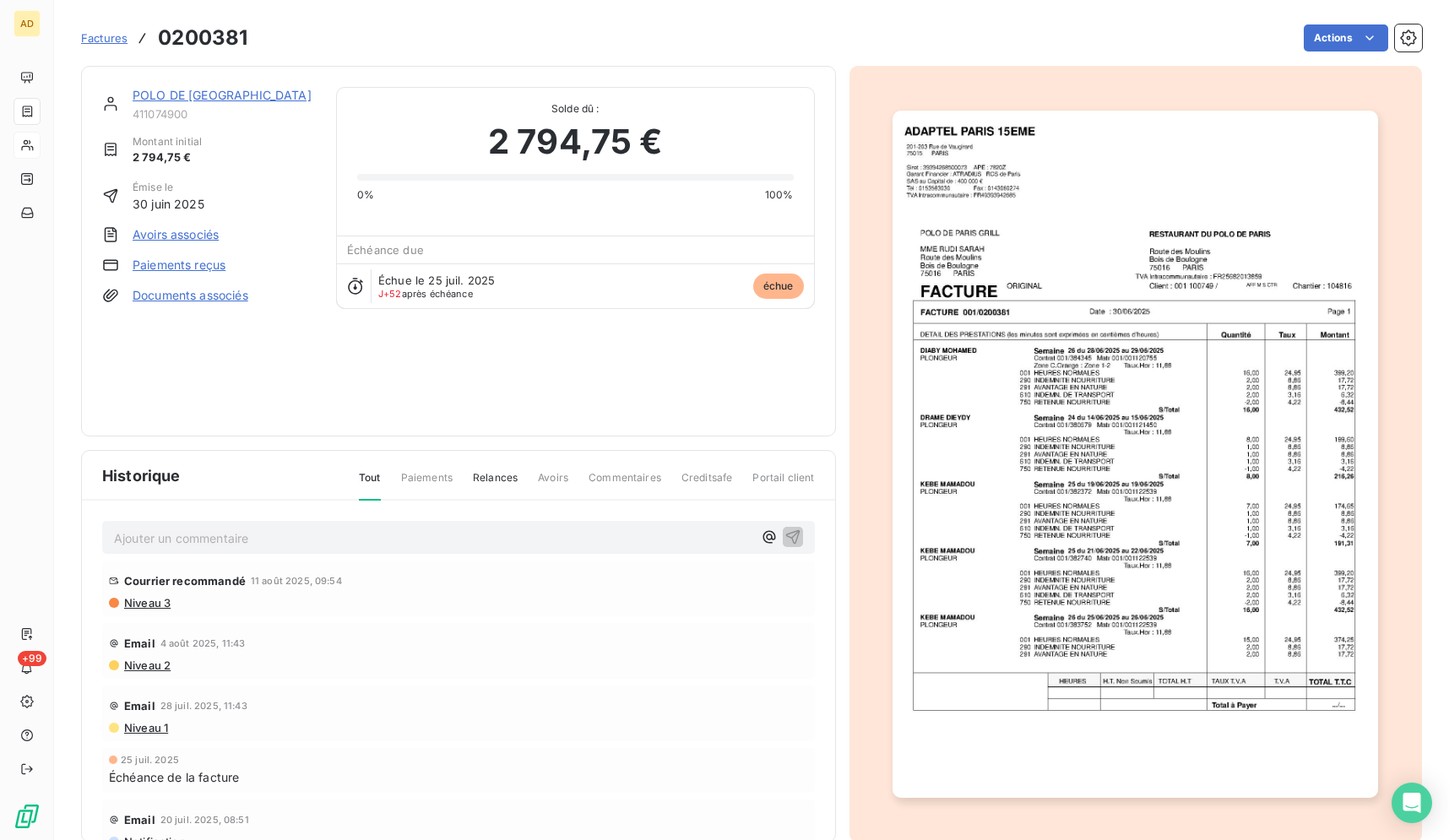
click at [1177, 440] on img "button" at bounding box center [1135, 454] width 485 height 688
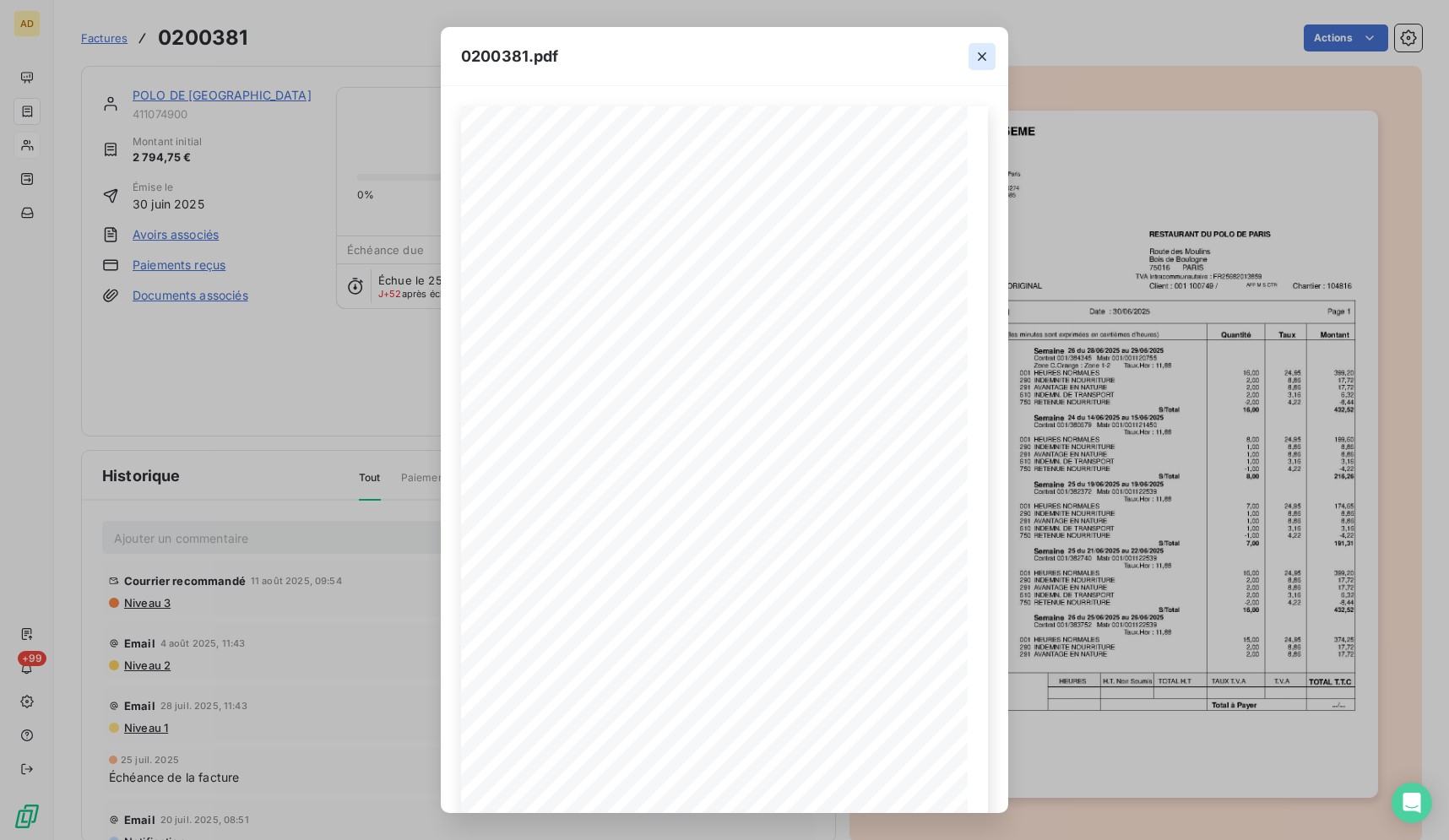
click at [986, 59] on icon "button" at bounding box center [982, 57] width 9 height 9
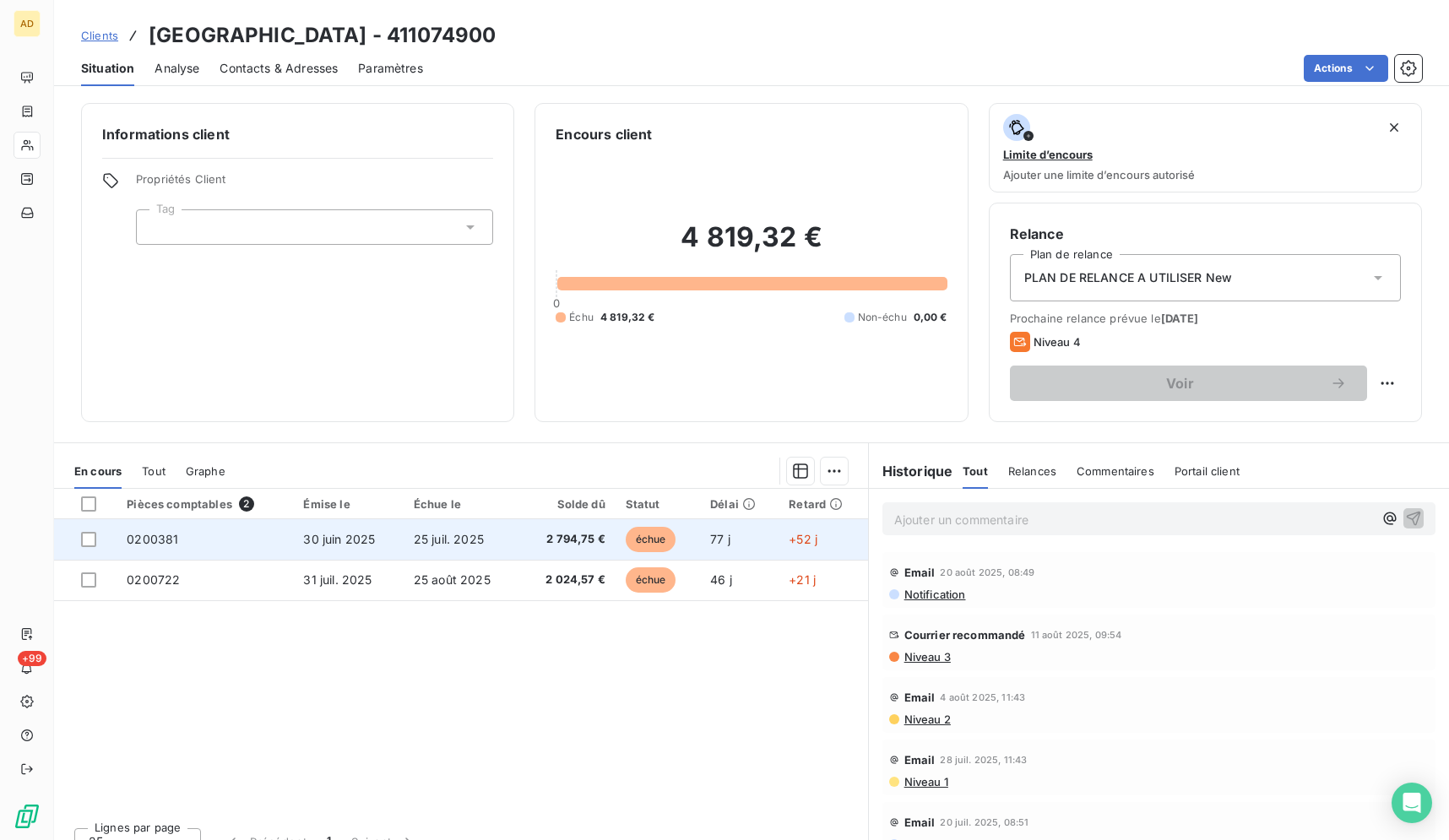
click at [500, 546] on td "25 juil. 2025" at bounding box center [462, 540] width 117 height 40
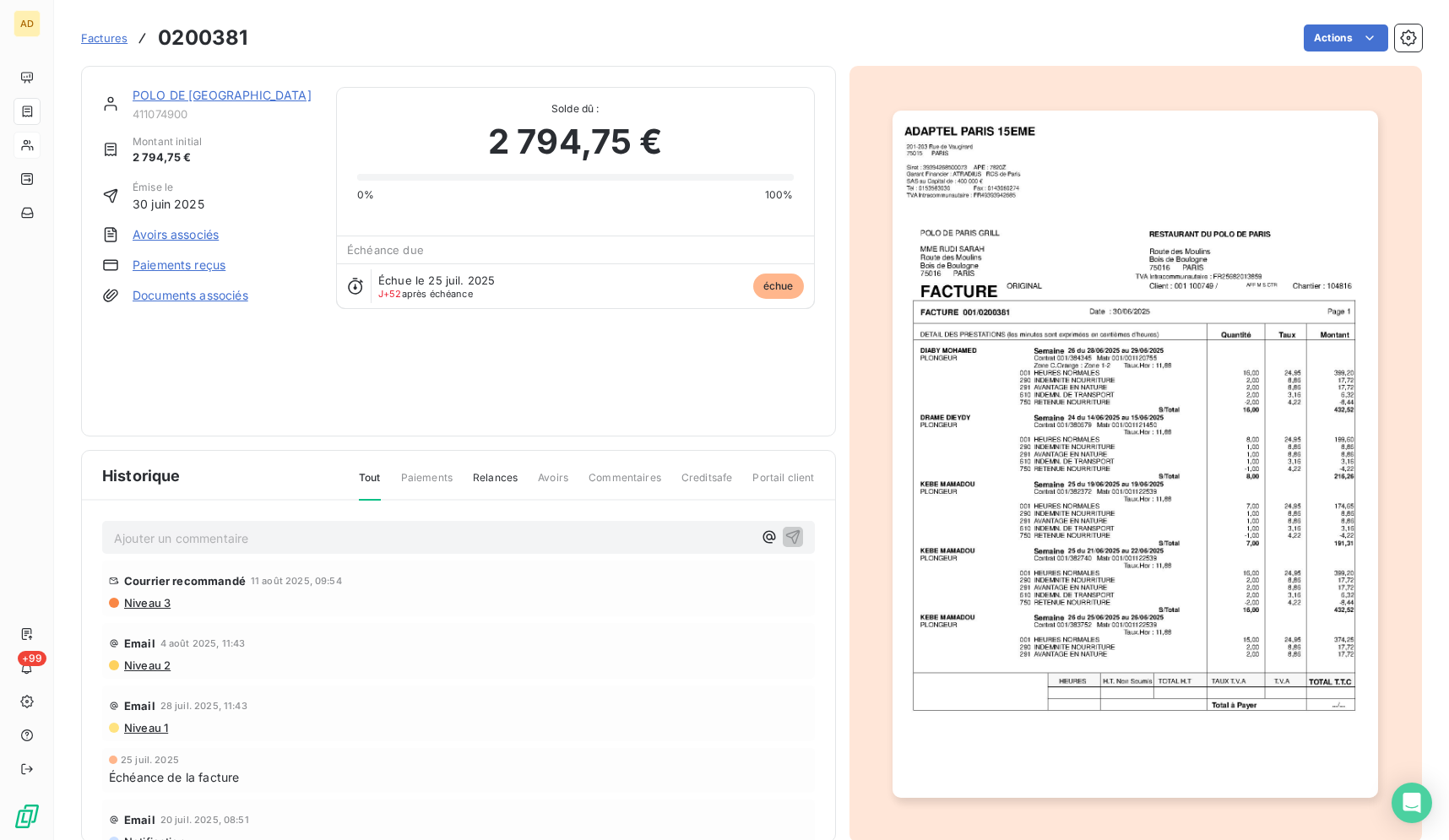
click at [1010, 413] on img "button" at bounding box center [1135, 454] width 485 height 688
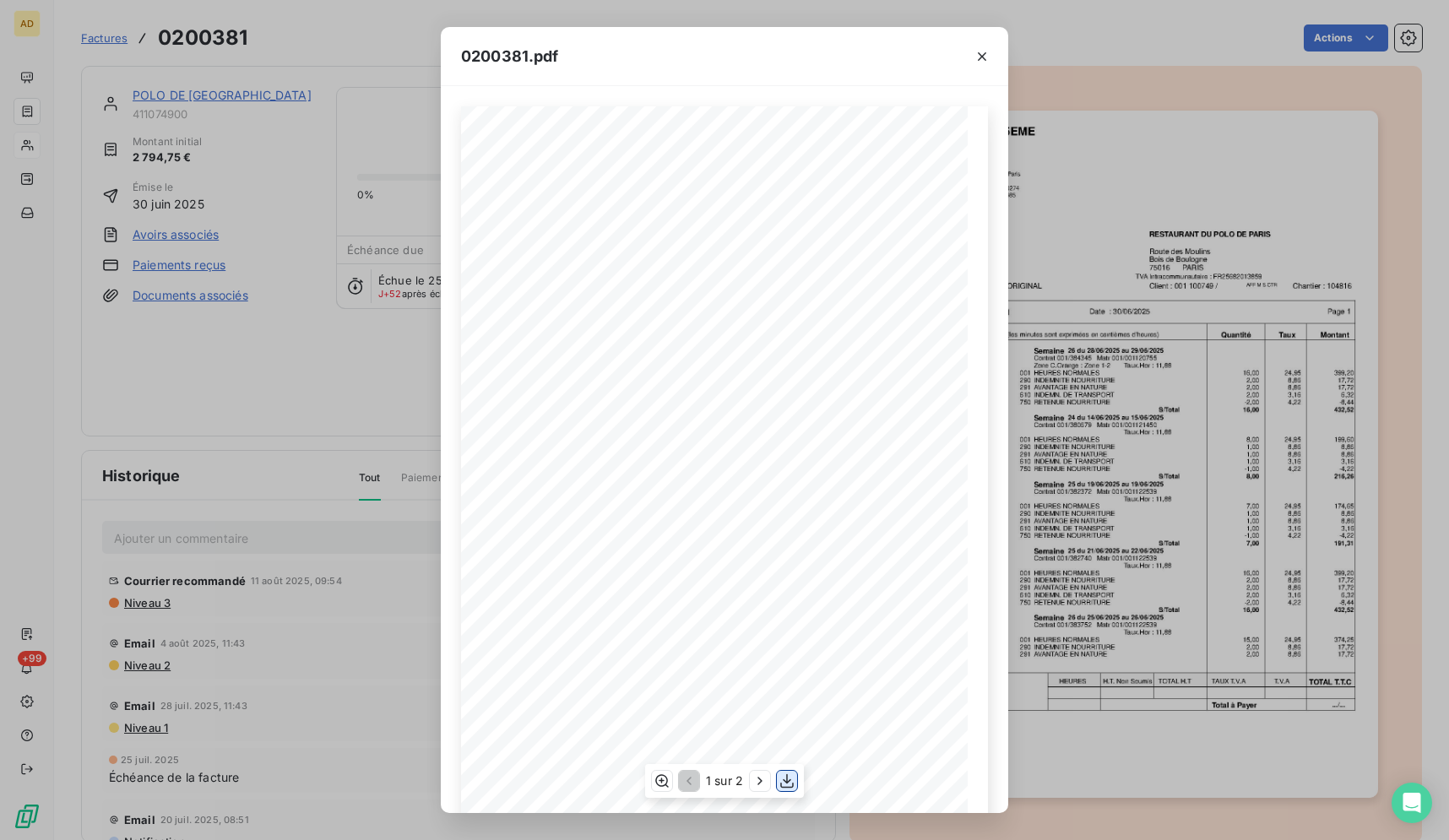
click at [794, 779] on icon "button" at bounding box center [787, 780] width 17 height 17
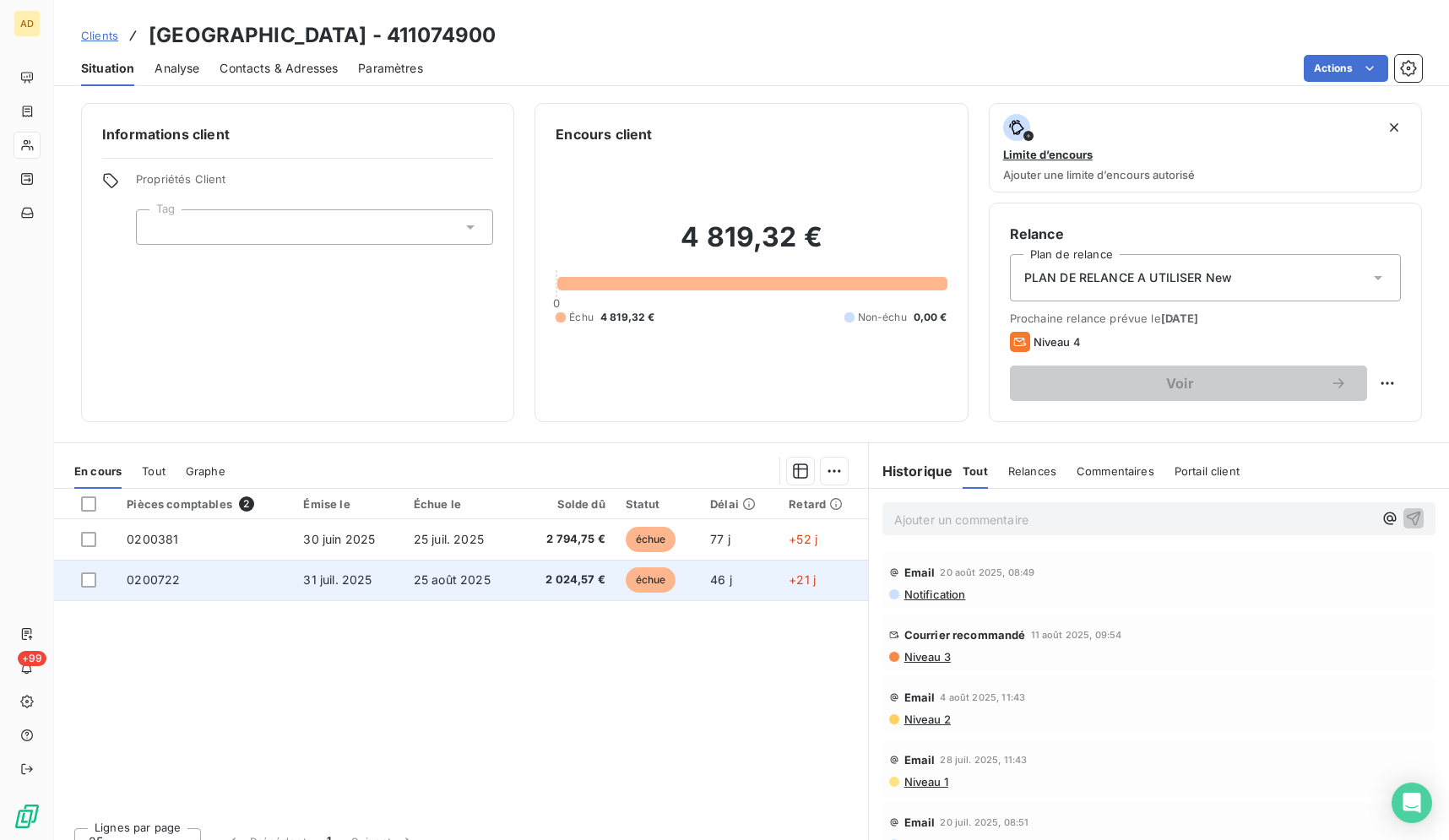
click at [344, 580] on span "31 juil. 2025" at bounding box center [337, 579] width 68 height 14
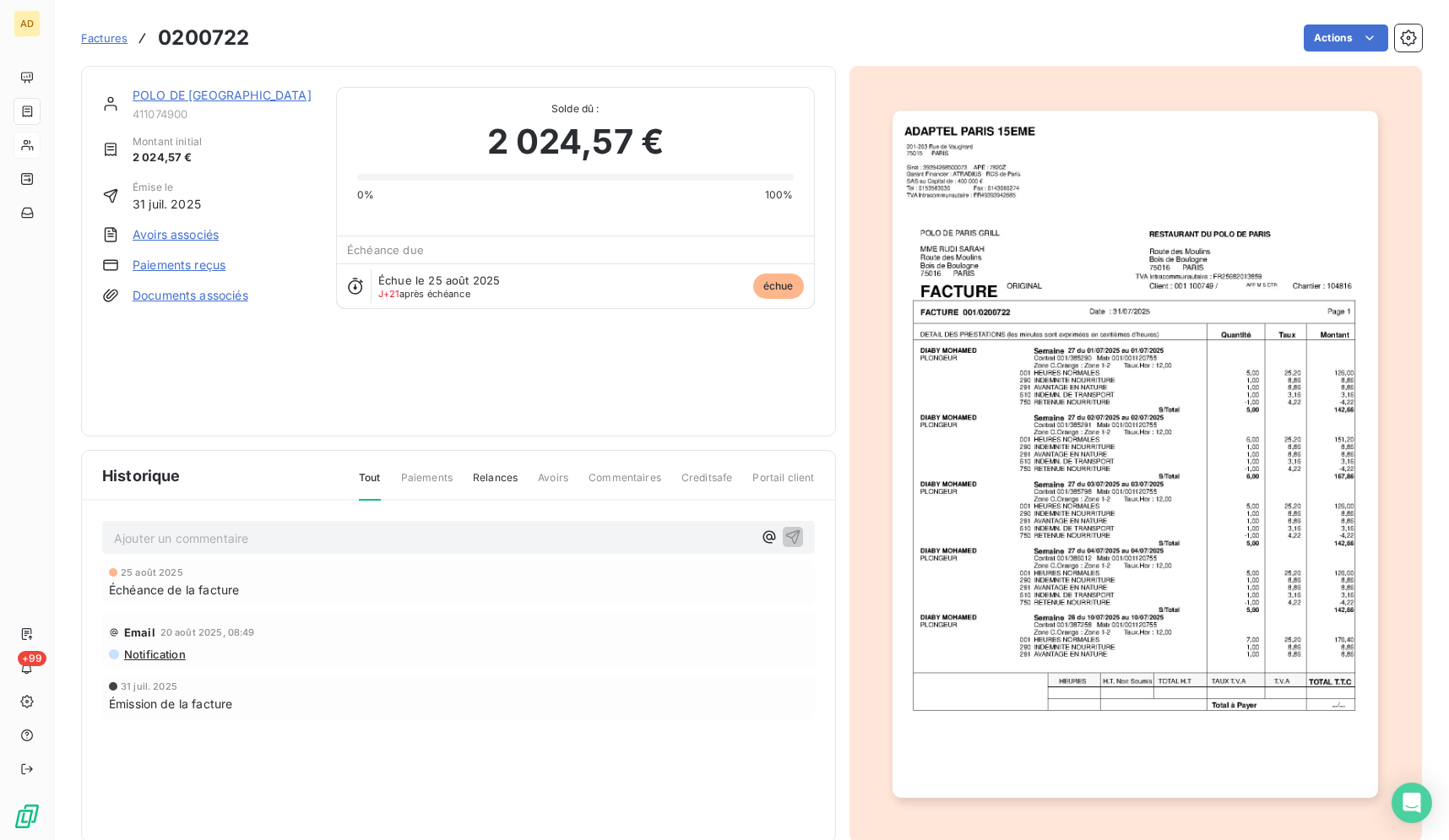
click at [1165, 468] on img "button" at bounding box center [1135, 454] width 485 height 688
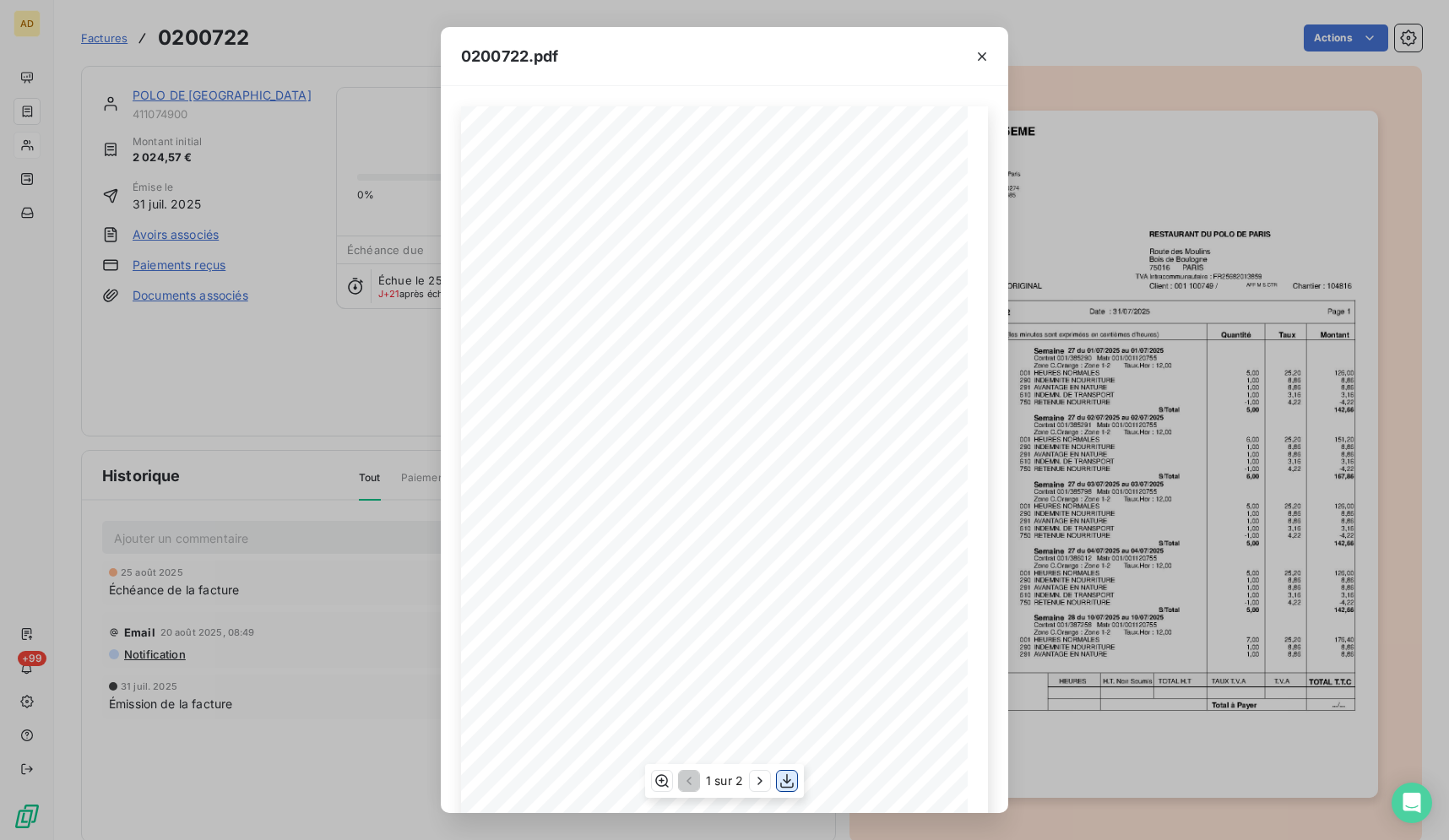
click at [791, 781] on icon "button" at bounding box center [787, 780] width 17 height 17
click at [970, 58] on button "button" at bounding box center [981, 56] width 27 height 27
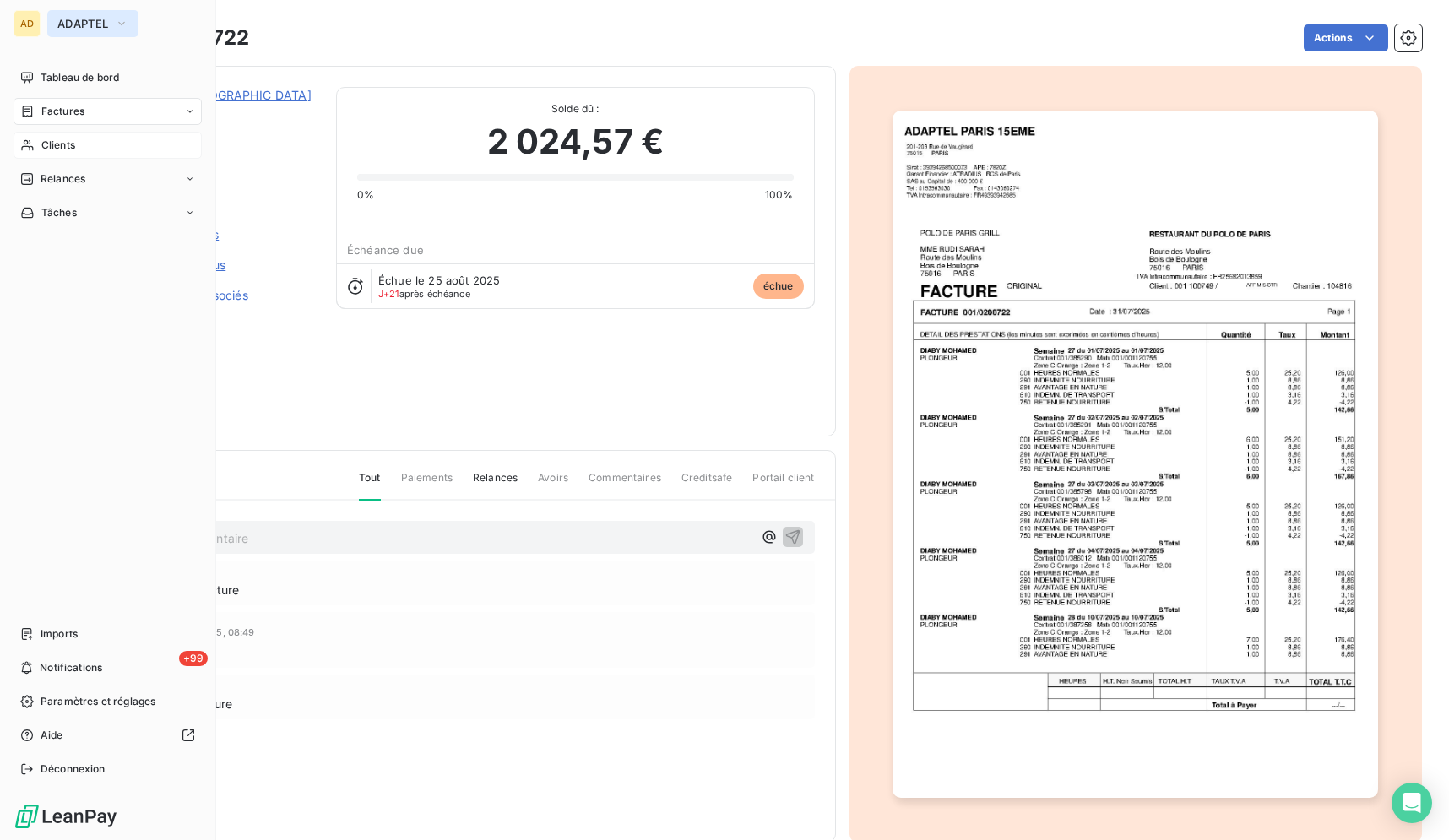
click at [114, 21] on button "ADAPTEL" at bounding box center [93, 24] width 91 height 27
click at [52, 145] on span "Clients" at bounding box center [58, 145] width 34 height 15
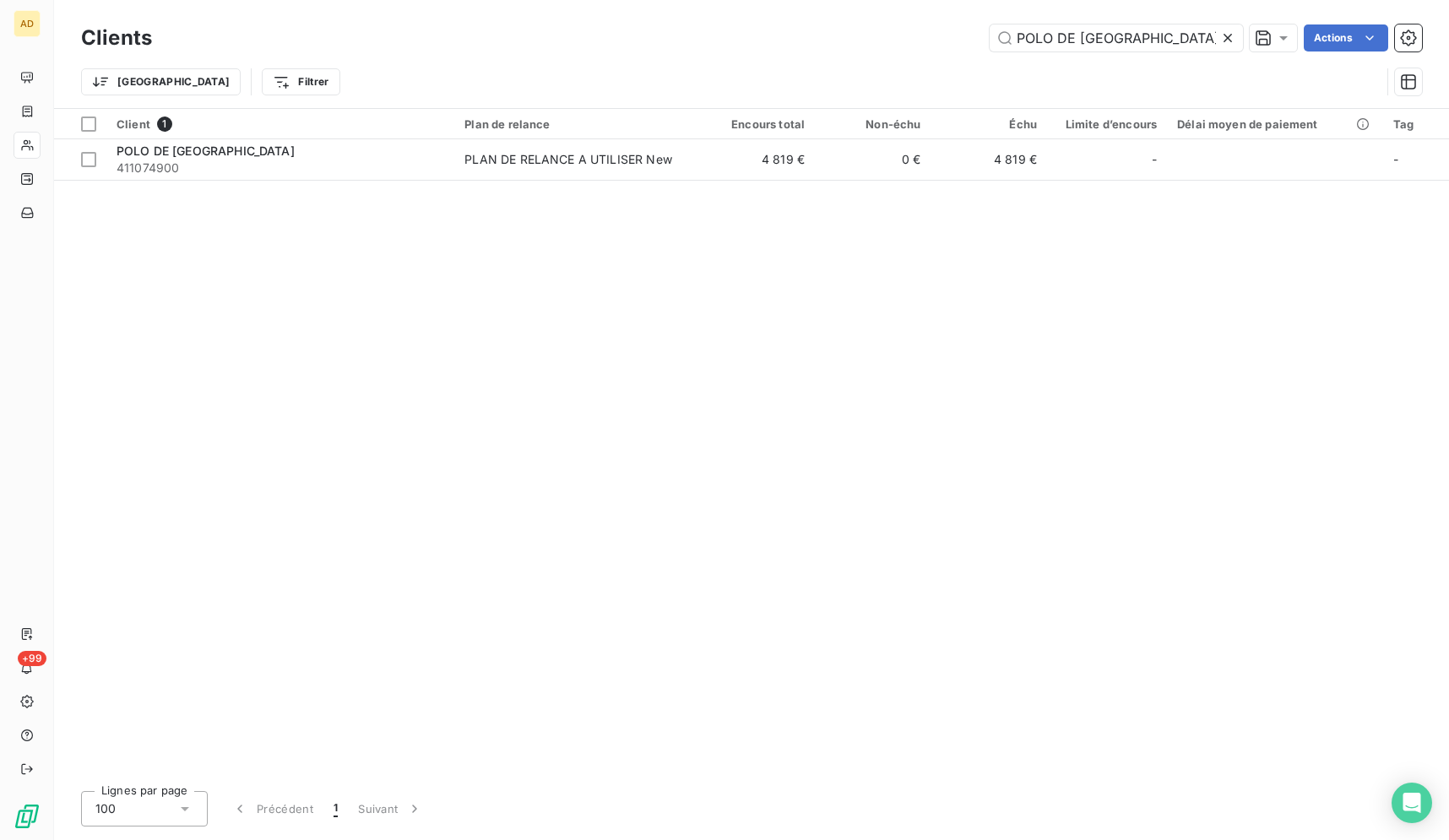
click at [1224, 35] on icon at bounding box center [1228, 39] width 9 height 9
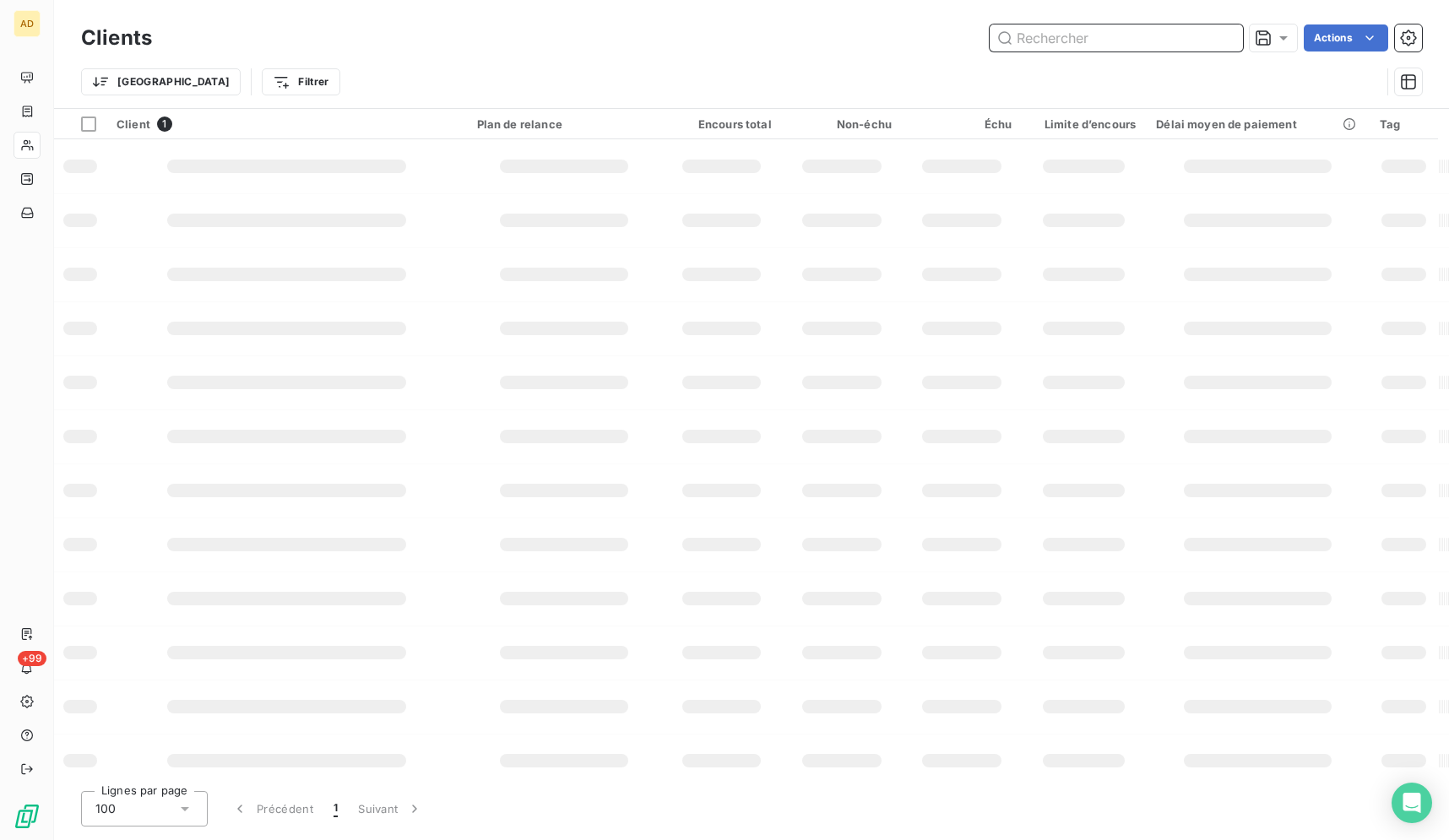
click at [1224, 35] on input "text" at bounding box center [1116, 38] width 253 height 27
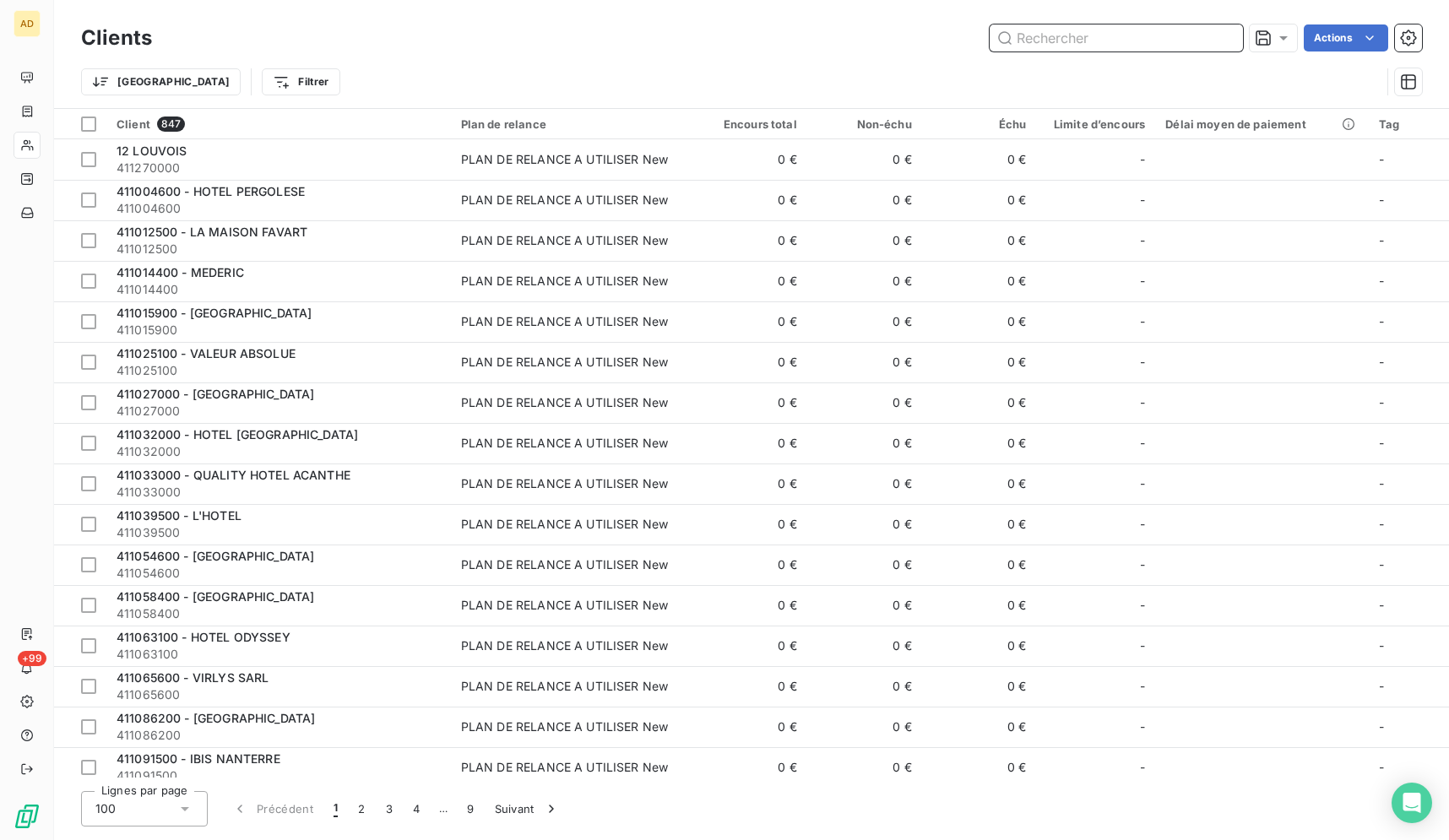
click at [1224, 35] on input "text" at bounding box center [1116, 38] width 253 height 27
click at [1150, 28] on input "text" at bounding box center [1116, 38] width 253 height 27
click at [1152, 32] on input "text" at bounding box center [1116, 38] width 253 height 27
paste input "MARRIOTT LYON - HOUSEKEEP"
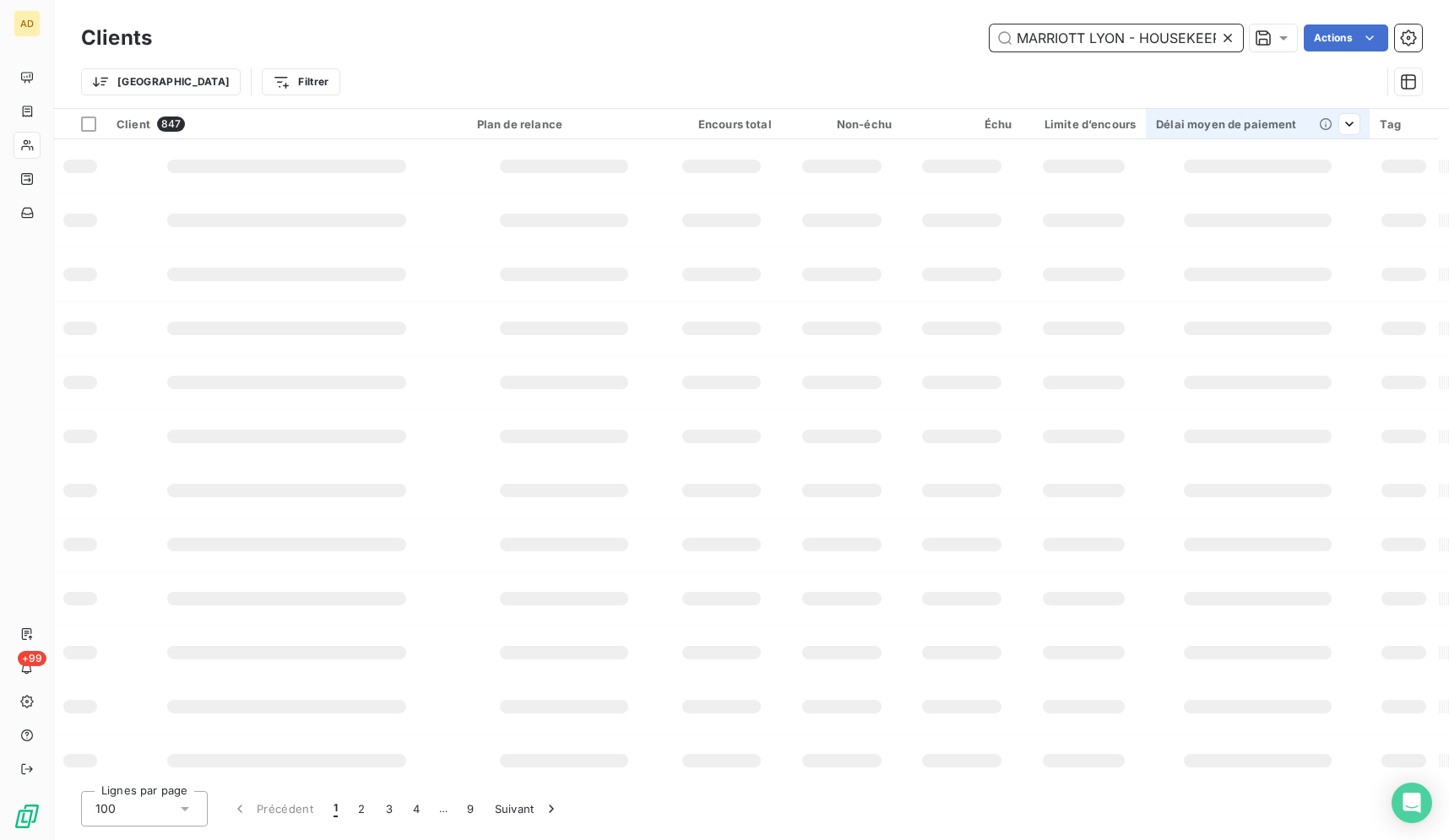
scroll to position [0, 6]
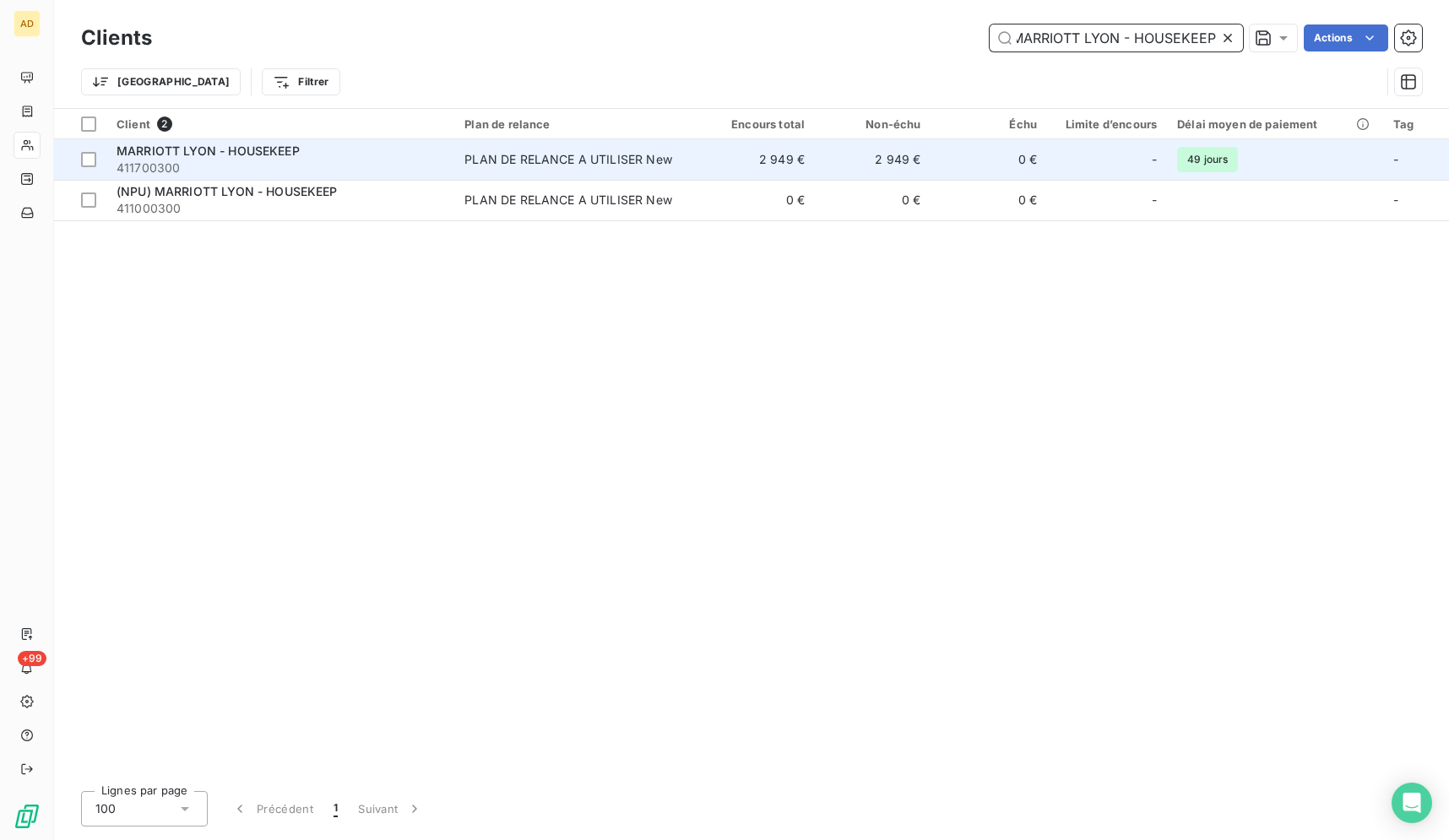
type input "MARRIOTT LYON - HOUSEKEEP"
click at [772, 155] on td "2 949 €" at bounding box center [757, 159] width 116 height 40
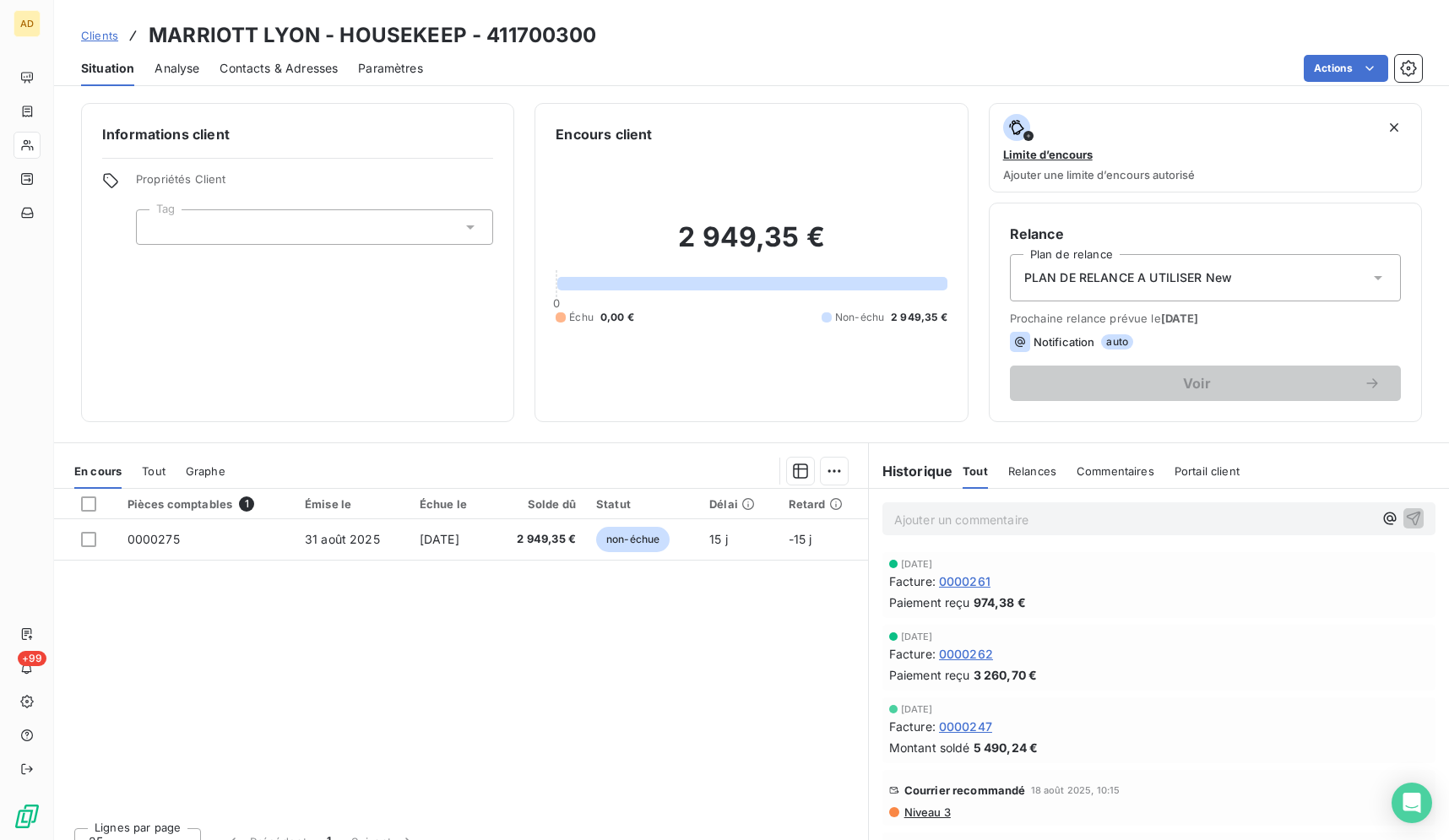
click at [1344, 261] on div "PLAN DE RELANCE A UTILISER New" at bounding box center [1205, 278] width 391 height 47
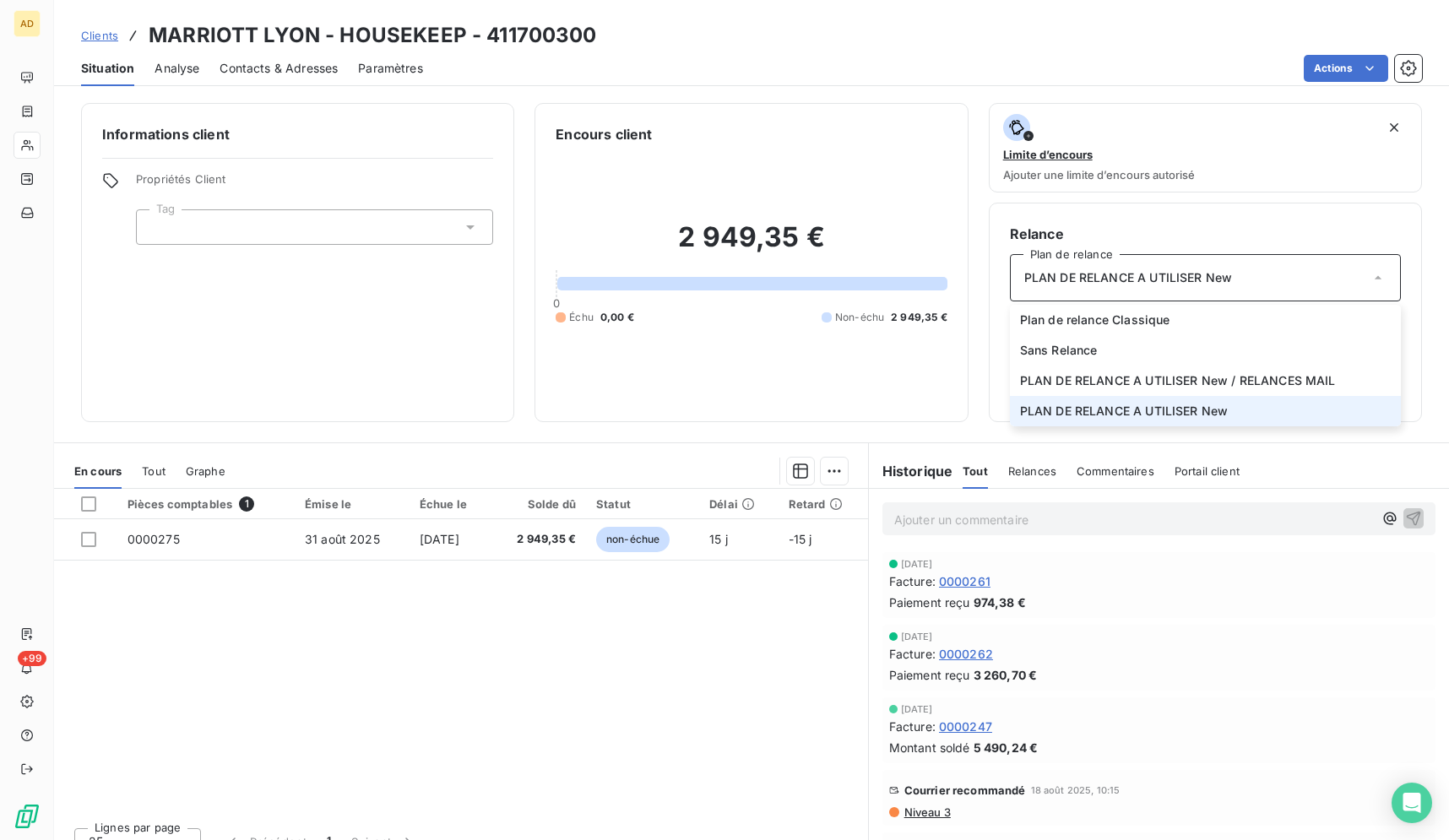
click at [678, 761] on div "Pièces comptables 1 Émise le Échue le Solde dû Statut Délai Retard 0000275 31 a…" at bounding box center [461, 651] width 814 height 325
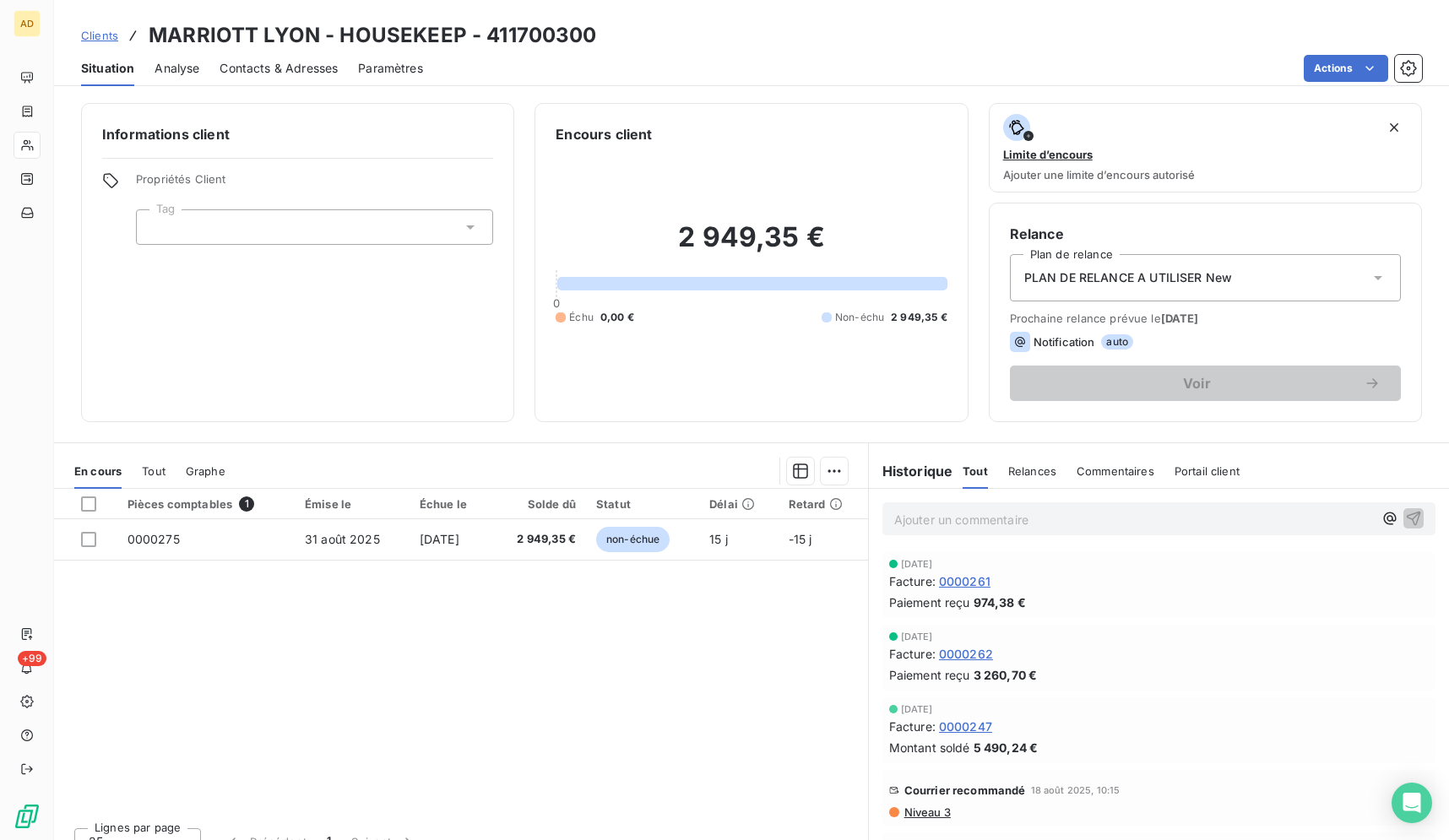
click at [973, 745] on span "5 490,24 €" at bounding box center [1006, 747] width 65 height 18
click at [1011, 740] on span "5 490,24 €" at bounding box center [1006, 747] width 65 height 18
drag, startPoint x: 1005, startPoint y: 740, endPoint x: 970, endPoint y: 743, distance: 35.1
click at [997, 742] on span "5 490,24 €" at bounding box center [1006, 747] width 65 height 18
click at [975, 728] on span "0000247" at bounding box center [965, 726] width 53 height 18
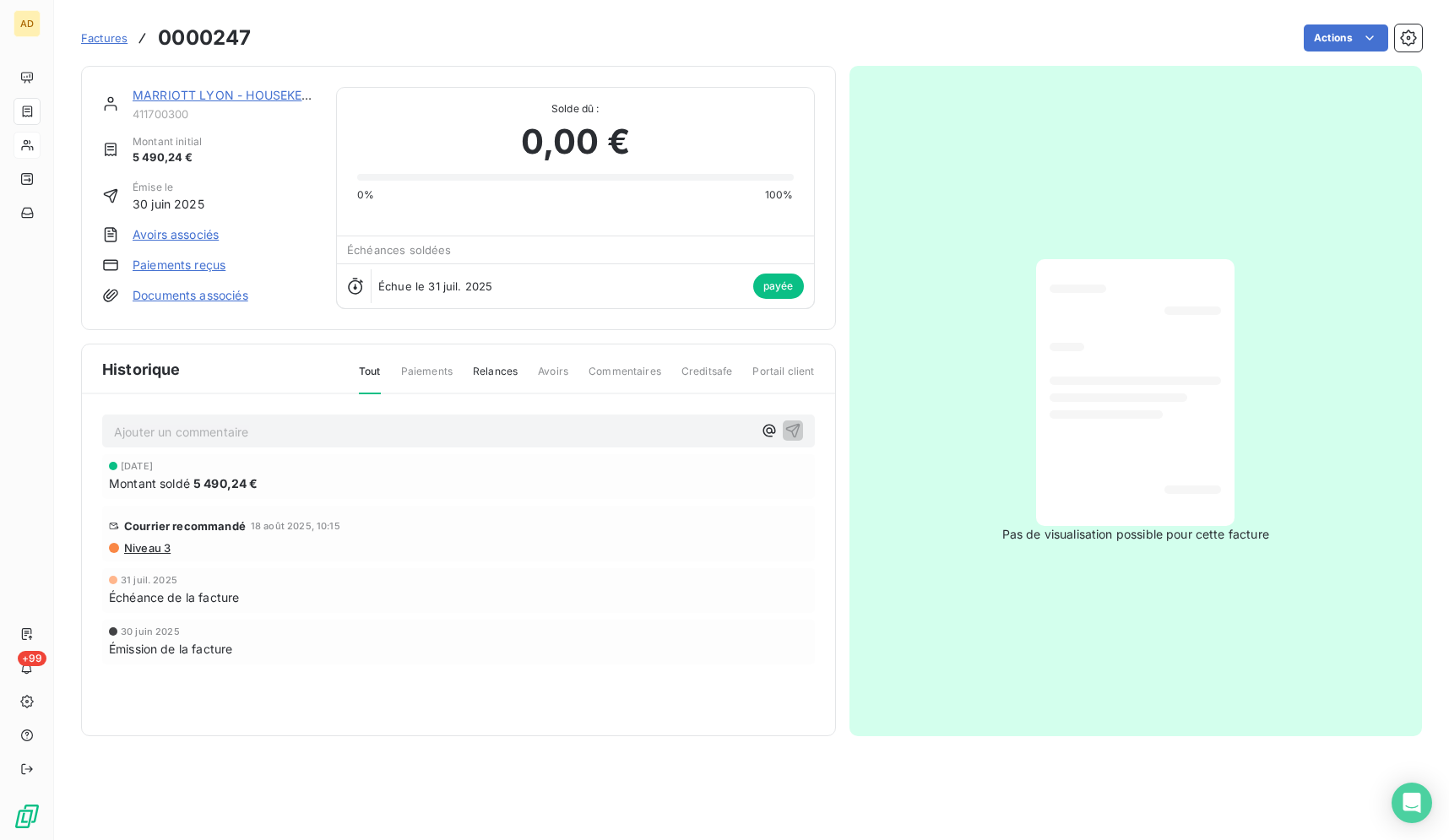
click at [795, 762] on section "Factures 0000247 Actions MARRIOTT LYON - HOUSEKEEP 411700300 Montant initial 5 …" at bounding box center [752, 420] width 1395 height 840
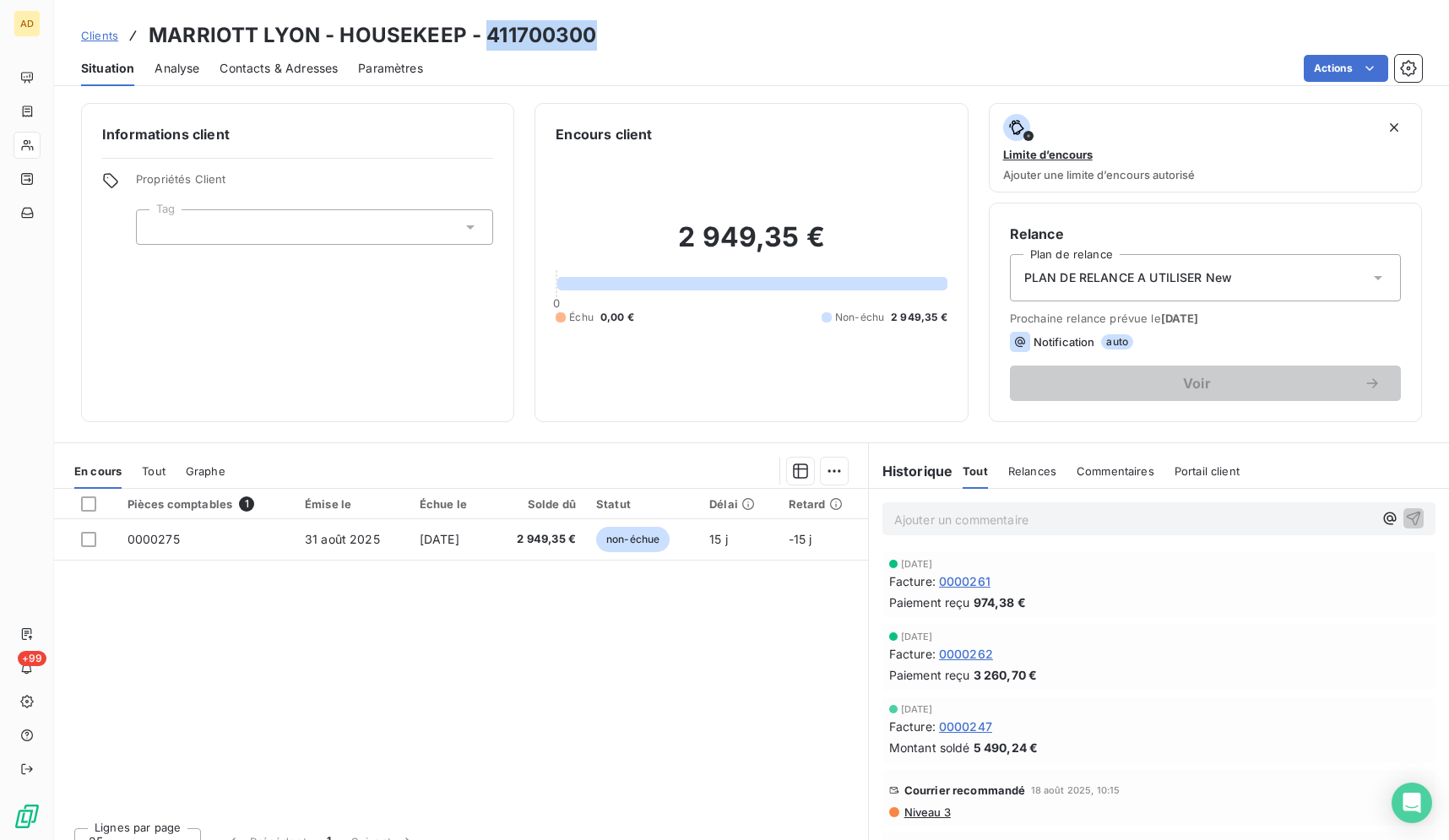
drag, startPoint x: 609, startPoint y: 39, endPoint x: 497, endPoint y: 39, distance: 112.0
click at [479, 40] on div "Clients MARRIOTT LYON - HOUSEKEEP - 411700300" at bounding box center [752, 35] width 1395 height 31
copy h3 "411700300"
click at [562, 626] on div "Pièces comptables 1 Émise le Échue le Solde dû Statut Délai Retard 0000275 31 a…" at bounding box center [461, 651] width 814 height 325
click at [918, 811] on span "Niveau 3" at bounding box center [926, 811] width 48 height 13
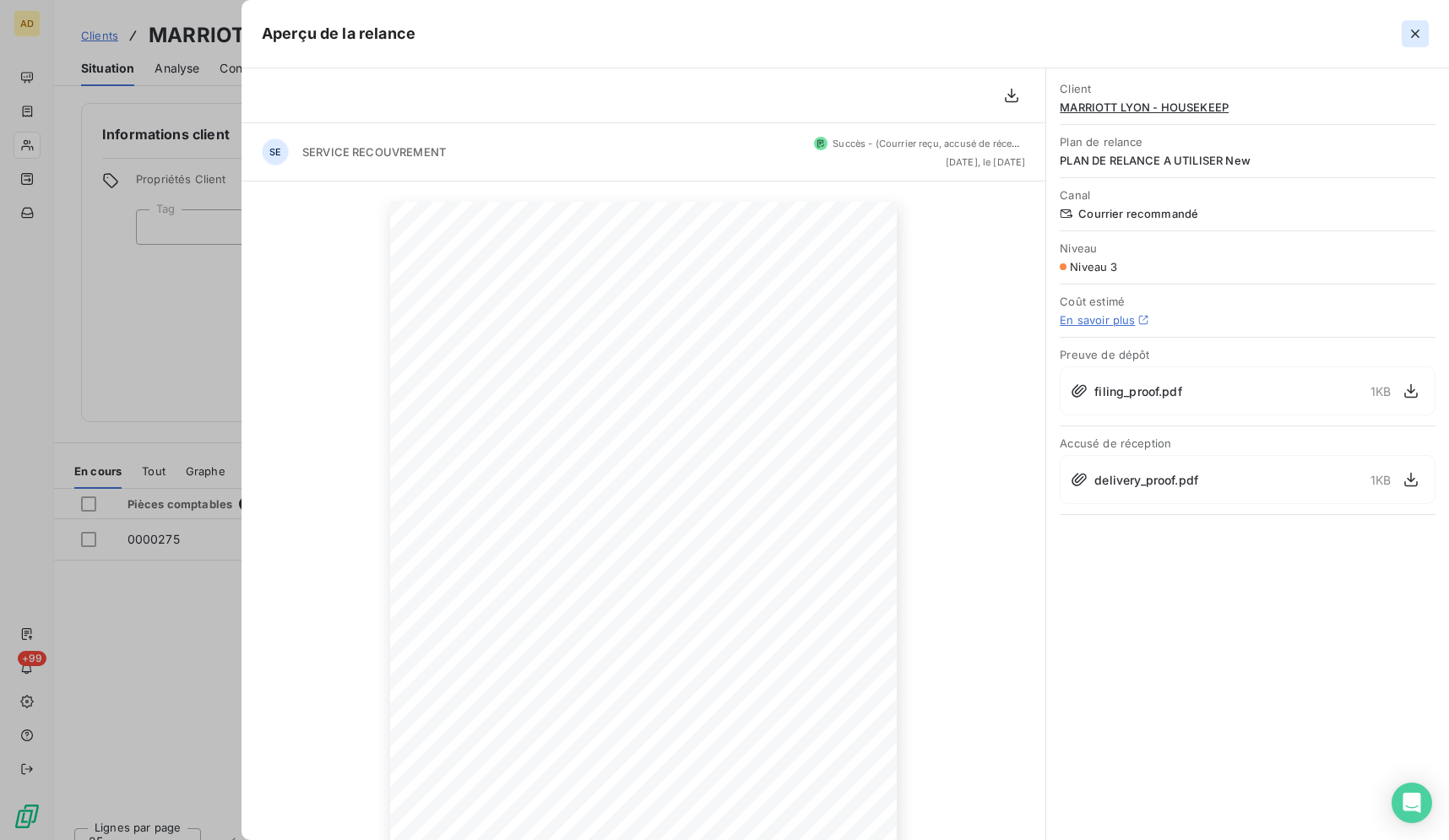
click at [1425, 36] on button "button" at bounding box center [1415, 33] width 27 height 27
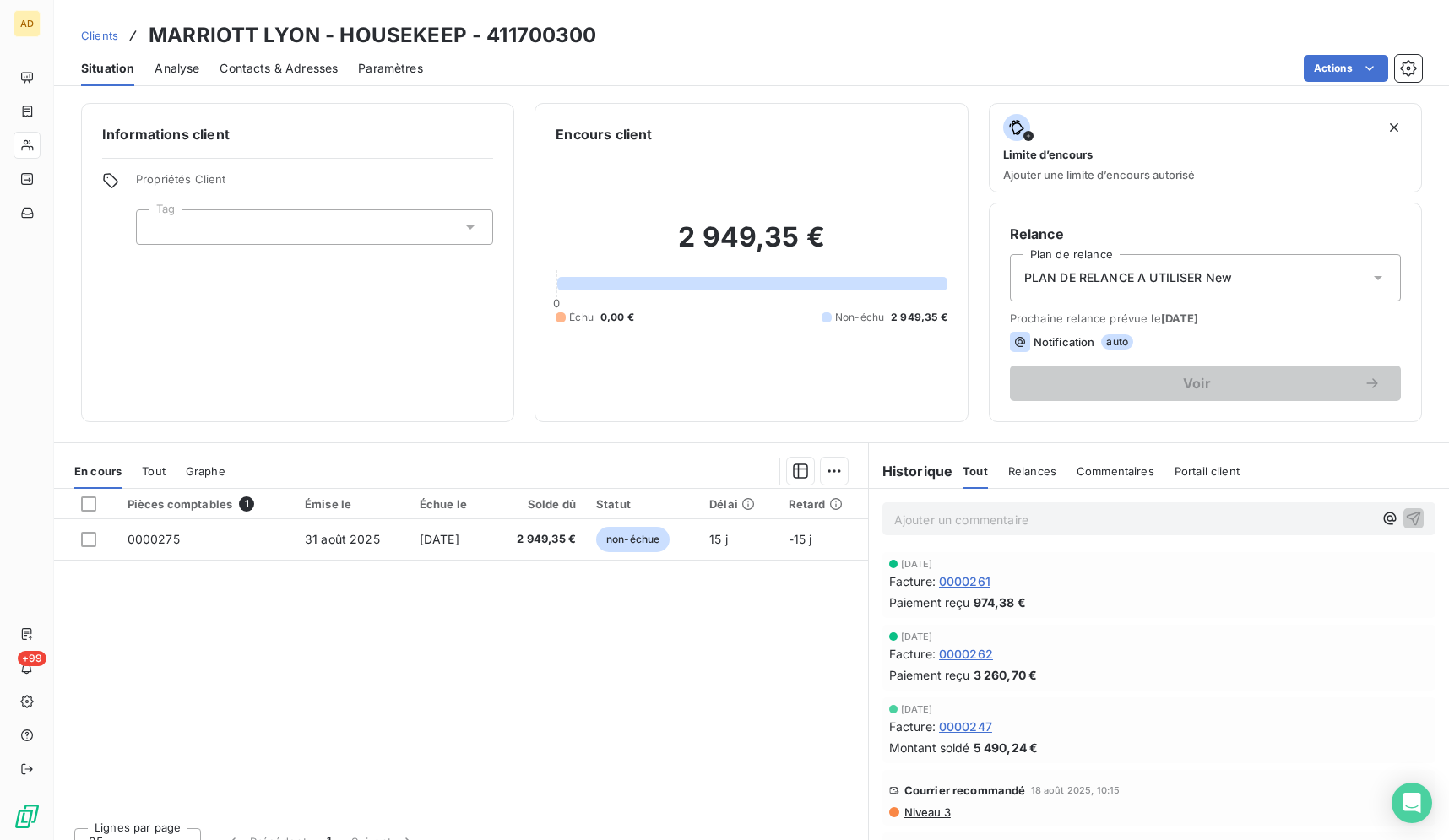
click at [965, 727] on span "0000247" at bounding box center [965, 726] width 53 height 18
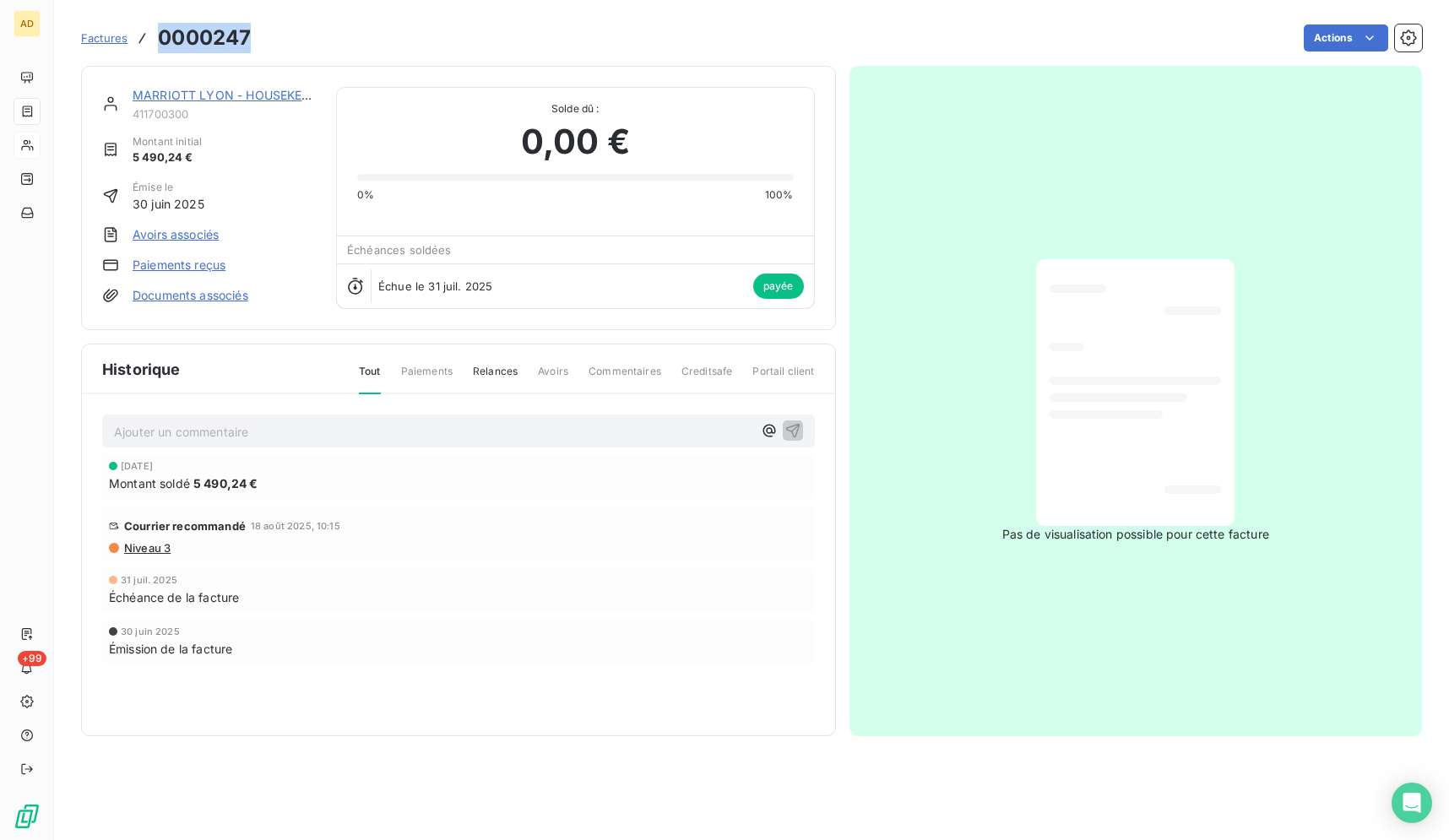
drag, startPoint x: 251, startPoint y: 35, endPoint x: 158, endPoint y: 38, distance: 93.0
click at [158, 38] on h3 "0000247" at bounding box center [204, 38] width 93 height 31
copy h3 "0000247"
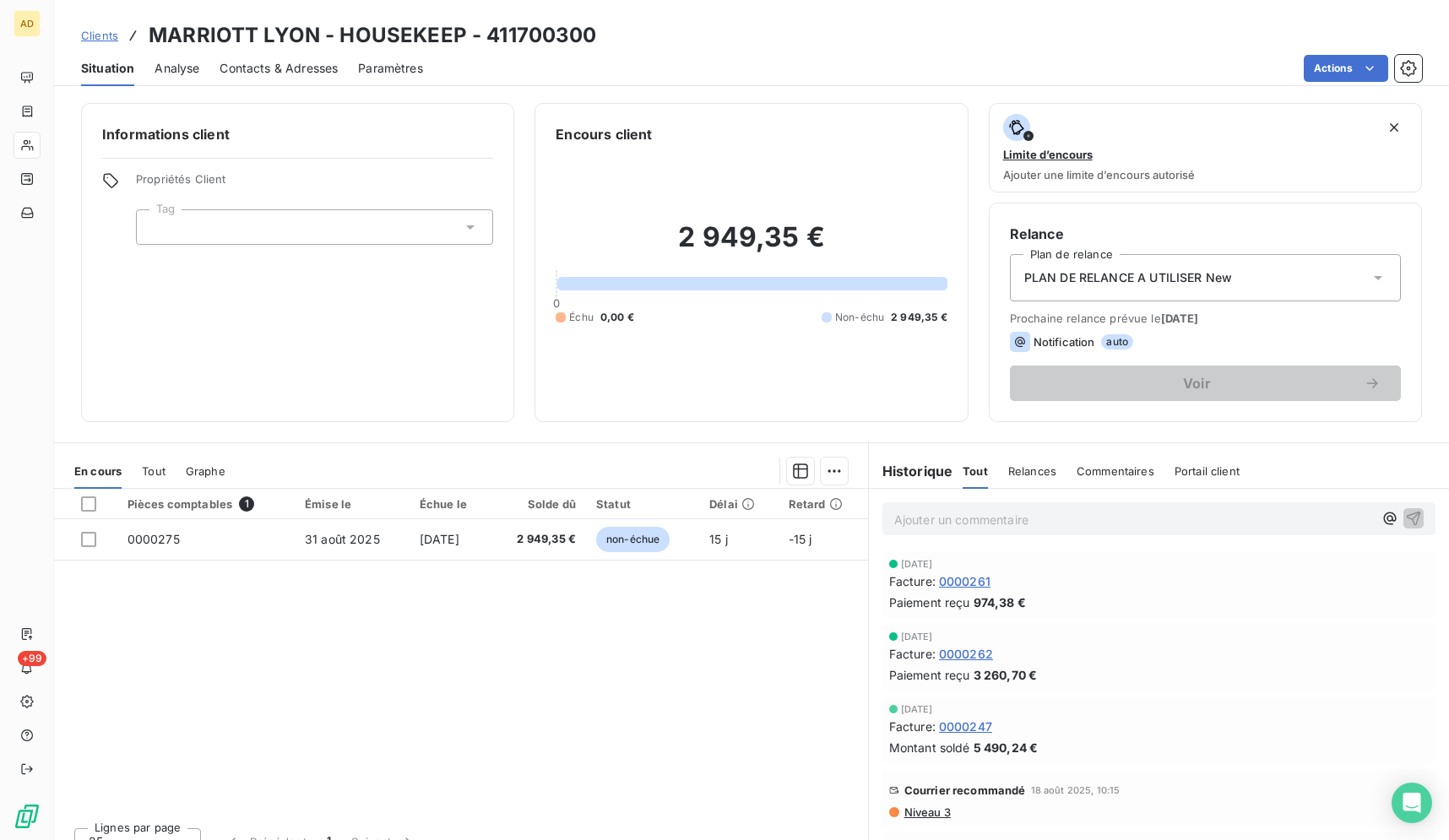
click at [248, 56] on div "Contacts & Adresses" at bounding box center [279, 68] width 118 height 35
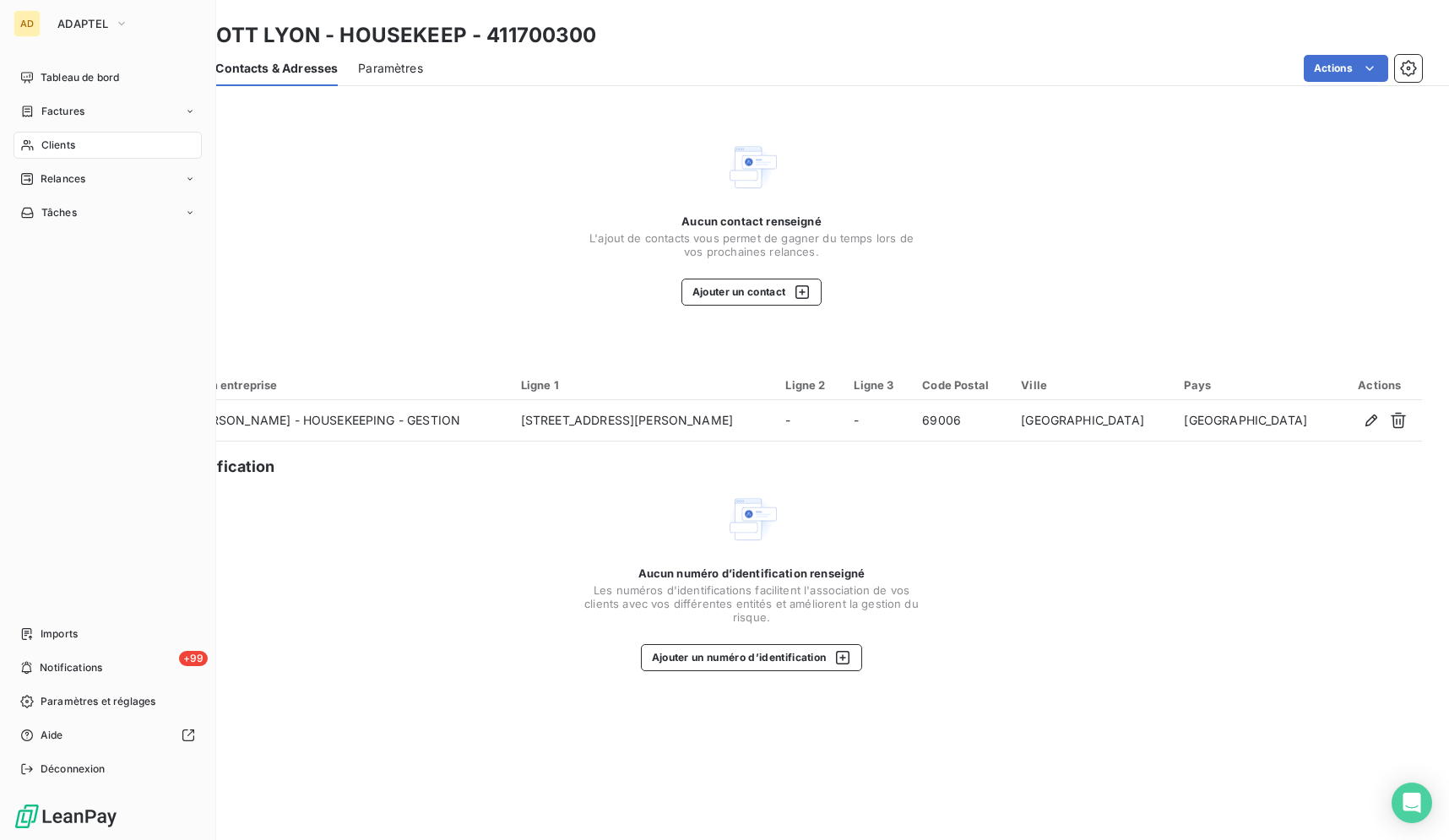
click at [40, 143] on div "Clients" at bounding box center [107, 145] width 188 height 27
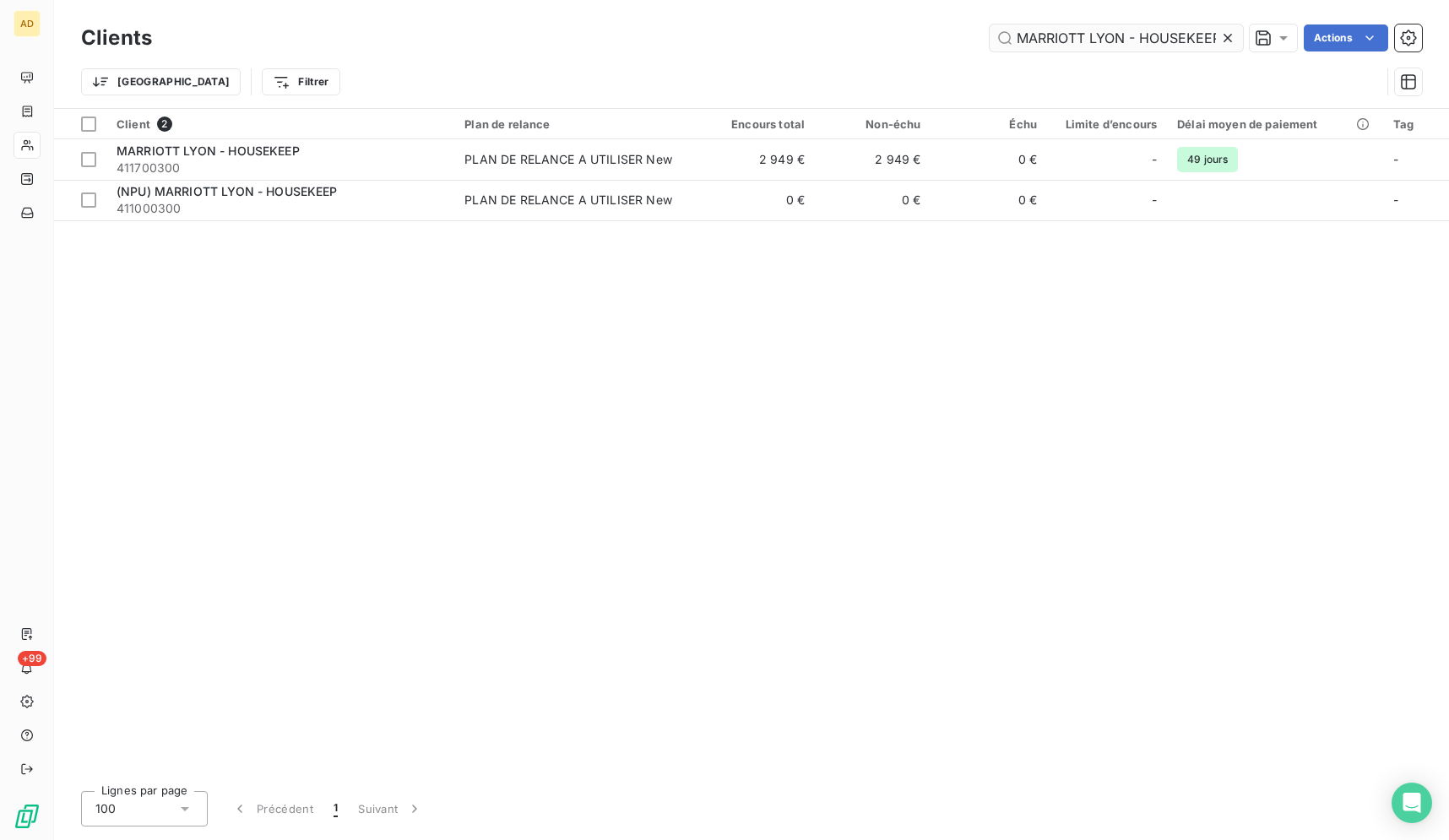
scroll to position [0, 6]
click at [1226, 34] on icon at bounding box center [1227, 38] width 17 height 17
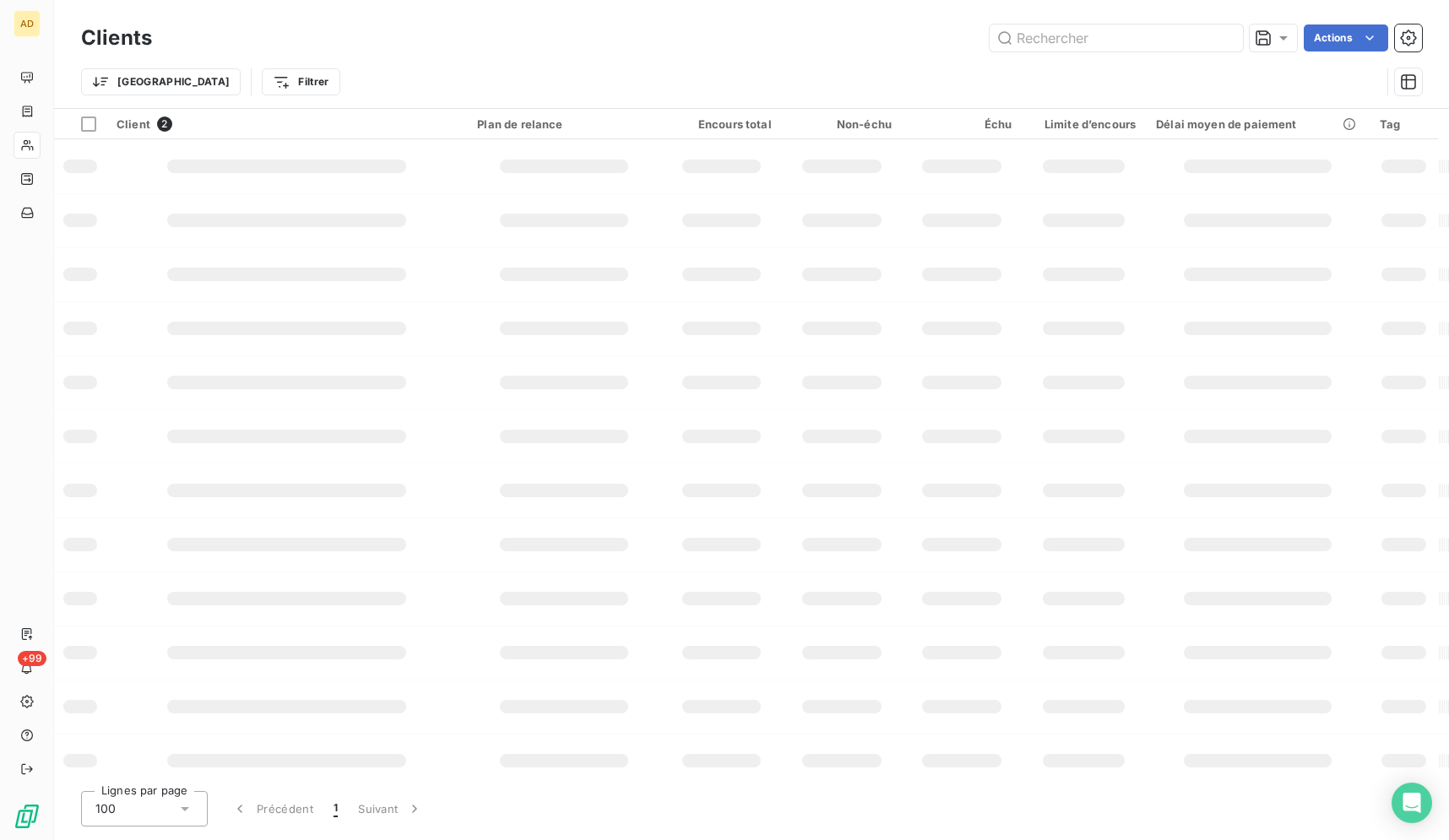
scroll to position [0, 0]
click at [1226, 34] on input "text" at bounding box center [1116, 38] width 253 height 27
click at [1120, 29] on input "text" at bounding box center [1116, 38] width 253 height 27
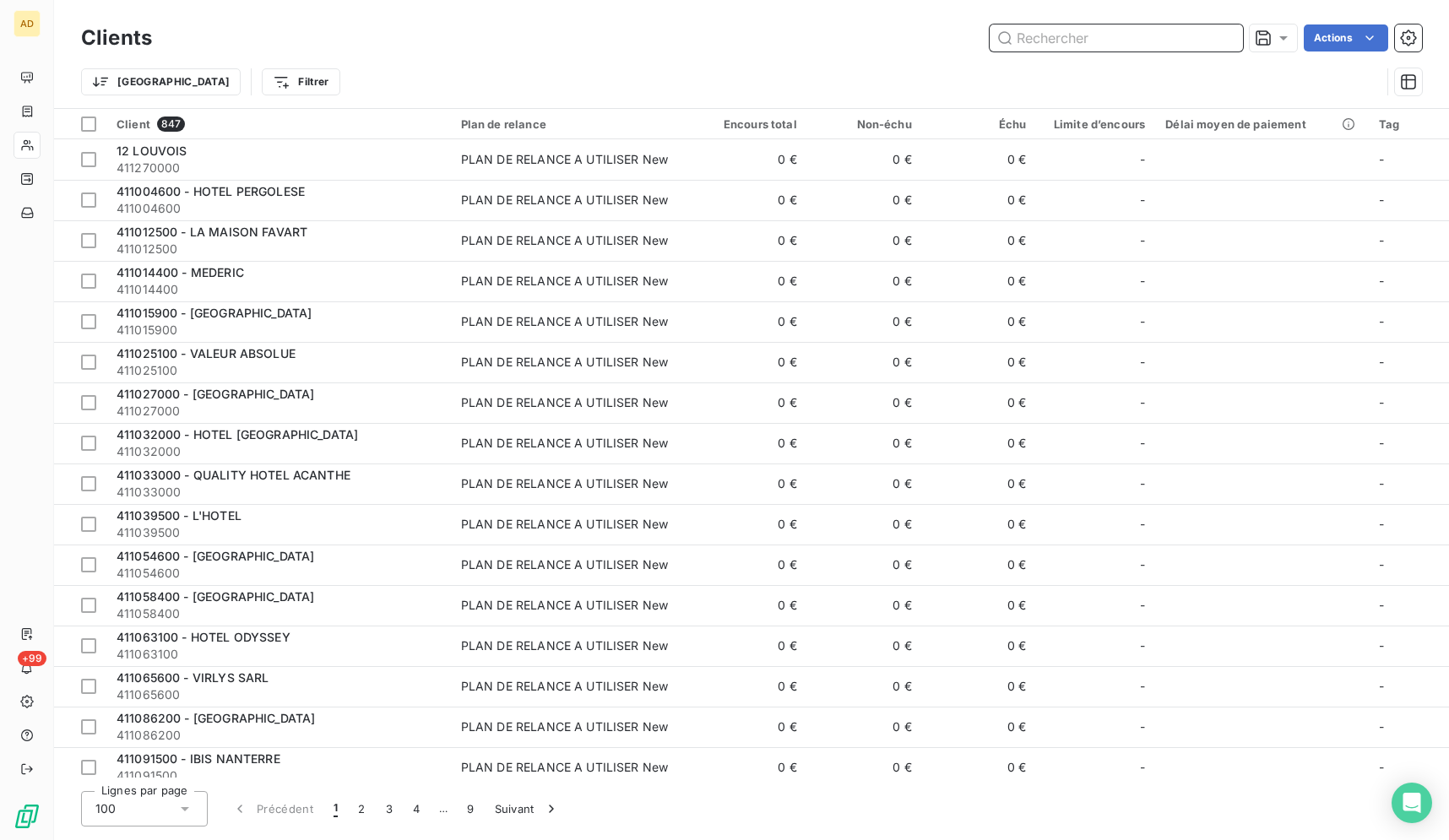
click at [1120, 29] on input "text" at bounding box center [1116, 38] width 253 height 27
click at [1127, 39] on input "text" at bounding box center [1116, 38] width 253 height 27
paste input "HORETO-PARIS"
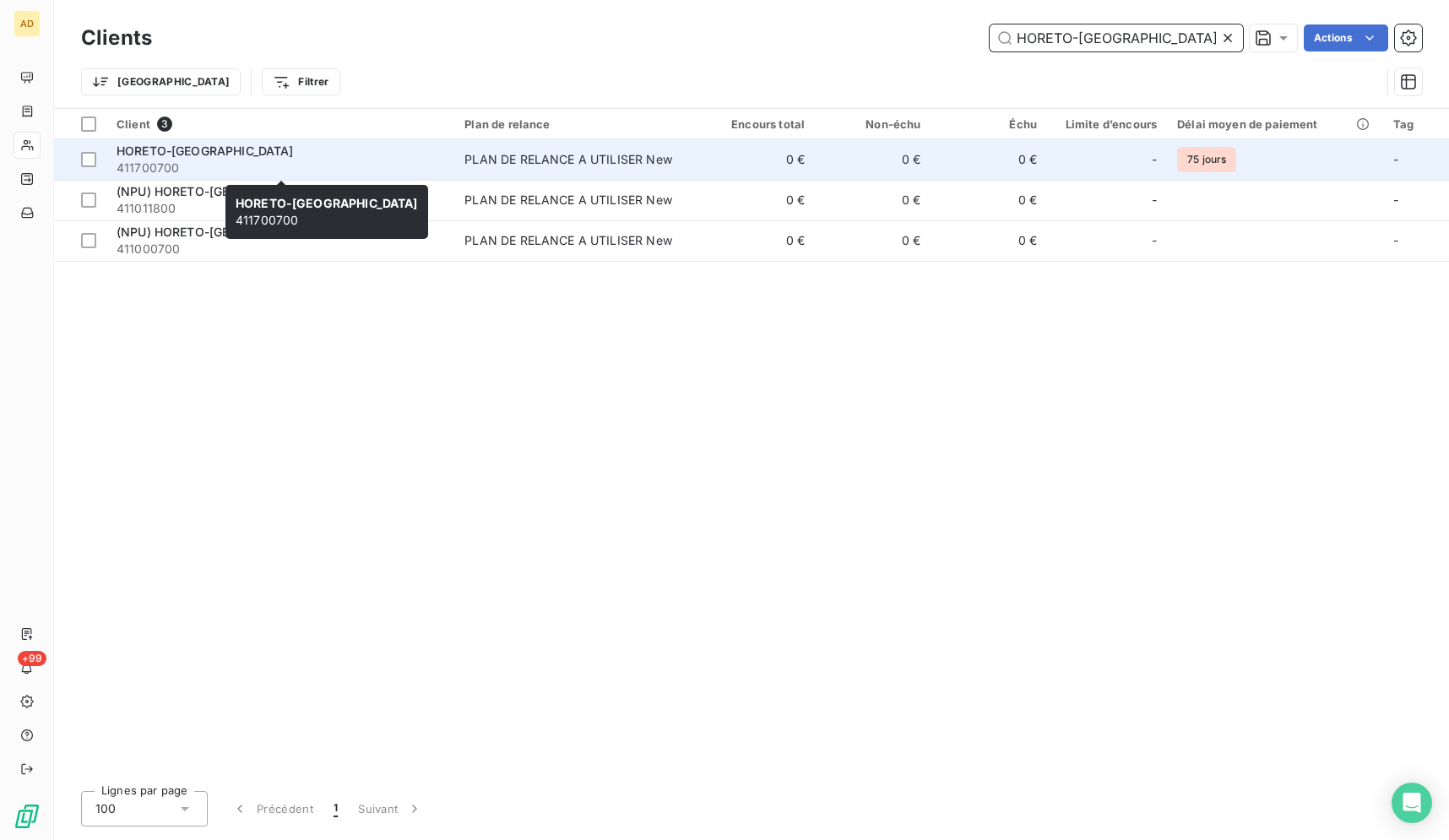
type input "HORETO-PARIS"
click at [436, 158] on div "HORETO-PARIS" at bounding box center [280, 151] width 328 height 17
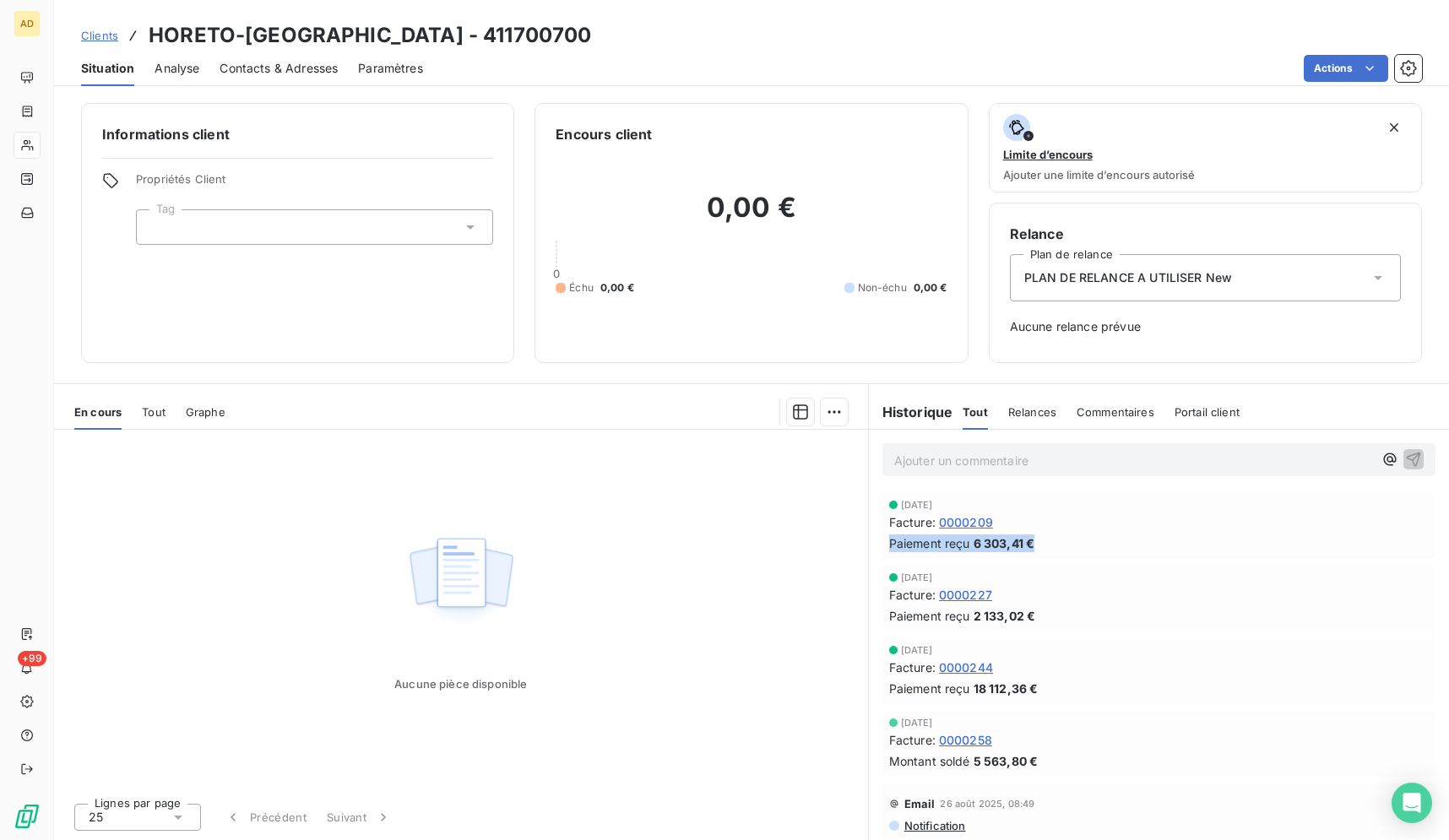
drag, startPoint x: 1429, startPoint y: 528, endPoint x: 1434, endPoint y: 549, distance: 21.6
click at [1434, 549] on div "5 sept. 2025 Facture : 0000209 Paiement reçu 6 303,41 € 5 sept. 2025 Facture : …" at bounding box center [1159, 828] width 580 height 676
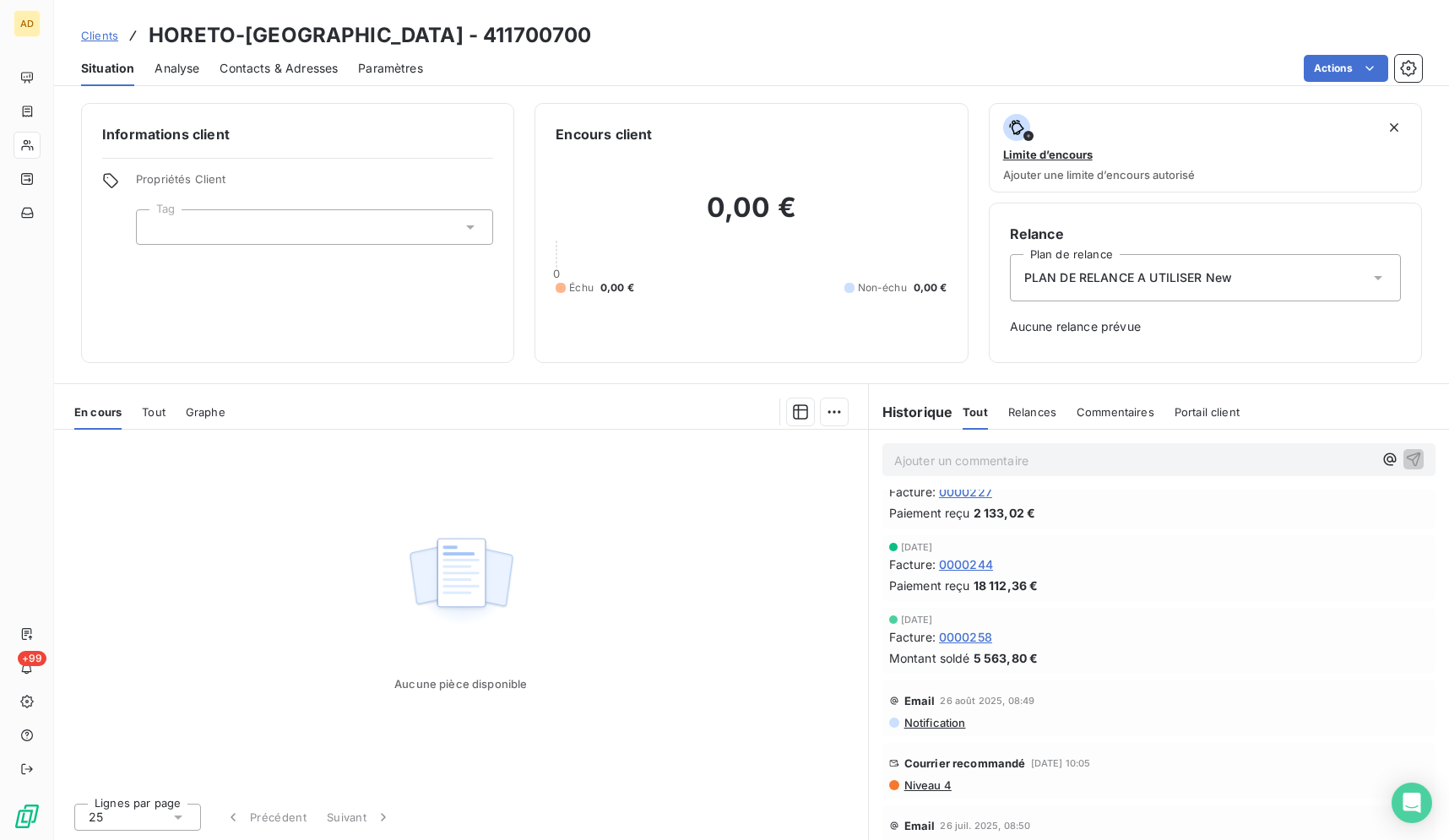
scroll to position [122, 0]
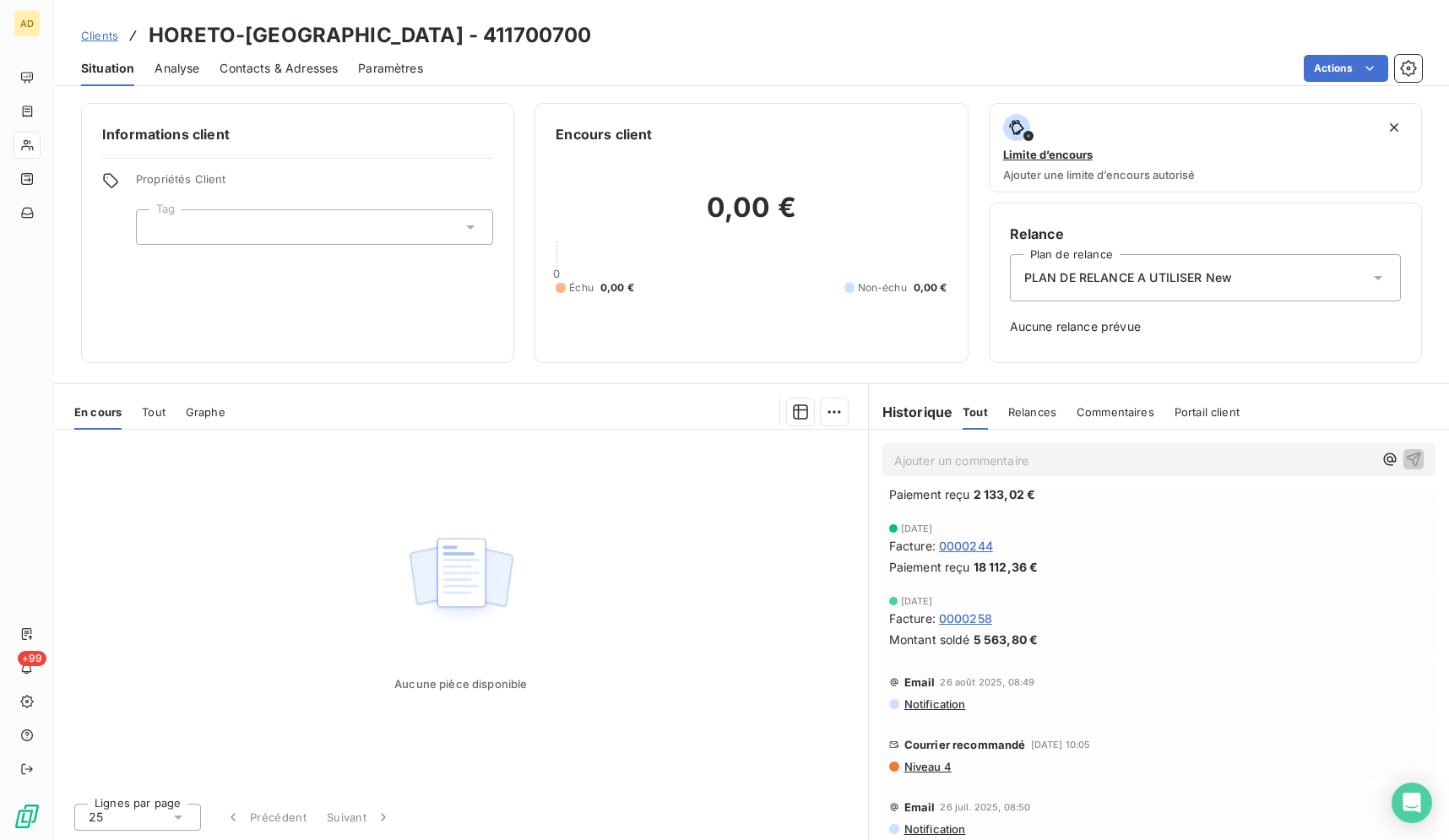
click at [981, 624] on span "0000258" at bounding box center [965, 618] width 53 height 18
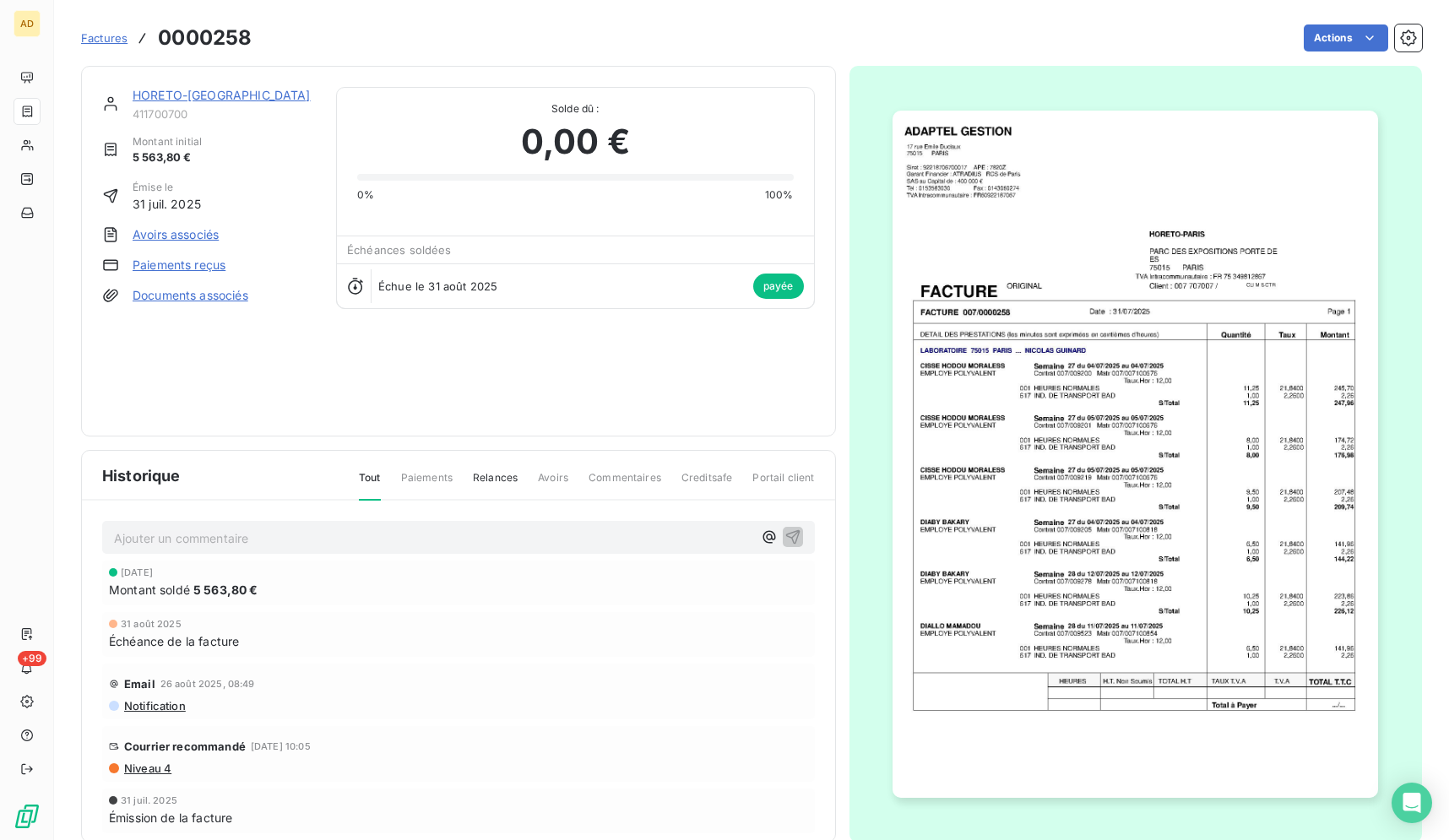
click at [1163, 421] on img "button" at bounding box center [1135, 454] width 485 height 688
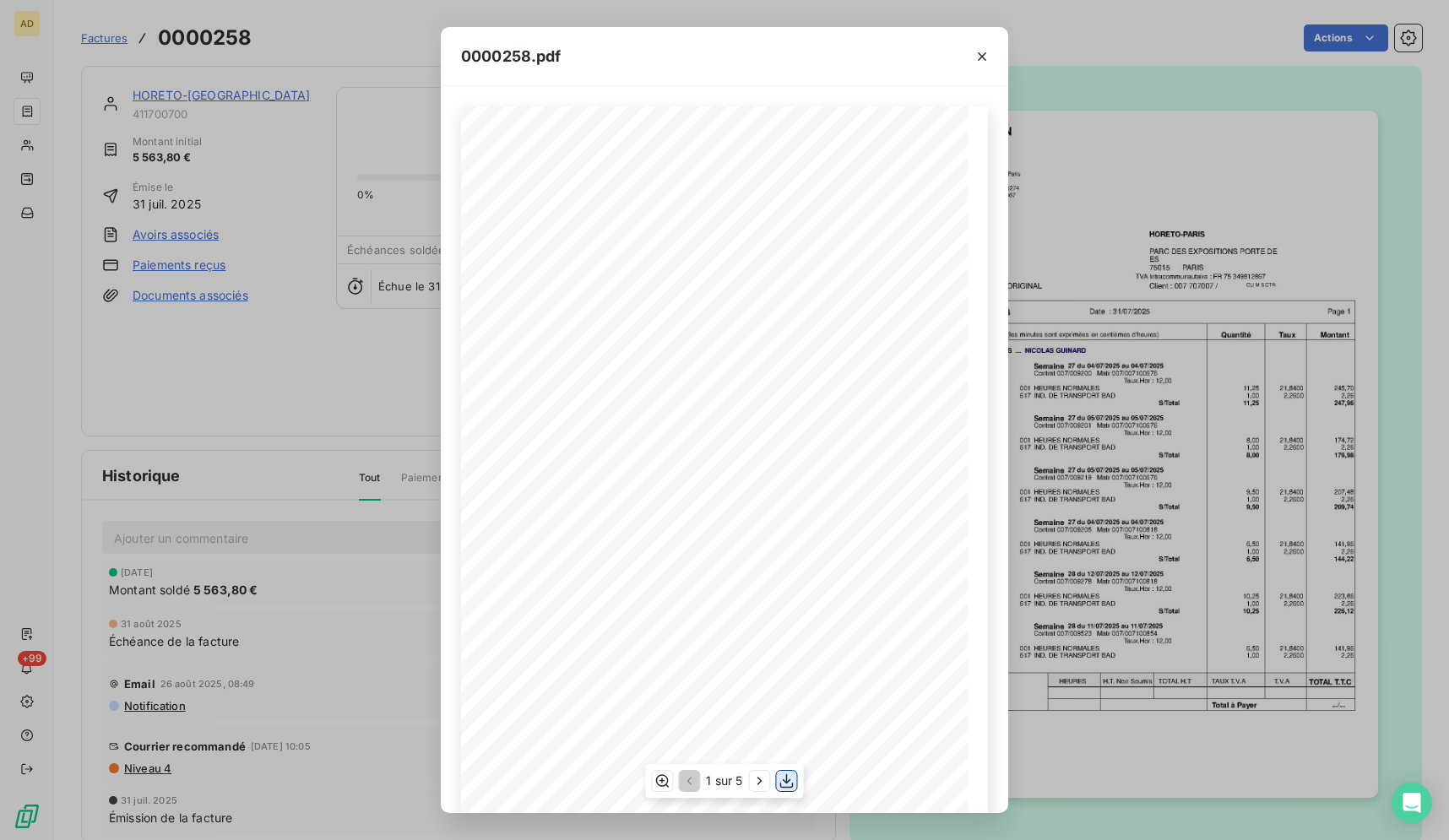
click at [777, 780] on button "button" at bounding box center [787, 780] width 20 height 20
click at [975, 50] on icon "button" at bounding box center [981, 56] width 17 height 17
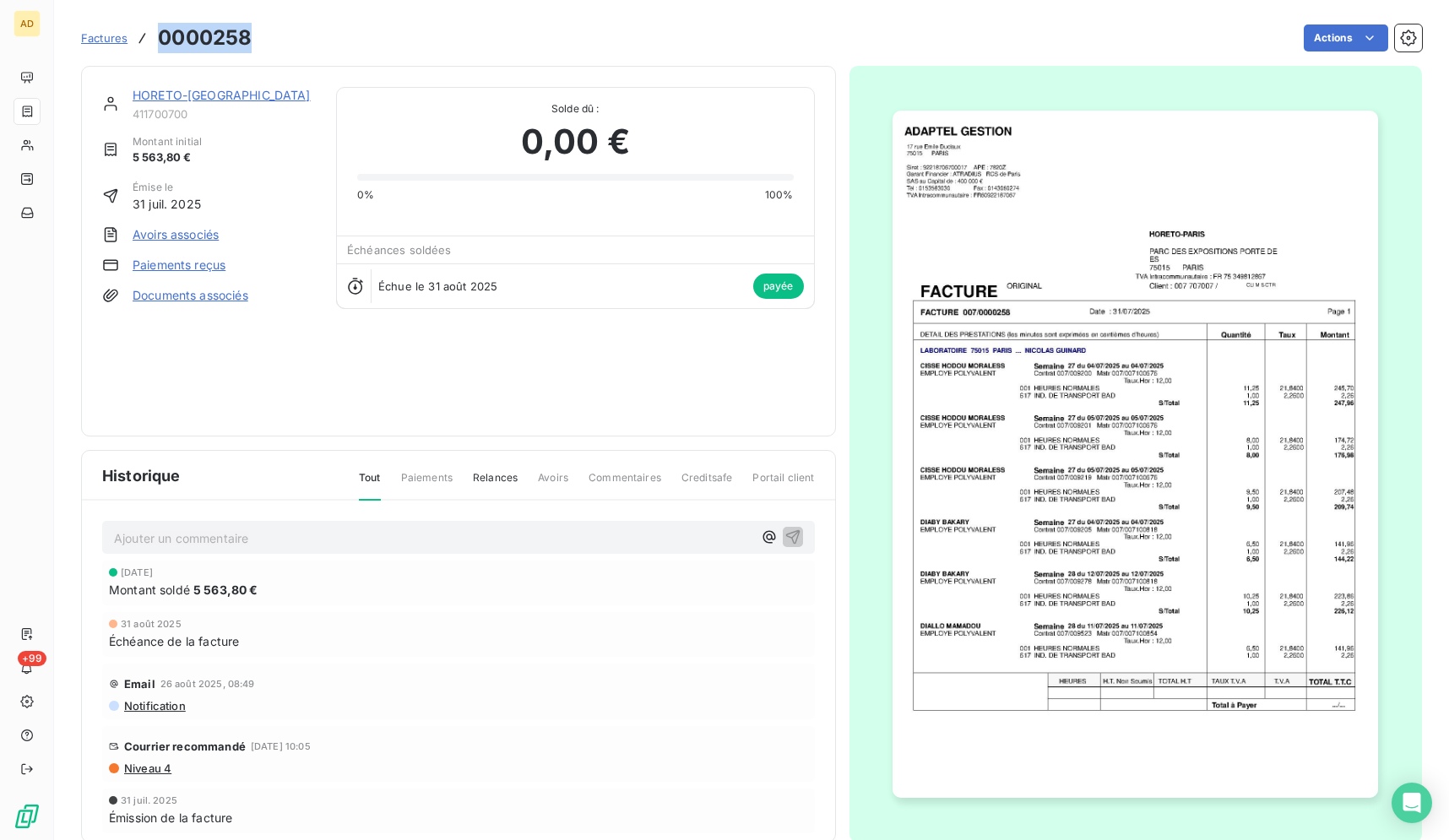
drag, startPoint x: 265, startPoint y: 33, endPoint x: 156, endPoint y: 40, distance: 109.2
click at [156, 40] on div "Factures 0000258 Actions" at bounding box center [752, 38] width 1340 height 35
copy h3 "0000258"
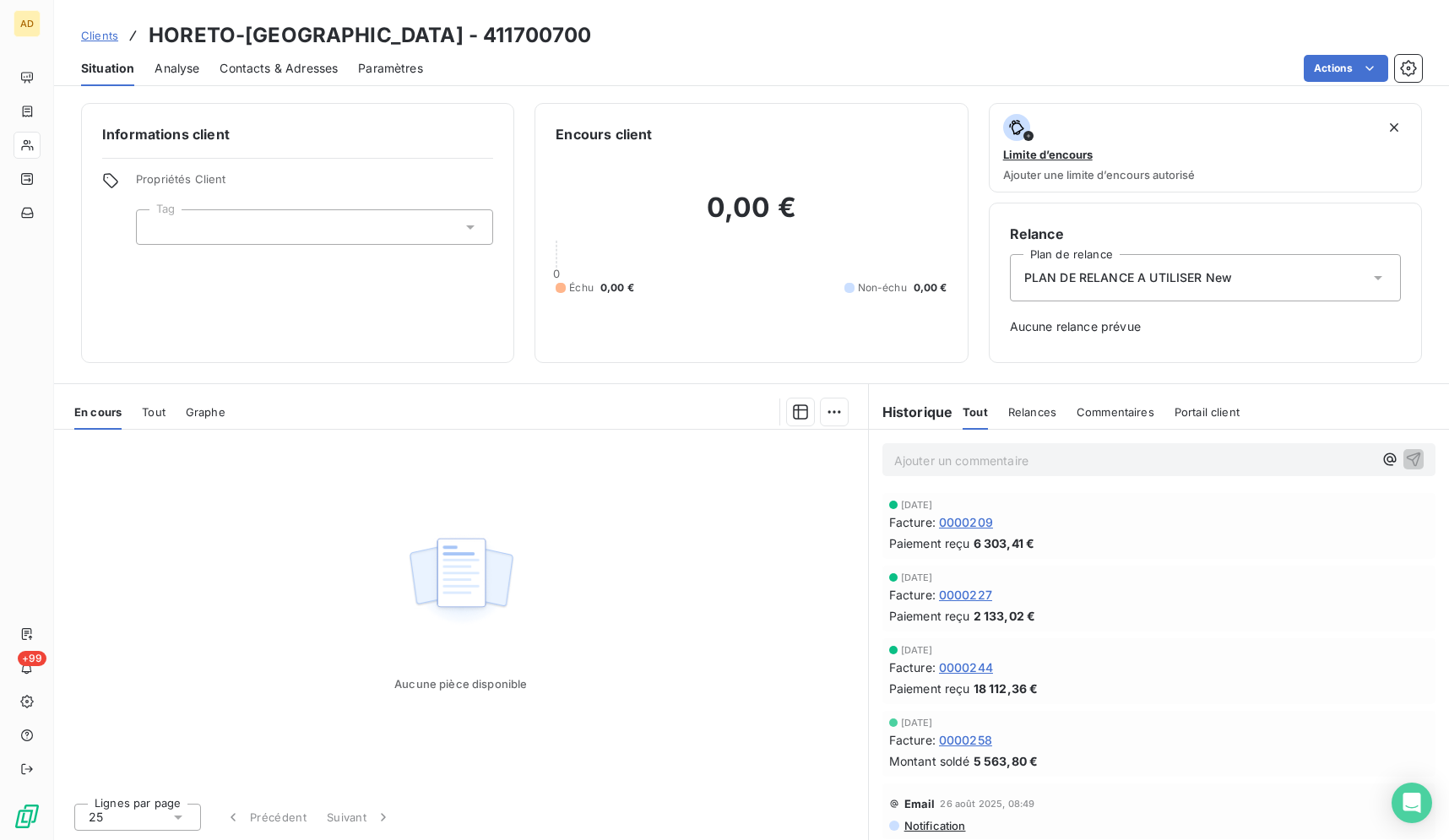
click at [271, 72] on span "Contacts & Adresses" at bounding box center [279, 67] width 118 height 17
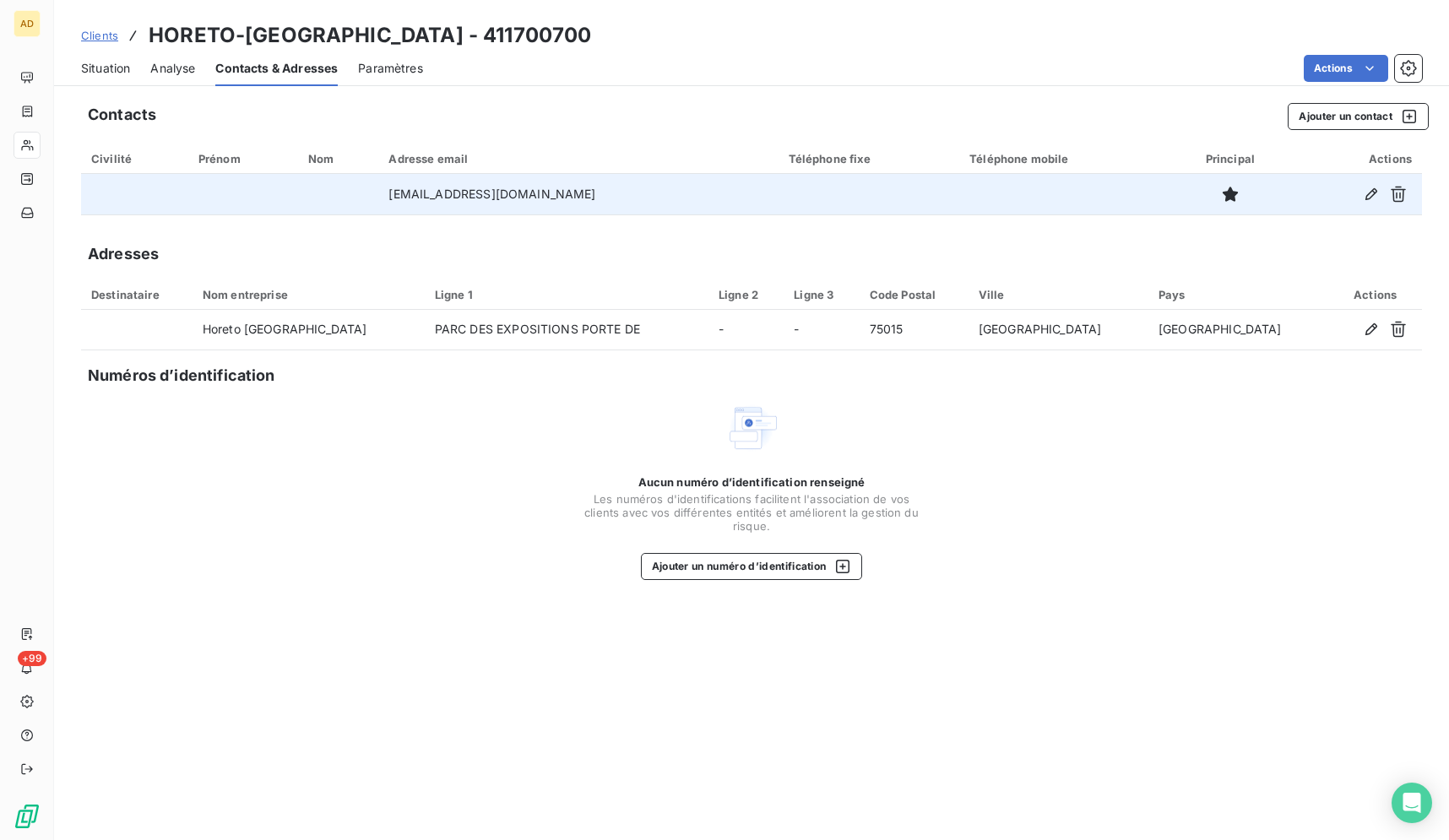
drag, startPoint x: 578, startPoint y: 193, endPoint x: 400, endPoint y: 188, distance: 178.1
click at [400, 188] on td "comptabilite@horeto-paris.com" at bounding box center [578, 194] width 399 height 40
copy td "comptabilite@horeto-paris.com"
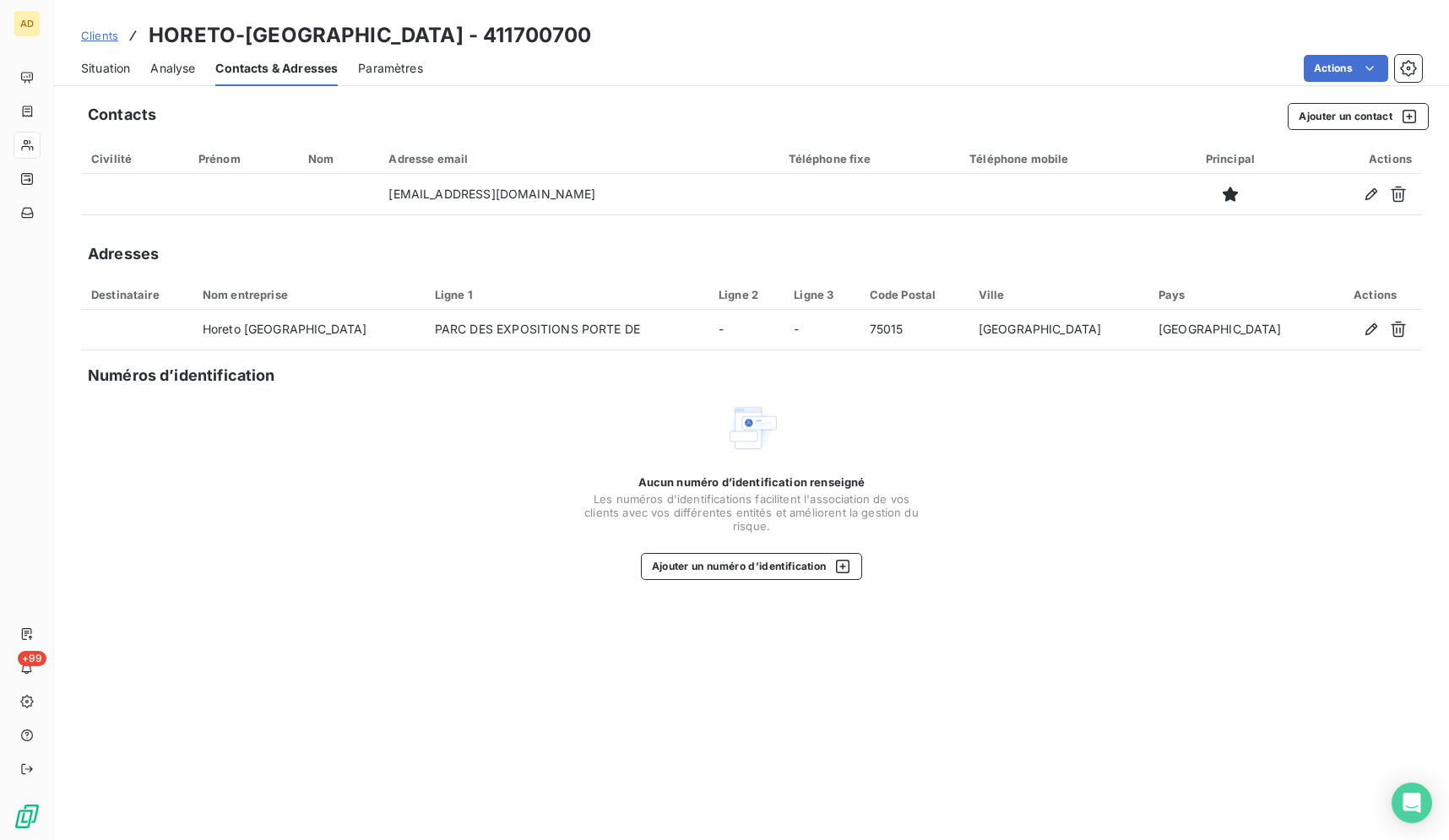
click at [117, 74] on span "Situation" at bounding box center [106, 67] width 49 height 17
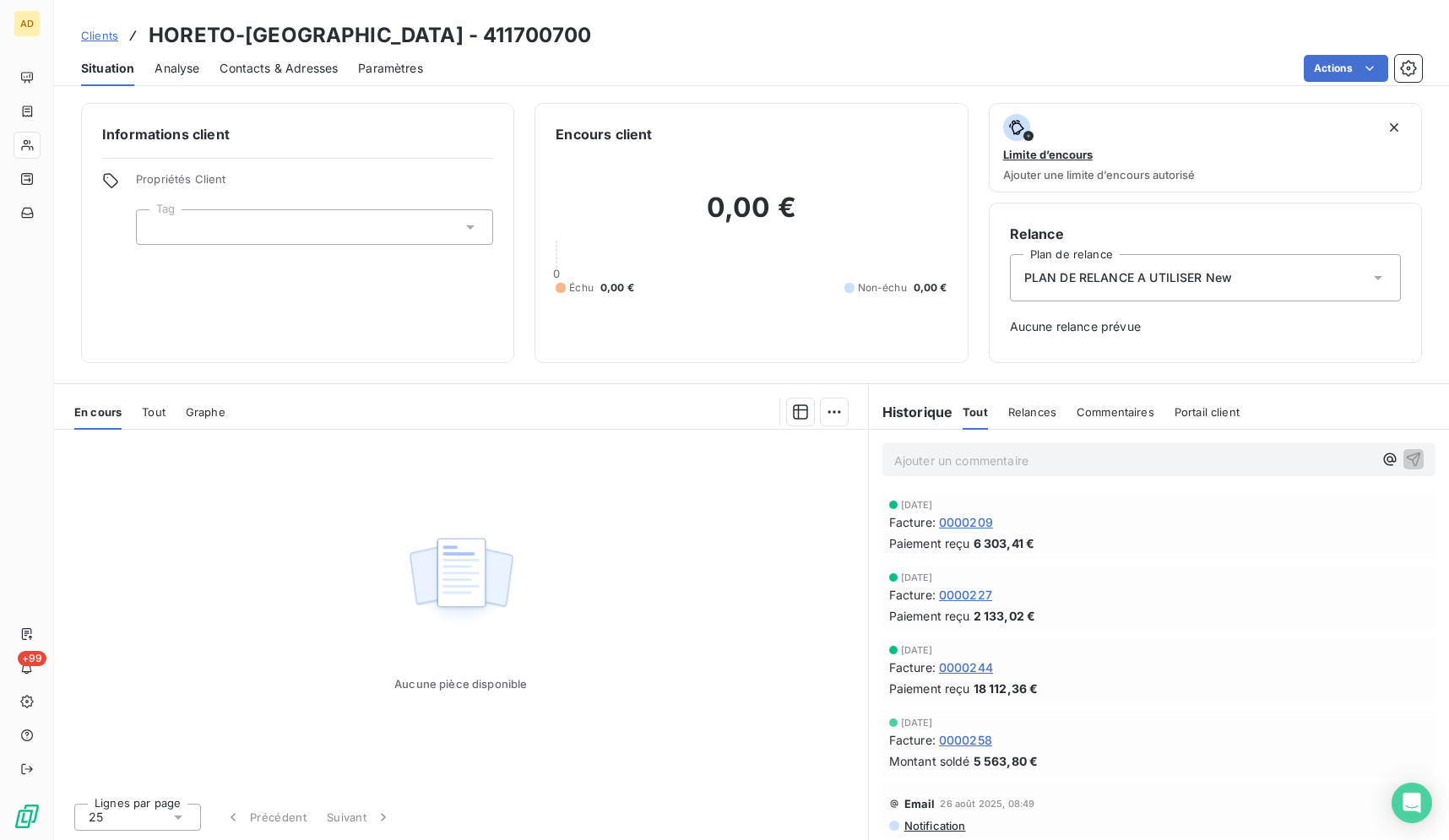
click at [980, 744] on span "0000258" at bounding box center [965, 740] width 53 height 18
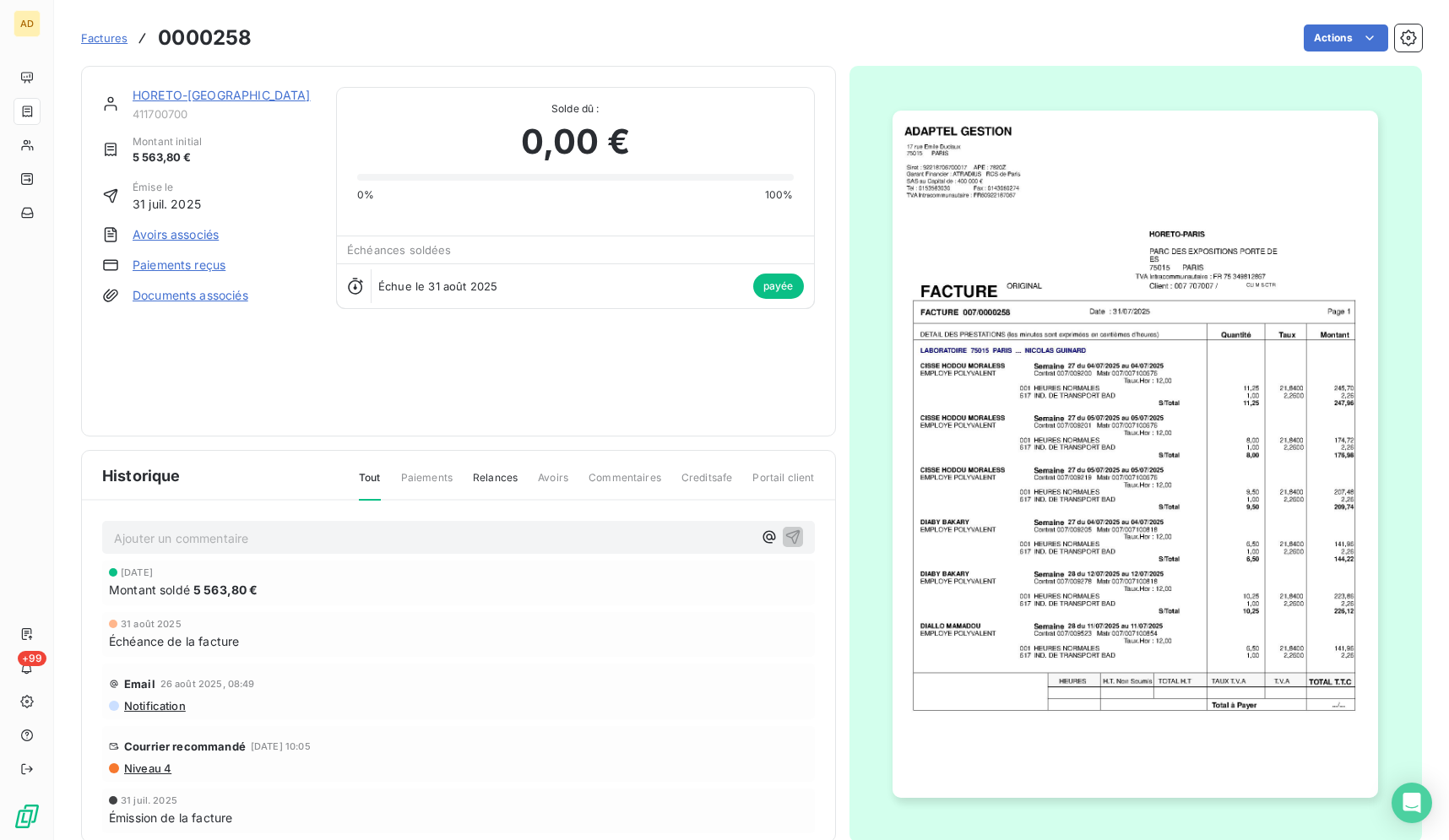
click at [1237, 296] on img "button" at bounding box center [1135, 454] width 485 height 688
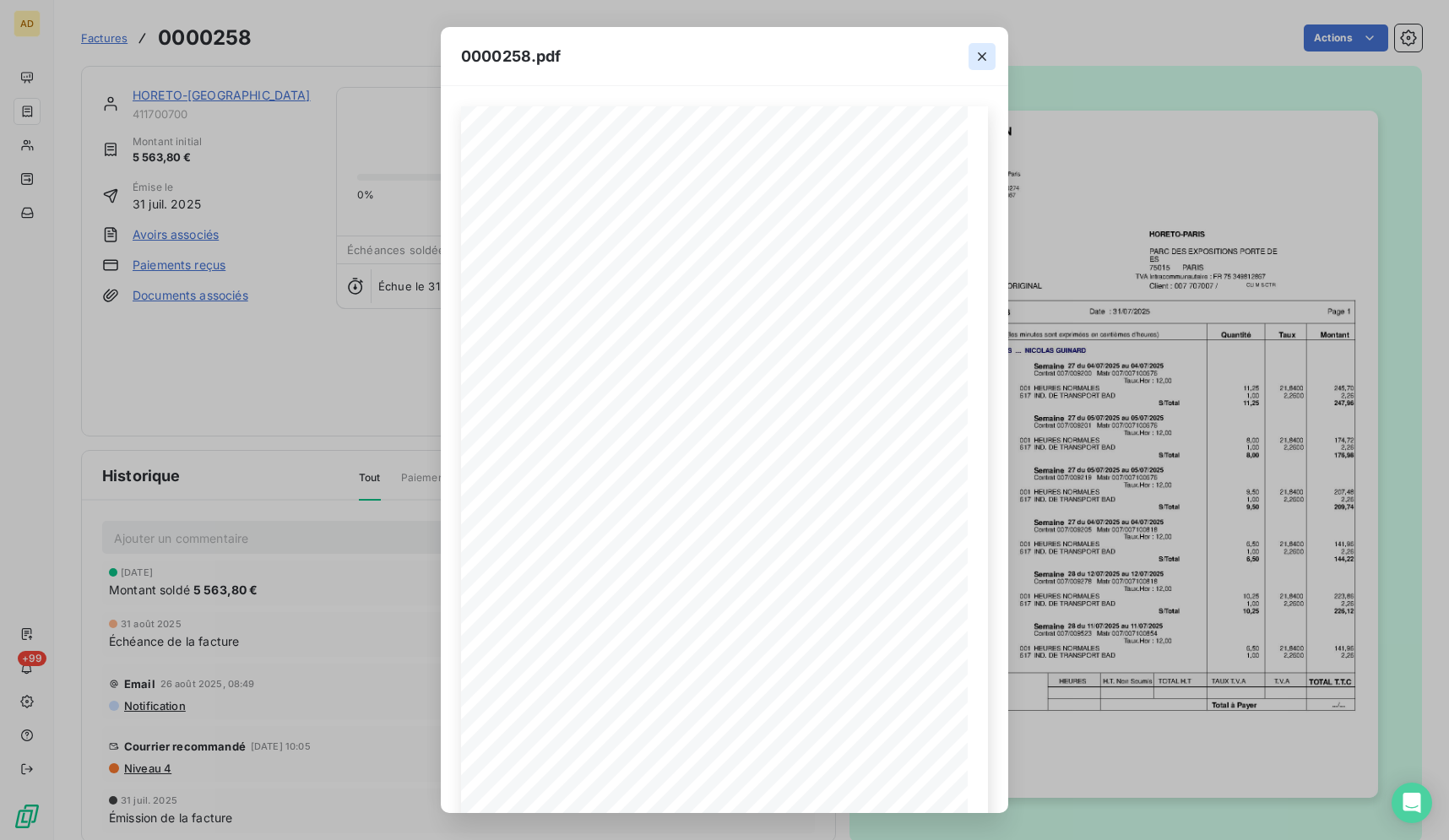
click at [979, 56] on icon "button" at bounding box center [981, 56] width 17 height 17
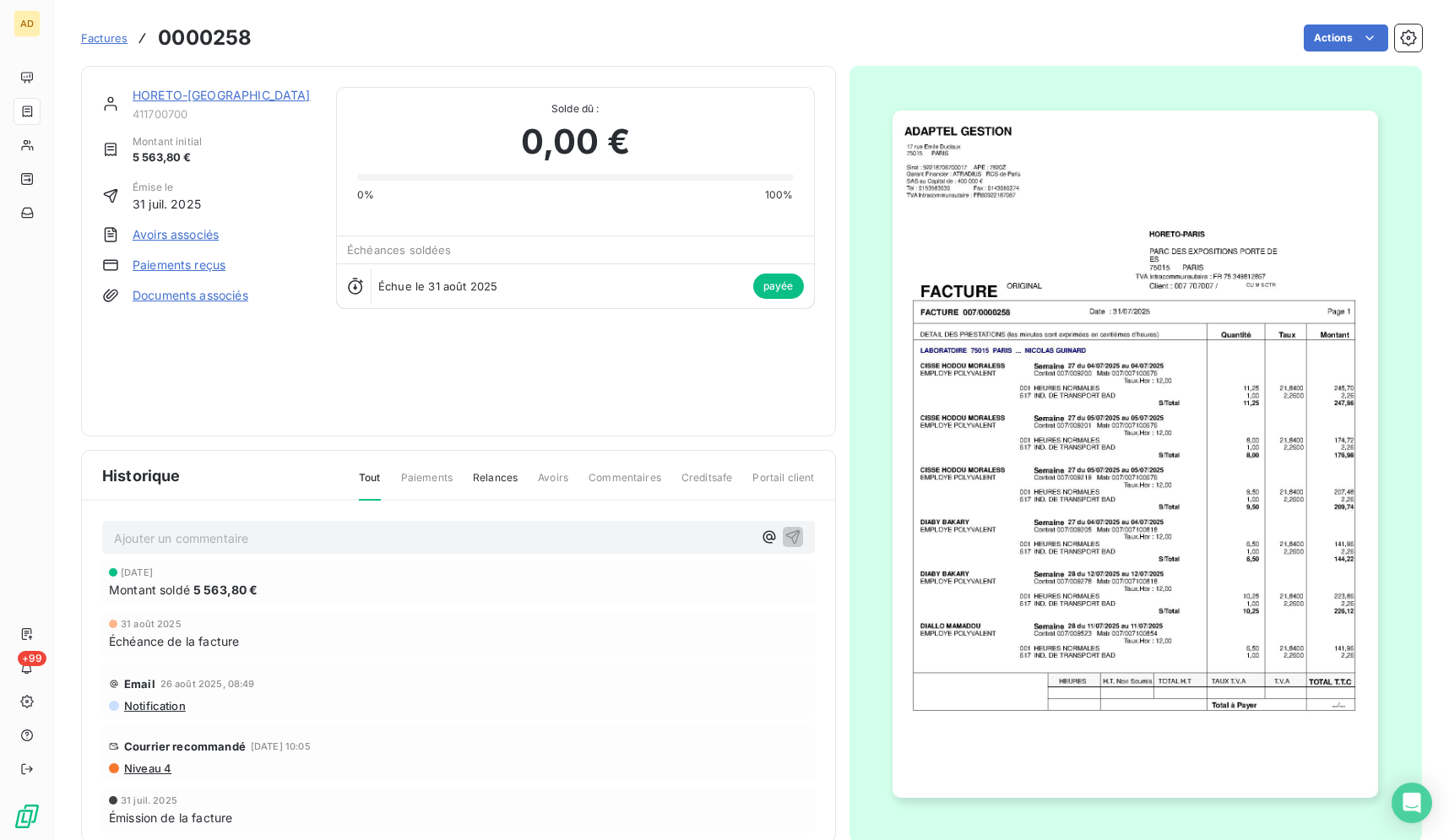
click at [168, 762] on span "Niveau 4" at bounding box center [147, 767] width 49 height 13
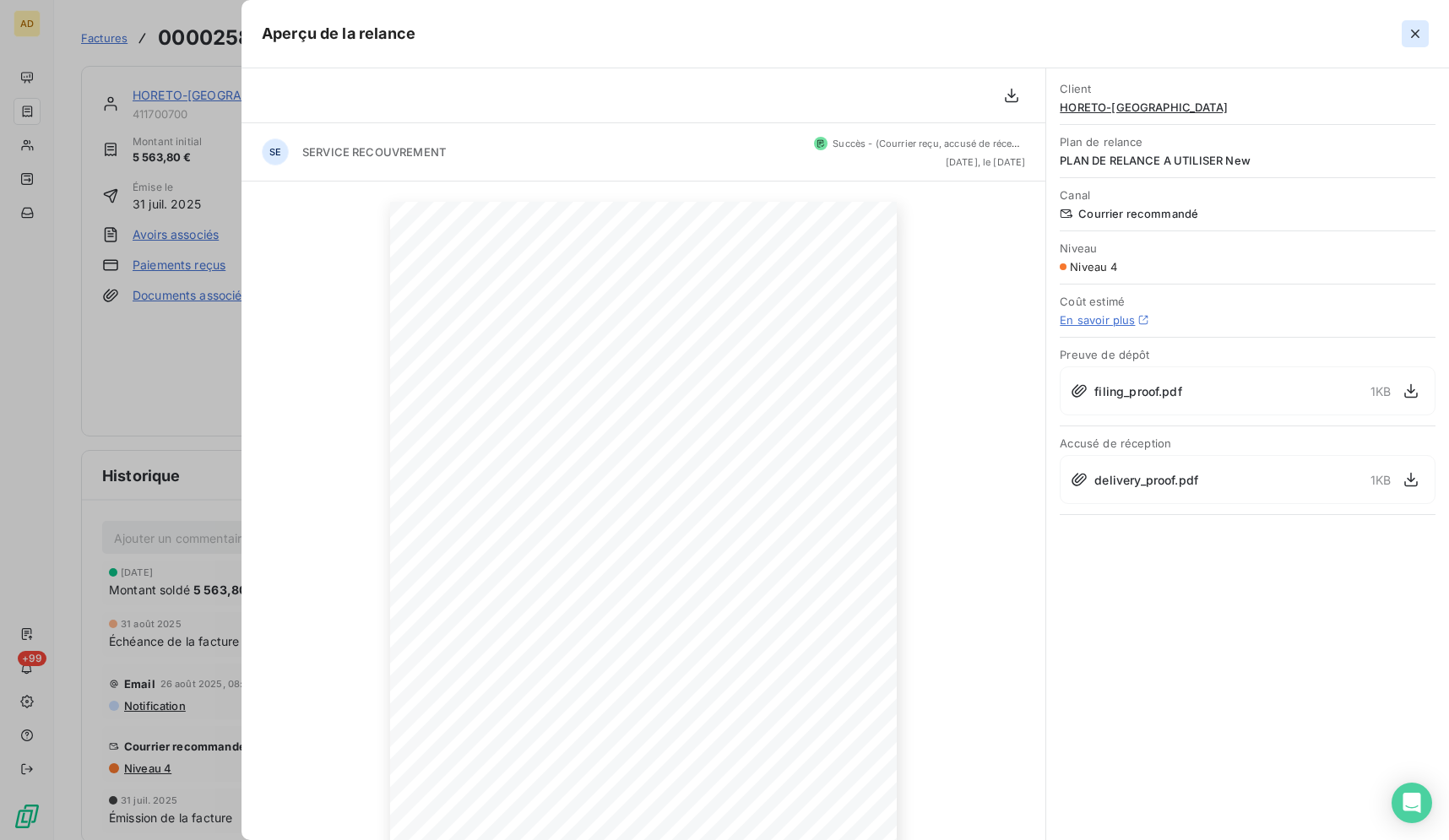
click at [1414, 36] on icon "button" at bounding box center [1415, 33] width 17 height 17
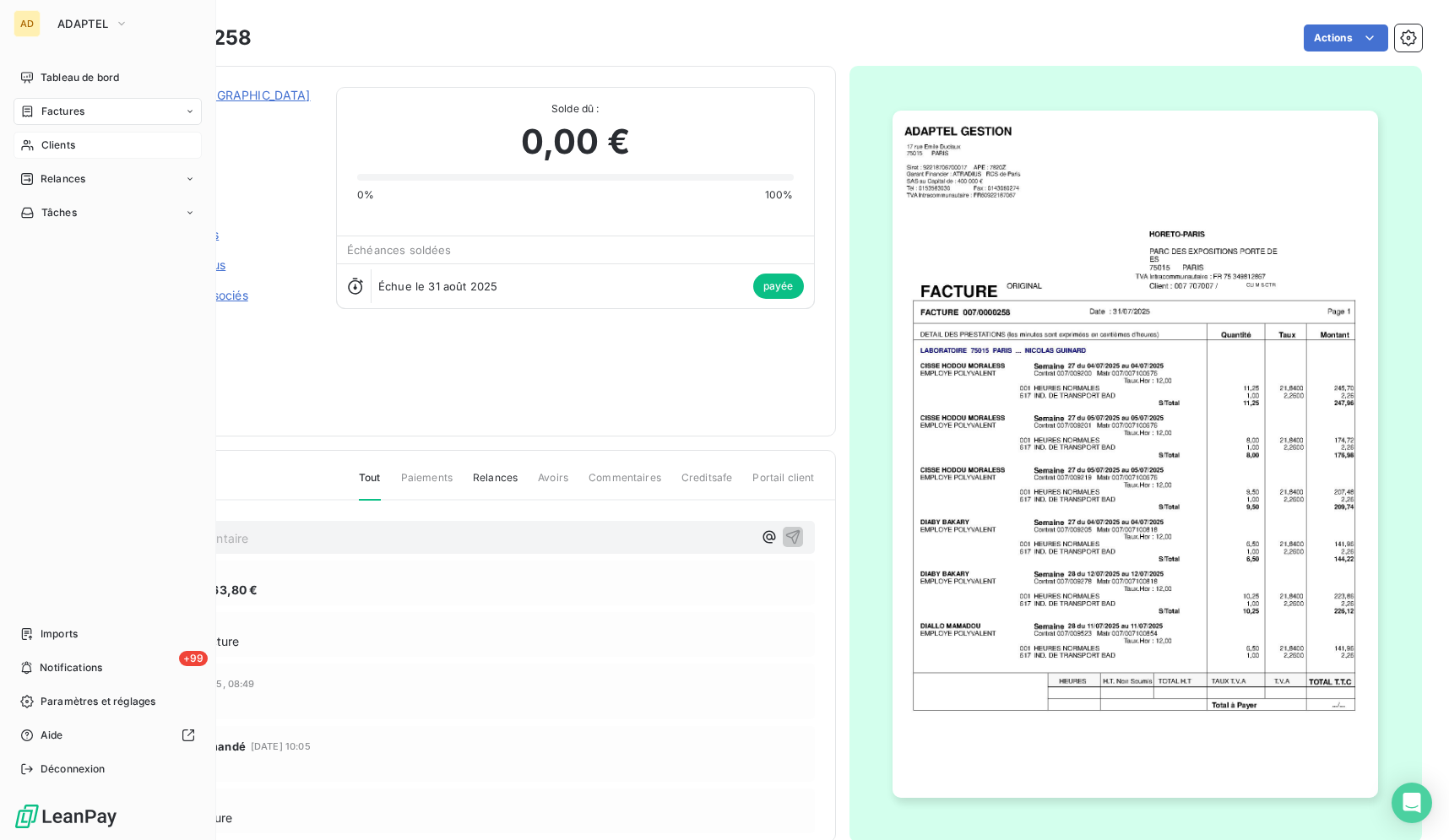
click at [32, 153] on div "Clients" at bounding box center [107, 145] width 188 height 27
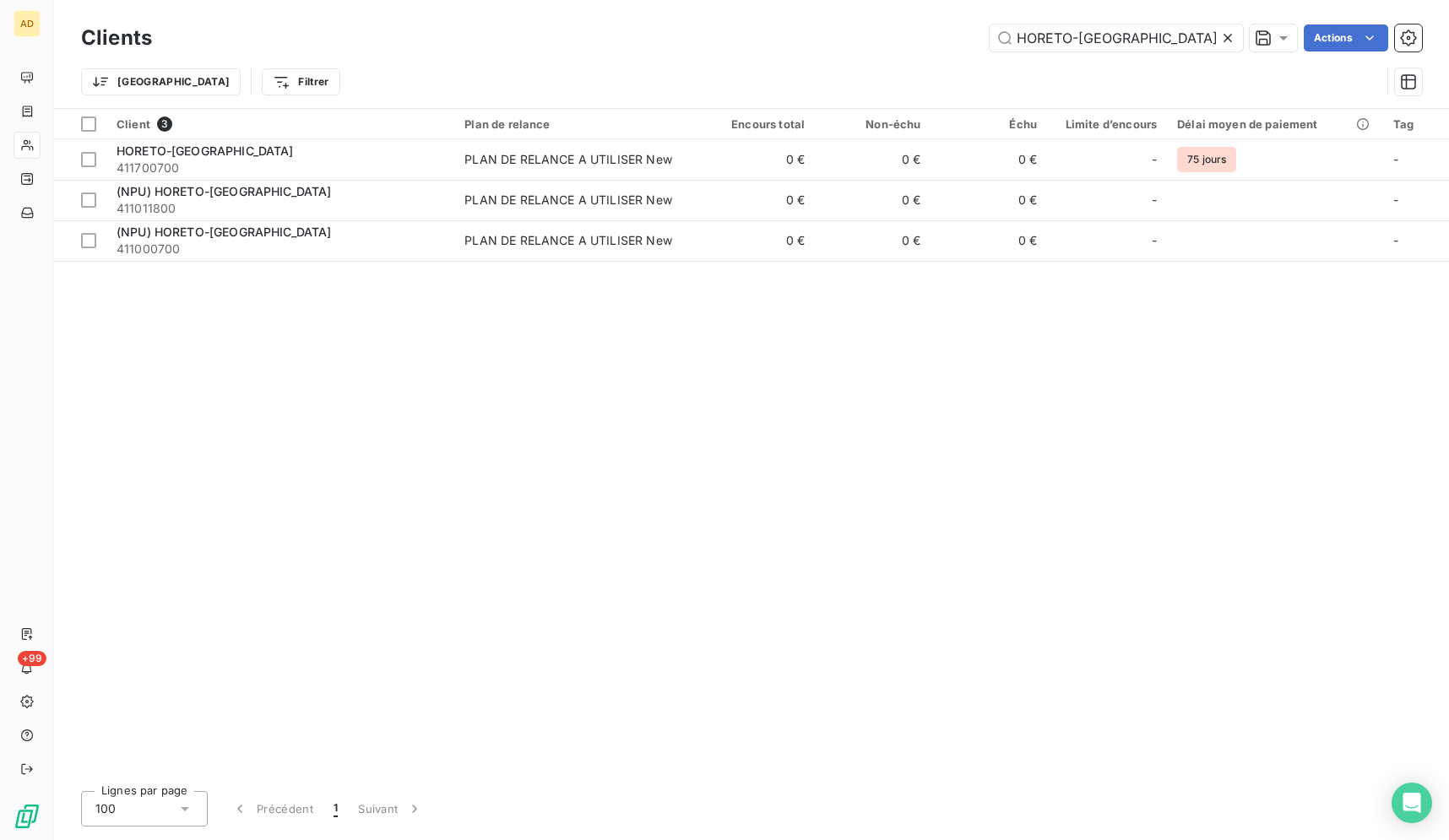
click at [1227, 38] on icon at bounding box center [1228, 39] width 9 height 9
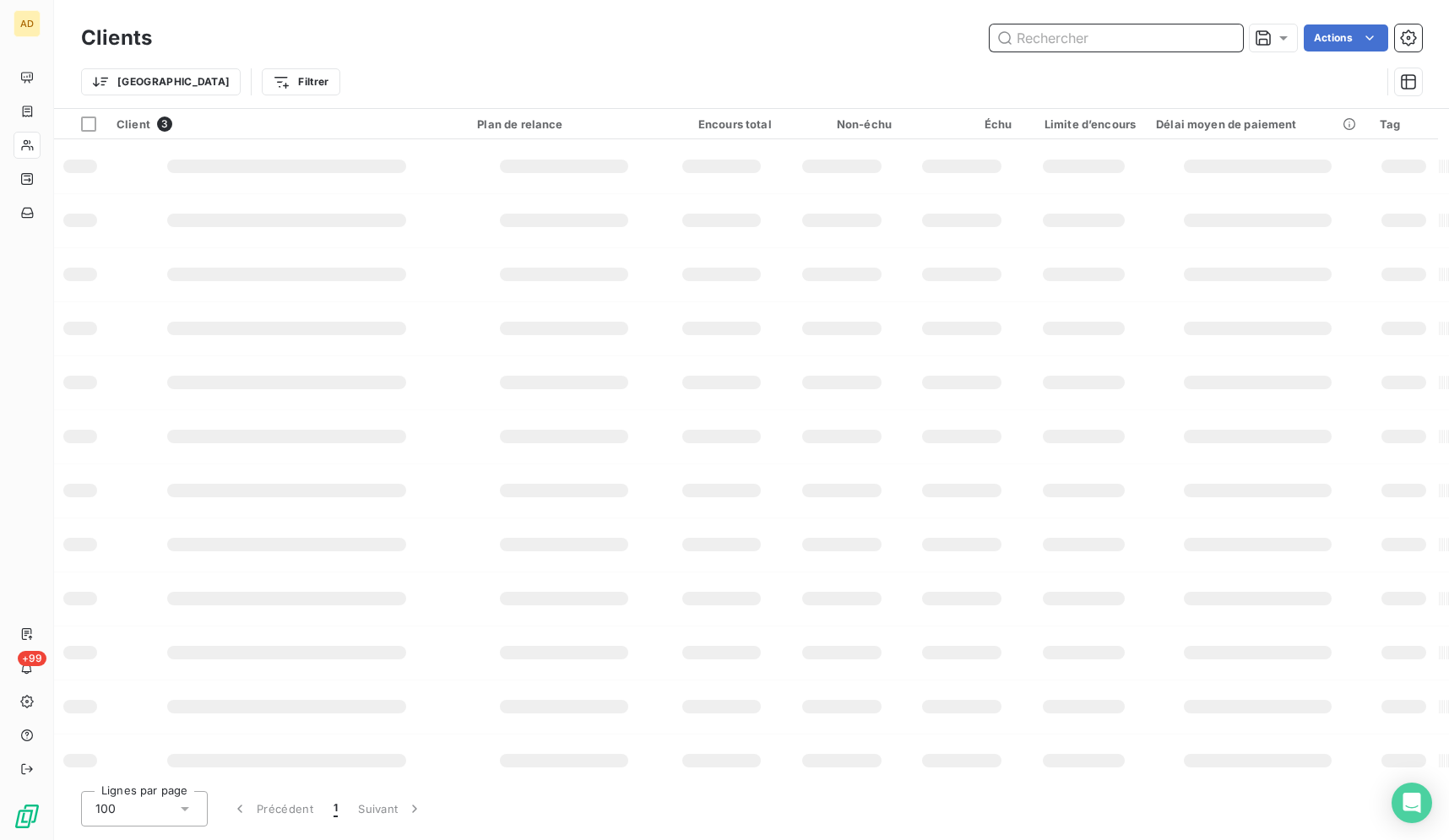
click at [1227, 38] on input "text" at bounding box center [1116, 38] width 253 height 27
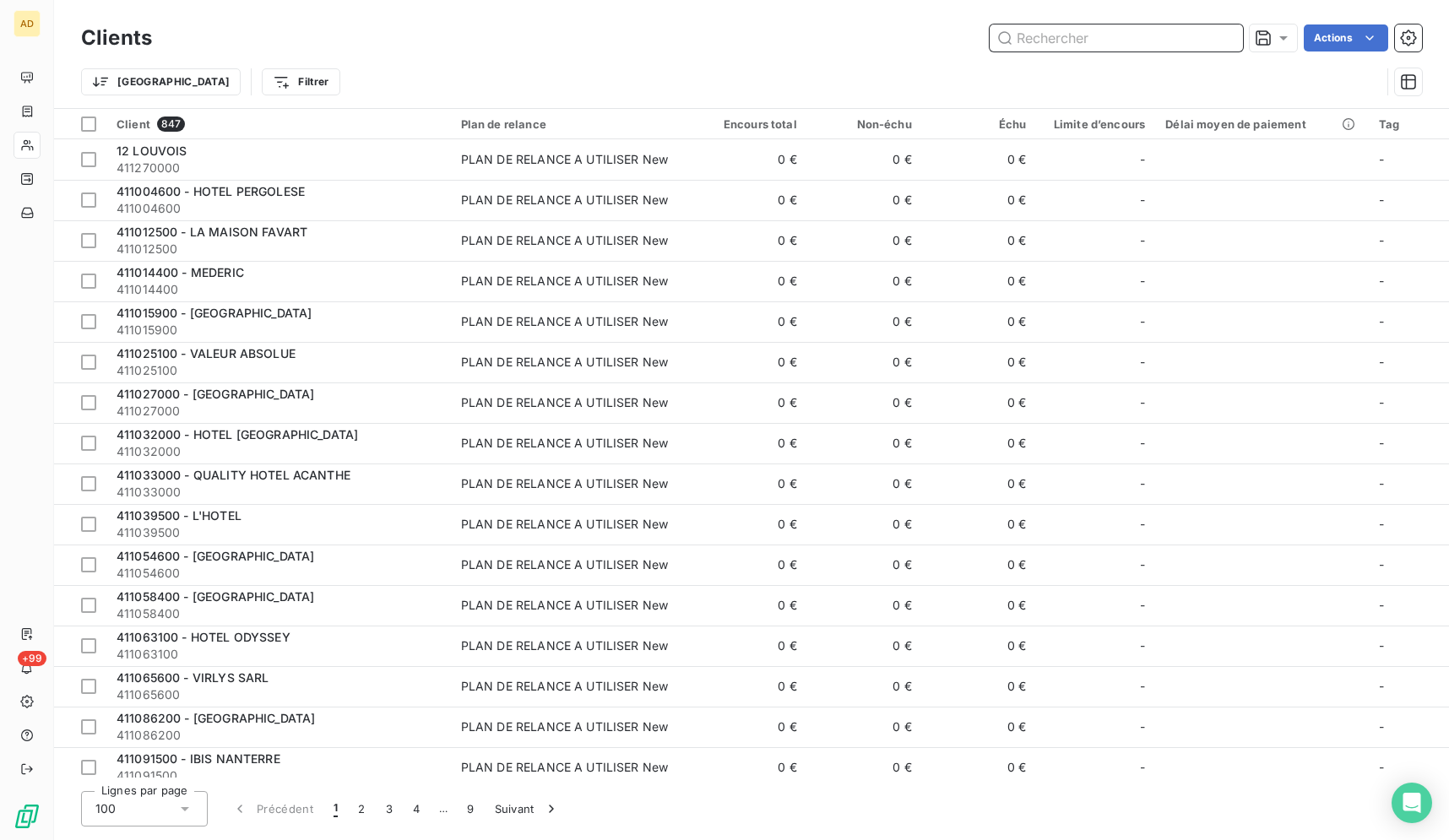
click at [1212, 38] on input "text" at bounding box center [1116, 38] width 253 height 27
click at [1197, 39] on input "text" at bounding box center [1116, 38] width 253 height 27
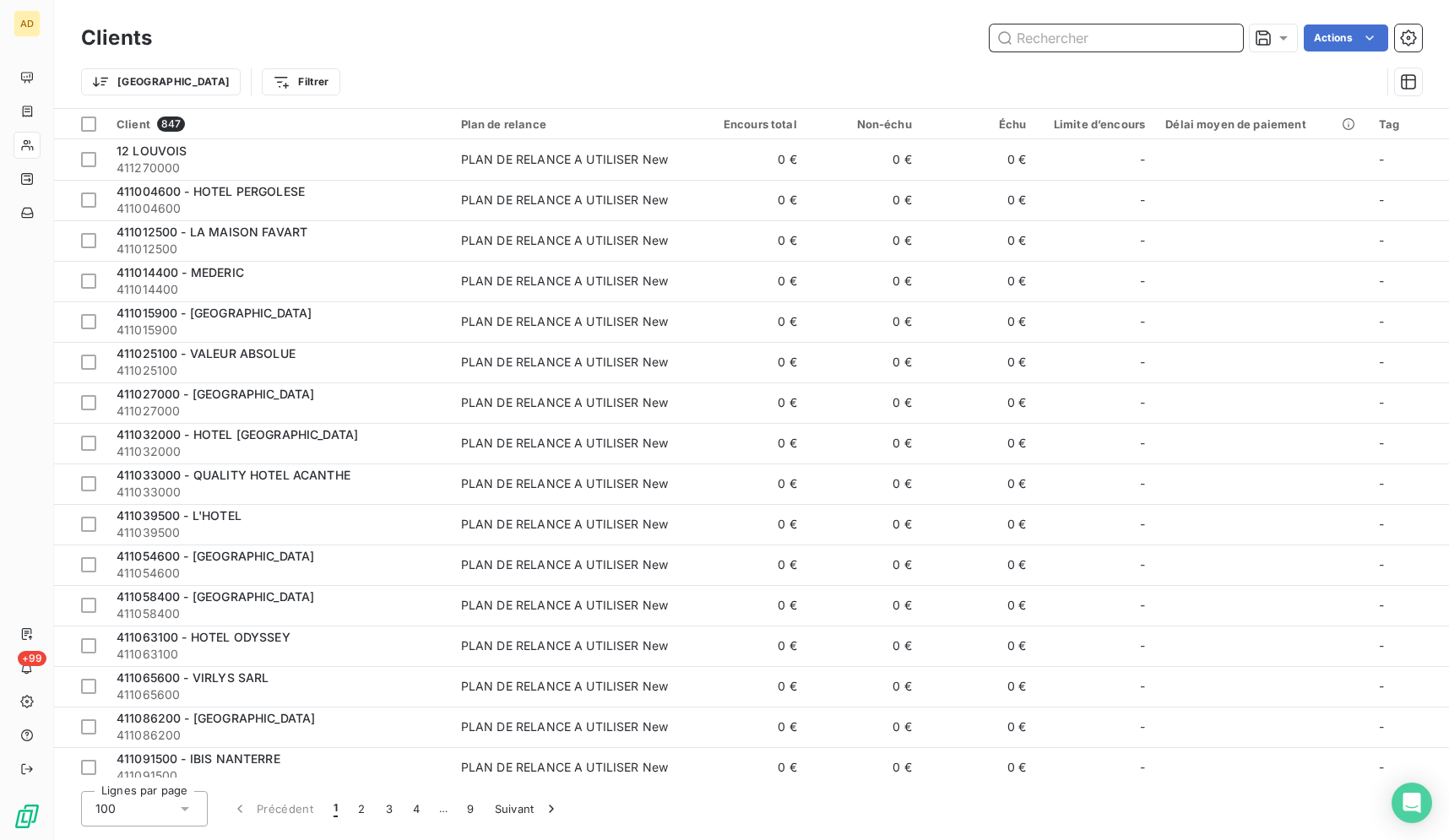
click at [1171, 43] on input "text" at bounding box center [1116, 38] width 253 height 27
paste input "GRAND HOTEL DE LA ROUTE D"
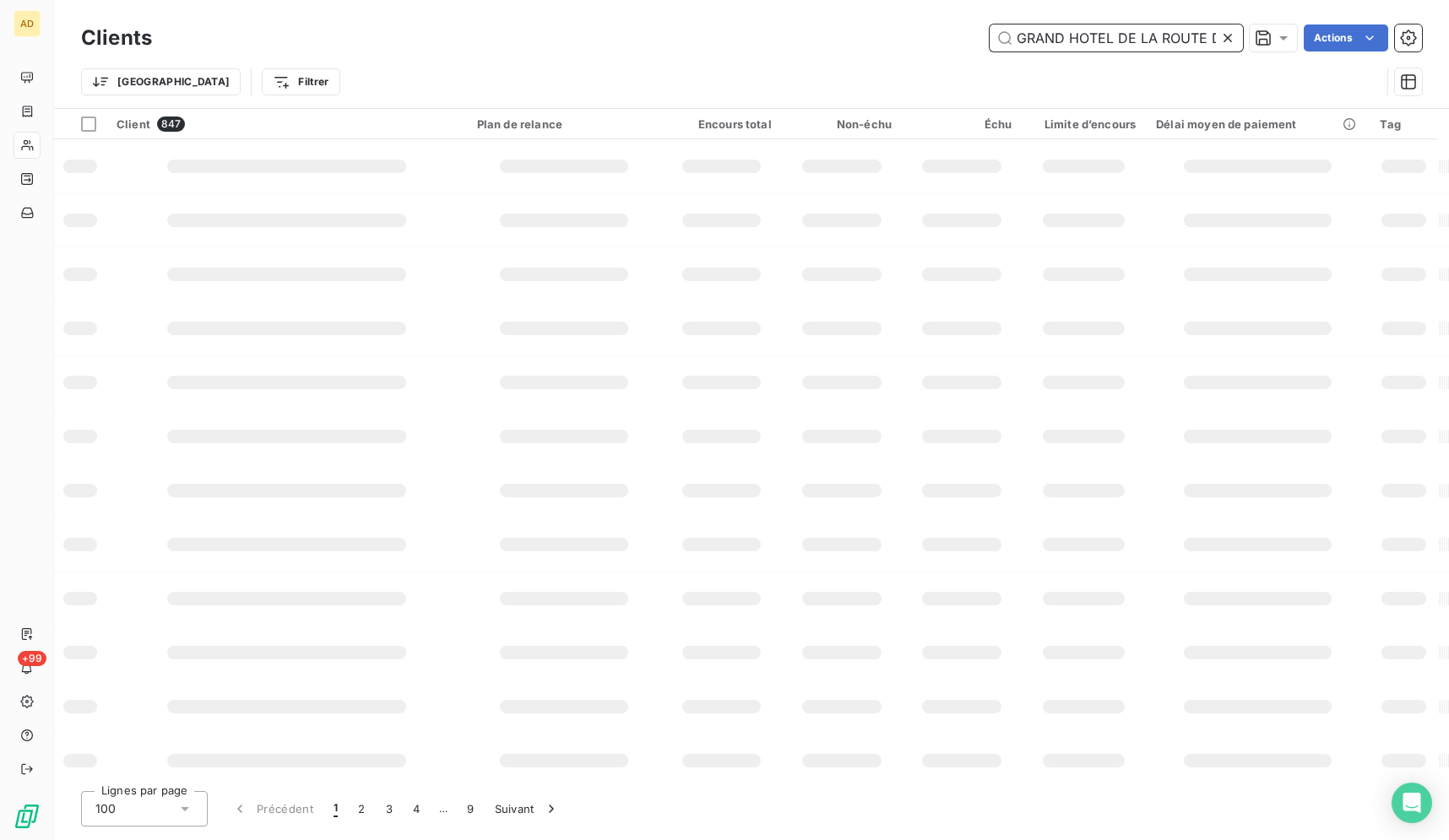
scroll to position [0, 3]
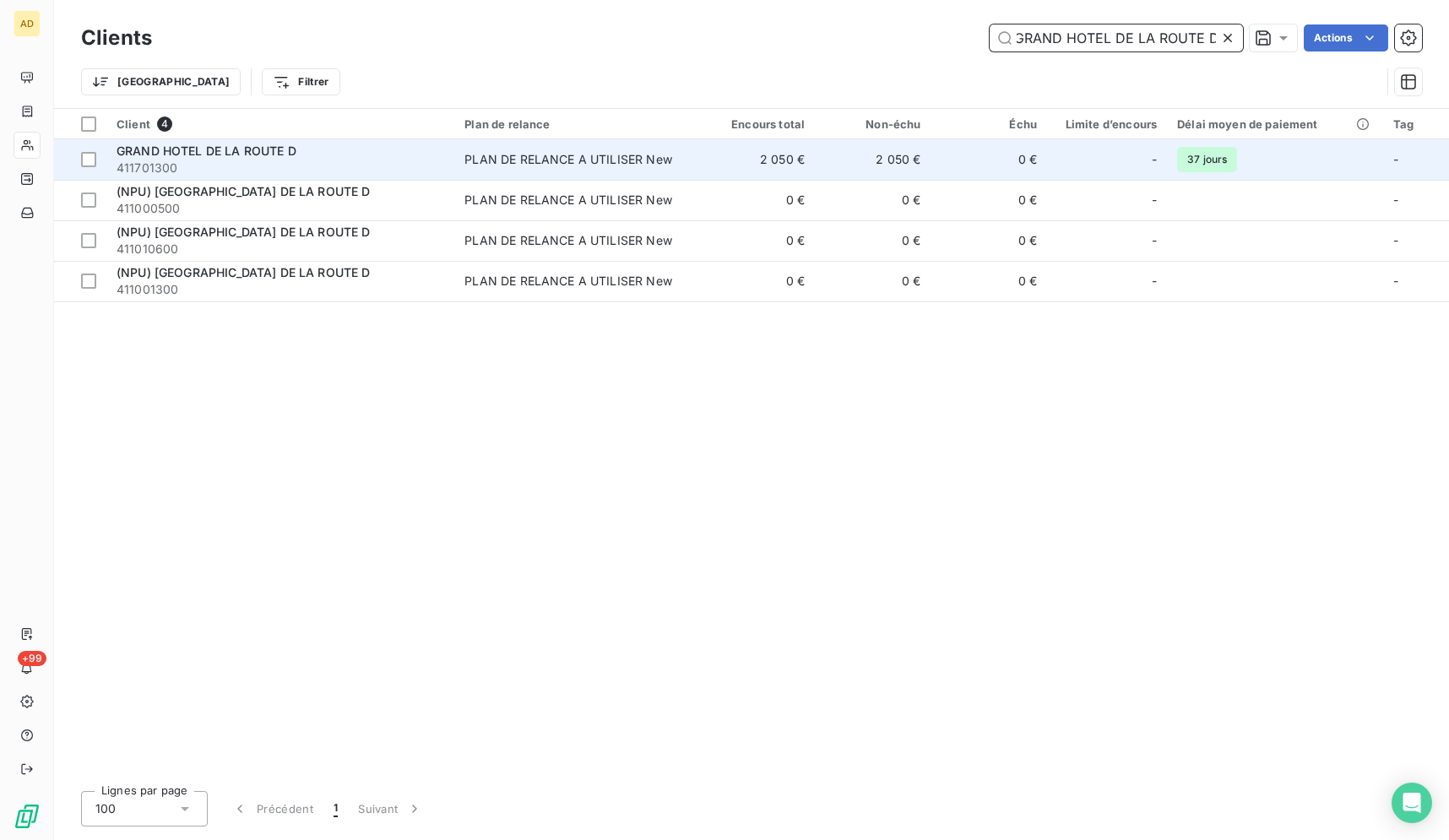
type input "GRAND HOTEL DE LA ROUTE D"
click at [832, 165] on td "2 050 €" at bounding box center [873, 159] width 116 height 40
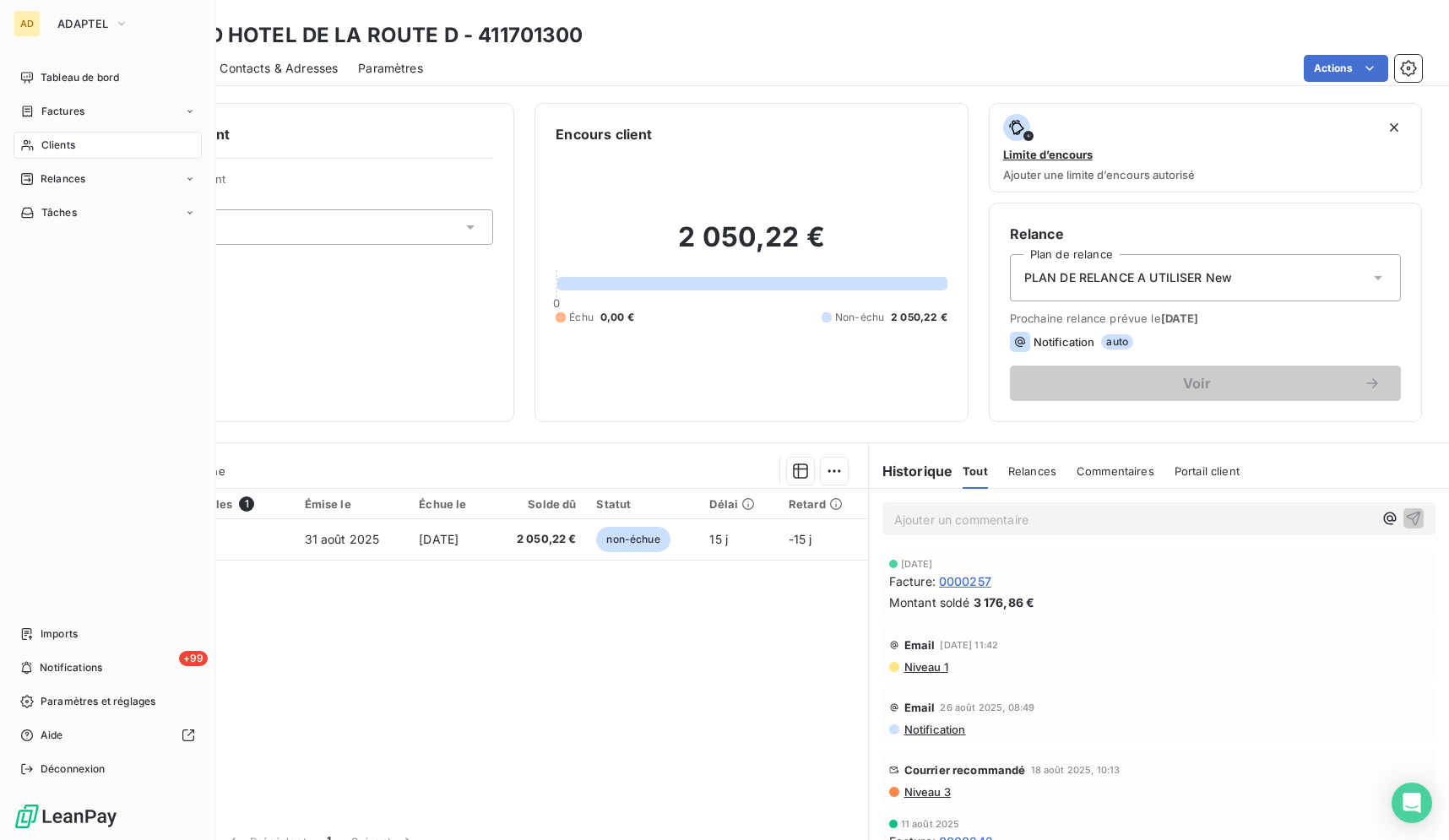
click at [39, 136] on div "Clients" at bounding box center [107, 145] width 188 height 27
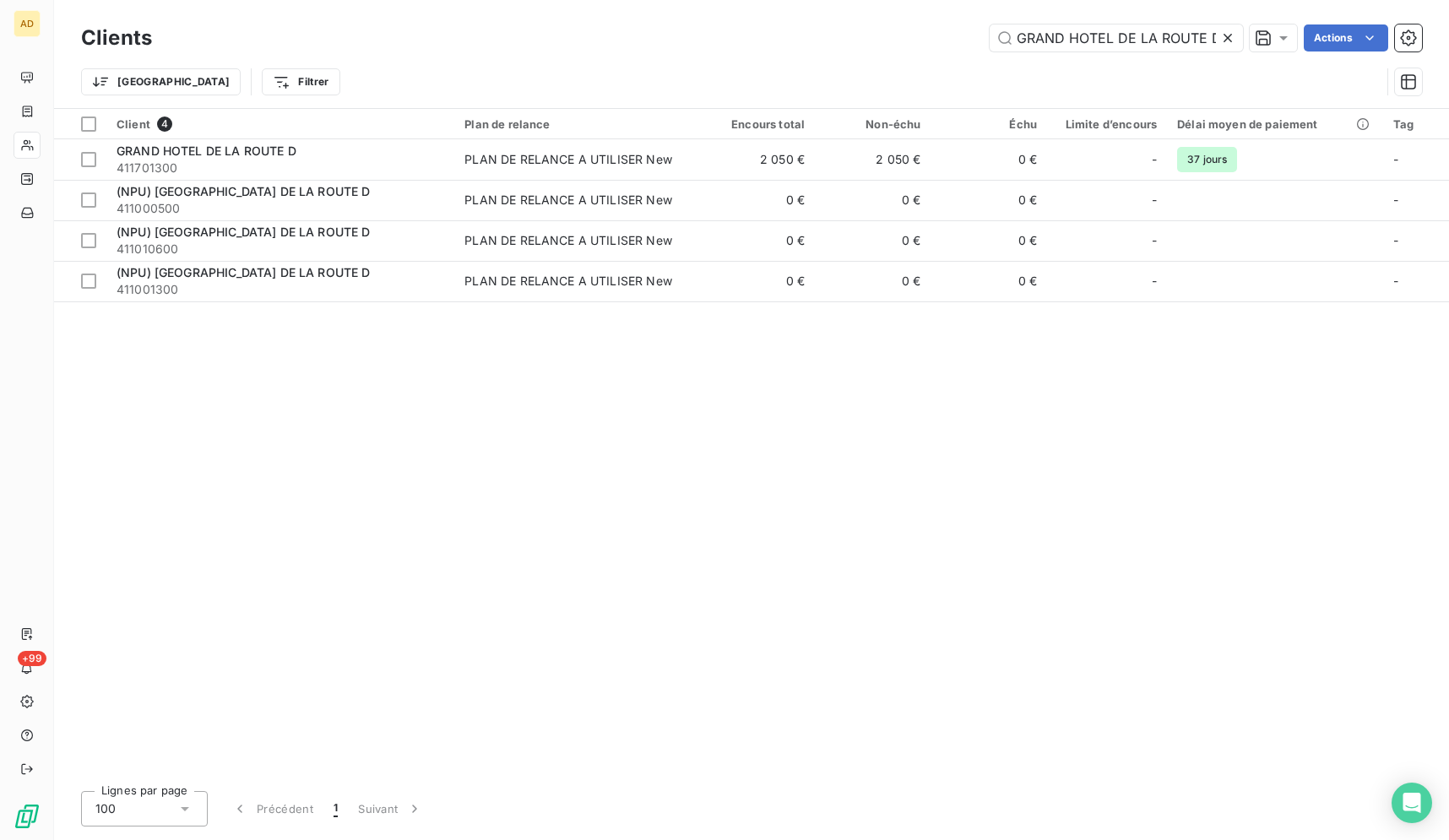
scroll to position [0, 3]
click at [1236, 41] on div at bounding box center [1231, 38] width 24 height 27
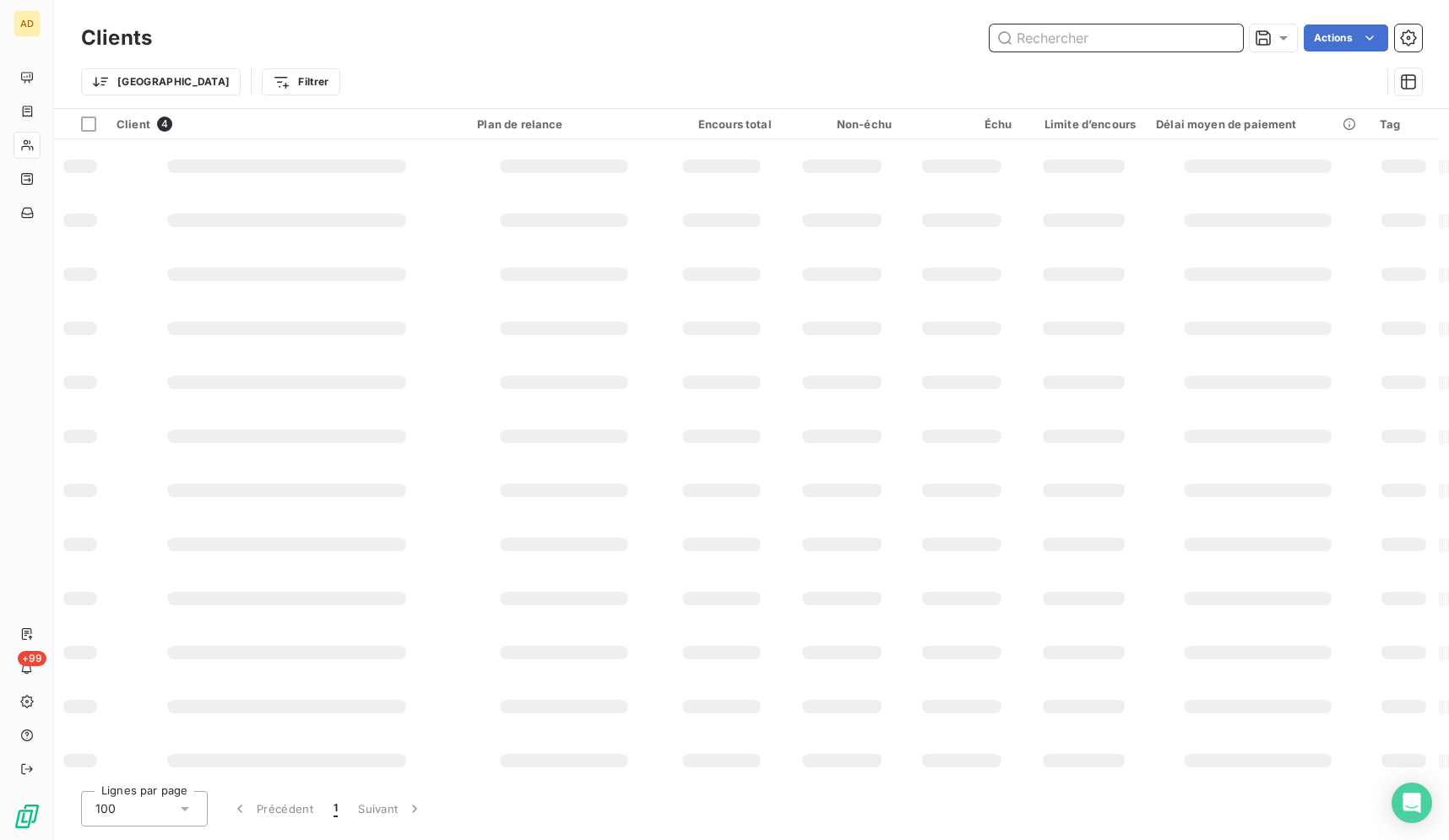
click at [1236, 41] on input "text" at bounding box center [1116, 38] width 253 height 27
click at [1219, 44] on input "text" at bounding box center [1116, 38] width 253 height 27
click at [1208, 40] on input "text" at bounding box center [1116, 38] width 253 height 27
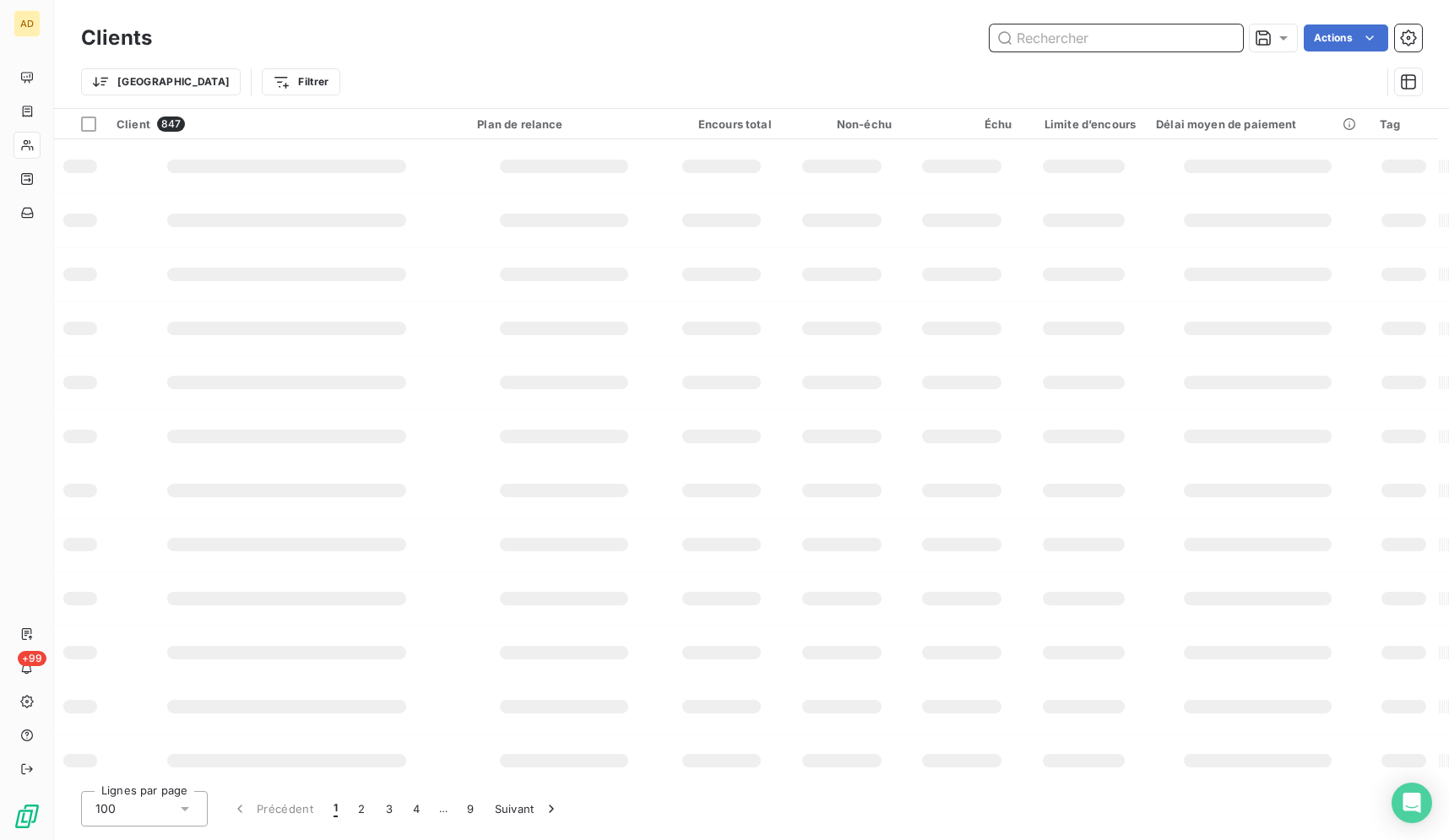
click at [1202, 41] on input "text" at bounding box center [1116, 38] width 253 height 27
click at [1201, 42] on input "text" at bounding box center [1116, 38] width 253 height 27
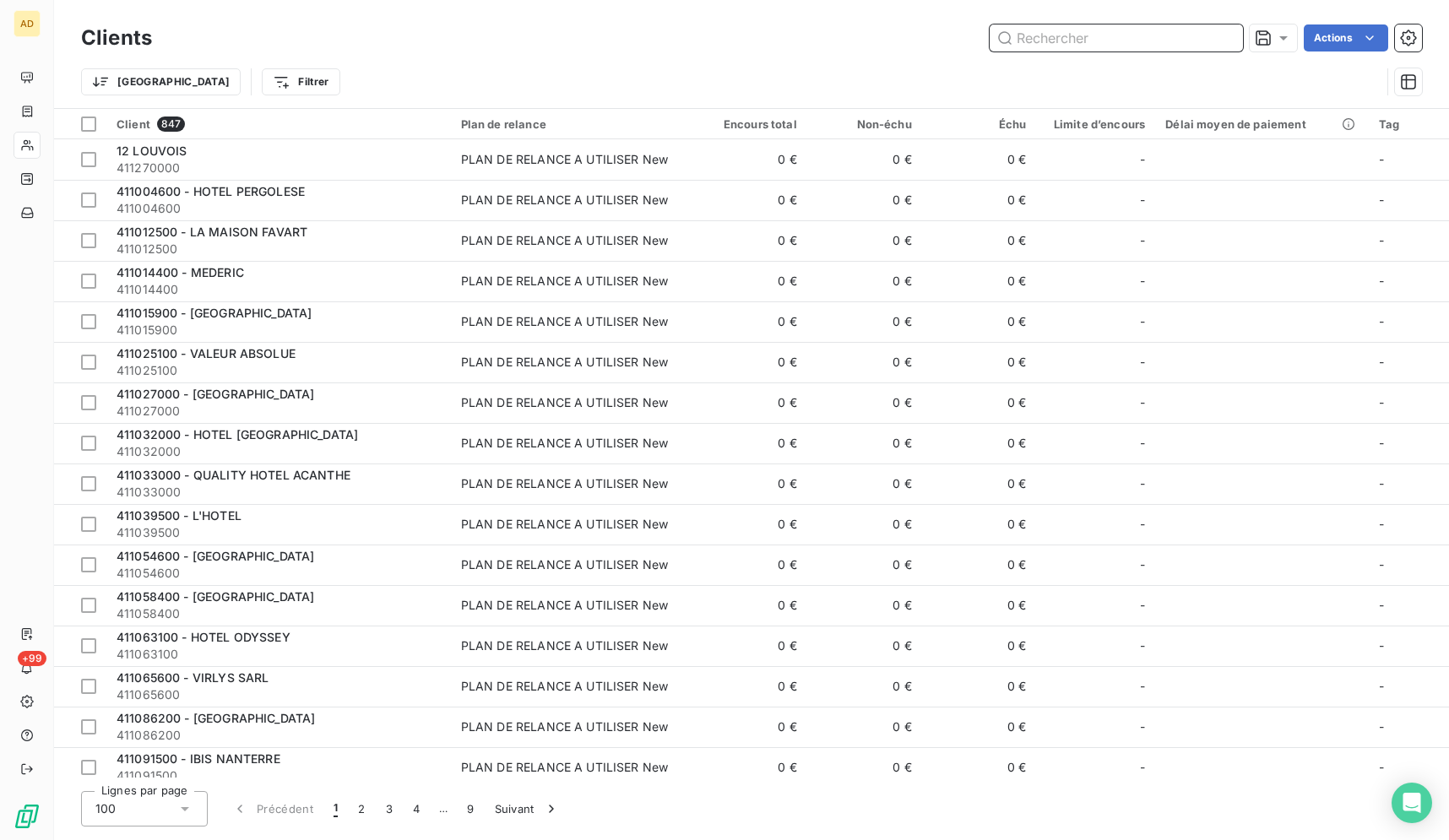
click at [1201, 42] on input "text" at bounding box center [1116, 38] width 253 height 27
click at [1161, 46] on input "text" at bounding box center [1116, 38] width 253 height 27
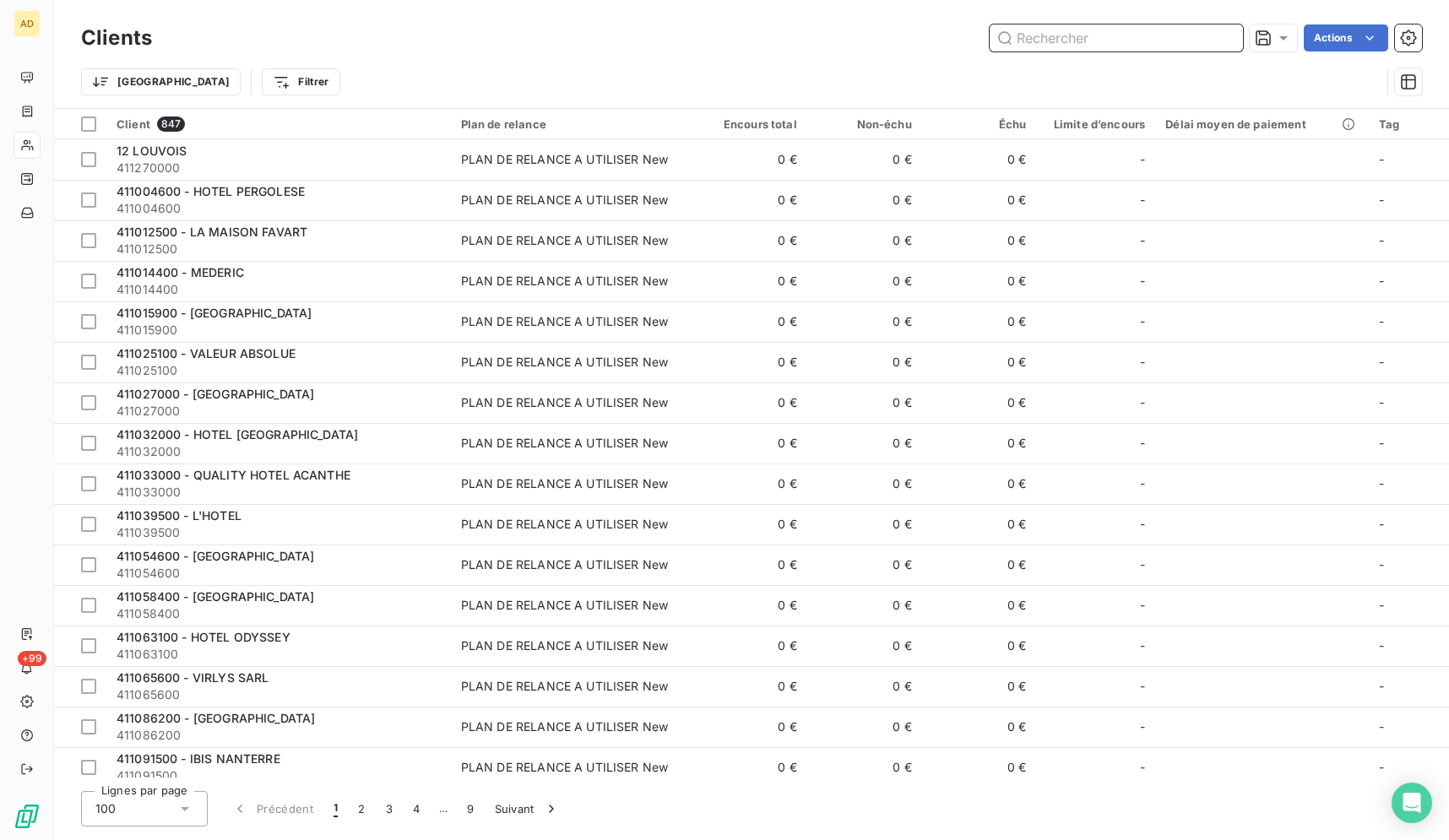
click at [1161, 46] on input "text" at bounding box center [1116, 38] width 253 height 27
click at [1161, 45] on input "text" at bounding box center [1116, 38] width 253 height 27
paste input "KOPSTER COLOMBES"
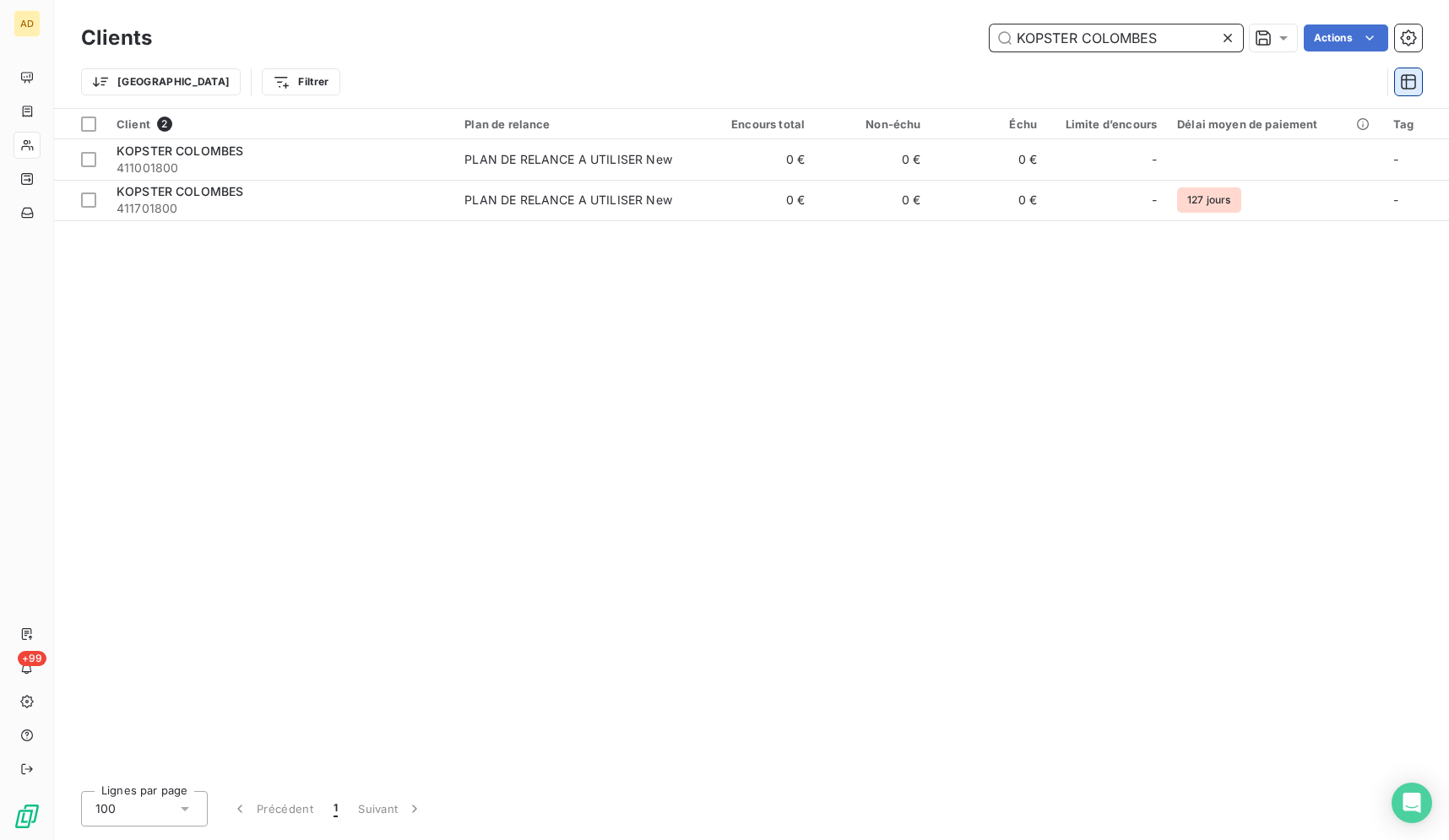
type input "KOPSTER COLOMBES"
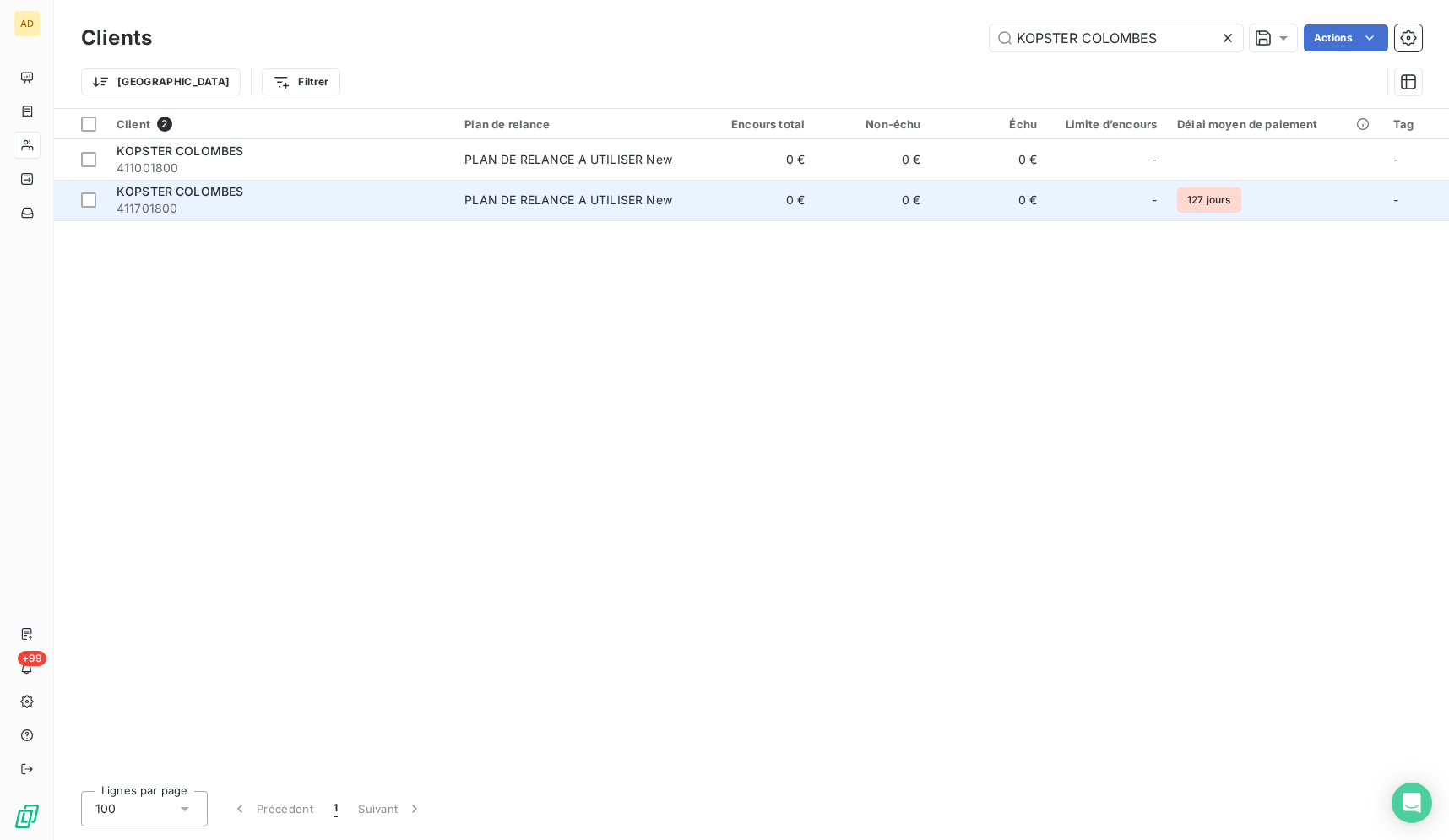
click at [509, 206] on div "PLAN DE RELANCE A UTILISER New" at bounding box center [568, 200] width 208 height 17
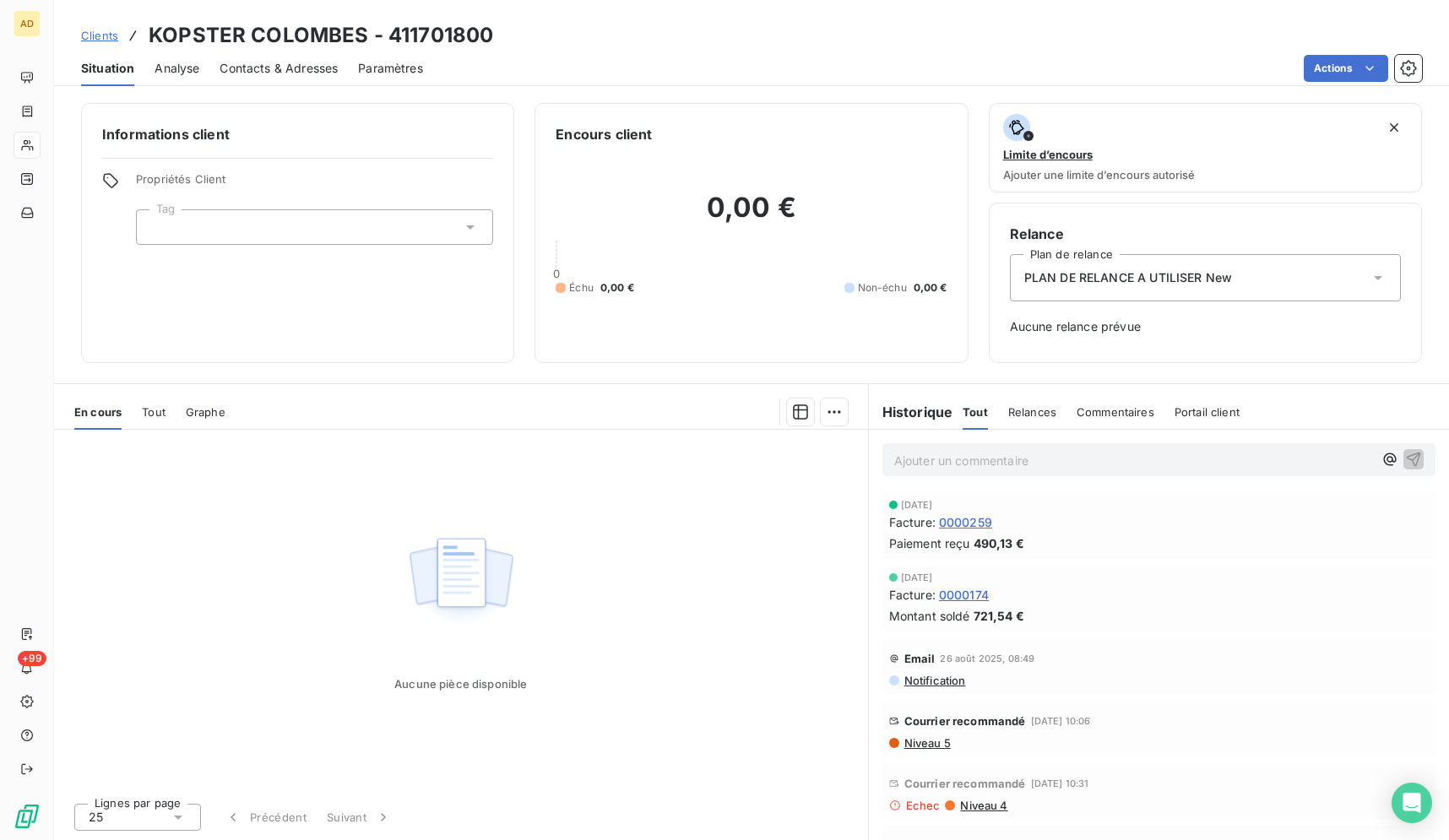
click at [972, 596] on span "0000174" at bounding box center [964, 595] width 50 height 18
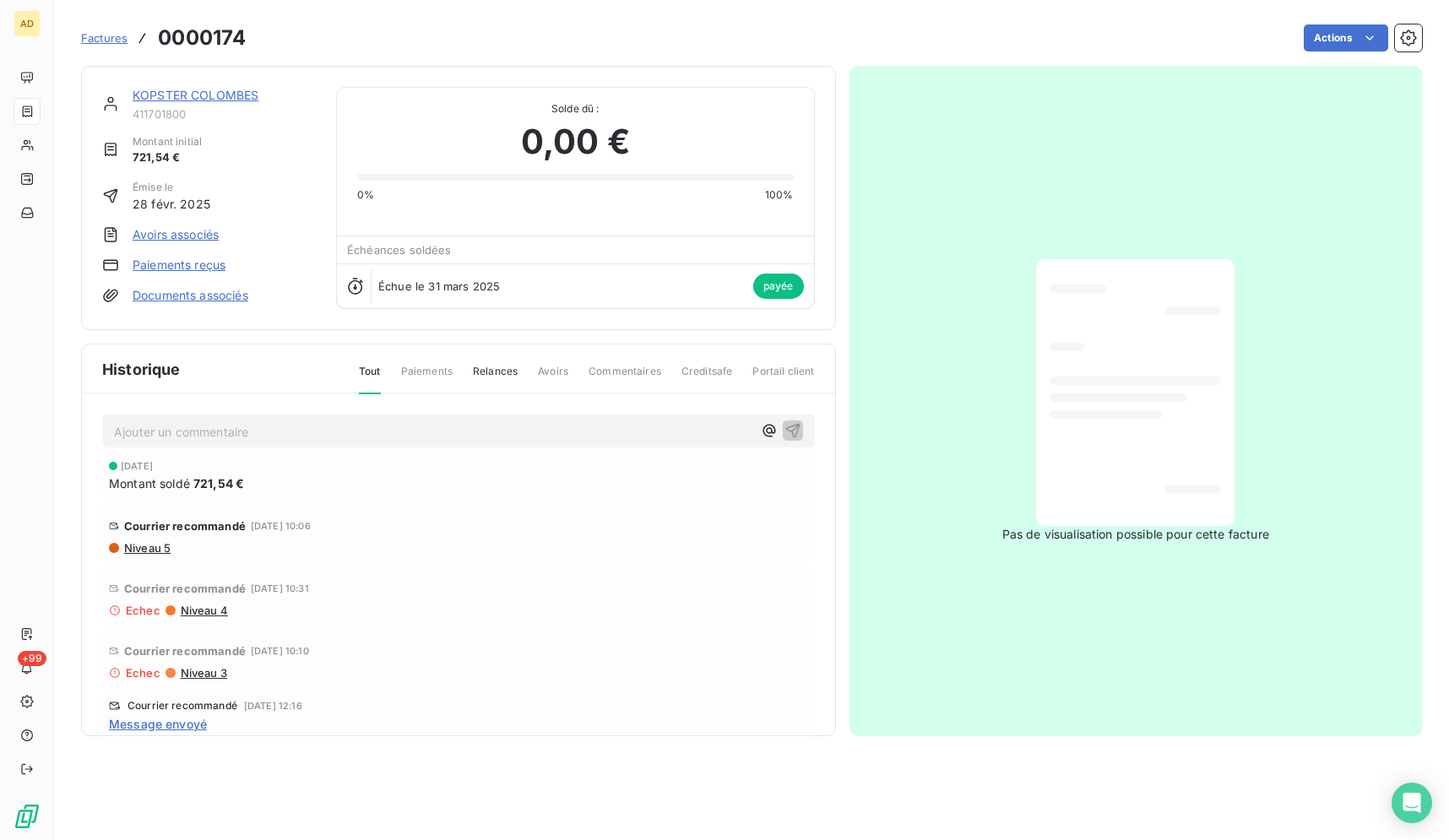
click at [316, 65] on div "KOPSTER COLOMBES 411701800 Montant initial 721,54 € Émise le 28 févr. 2025 Avoi…" at bounding box center [752, 396] width 1340 height 681
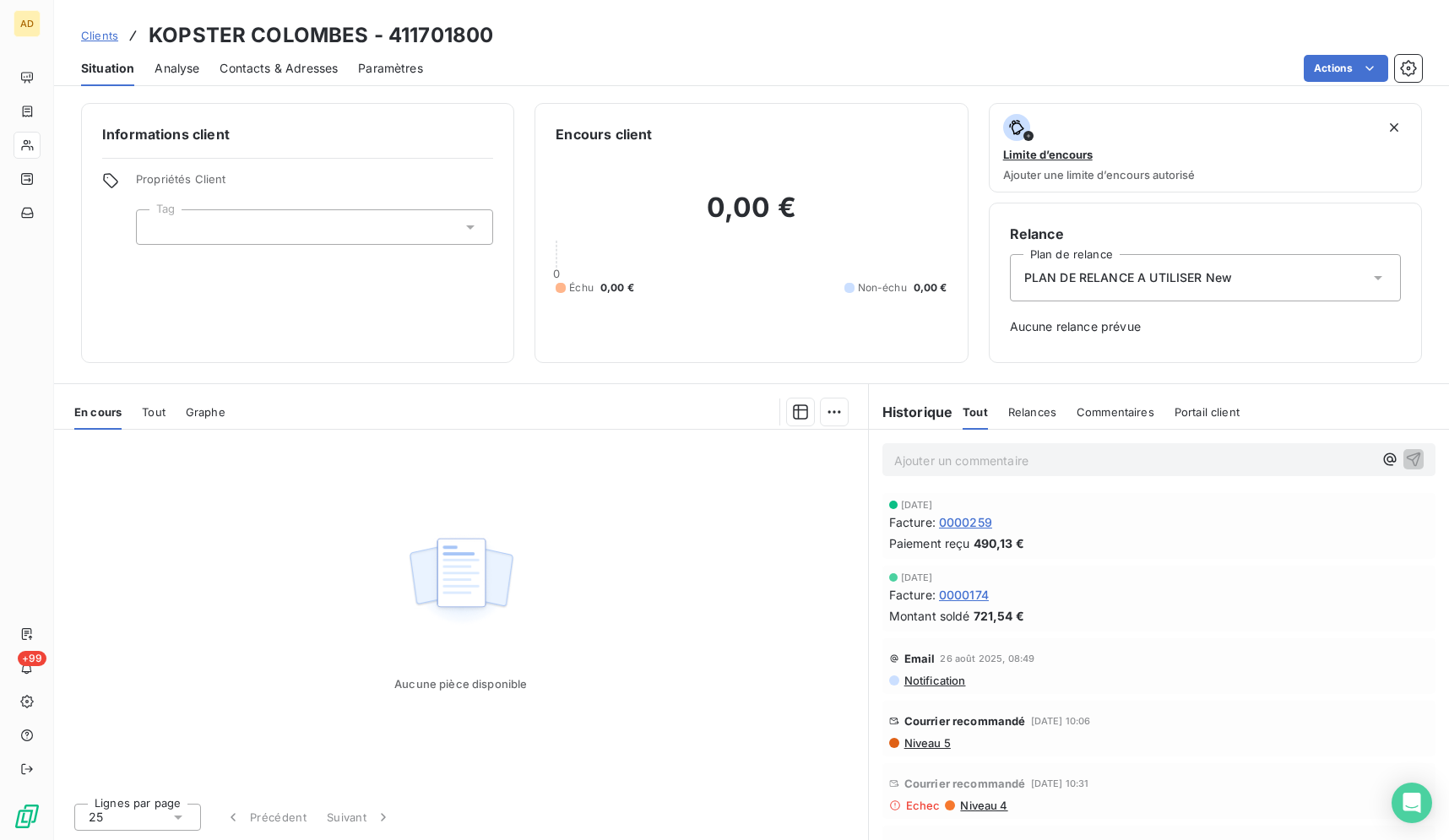
click at [975, 588] on span "0000174" at bounding box center [964, 595] width 50 height 18
drag, startPoint x: 252, startPoint y: 68, endPoint x: 242, endPoint y: 69, distance: 10.0
click at [251, 68] on span "Contacts & Adresses" at bounding box center [279, 67] width 118 height 17
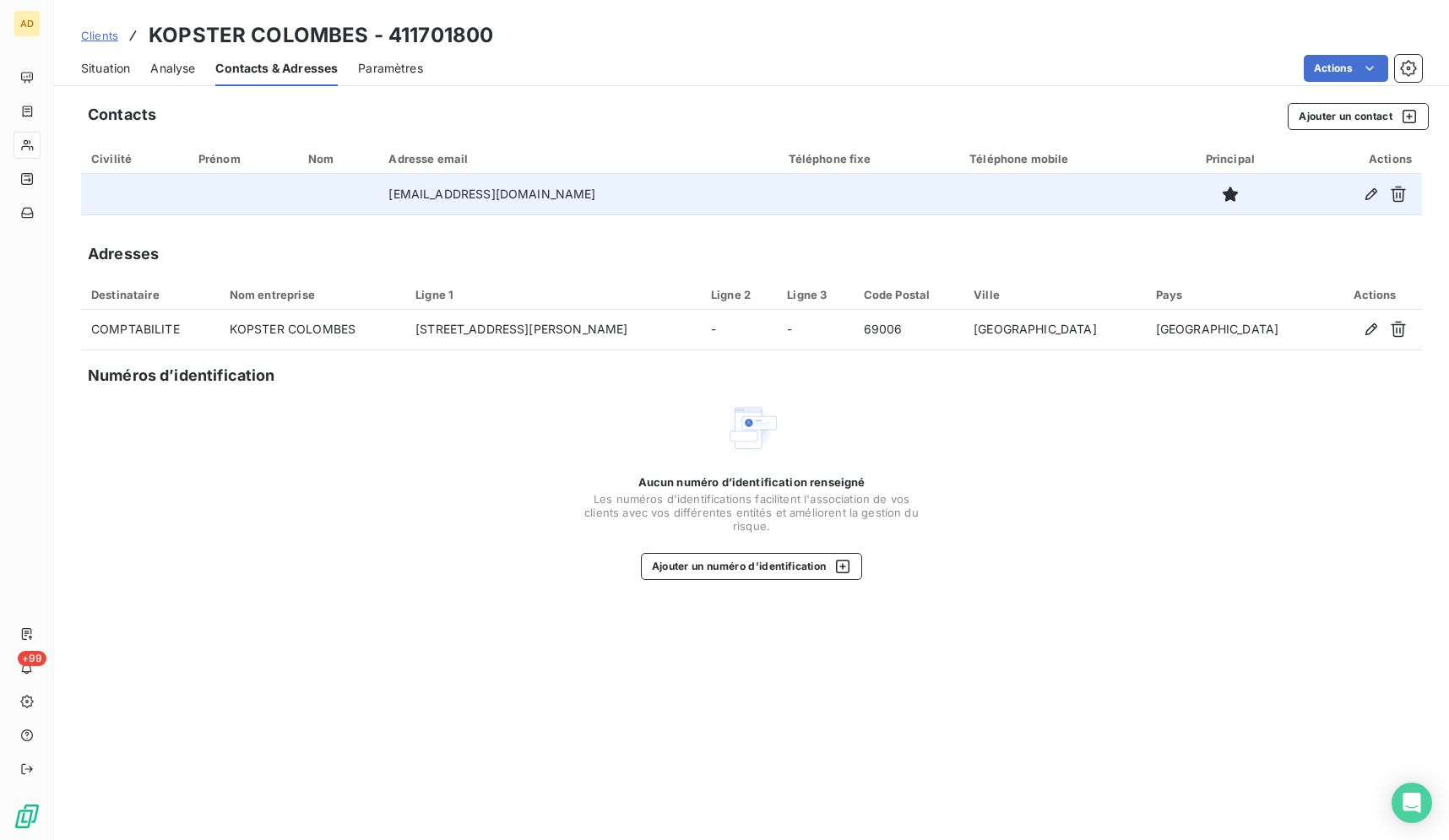
drag, startPoint x: 597, startPoint y: 198, endPoint x: 396, endPoint y: 200, distance: 201.0
click at [396, 200] on td "comptabilite@lavorelhotels.com" at bounding box center [578, 194] width 399 height 40
copy td "comptabilite@lavorelhotels.com"
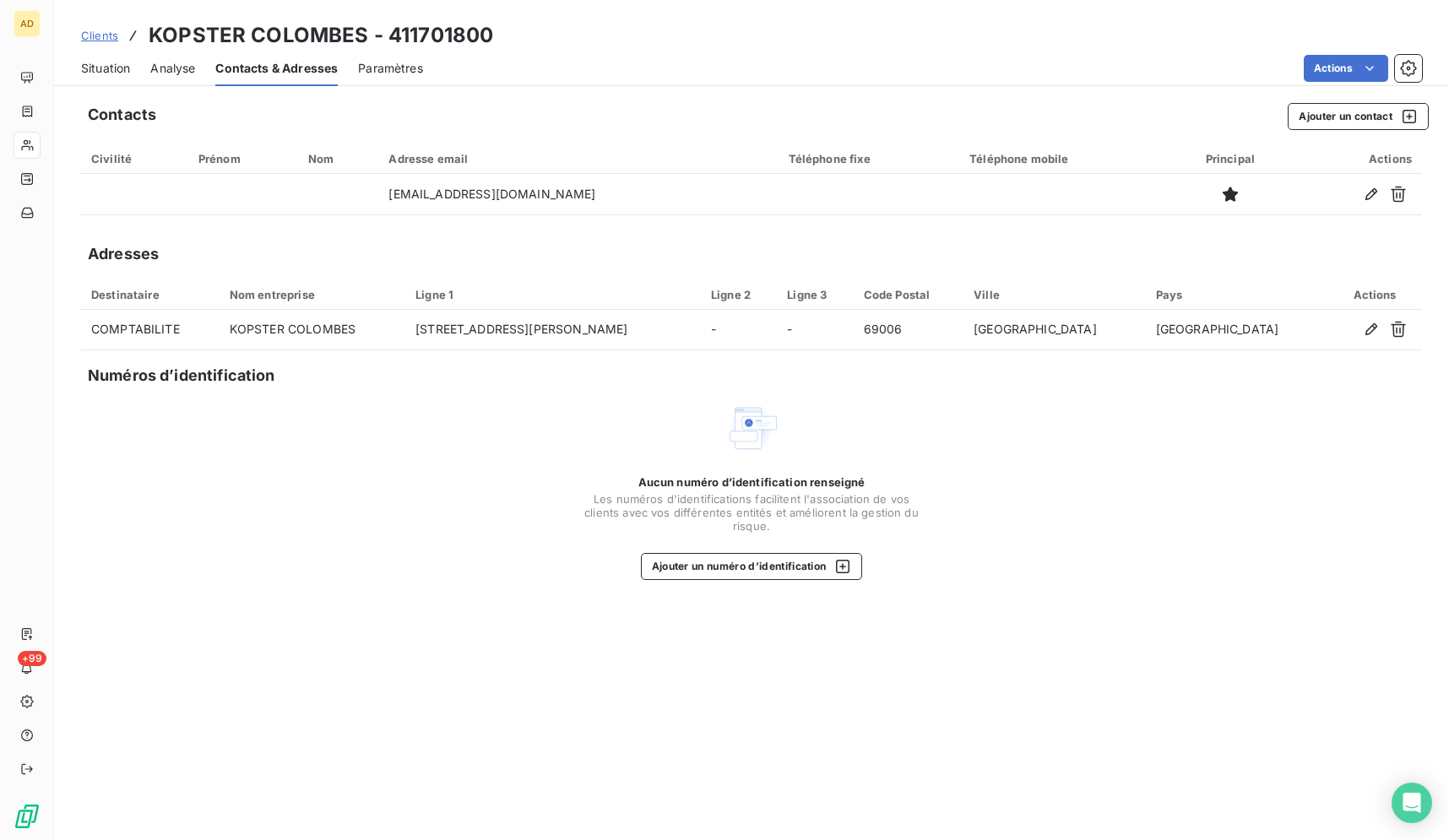
click at [122, 79] on div "Situation" at bounding box center [106, 68] width 49 height 35
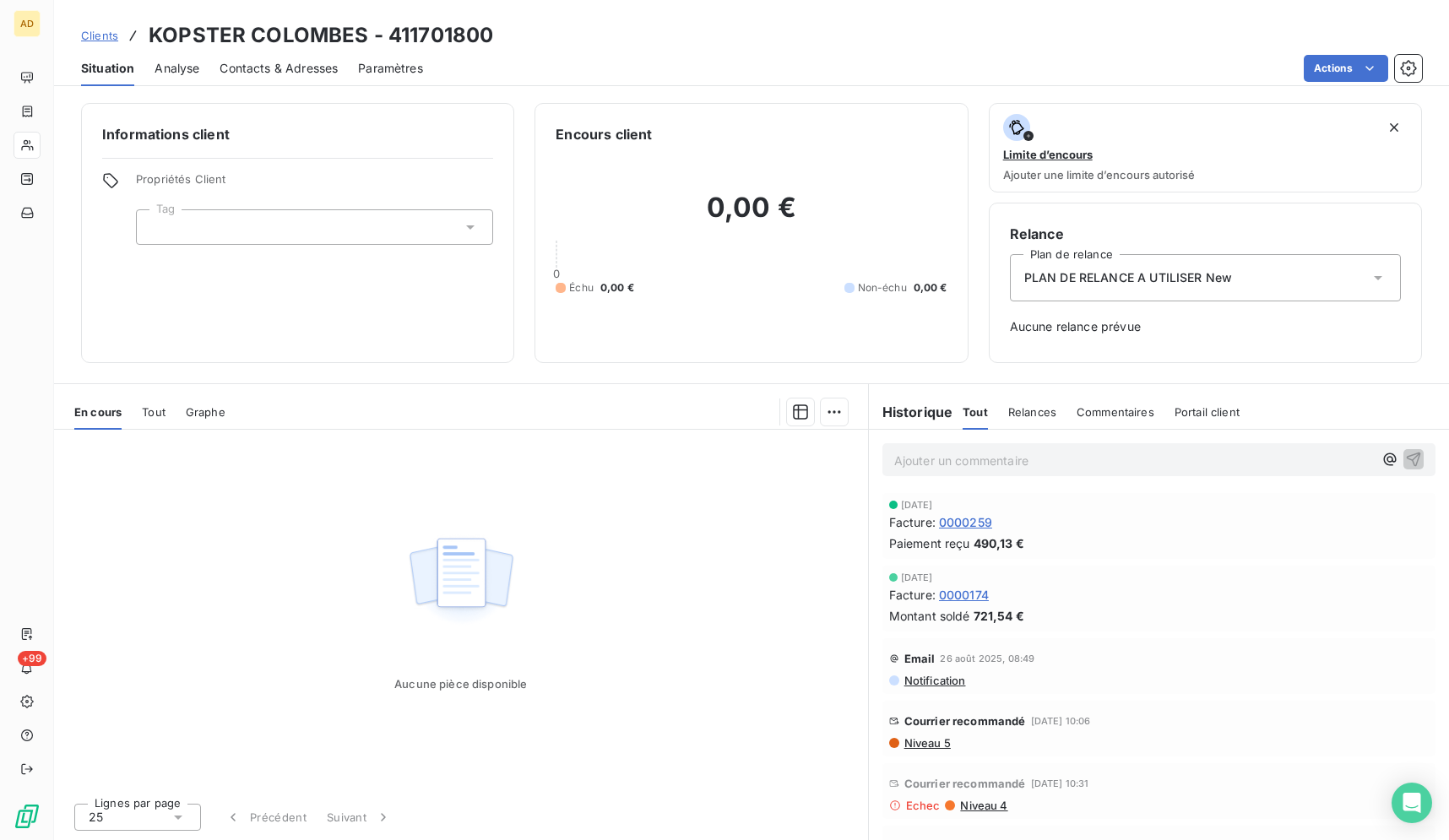
scroll to position [45, 0]
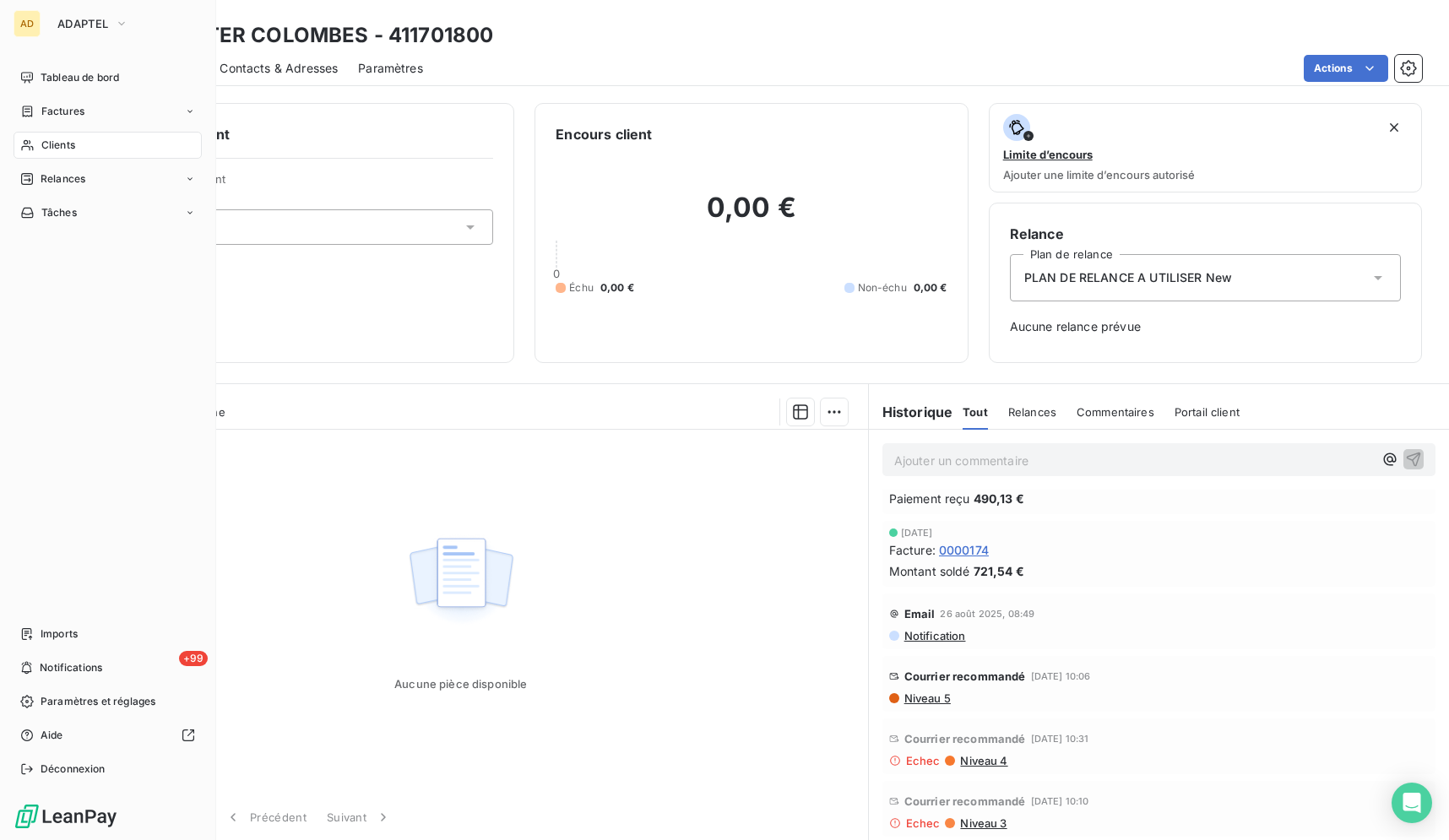
click at [20, 153] on div "Clients" at bounding box center [107, 145] width 188 height 27
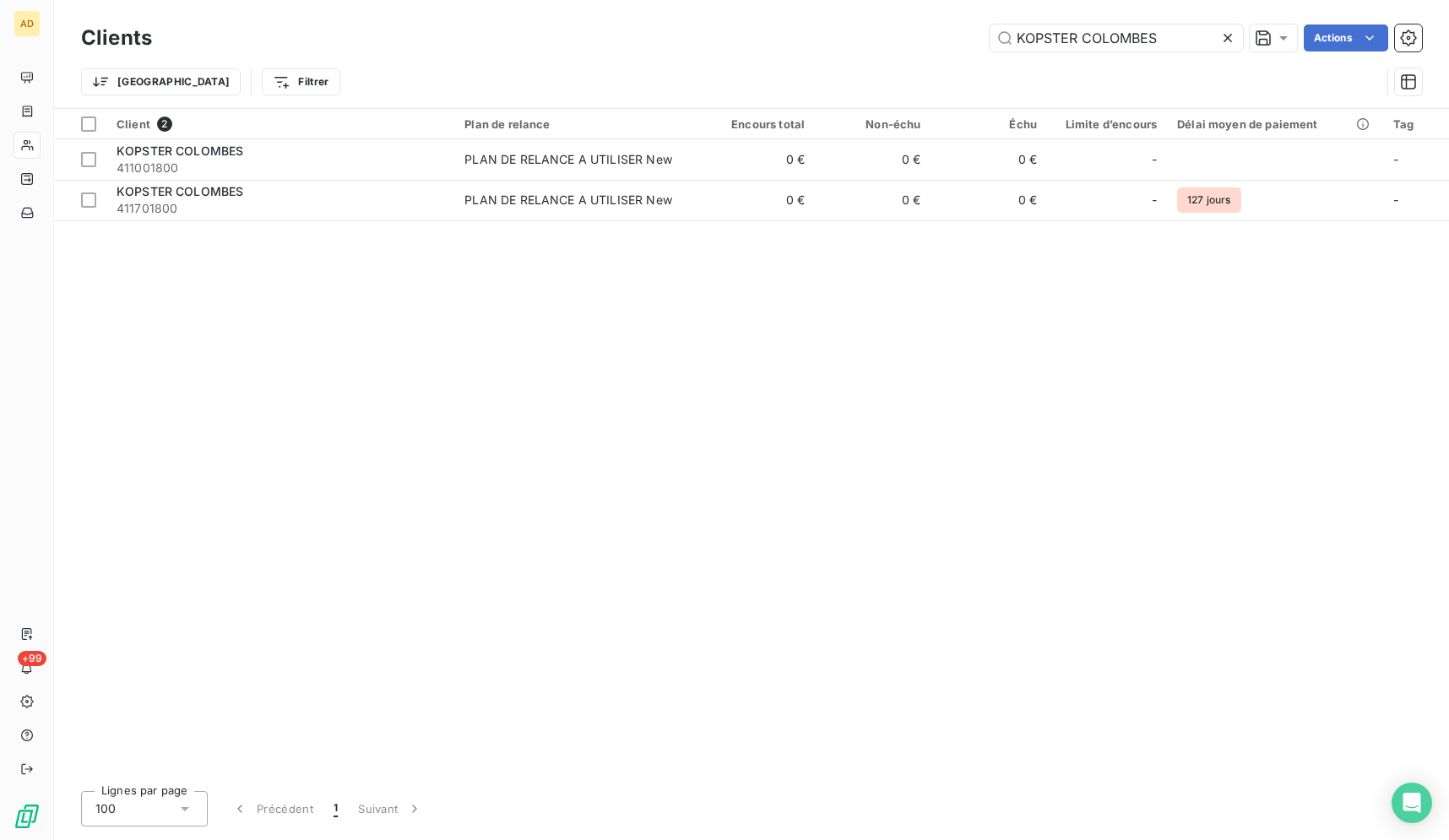
click at [1226, 42] on icon at bounding box center [1227, 38] width 17 height 17
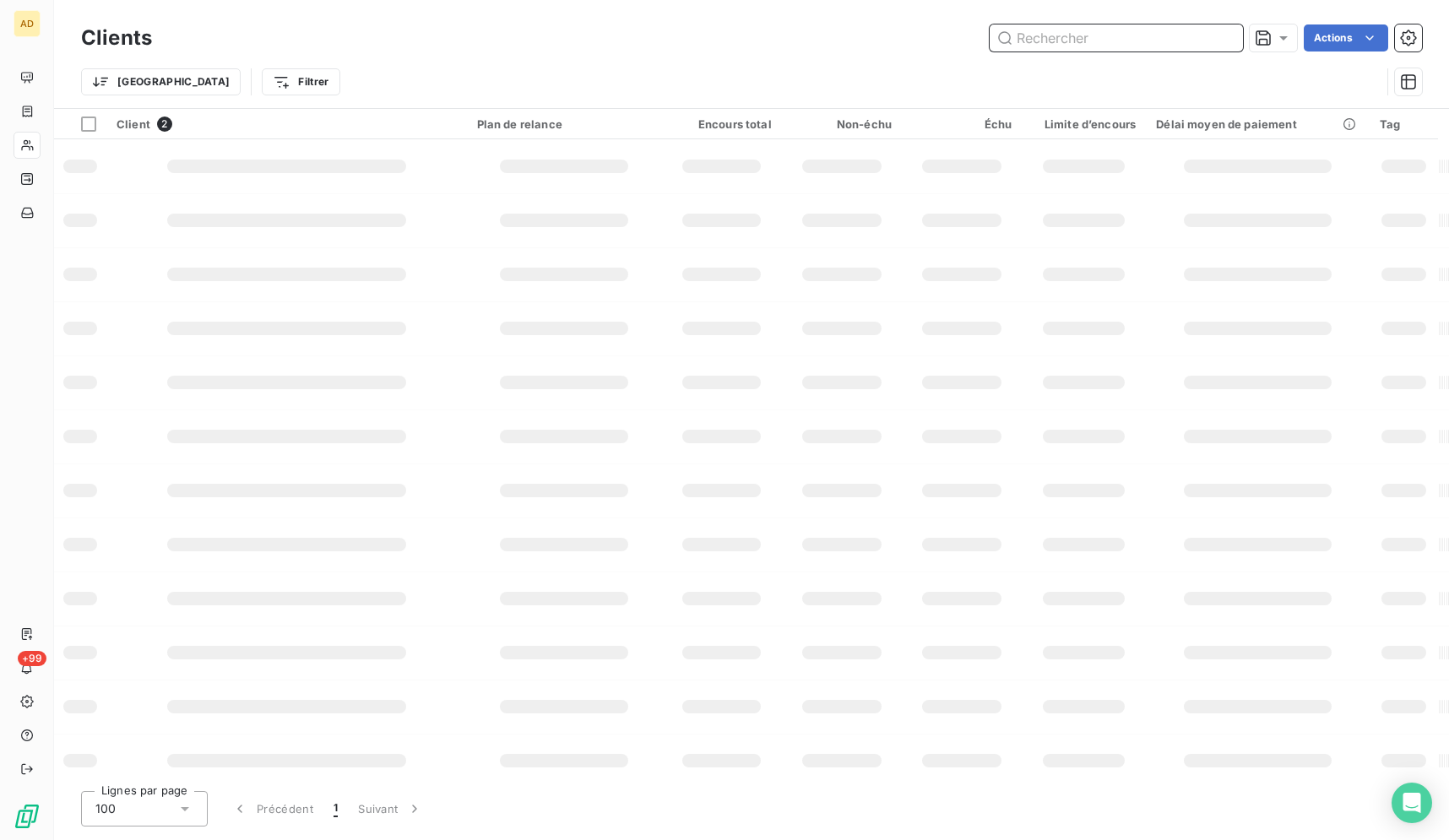
click at [1195, 32] on input "text" at bounding box center [1116, 38] width 253 height 27
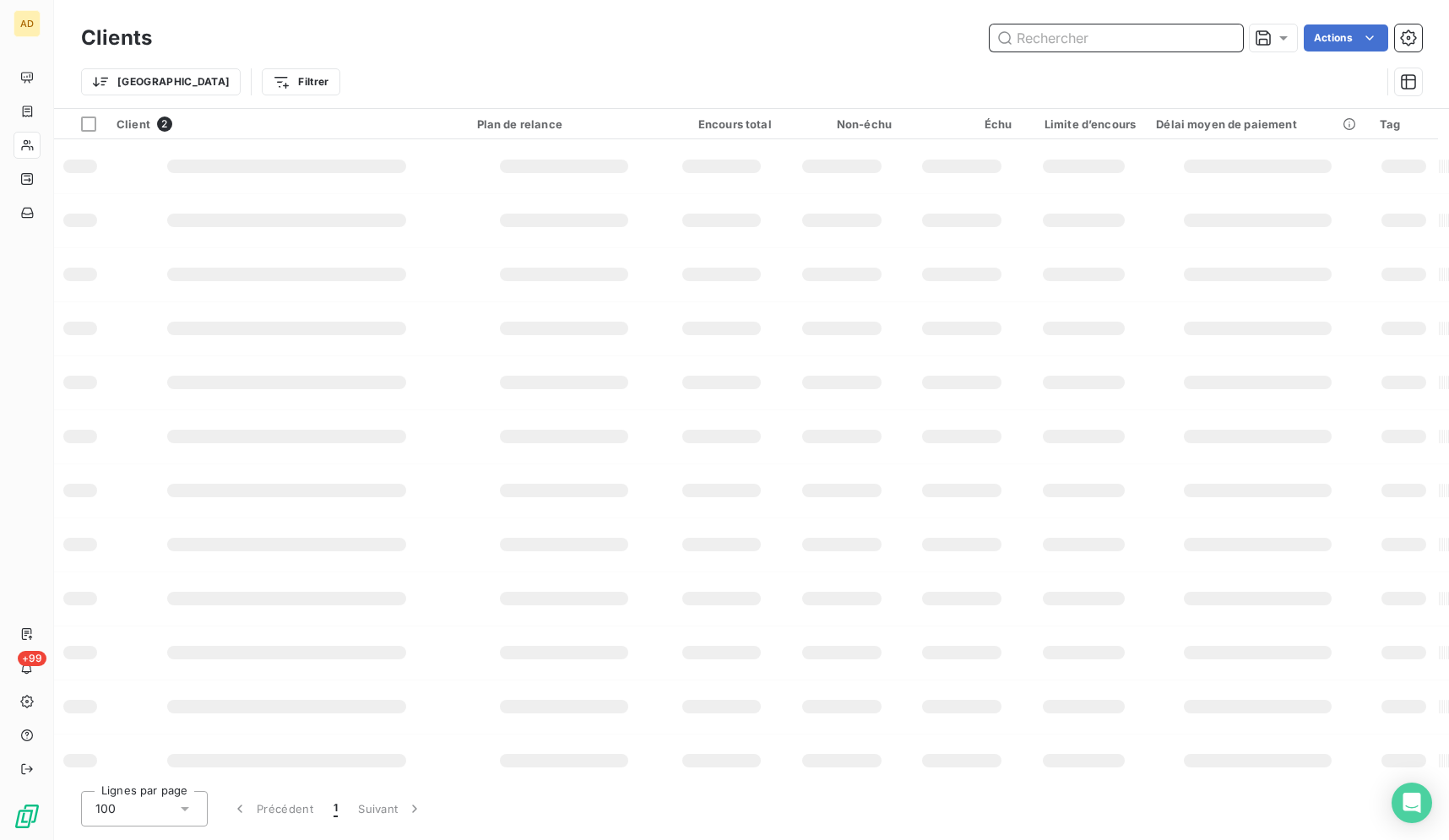
click at [1195, 32] on input "text" at bounding box center [1116, 38] width 253 height 27
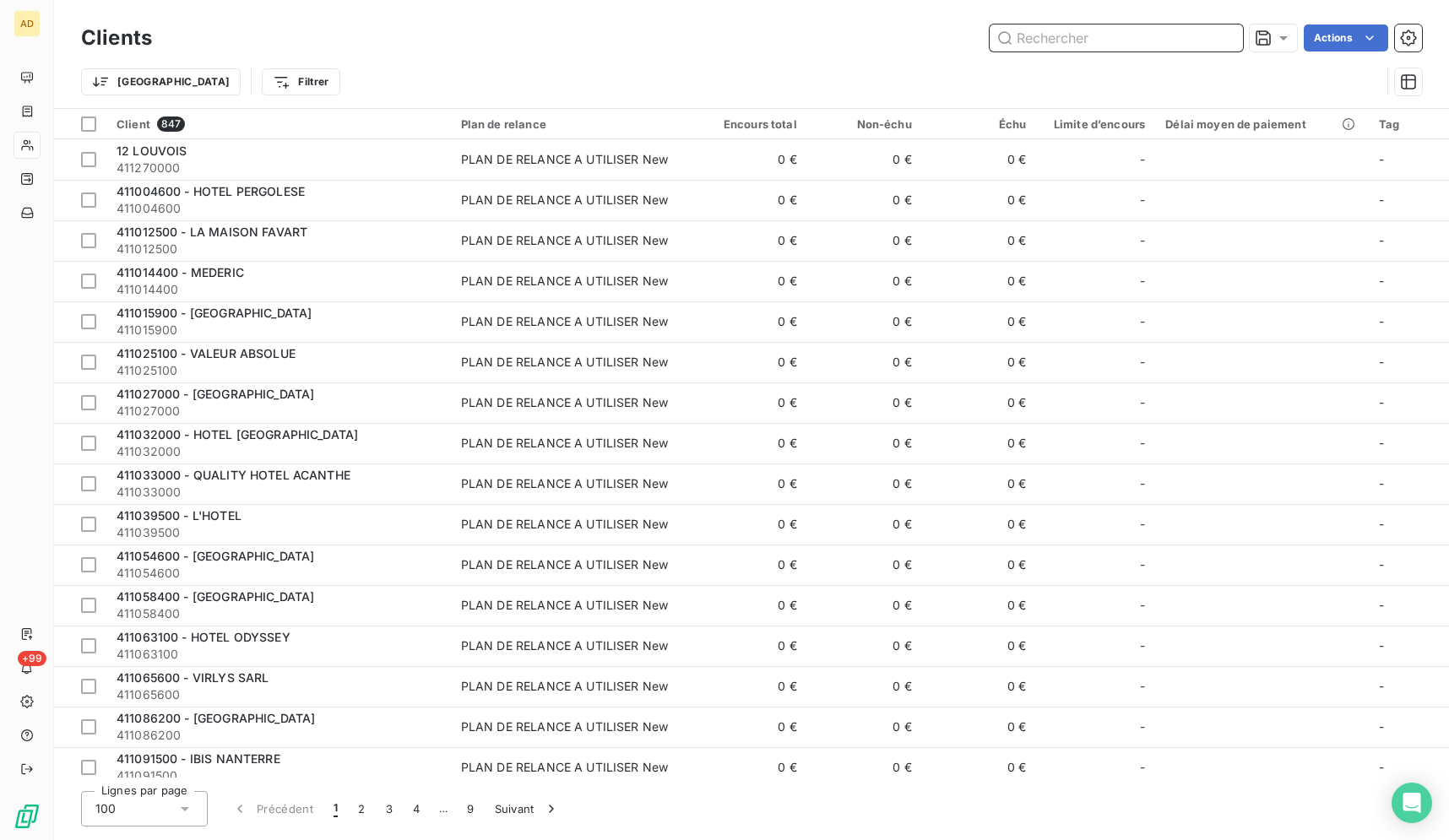
click at [1195, 32] on input "text" at bounding box center [1116, 38] width 253 height 27
paste input "GSR SOCIETE DE GESTION DE"
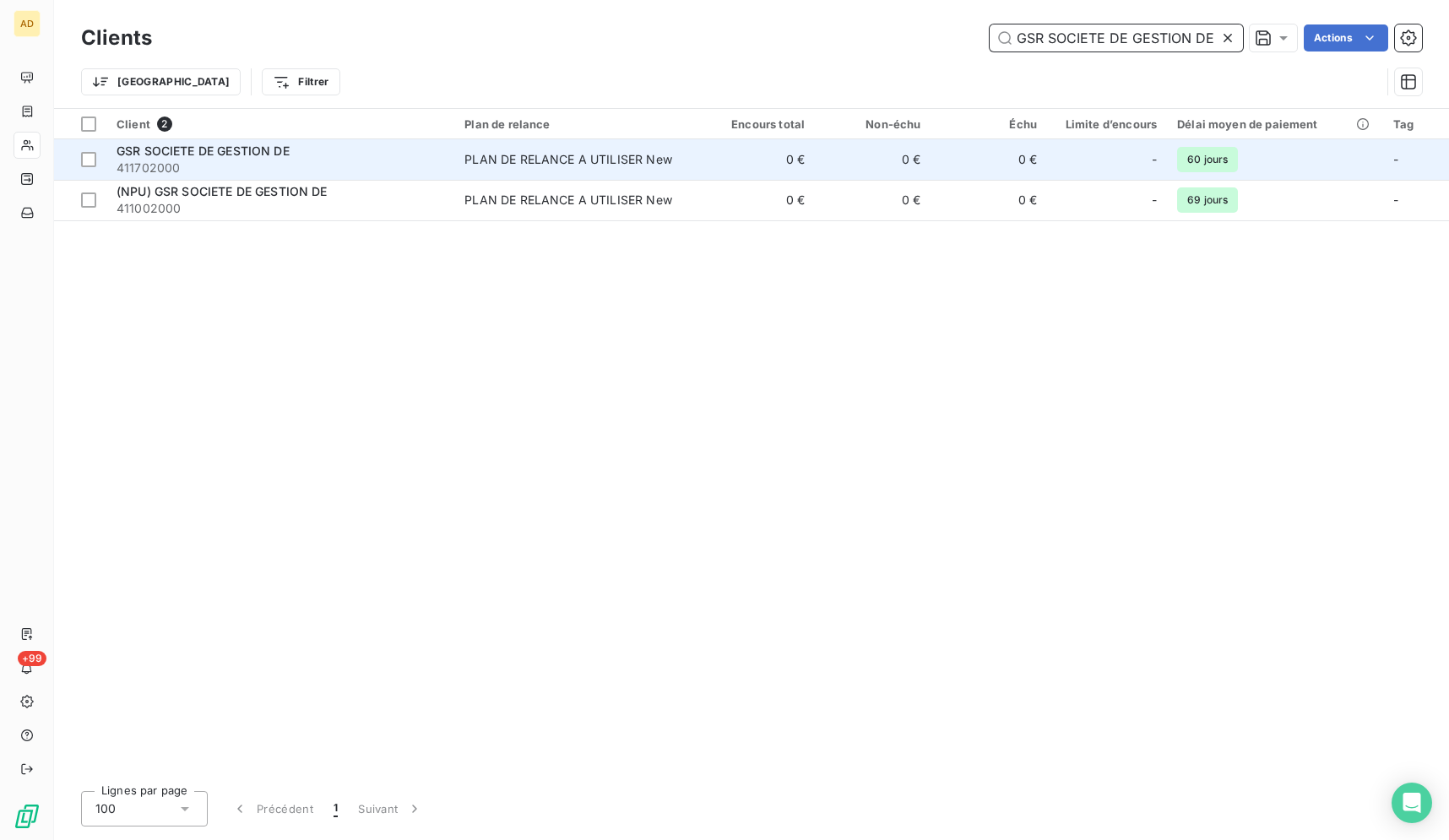
type input "GSR SOCIETE DE GESTION DE"
click at [350, 158] on div "GSR SOCIETE DE GESTION DE" at bounding box center [280, 151] width 328 height 17
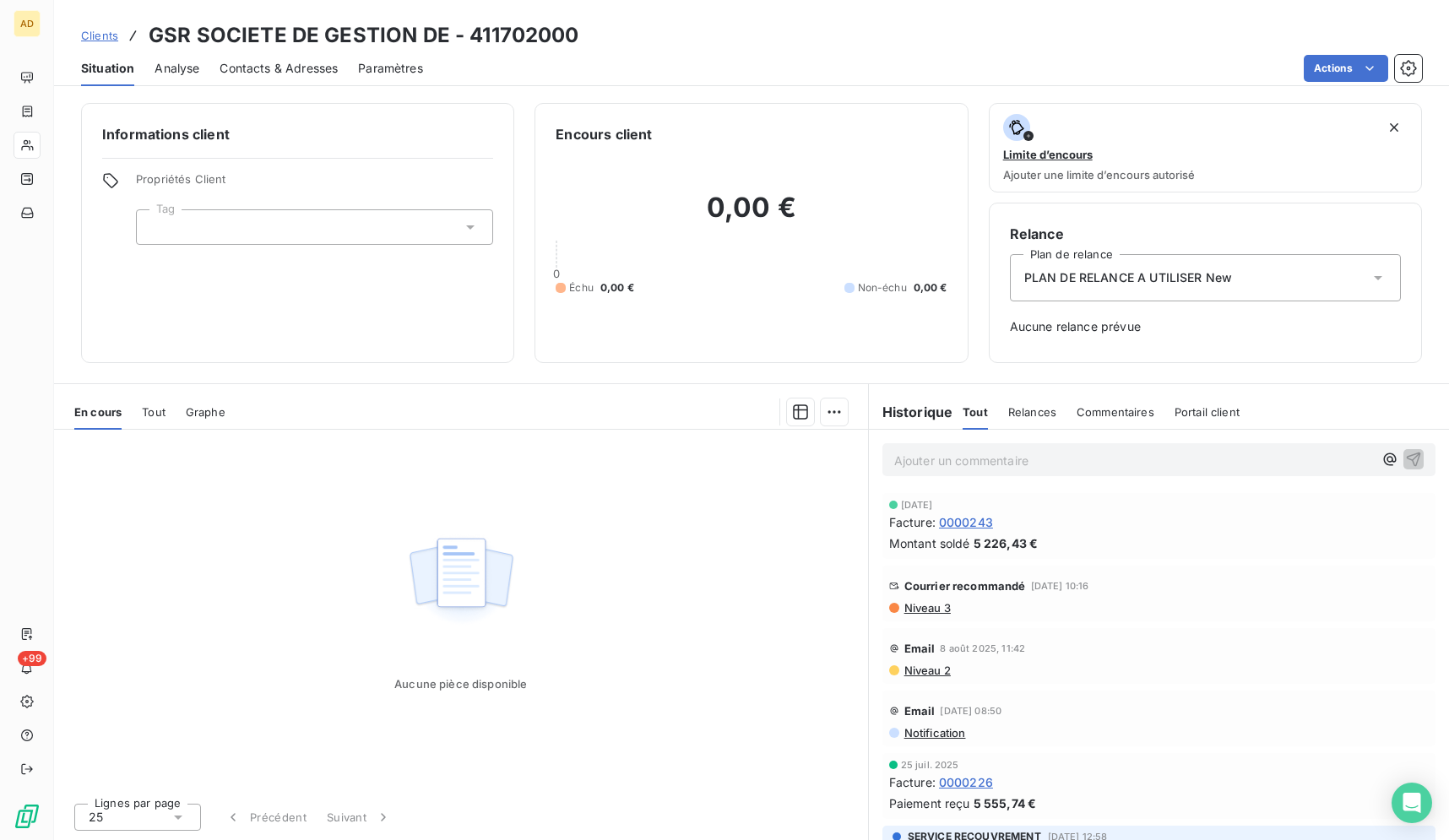
drag, startPoint x: 655, startPoint y: 16, endPoint x: 664, endPoint y: 13, distance: 9.5
click at [664, 13] on div "Clients GSR SOCIETE DE GESTION DE - 411702000 Situation Analyse Contacts & Adre…" at bounding box center [752, 43] width 1395 height 86
click at [615, 51] on div "Situation Analyse Contacts & Adresses Paramètres Actions" at bounding box center [752, 68] width 1395 height 35
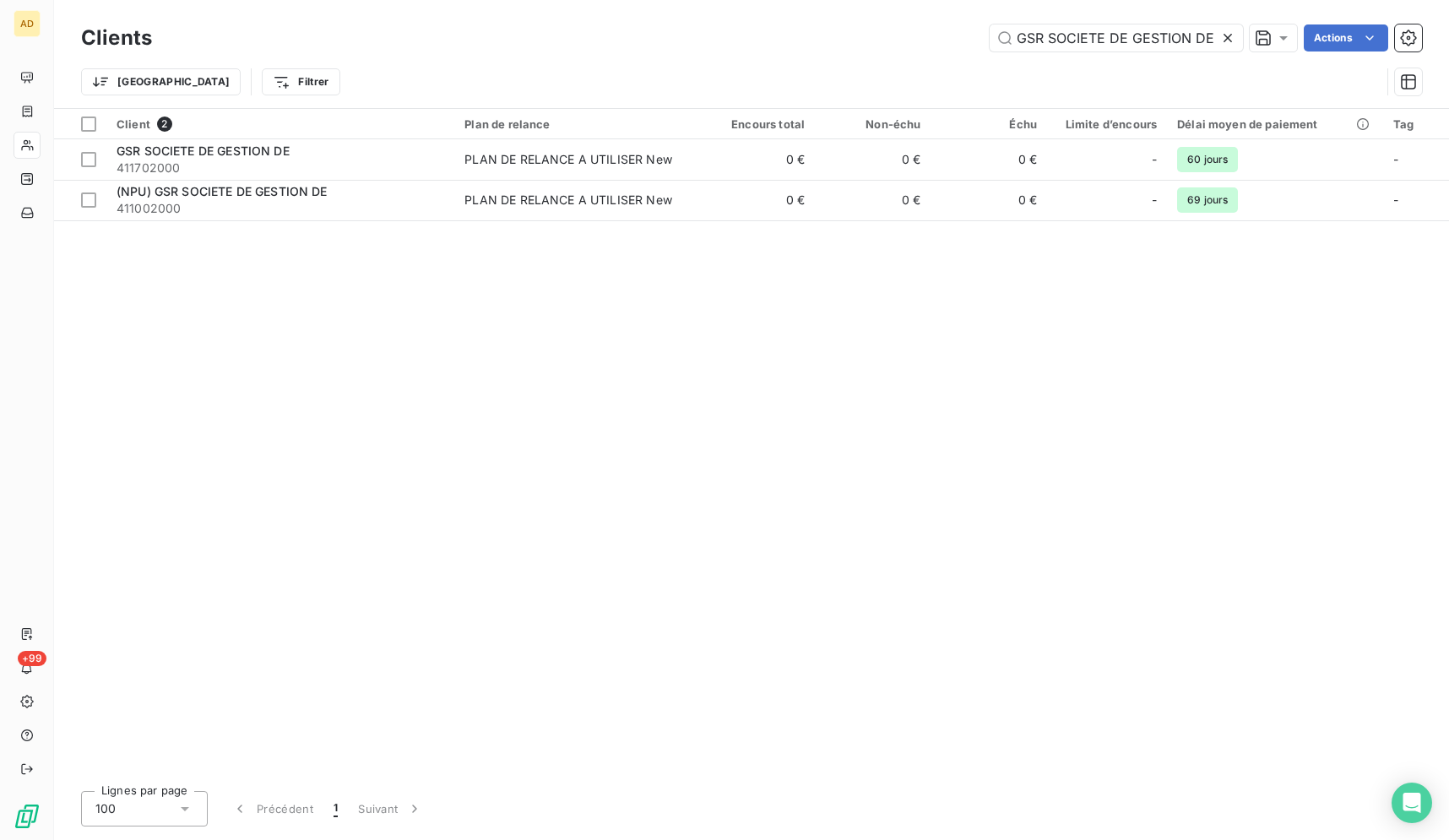
click at [580, 33] on div "GSR SOCIETE DE GESTION DE Actions" at bounding box center [797, 38] width 1249 height 27
click at [1222, 35] on icon at bounding box center [1227, 38] width 17 height 17
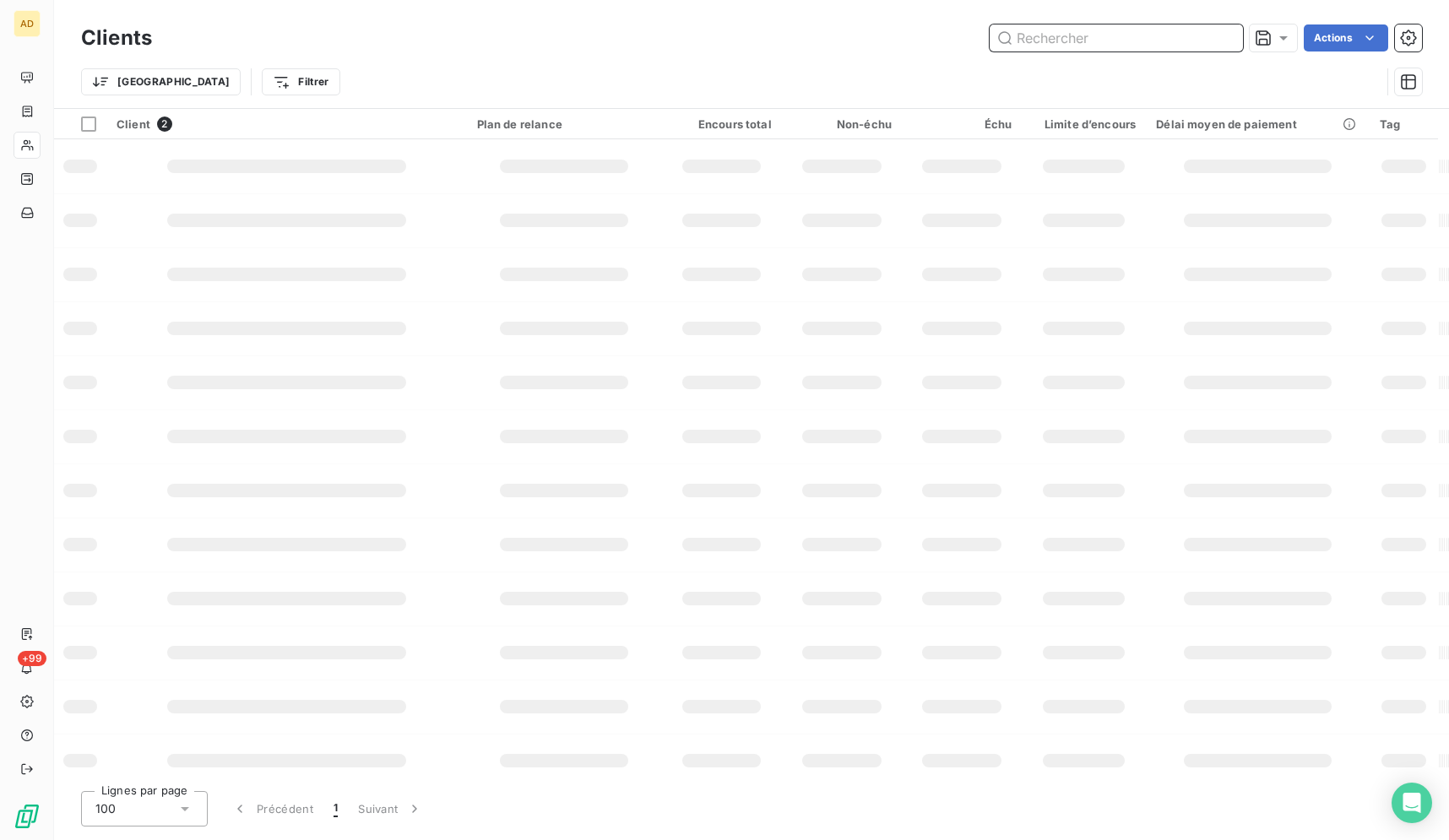
click at [1131, 47] on input "text" at bounding box center [1116, 38] width 253 height 27
click at [1131, 39] on input "text" at bounding box center [1116, 38] width 253 height 27
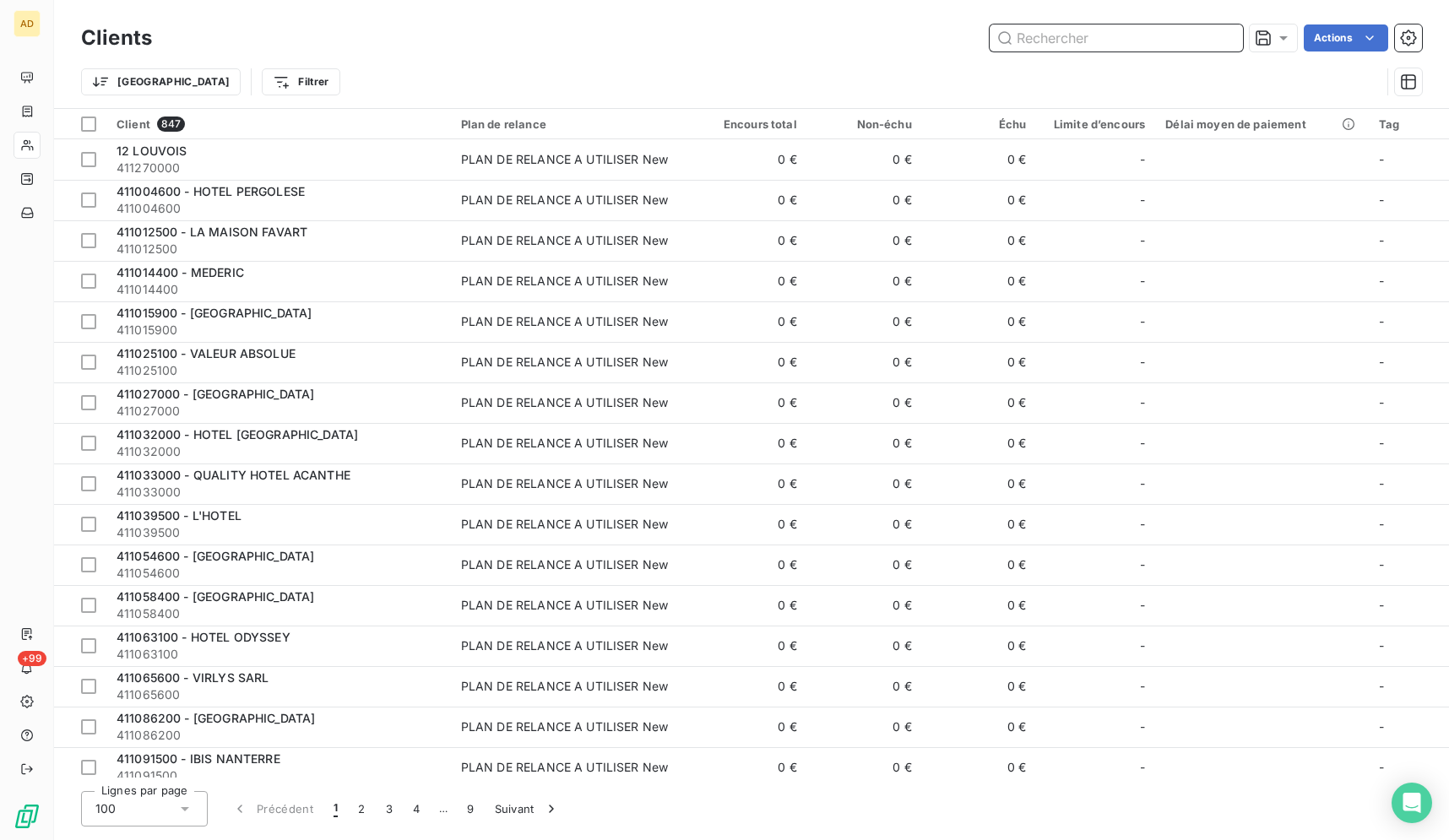
click at [1131, 39] on input "text" at bounding box center [1116, 38] width 253 height 27
click at [1130, 47] on input "text" at bounding box center [1116, 38] width 253 height 27
click at [1059, 42] on input "text" at bounding box center [1116, 38] width 253 height 27
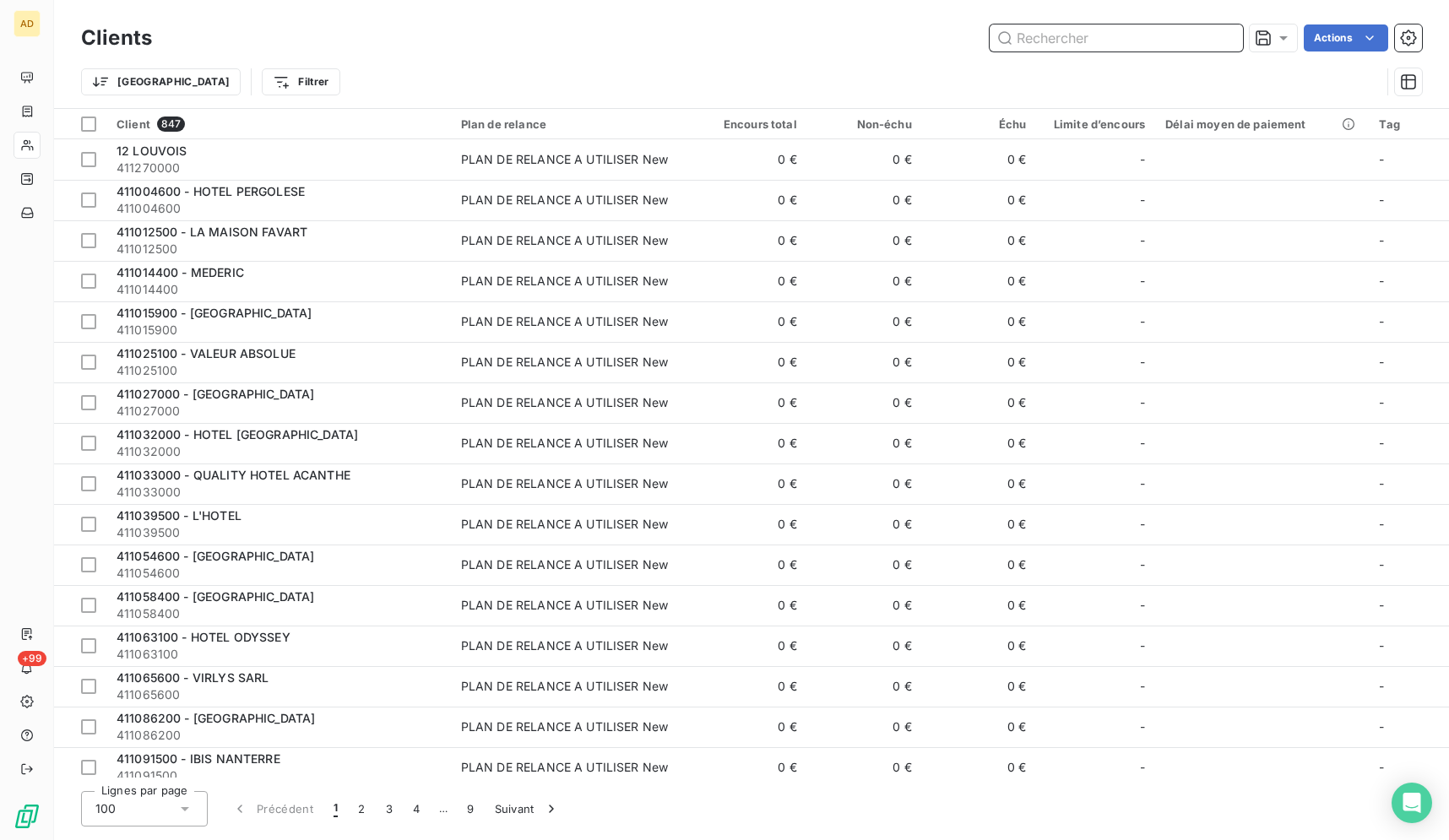
paste input "411702000"
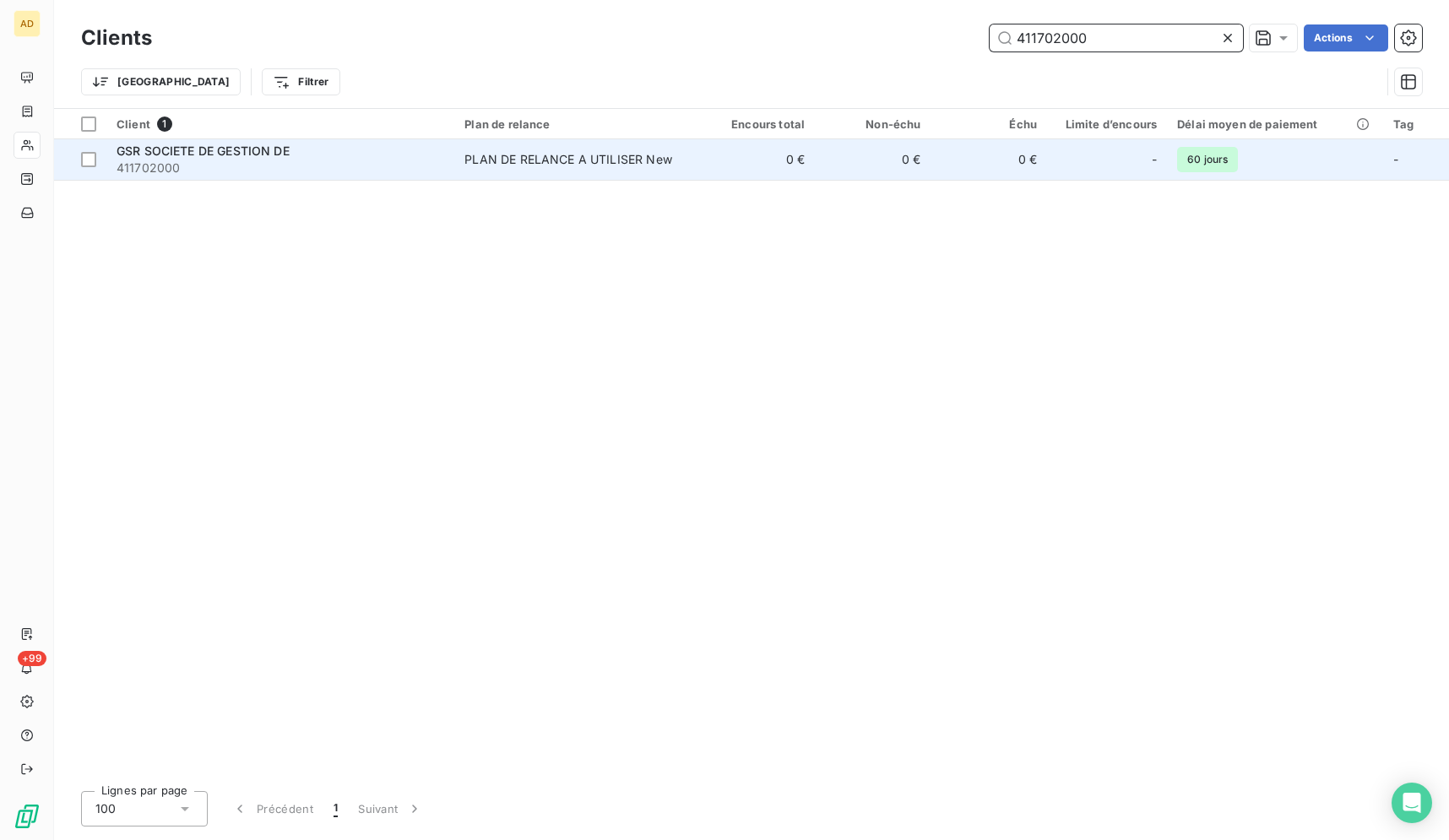
type input "411702000"
click at [658, 166] on div "PLAN DE RELANCE A UTILISER New" at bounding box center [568, 159] width 208 height 17
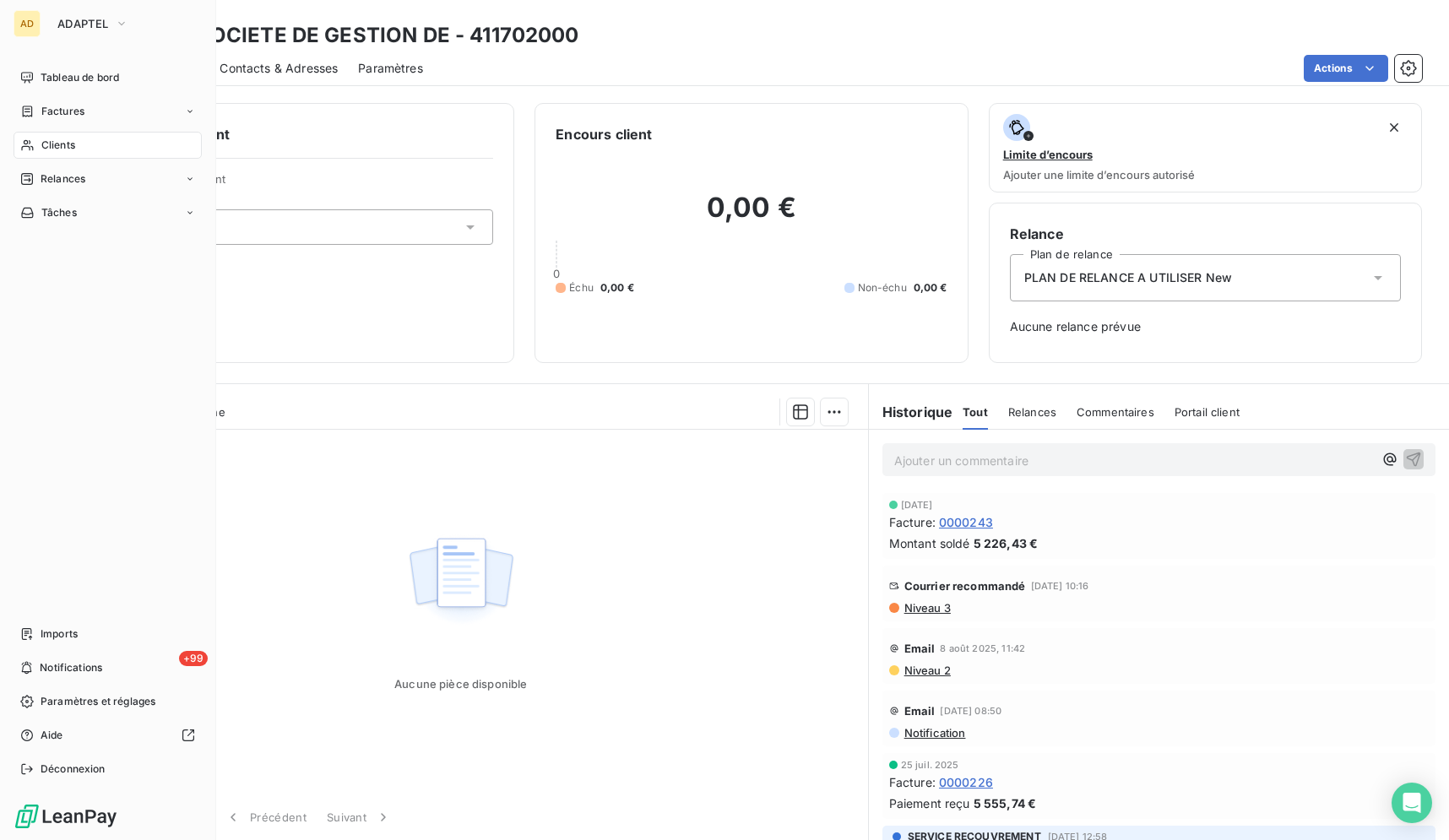
click at [25, 152] on icon at bounding box center [27, 145] width 14 height 13
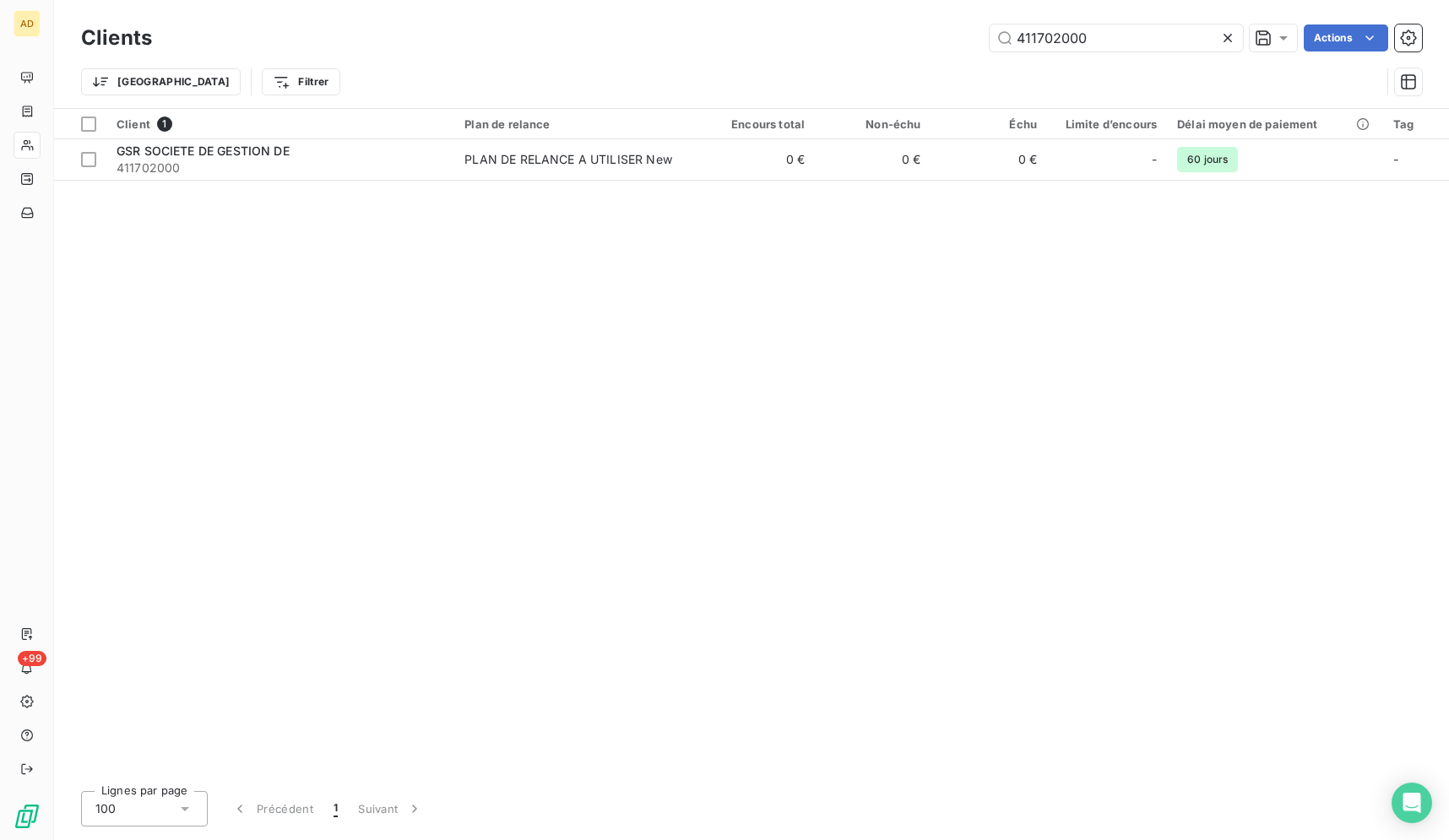
click at [1225, 40] on icon at bounding box center [1228, 39] width 9 height 9
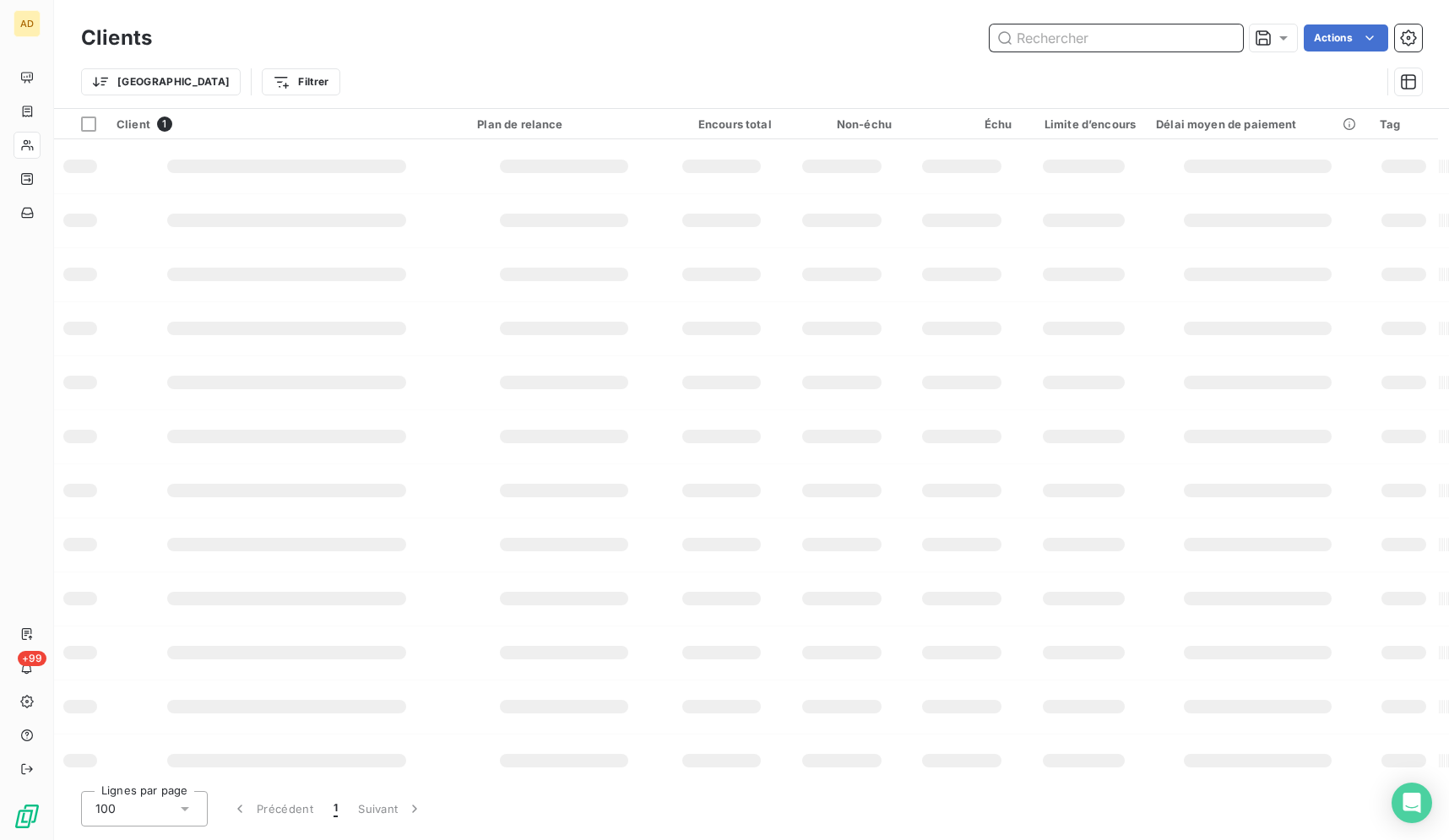
click at [1225, 40] on input "text" at bounding box center [1116, 38] width 253 height 27
click at [1149, 46] on input "text" at bounding box center [1116, 38] width 253 height 27
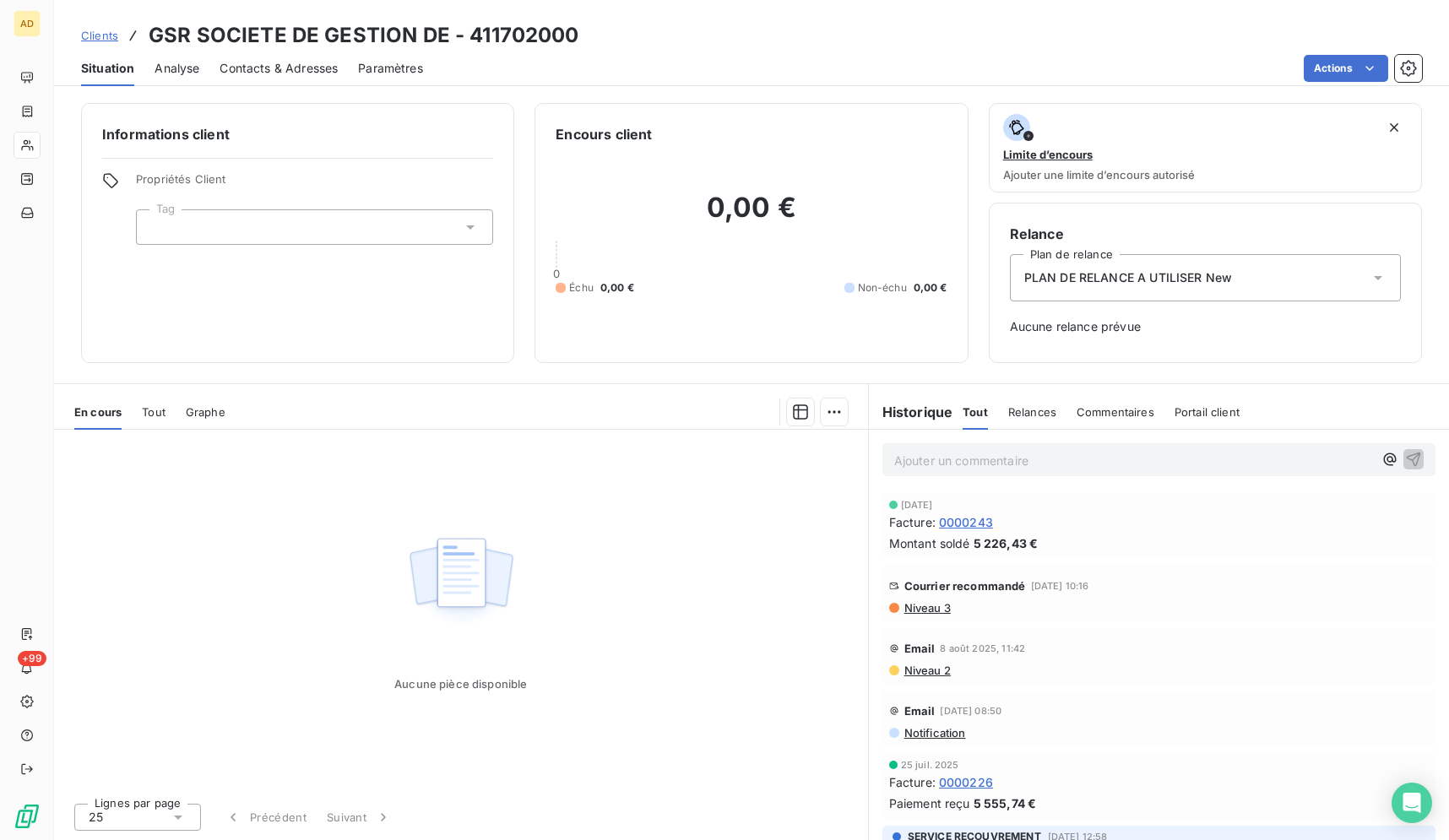
click at [982, 471] on p "Ajouter un commentaire ﻿" at bounding box center [1134, 461] width 478 height 21
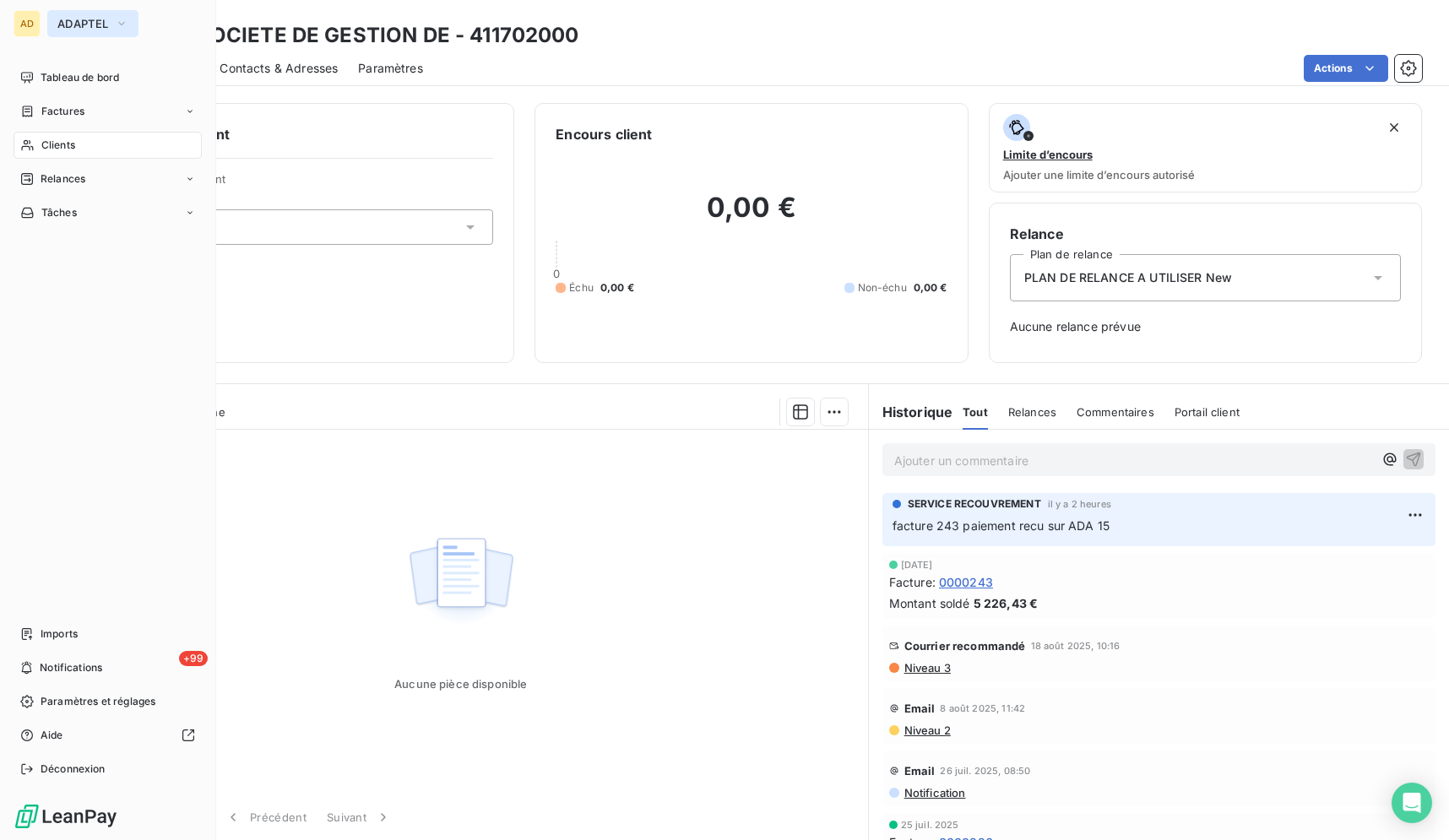
click at [95, 22] on span "ADAPTEL" at bounding box center [83, 23] width 51 height 13
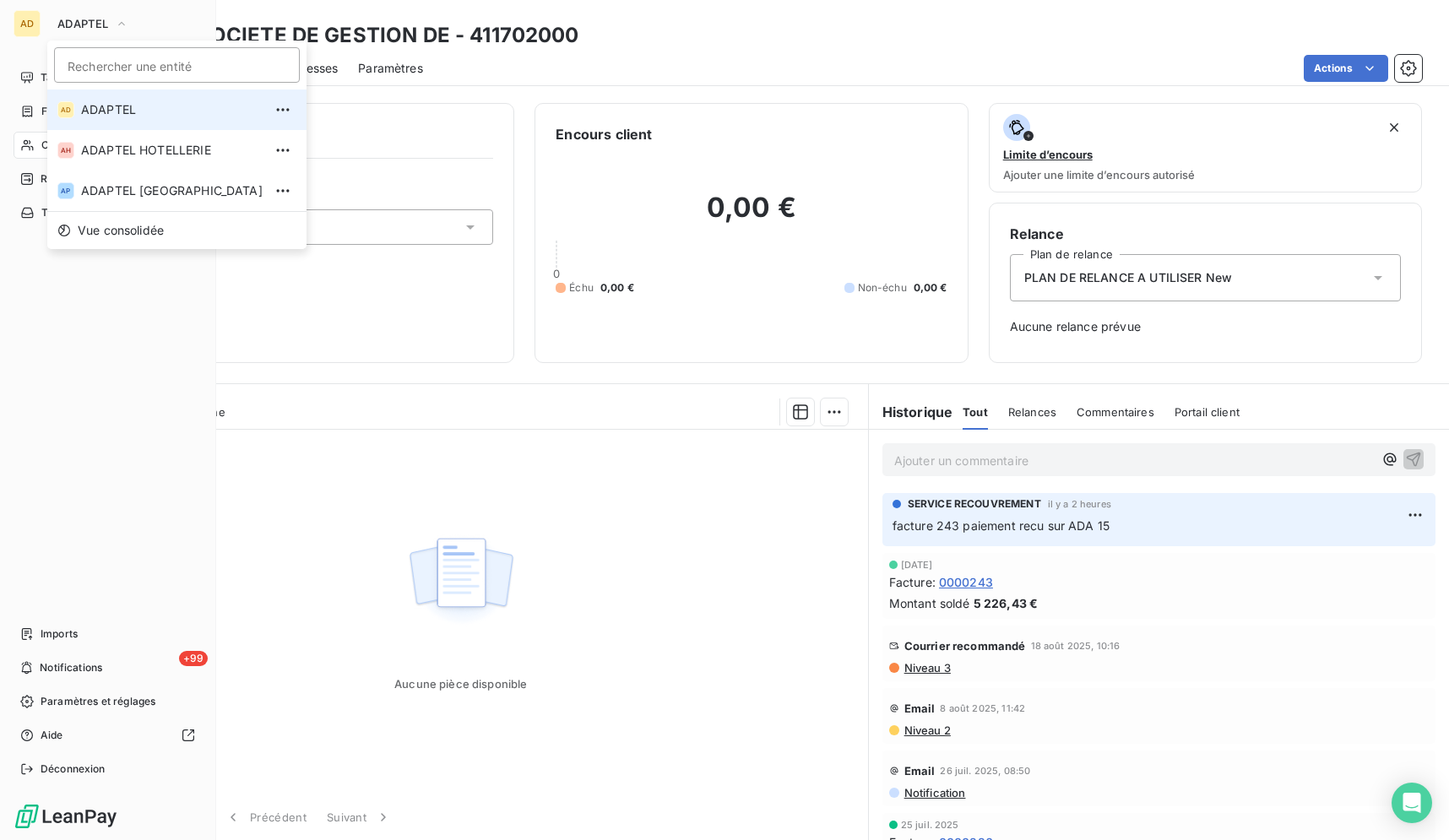
click at [147, 122] on li "AD ADAPTEL" at bounding box center [177, 109] width 259 height 40
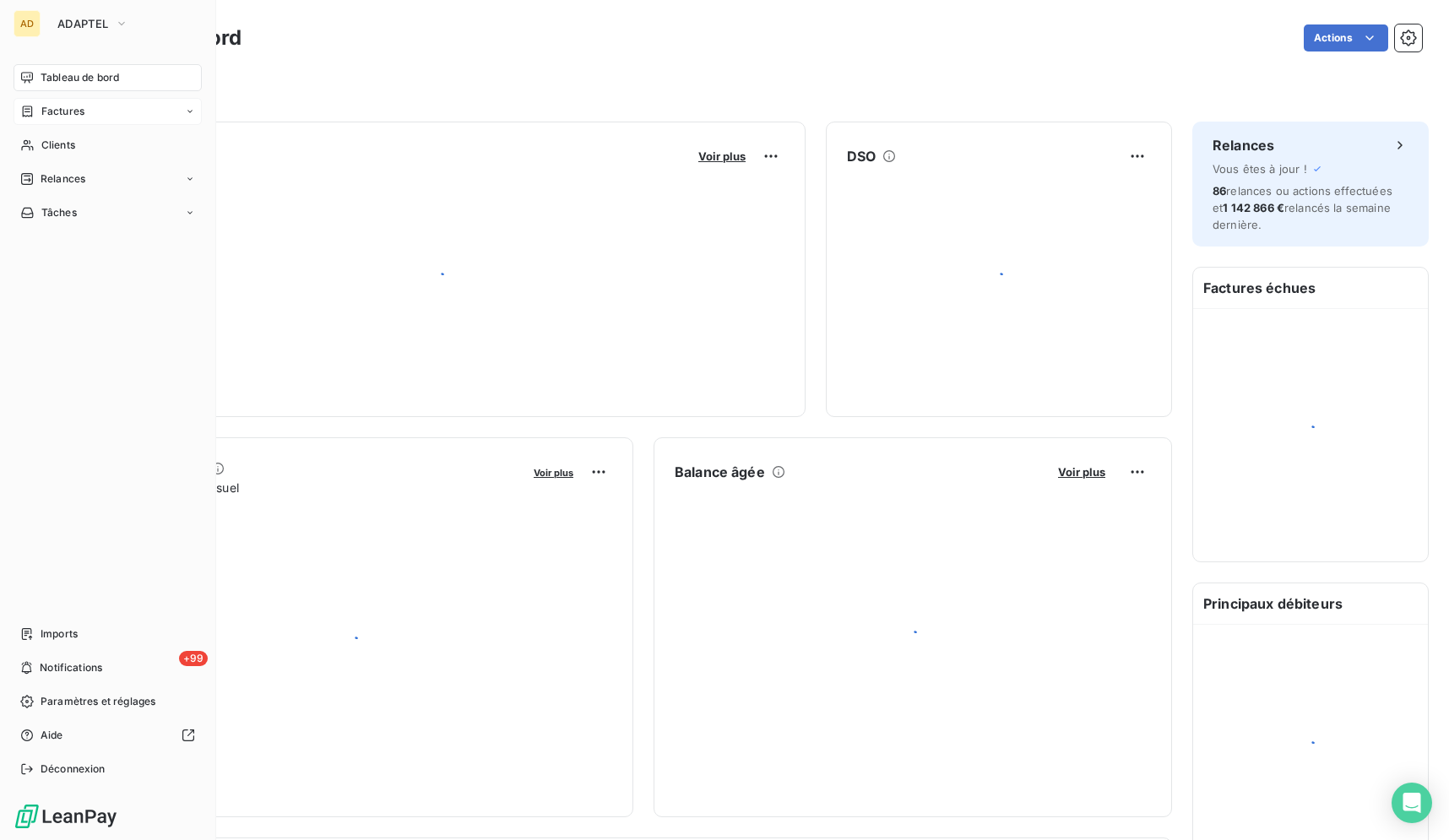
click at [95, 122] on div "Factures" at bounding box center [107, 111] width 188 height 27
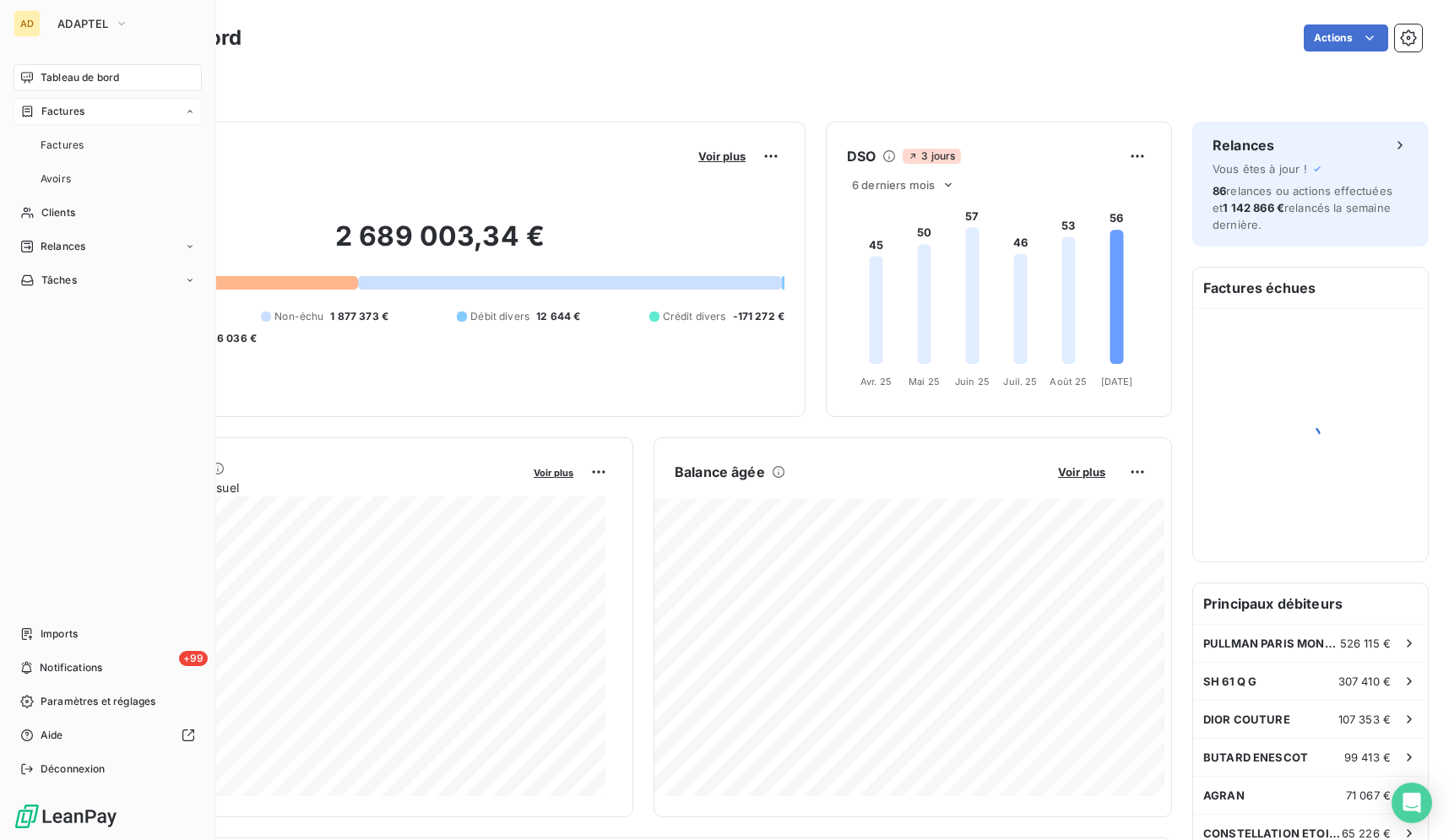
click at [121, 112] on div "Factures" at bounding box center [107, 111] width 188 height 27
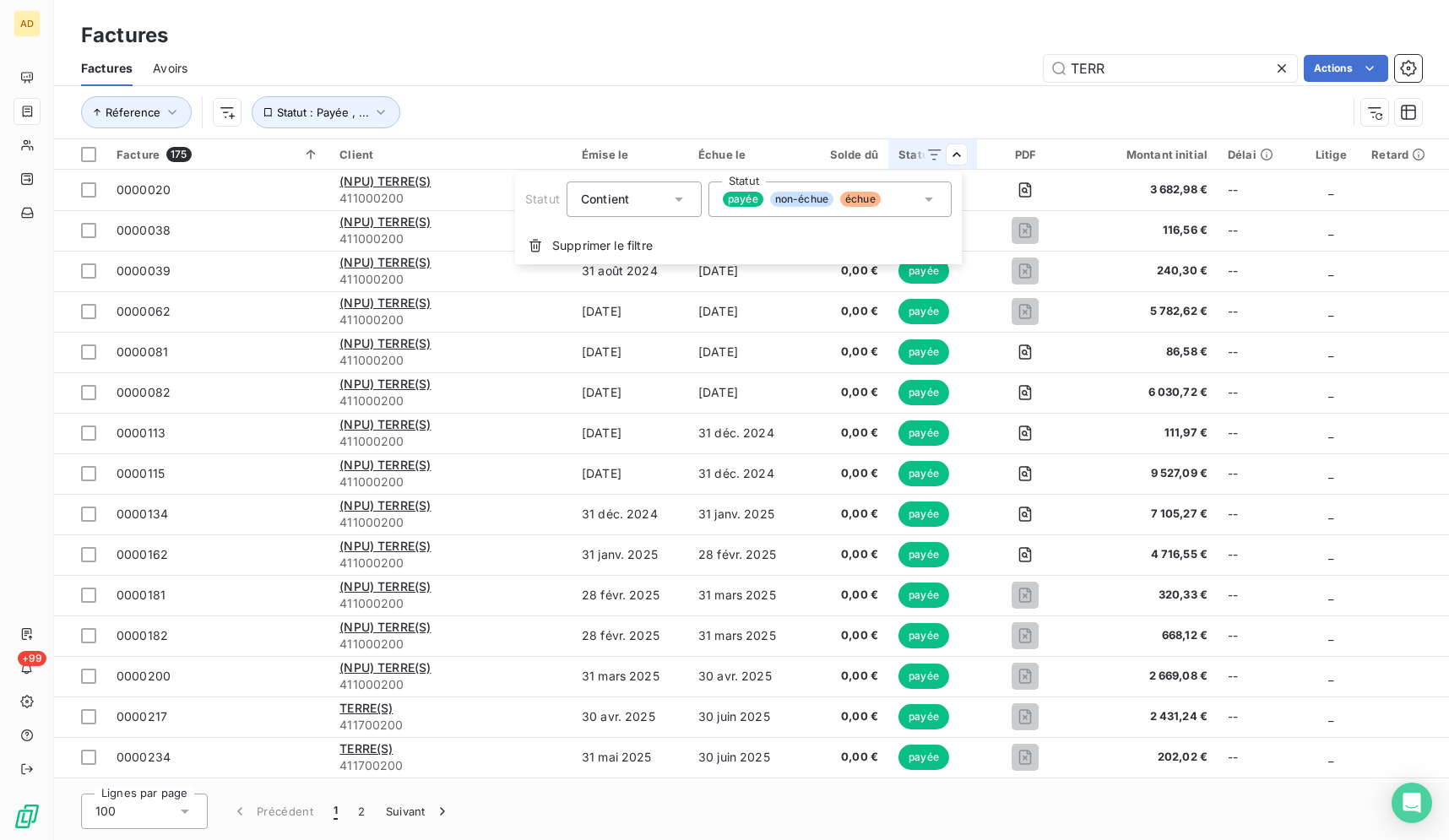
click at [1273, 66] on html "AD +99 Factures Factures Avoirs TERR Actions Réference Statut : Payée , ... Fac…" at bounding box center [724, 420] width 1449 height 840
click at [1277, 66] on icon at bounding box center [1282, 68] width 9 height 9
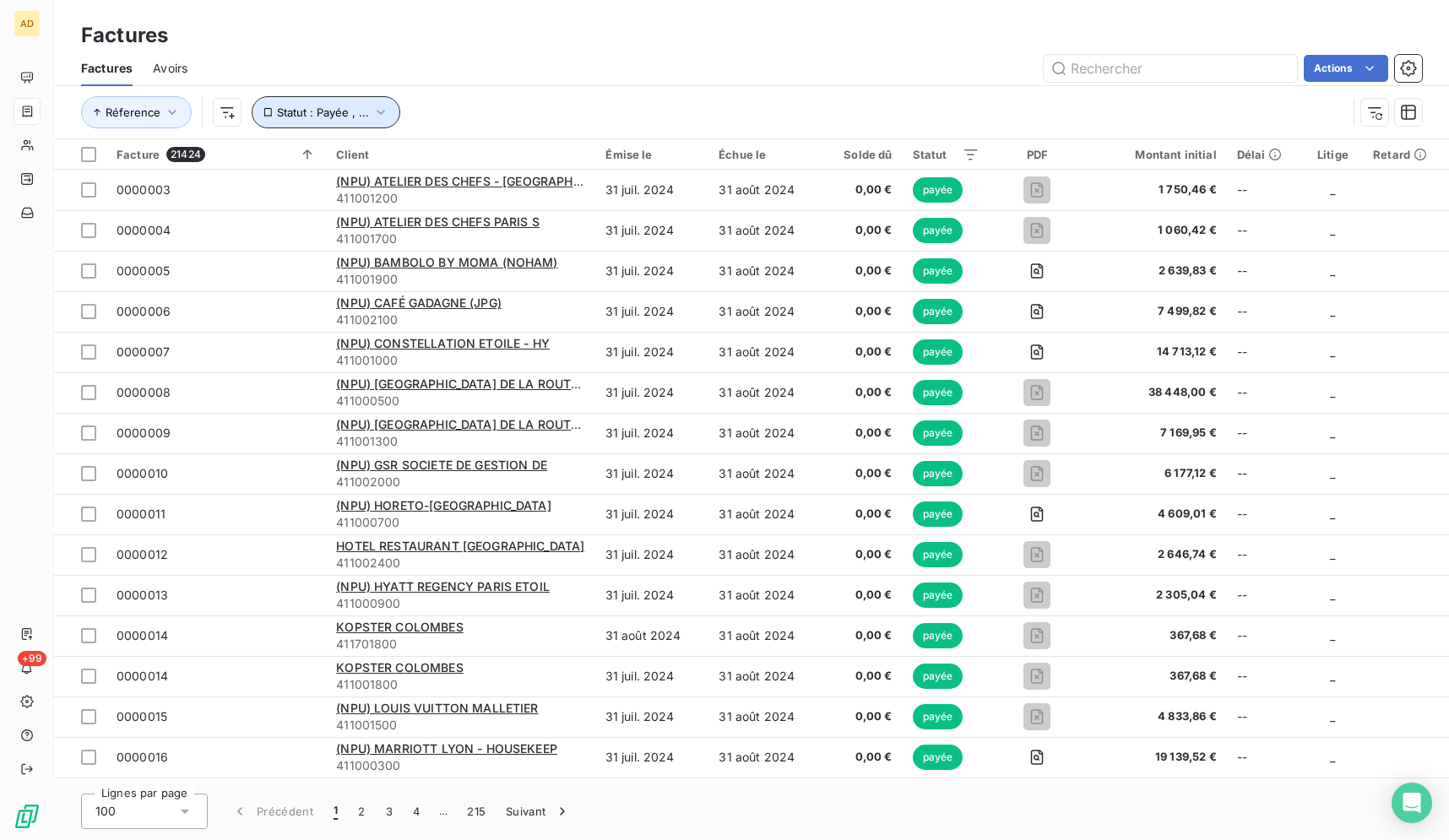
click at [368, 108] on button "Statut : Payée , ..." at bounding box center [326, 112] width 149 height 32
click at [371, 122] on button "Statut : Payée , ..." at bounding box center [326, 112] width 149 height 32
click at [724, 104] on div "Réference Statut : Payée , ..." at bounding box center [714, 112] width 1266 height 32
click at [1041, 152] on div at bounding box center [1057, 154] width 34 height 20
click at [1027, 195] on div "Oui is_true" at bounding box center [963, 199] width 130 height 24
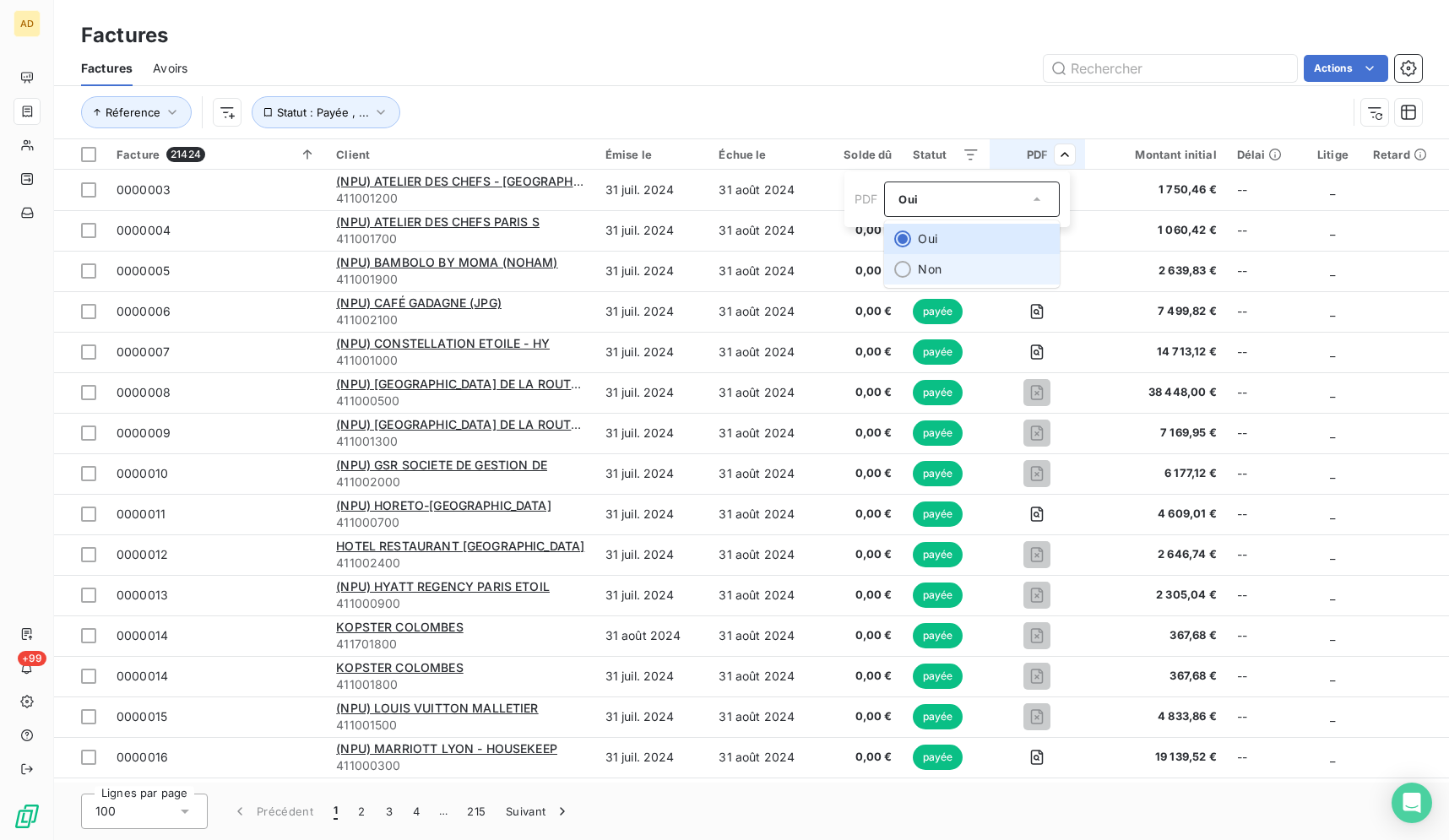
click at [1014, 269] on li "Non" at bounding box center [972, 269] width 175 height 31
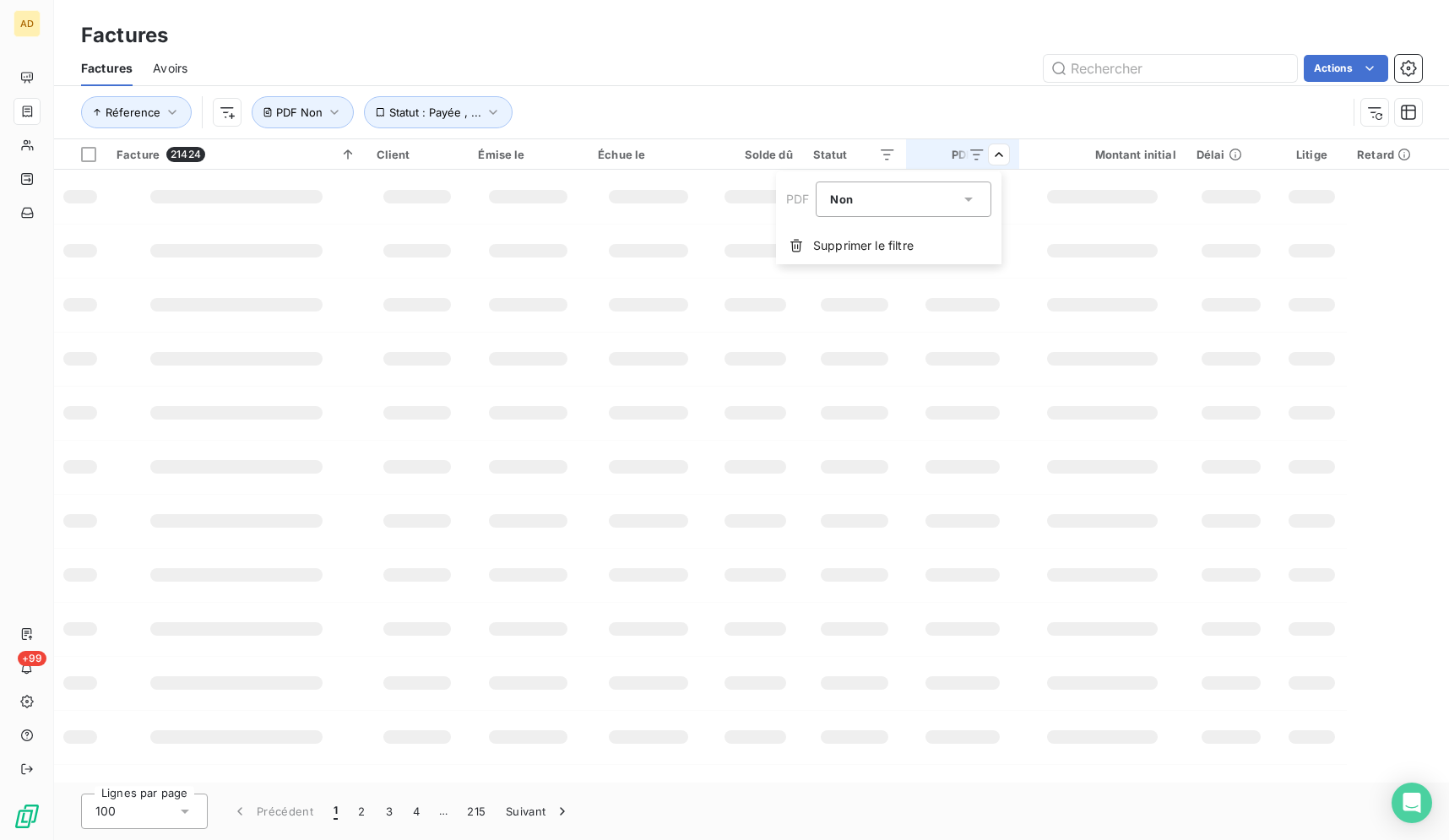
click at [762, 65] on html "AD +99 Factures Factures Avoirs Actions Réference Statut : Payée , ... PDF Non …" at bounding box center [724, 420] width 1449 height 840
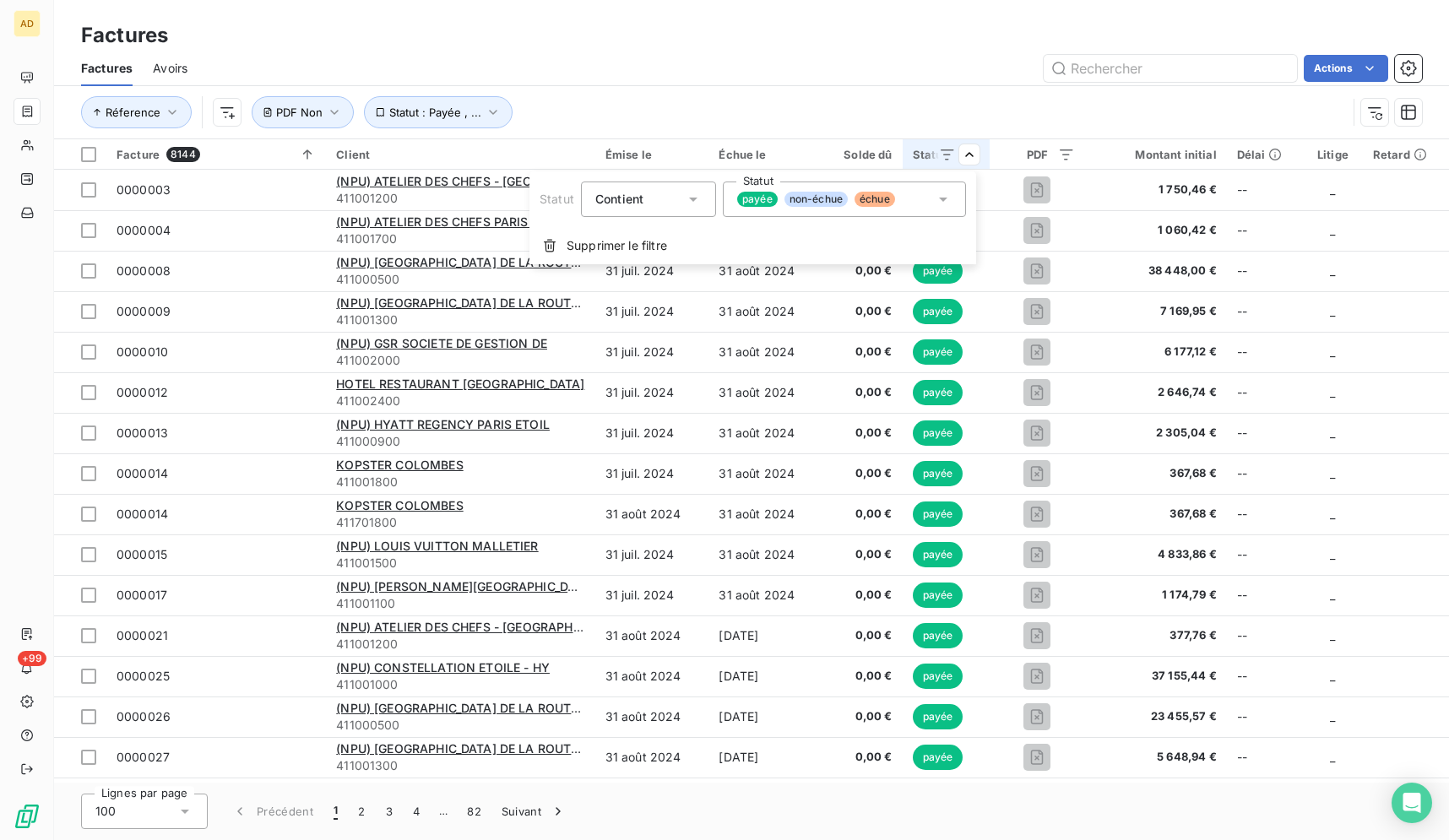
click at [868, 199] on span "échue" at bounding box center [874, 199] width 40 height 15
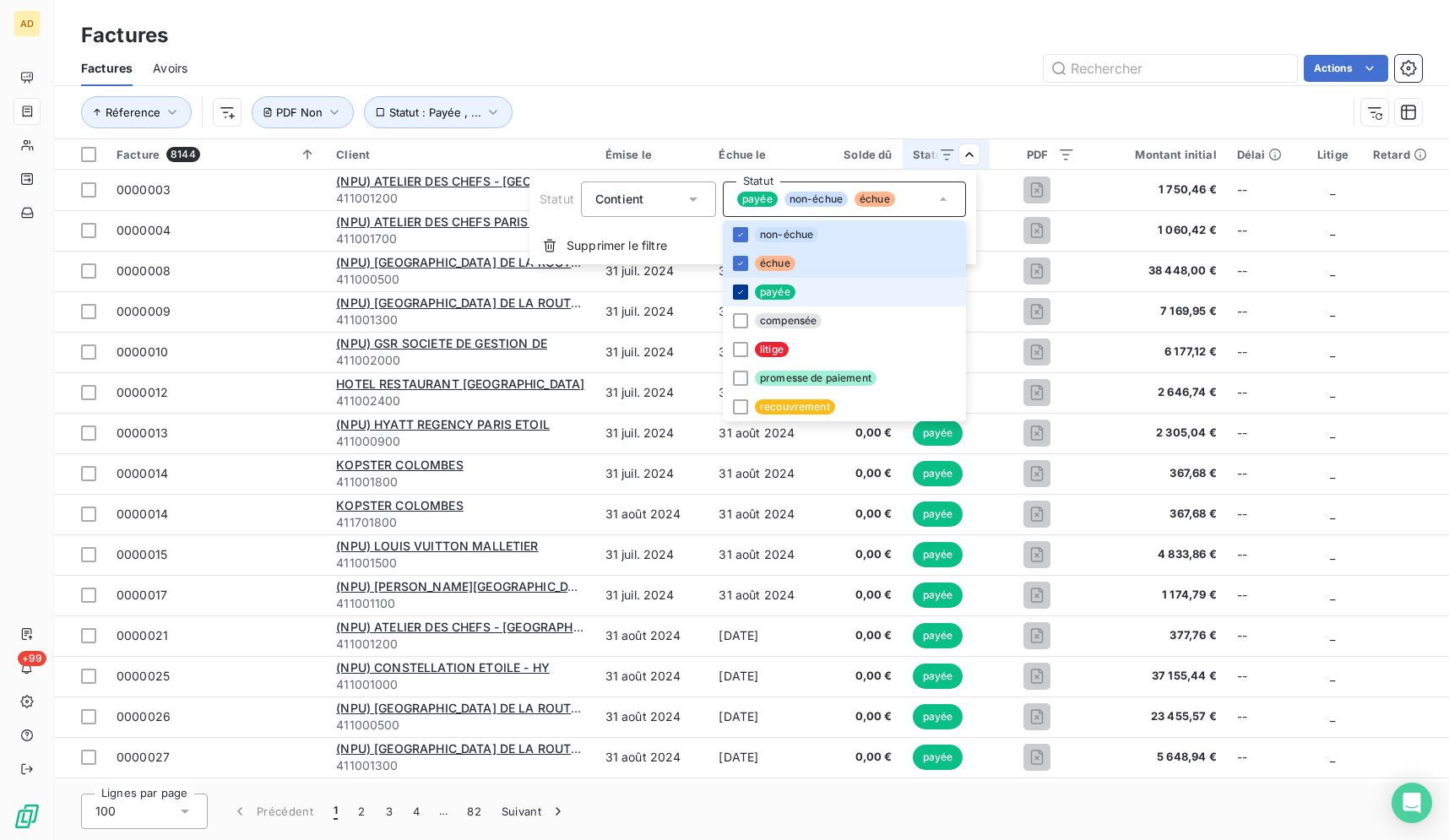
click at [739, 295] on icon at bounding box center [740, 293] width 11 height 11
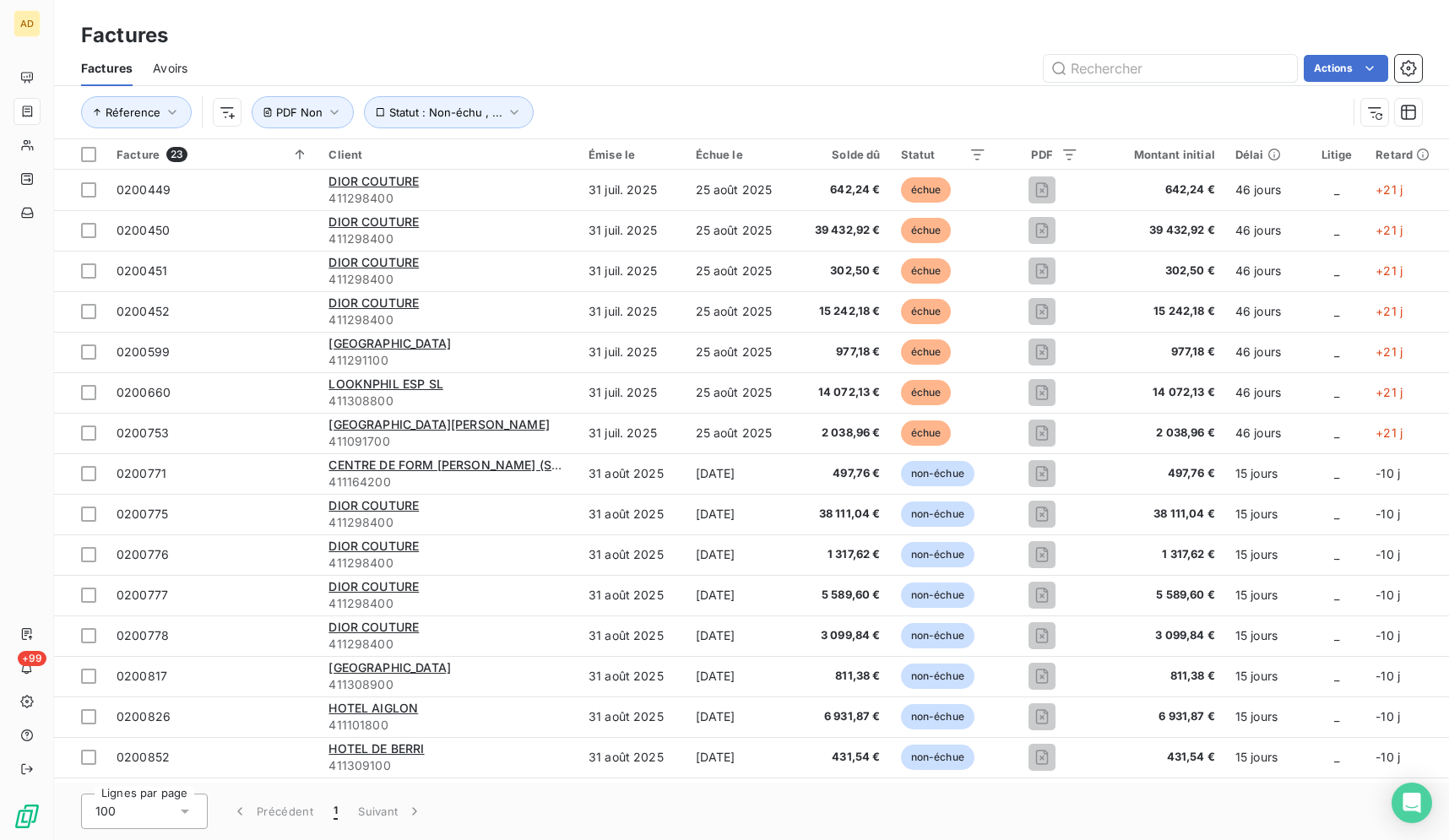
click at [853, 30] on html "AD +99 Factures Factures Avoirs Actions Réference Statut : Non-échu , ... PDF N…" at bounding box center [724, 420] width 1449 height 840
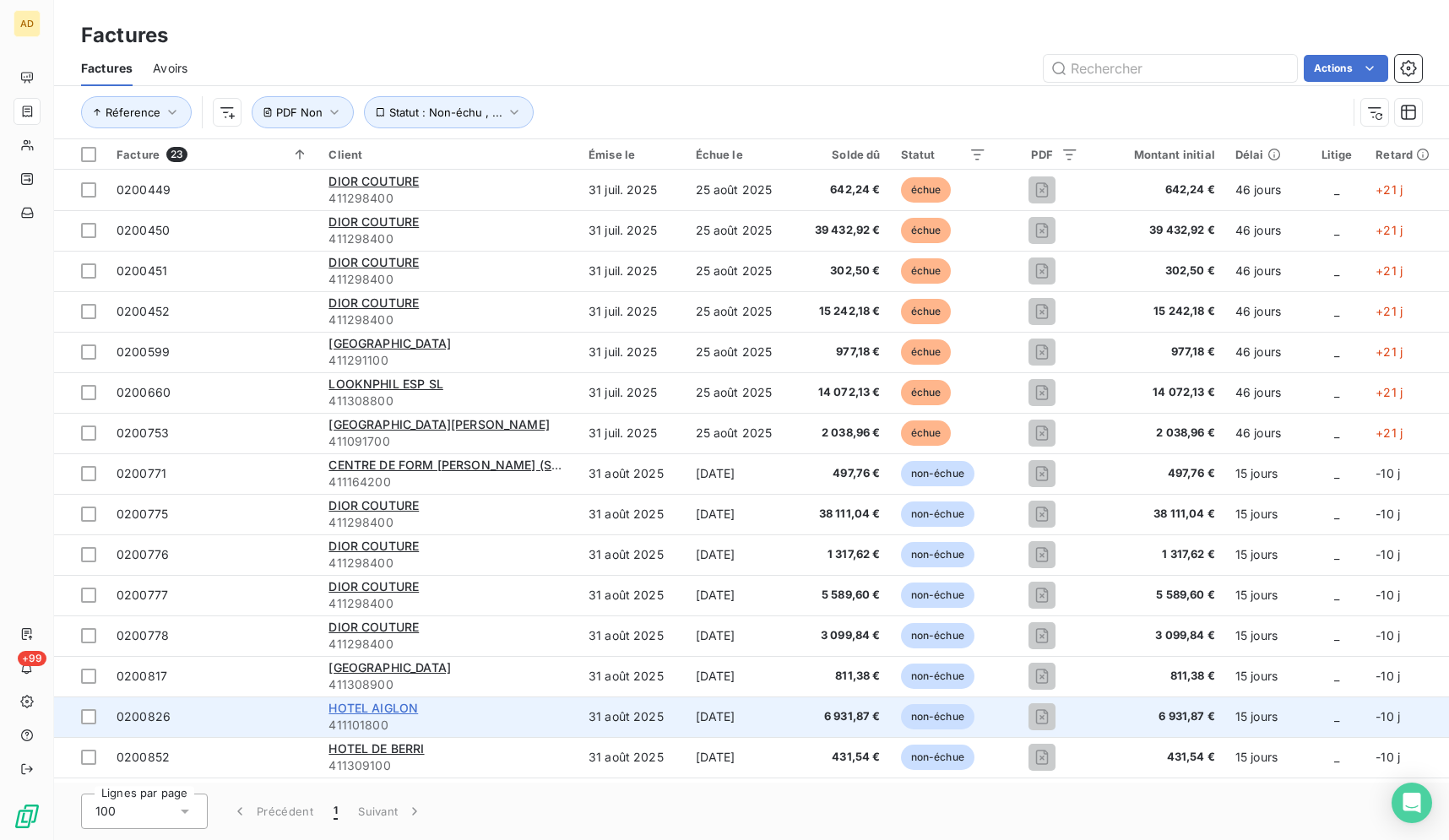
click at [383, 711] on span "HOTEL AIGLON" at bounding box center [373, 708] width 89 height 14
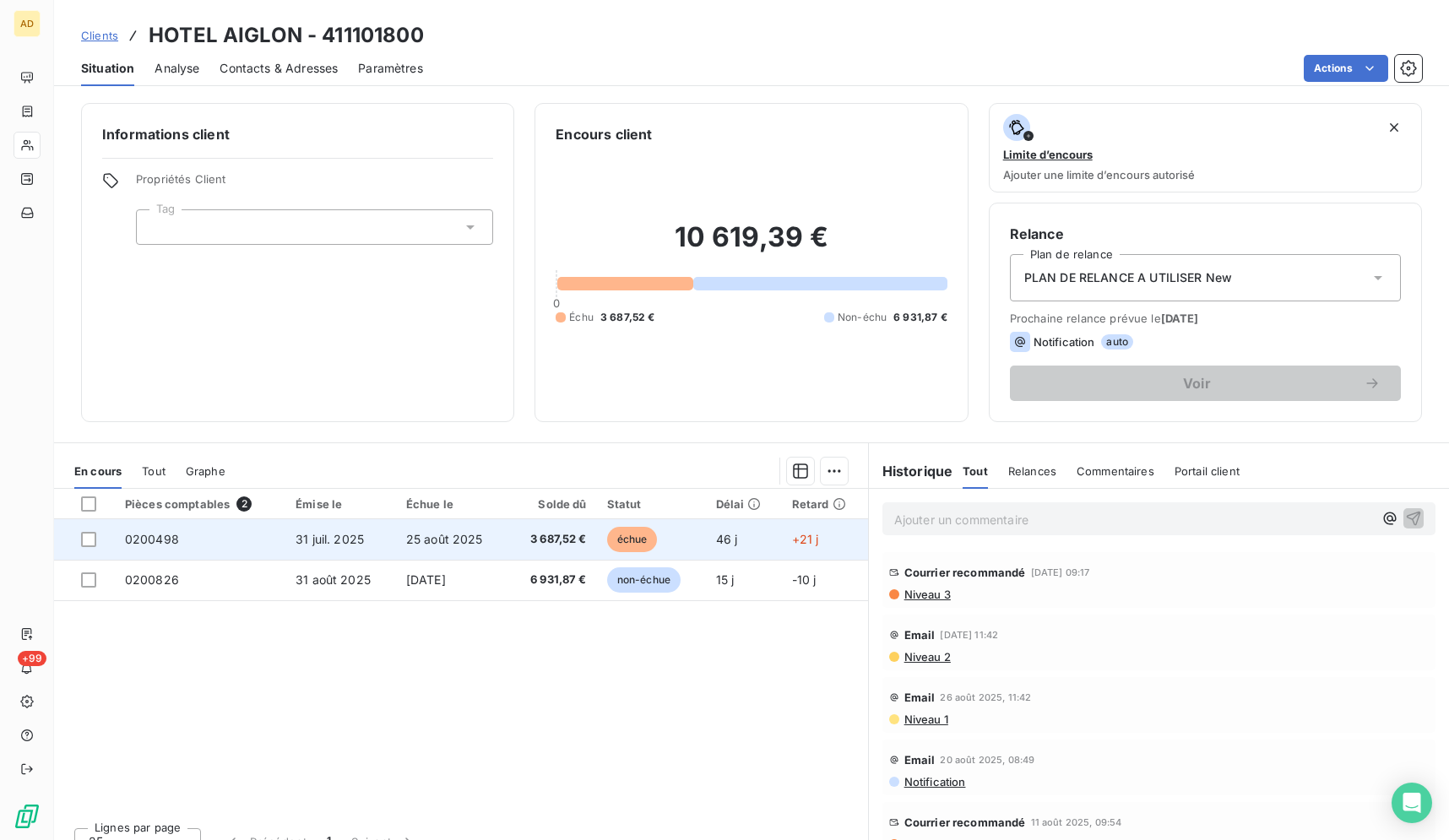
click at [696, 530] on td "échue" at bounding box center [651, 540] width 109 height 40
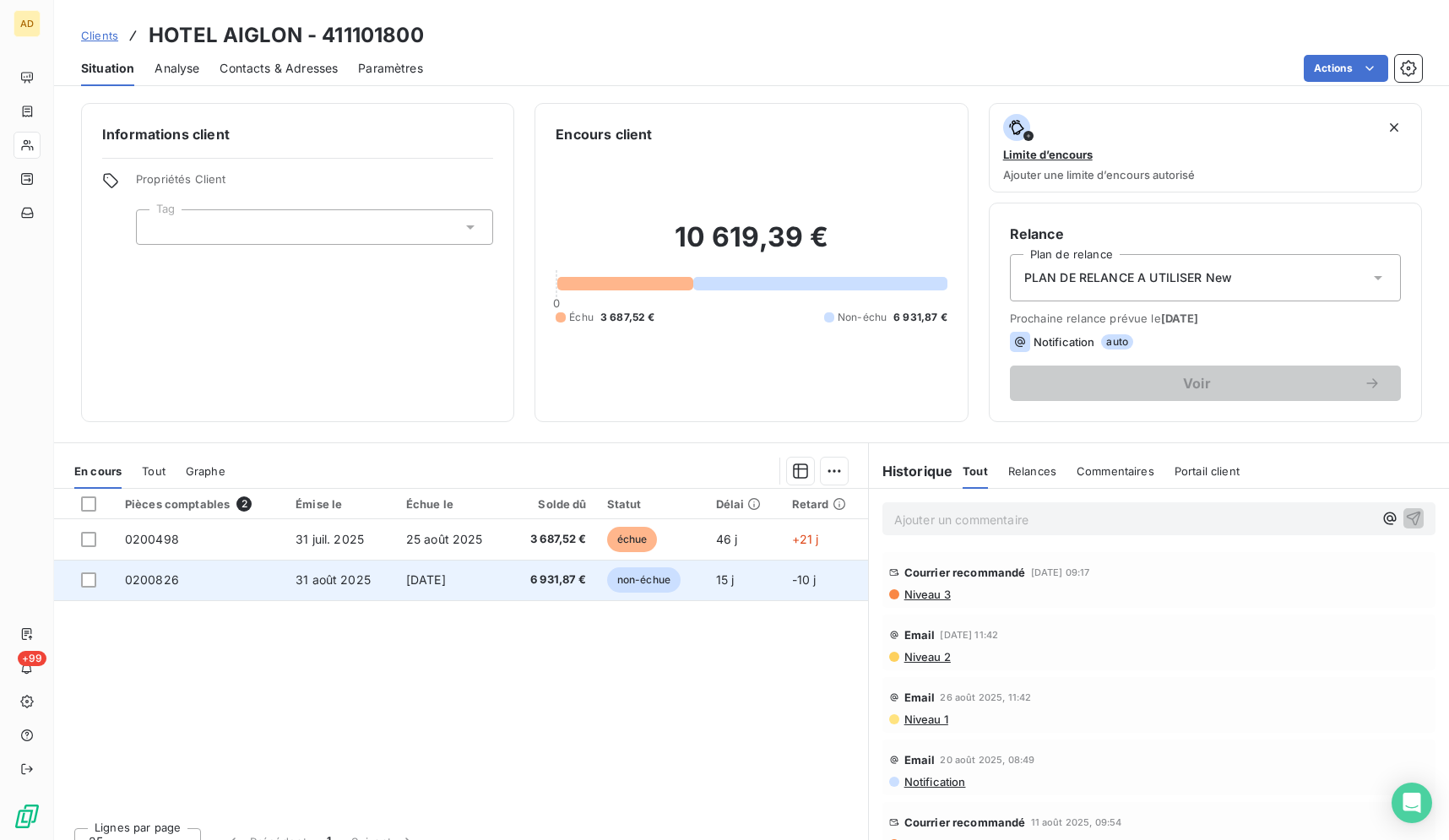
click at [612, 575] on span "non-échue" at bounding box center [644, 580] width 74 height 25
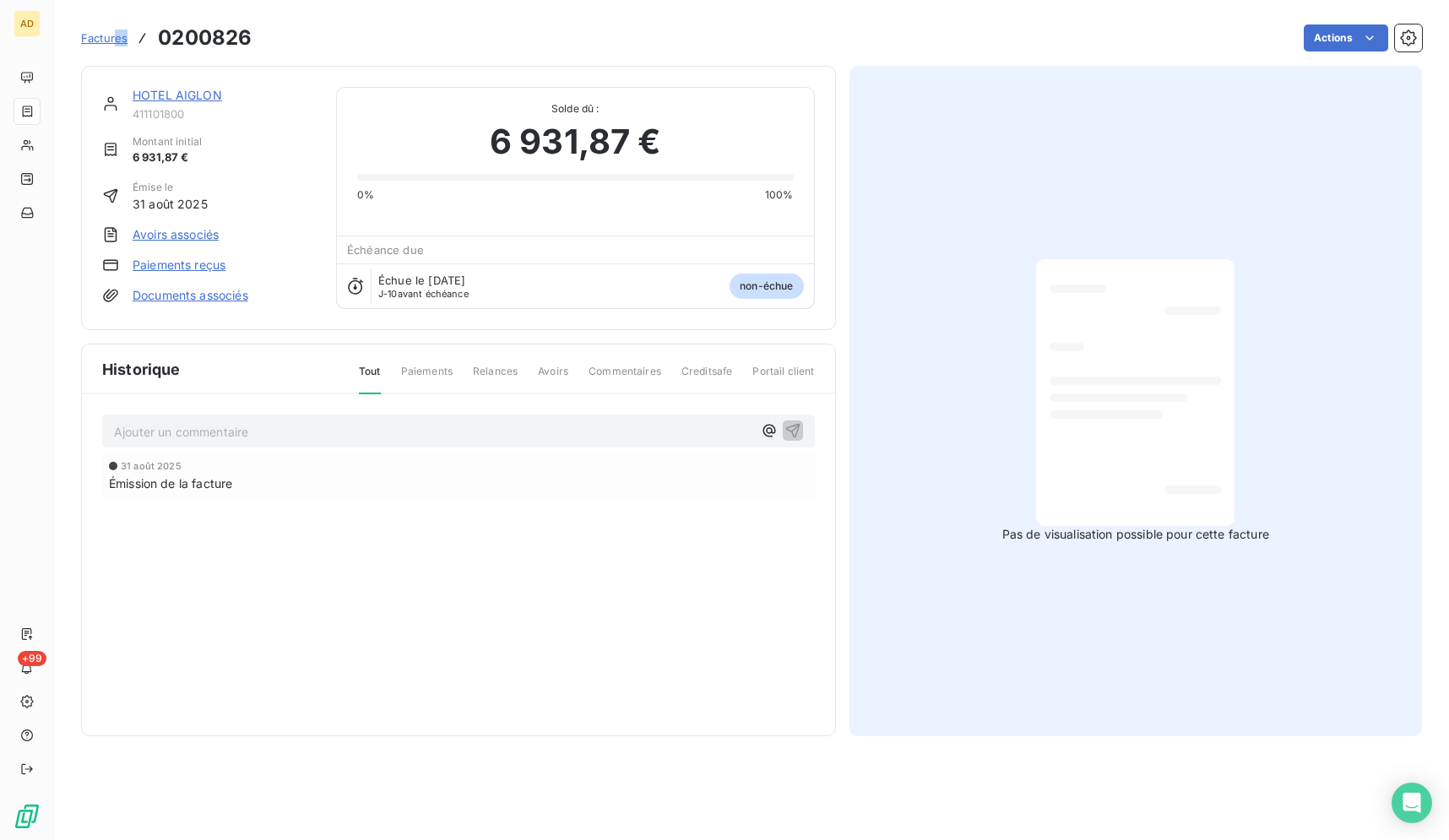
drag, startPoint x: 254, startPoint y: 36, endPoint x: 115, endPoint y: 38, distance: 139.0
click at [307, 25] on div "Actions" at bounding box center [846, 38] width 1150 height 27
drag, startPoint x: 250, startPoint y: 39, endPoint x: 162, endPoint y: 39, distance: 88.0
click at [162, 39] on h3 "0200826" at bounding box center [204, 38] width 94 height 31
copy h3 "0200826"
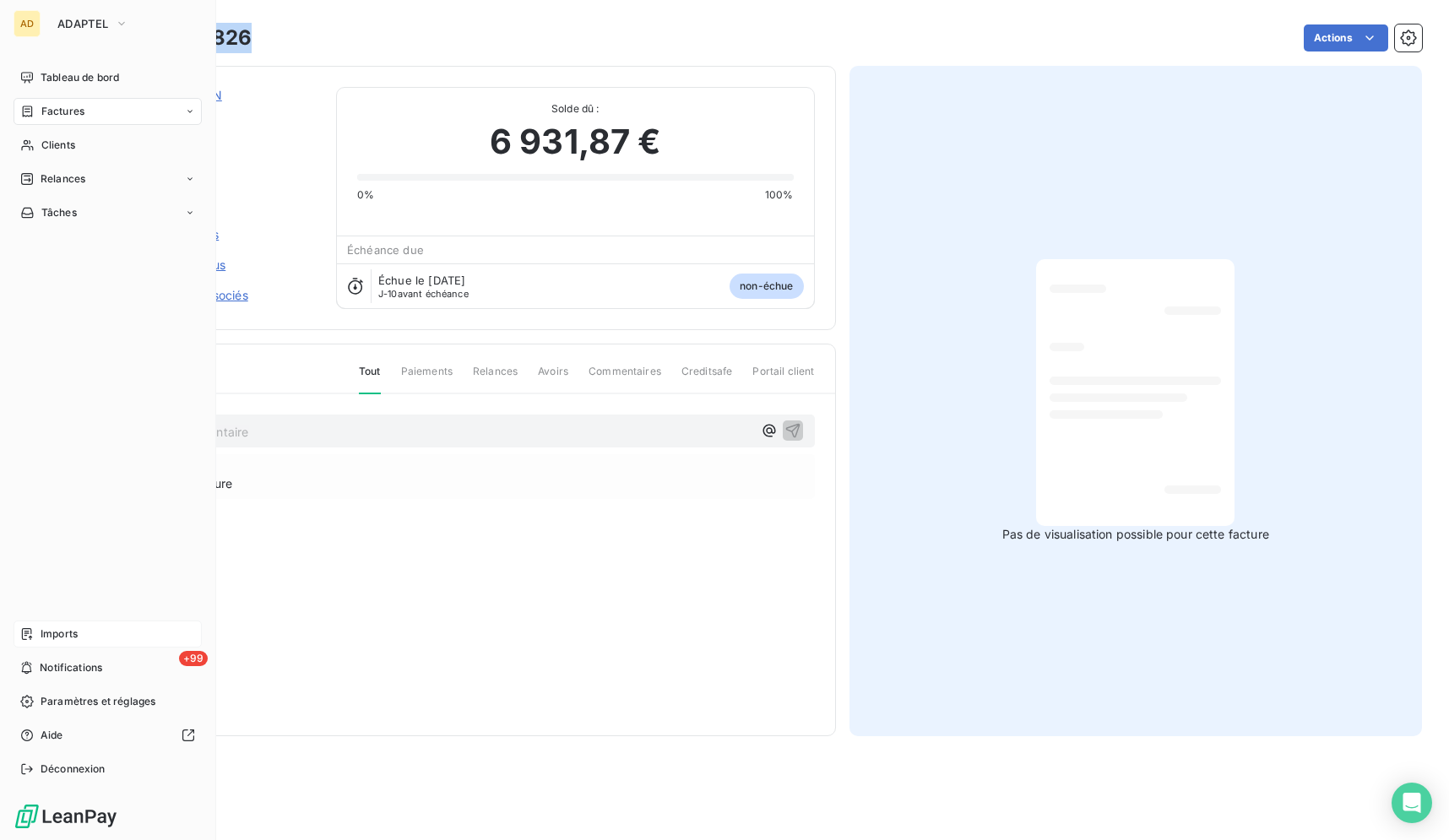
click at [79, 627] on div "Imports" at bounding box center [107, 633] width 188 height 27
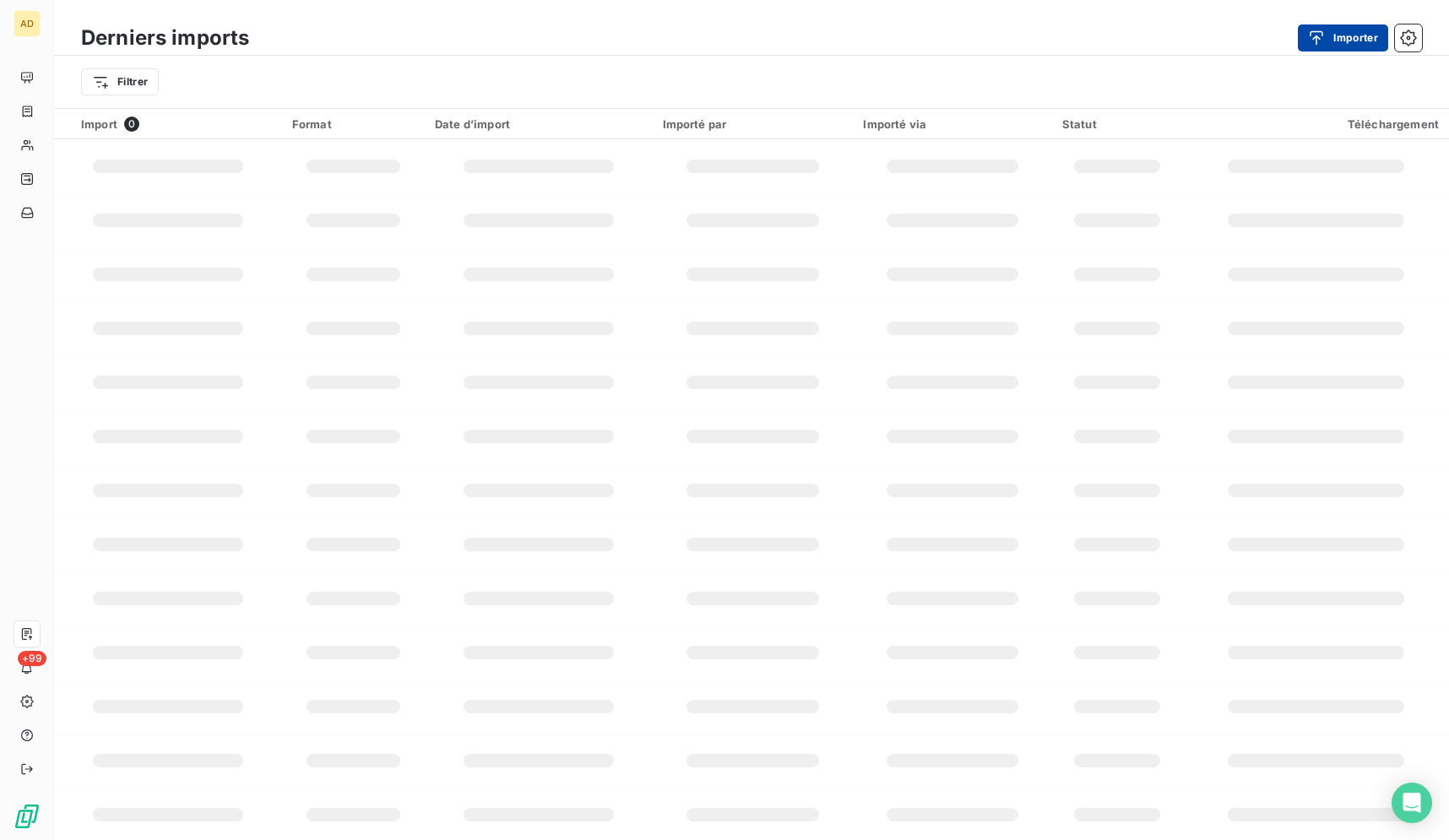
click at [1342, 34] on button "Importer" at bounding box center [1342, 38] width 90 height 27
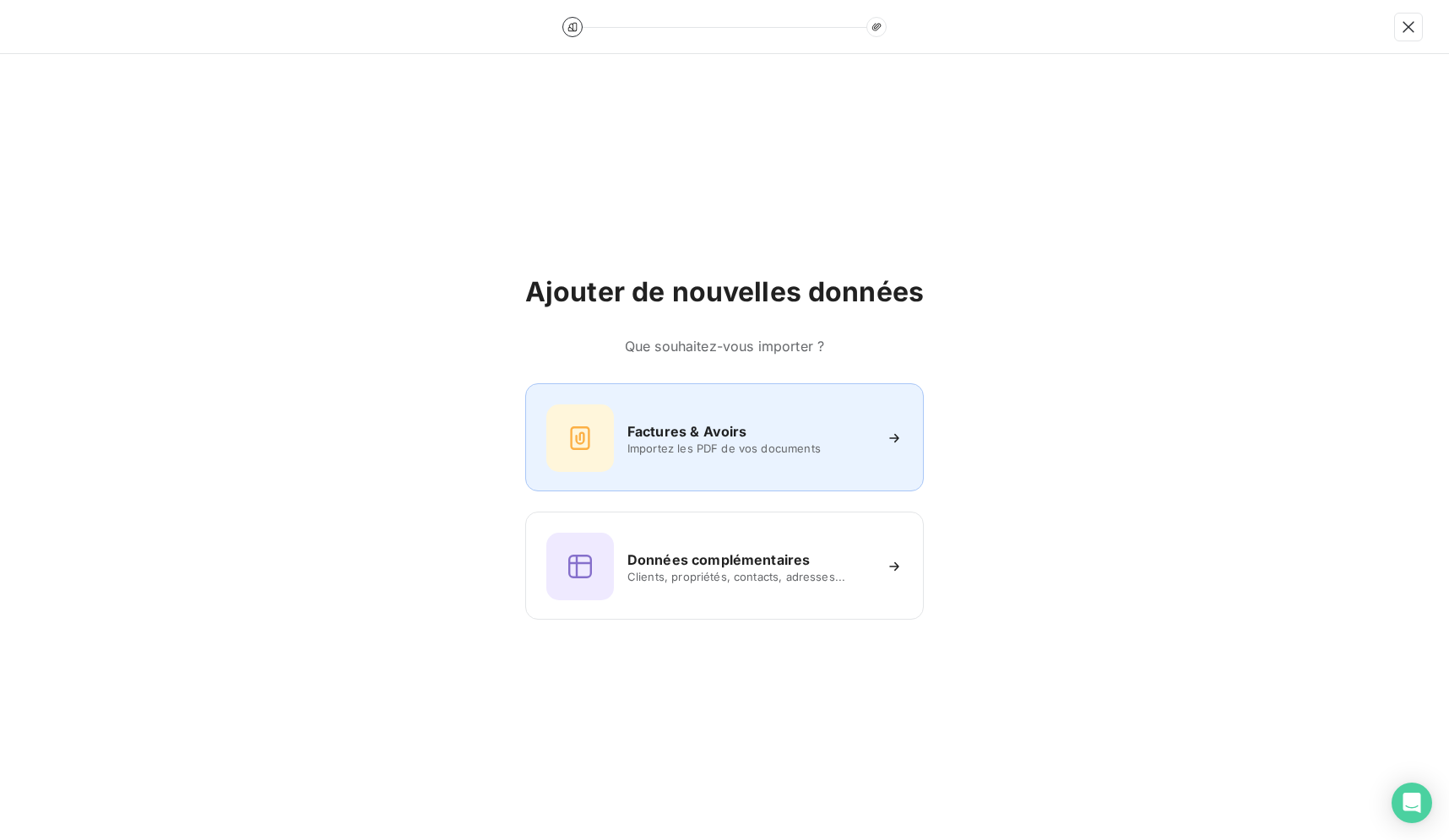
click at [661, 463] on div "Factures & Avoirs Importez les PDF de vos documents" at bounding box center [724, 438] width 357 height 67
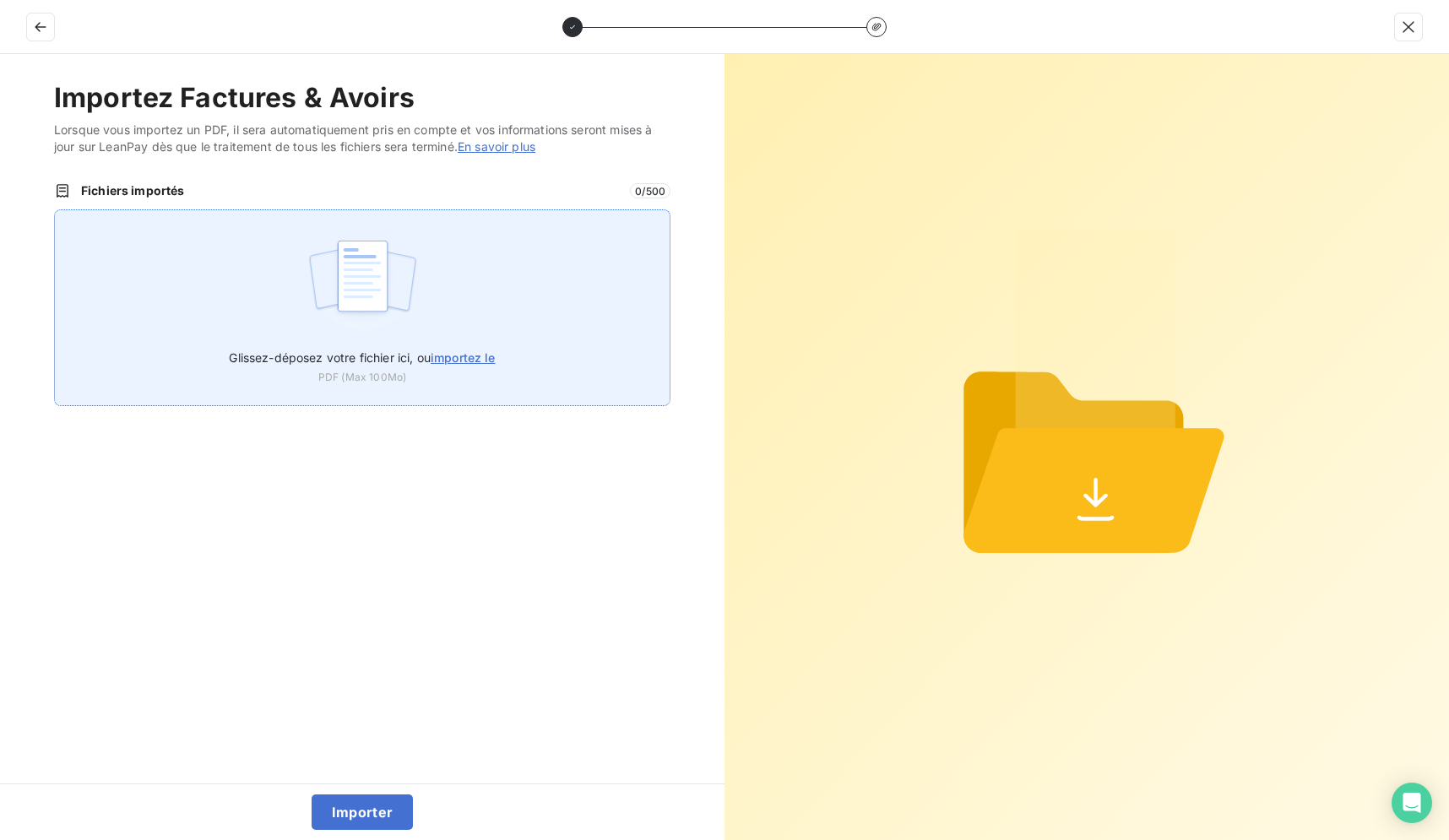
click at [469, 280] on div "Glissez-déposez votre fichier ici, ou importez le PDF (Max 100Mo)" at bounding box center [363, 307] width 617 height 197
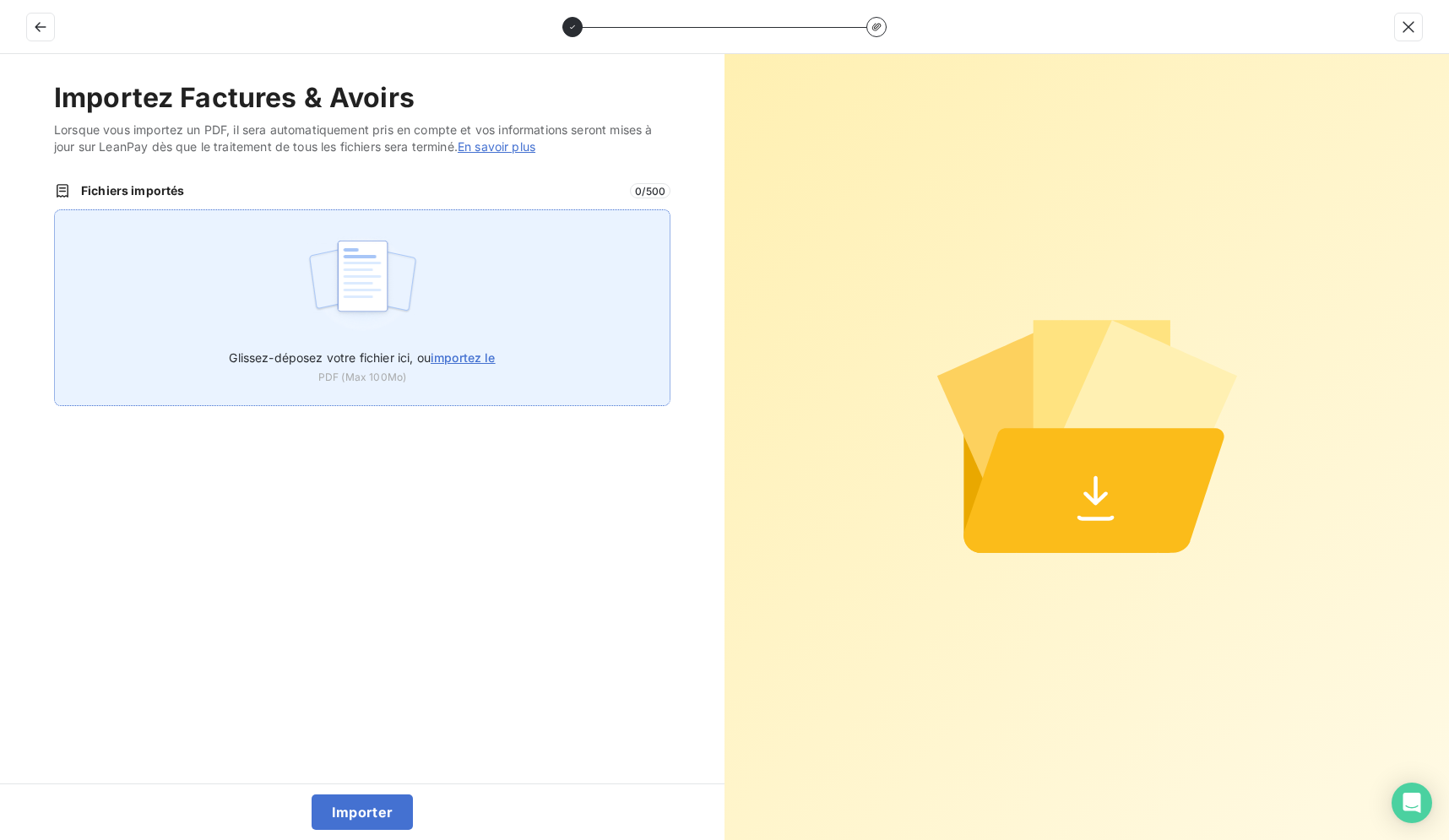
type input "C:\fakepath\0200826.pdf"
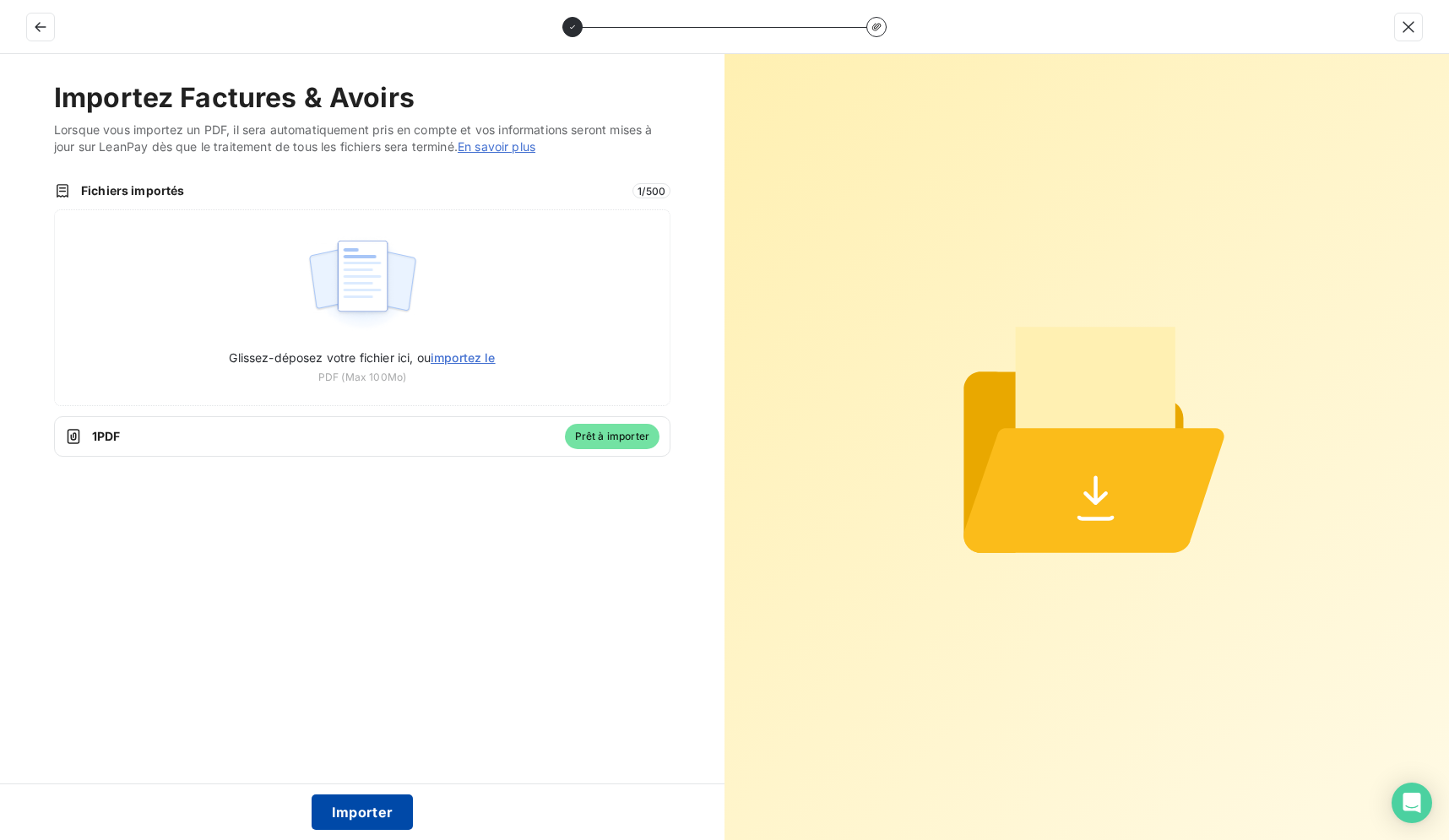
click at [395, 811] on button "Importer" at bounding box center [363, 812] width 102 height 35
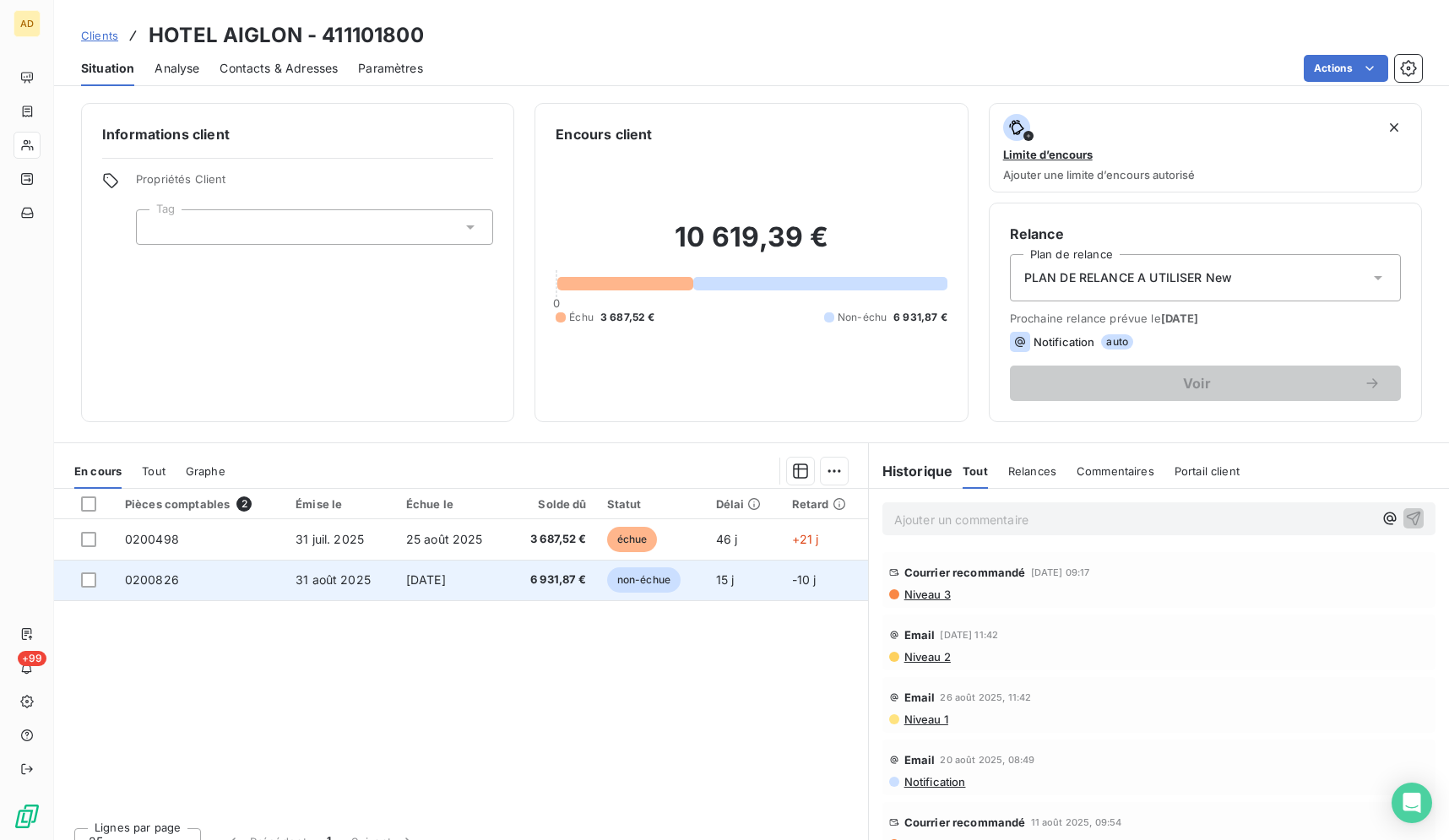
drag, startPoint x: 543, startPoint y: 574, endPoint x: 481, endPoint y: 591, distance: 64.3
click at [535, 585] on span "6 931,87 €" at bounding box center [553, 579] width 68 height 17
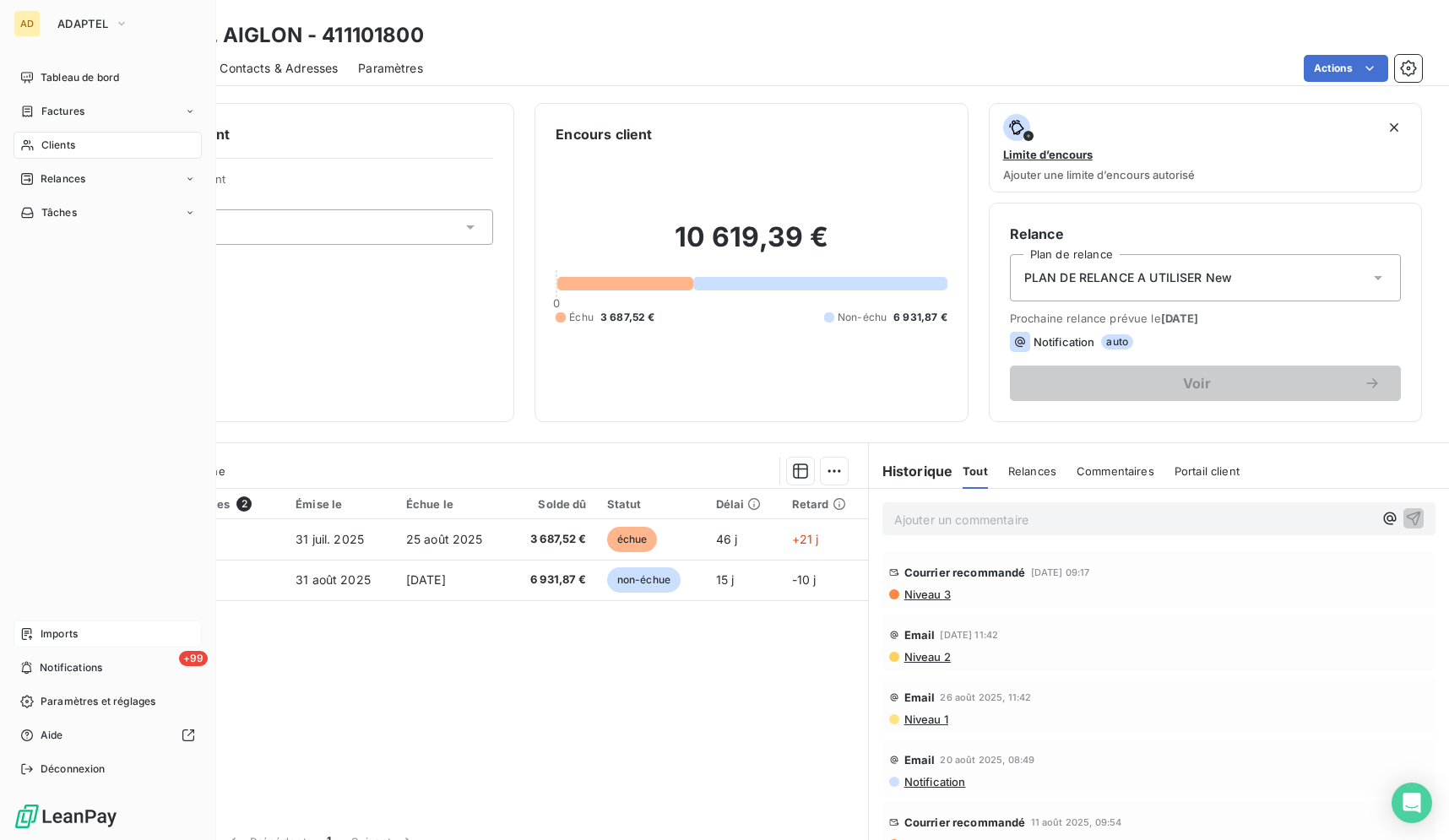
click at [22, 645] on div "Imports" at bounding box center [107, 633] width 188 height 27
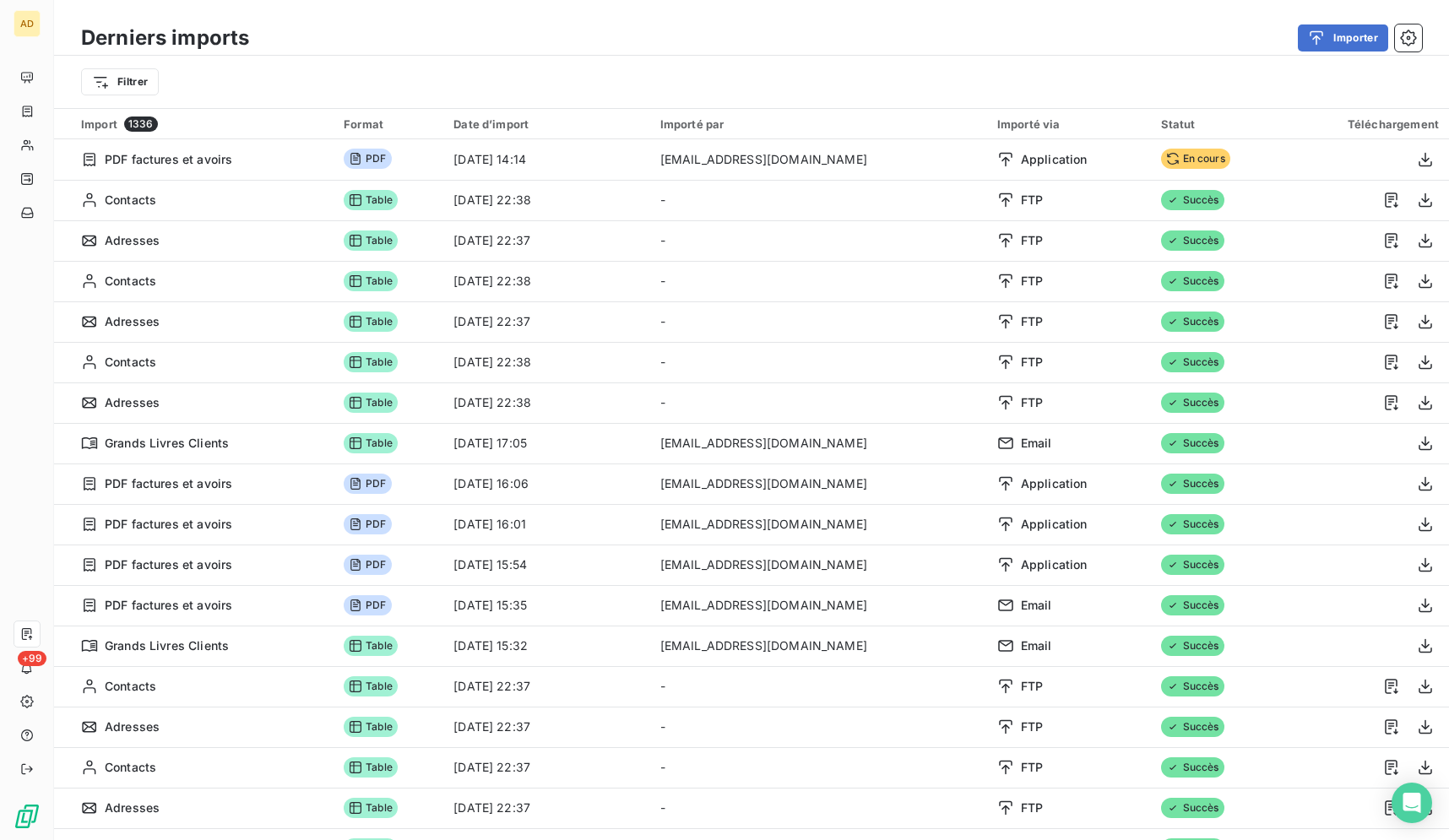
click at [854, 46] on div "Importer" at bounding box center [845, 38] width 1153 height 27
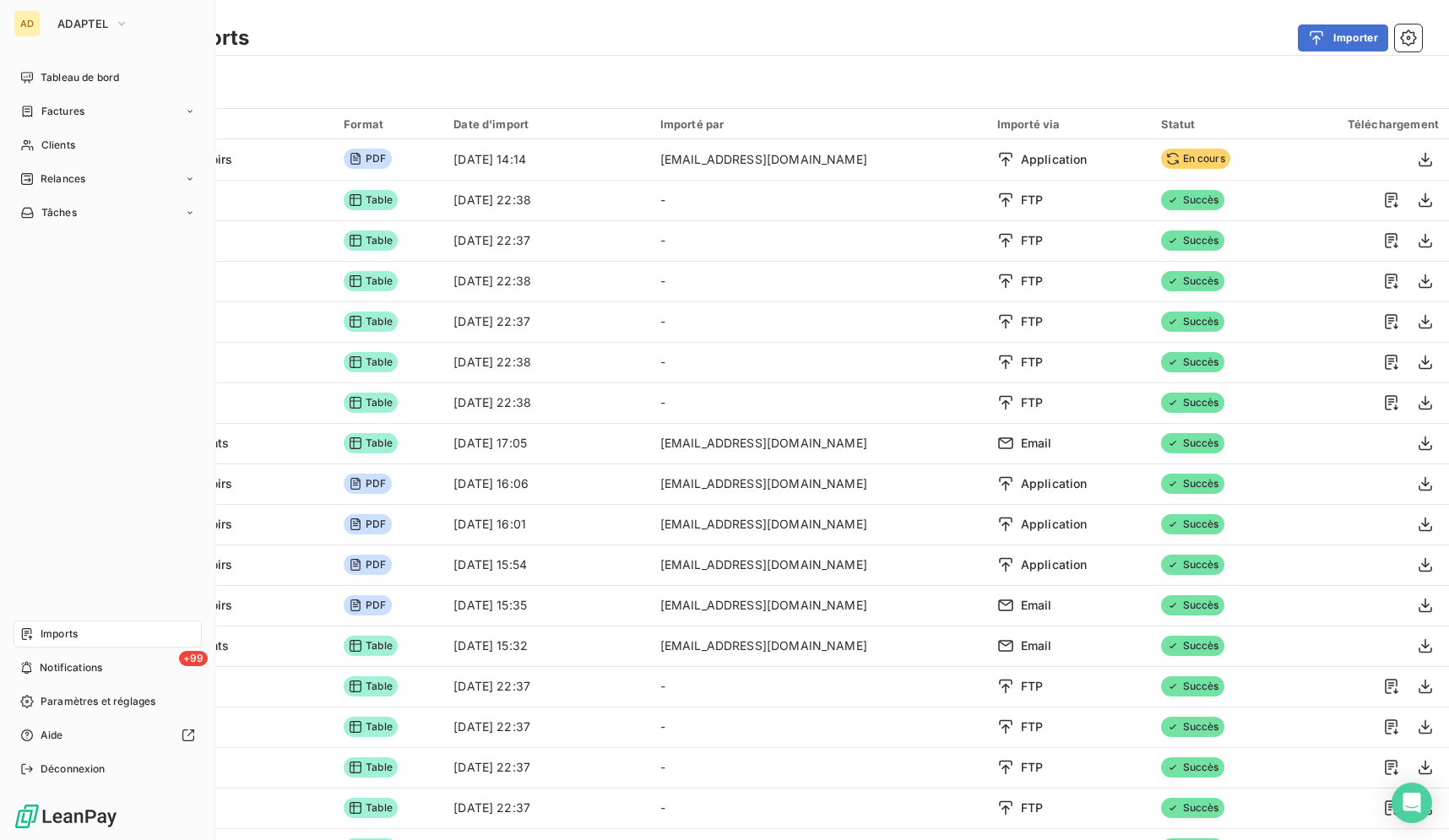
click at [38, 642] on div "Imports" at bounding box center [107, 633] width 188 height 27
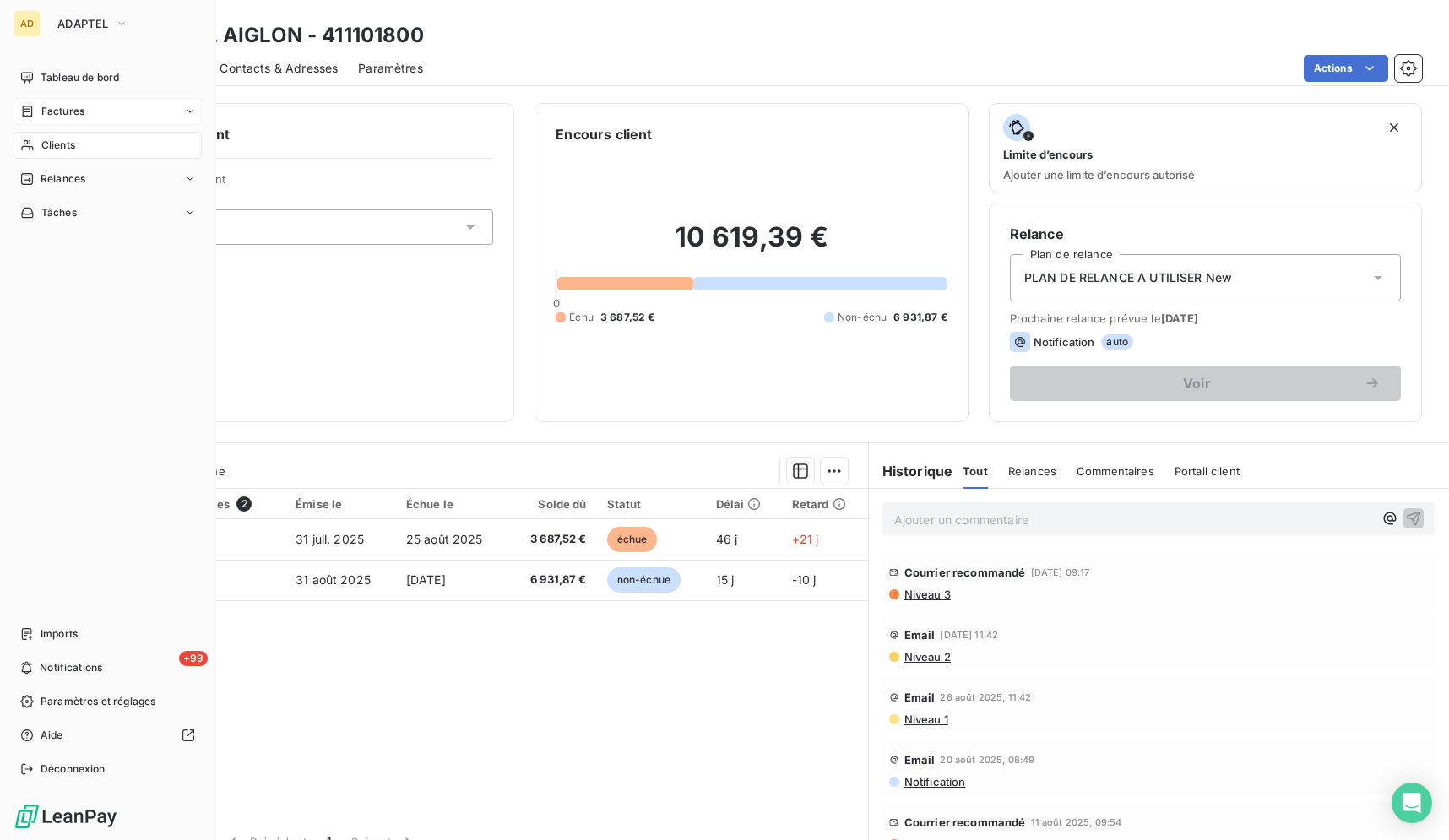
click at [26, 114] on icon at bounding box center [27, 111] width 14 height 13
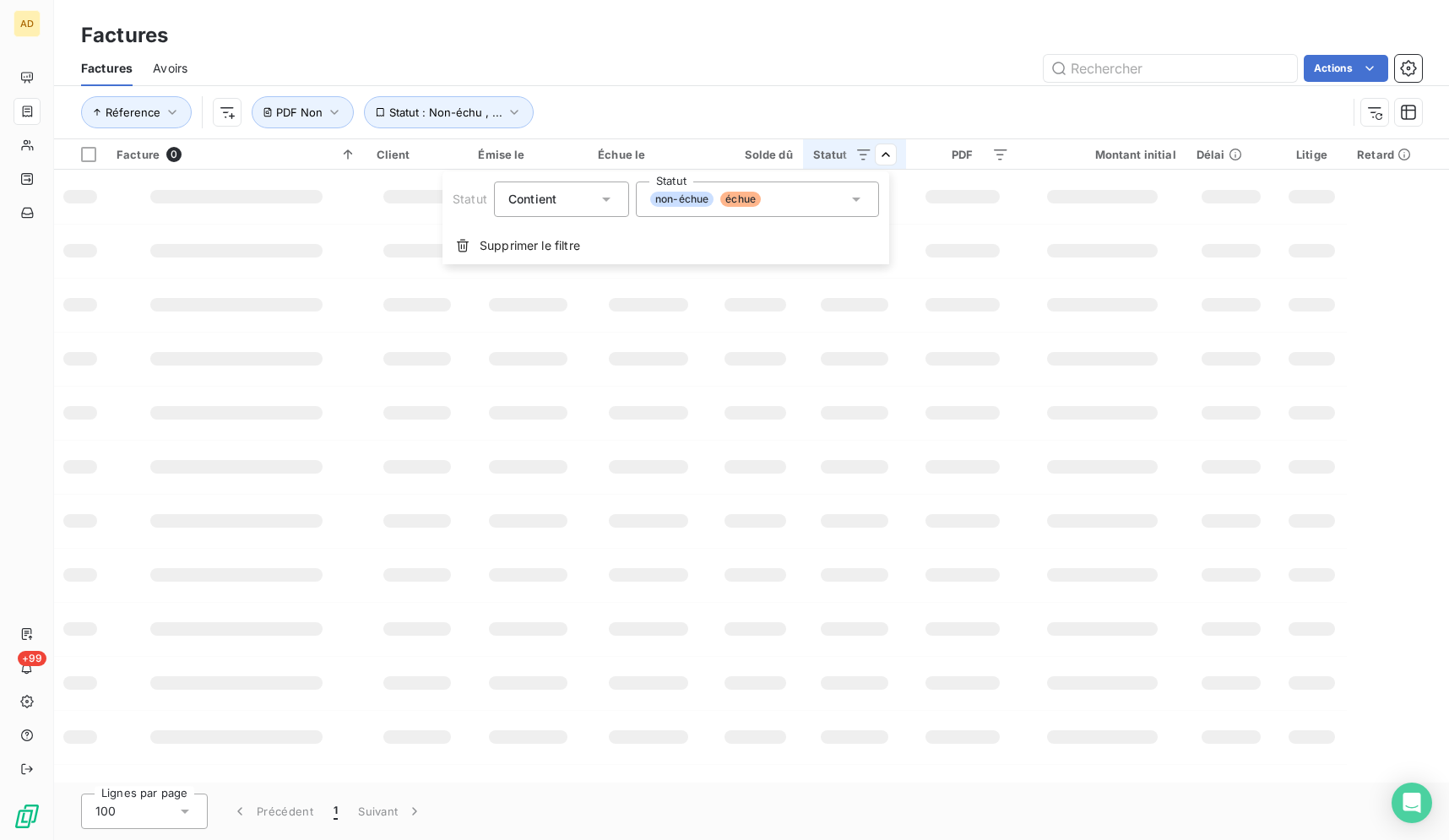
click at [955, 239] on html "AD +99 Factures Factures Avoirs Actions Réference Statut : Non-échu , ... PDF N…" at bounding box center [724, 420] width 1449 height 840
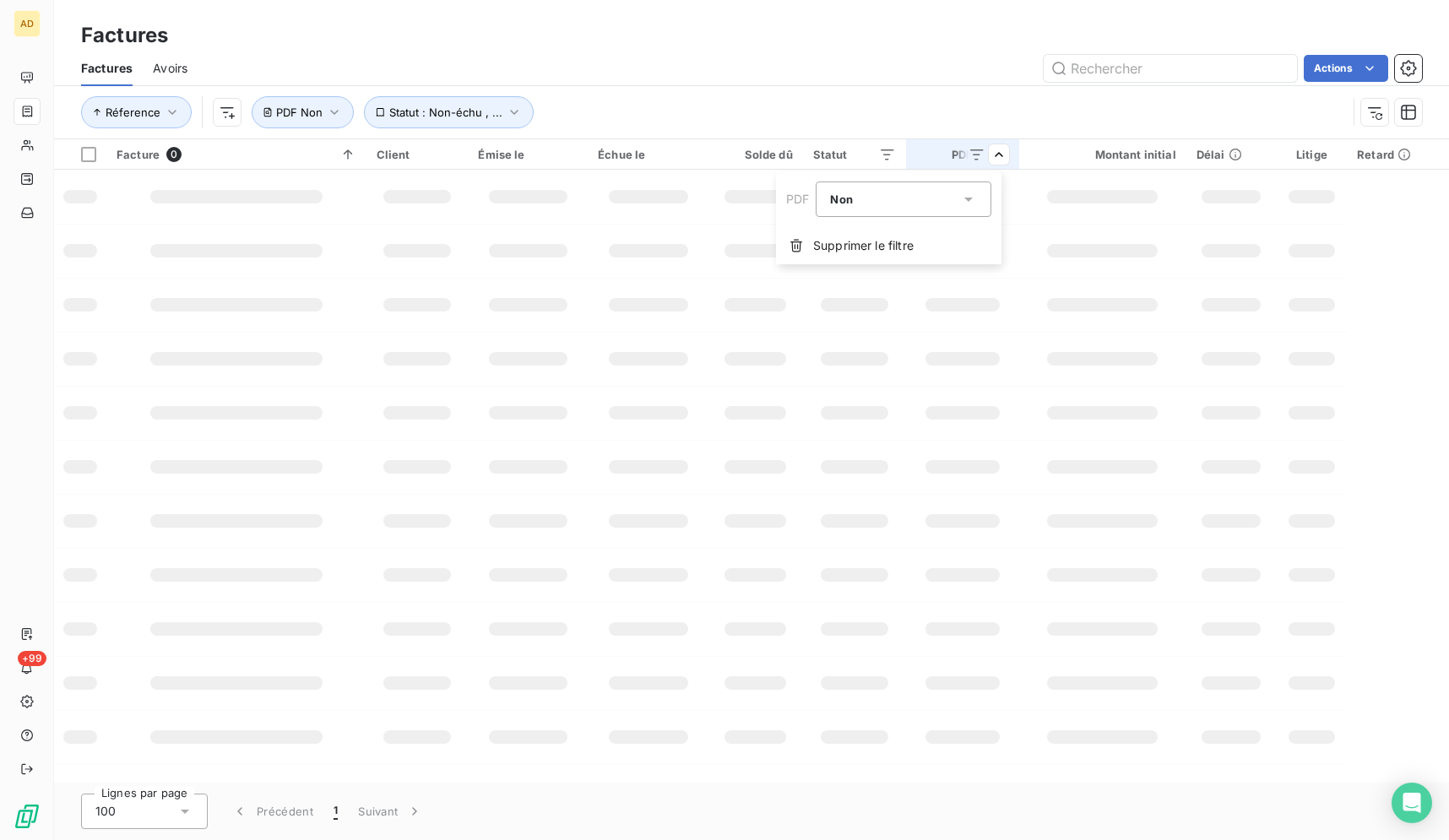
click at [1002, 292] on html "AD +99 Factures Factures Avoirs Actions Réference Statut : Non-échu , ... PDF N…" at bounding box center [724, 420] width 1449 height 840
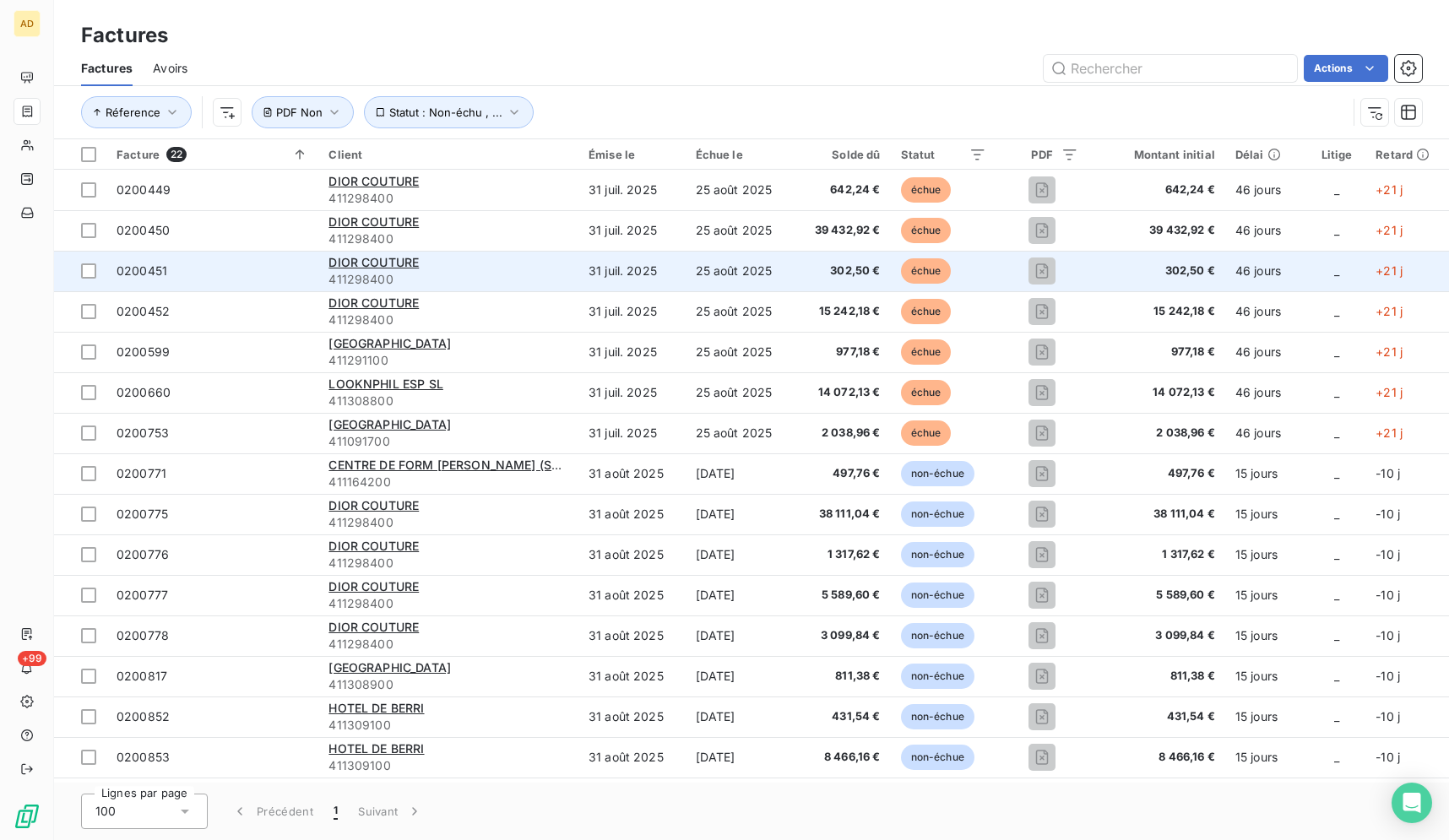
click at [318, 275] on td "DIOR COUTURE 411298400" at bounding box center [448, 271] width 260 height 40
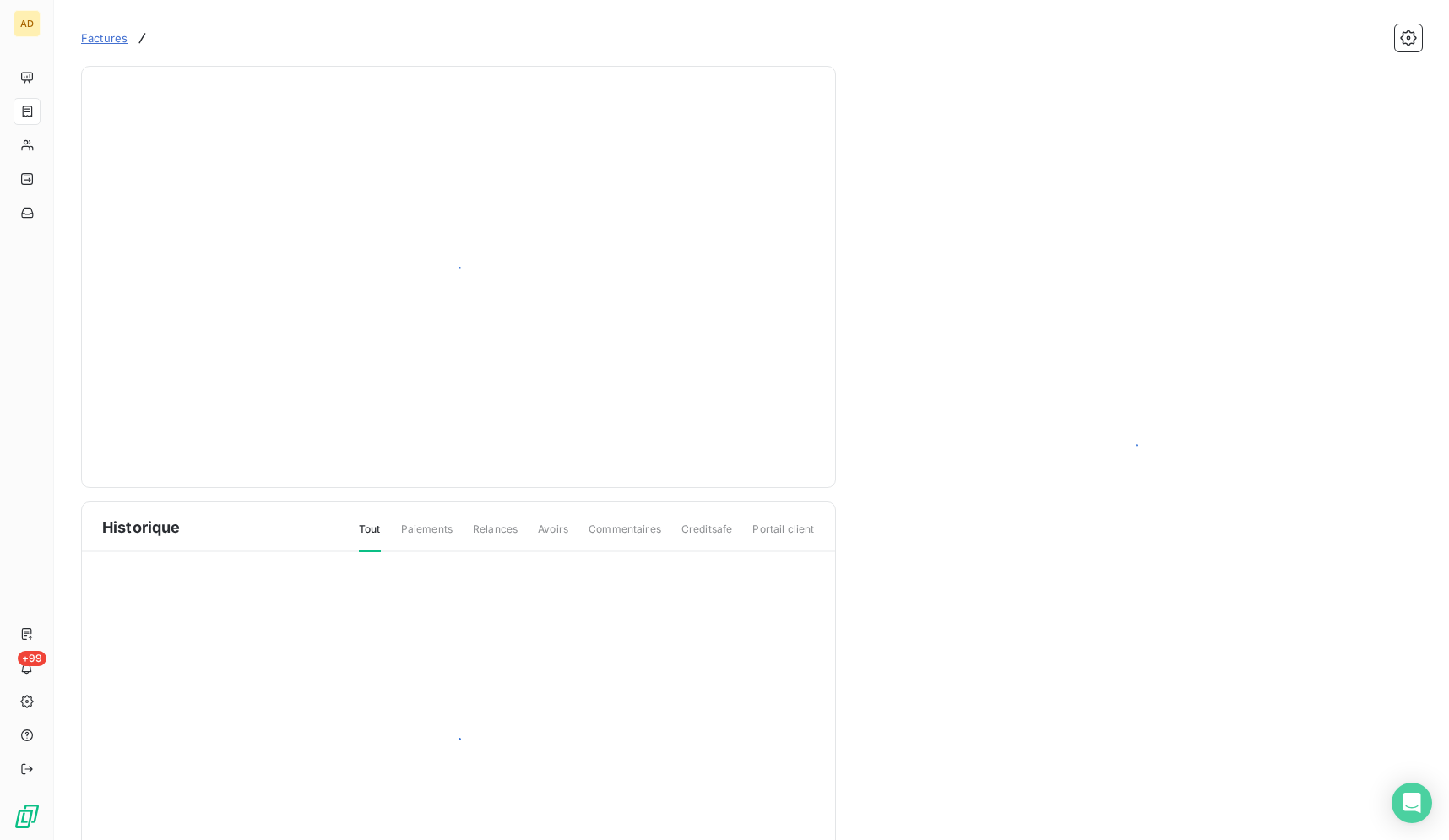
click at [317, 275] on div at bounding box center [458, 277] width 712 height 380
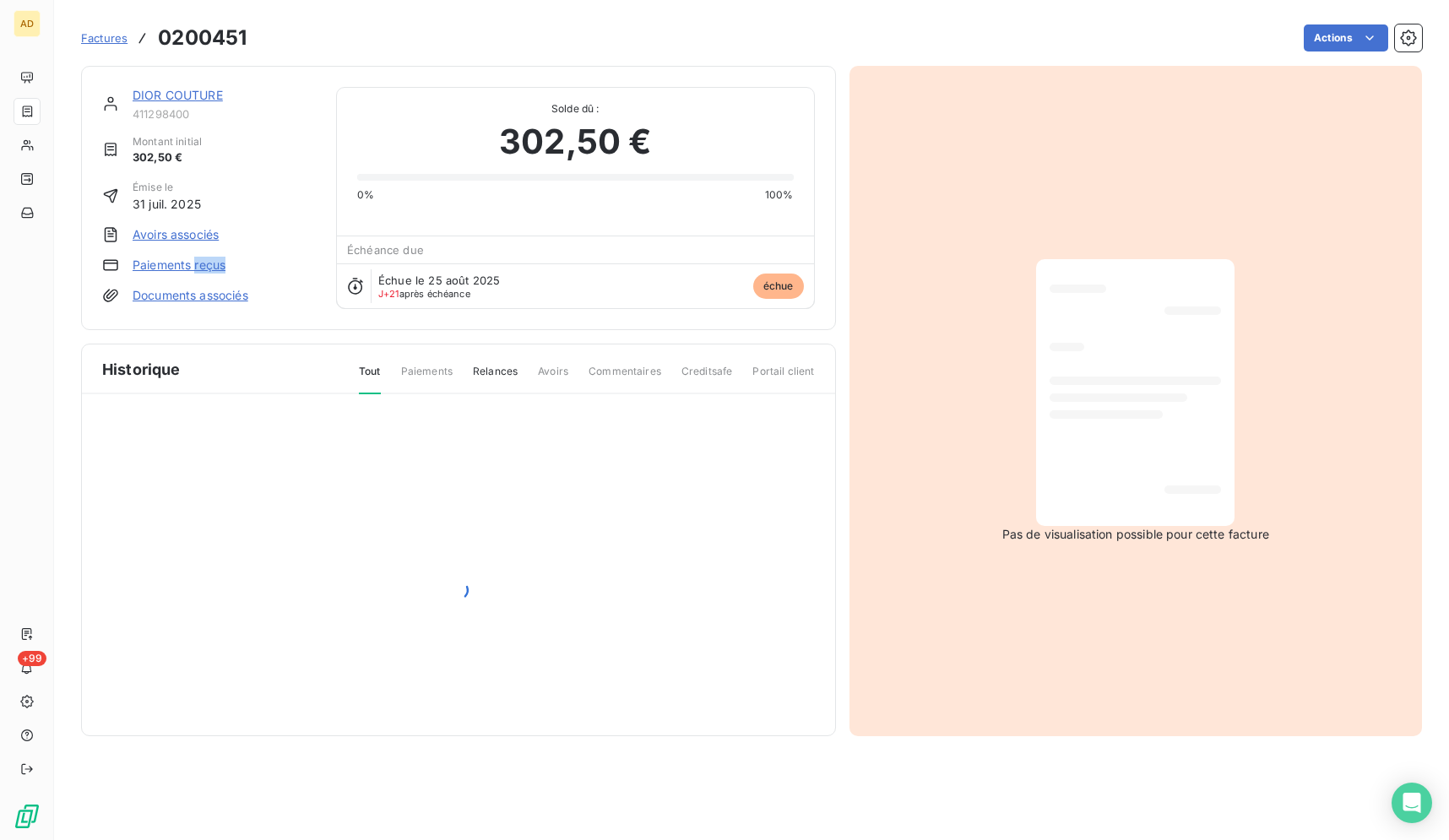
click at [317, 275] on div "DIOR COUTURE 411298400 Montant initial 302,50 € Émise le [DATE] Avoirs associés…" at bounding box center [458, 197] width 712 height 222
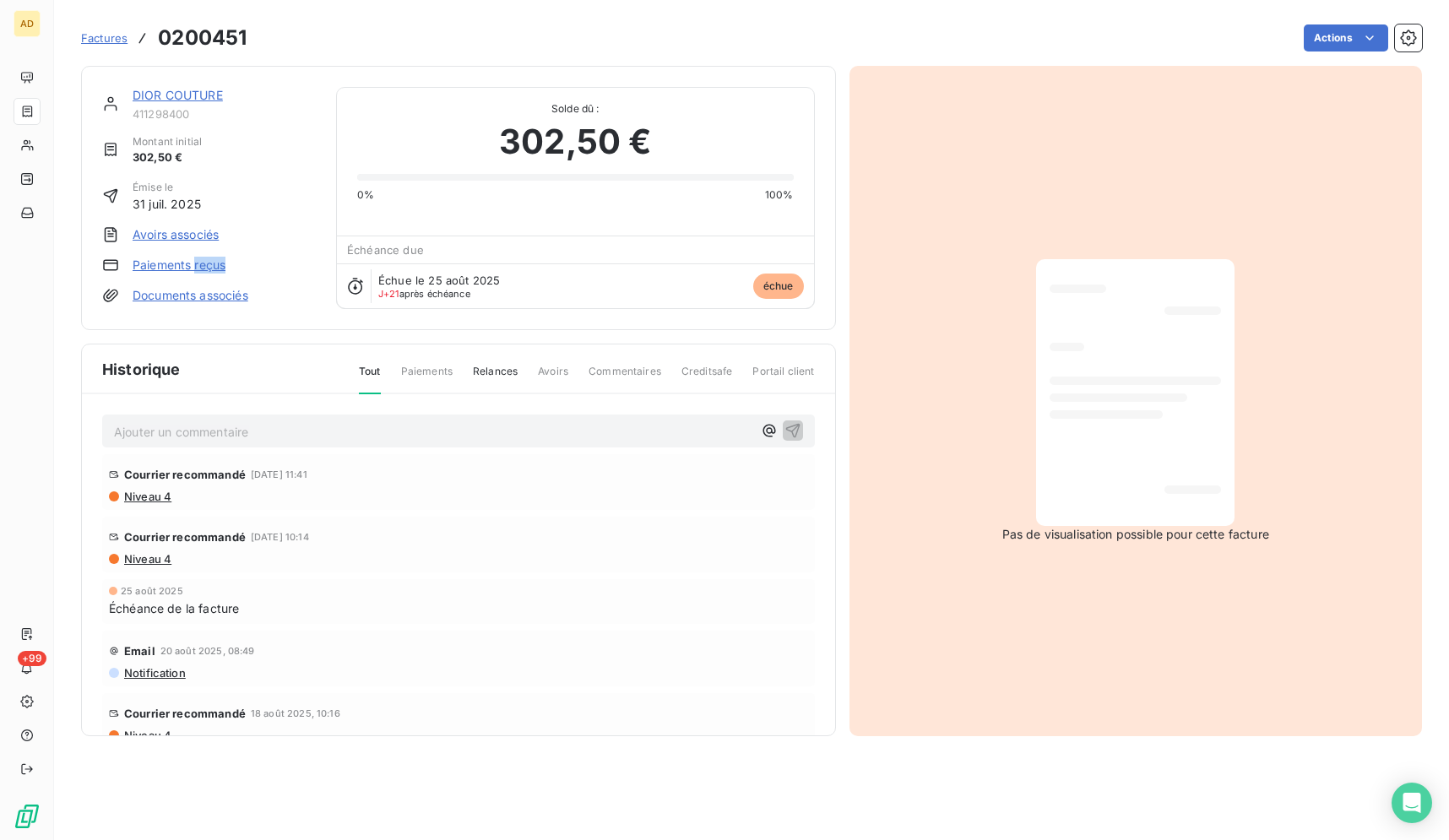
click at [317, 275] on div "DIOR COUTURE 411298400 Montant initial 302,50 € Émise le [DATE] Avoirs associés…" at bounding box center [458, 197] width 712 height 222
click at [535, 12] on div "Factures 0200451 Actions" at bounding box center [752, 28] width 1340 height 56
click at [534, 18] on div "Factures 0200451 Actions" at bounding box center [752, 28] width 1340 height 56
click at [701, 42] on div "Actions" at bounding box center [845, 38] width 1155 height 27
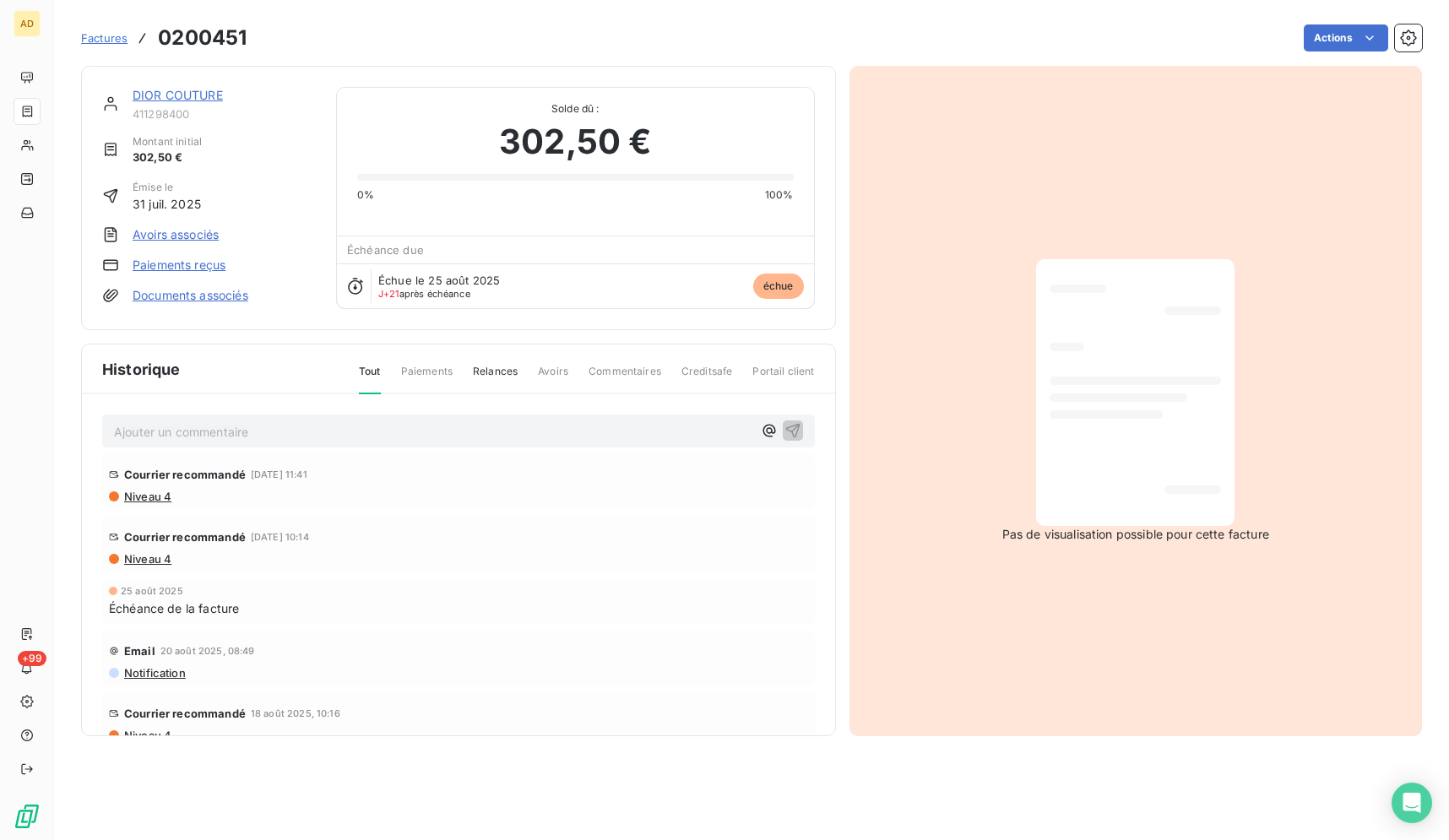
click at [703, 29] on div "Actions" at bounding box center [845, 38] width 1155 height 27
click at [683, 35] on div "Actions" at bounding box center [845, 38] width 1155 height 27
click at [891, 35] on div "Actions" at bounding box center [845, 38] width 1155 height 27
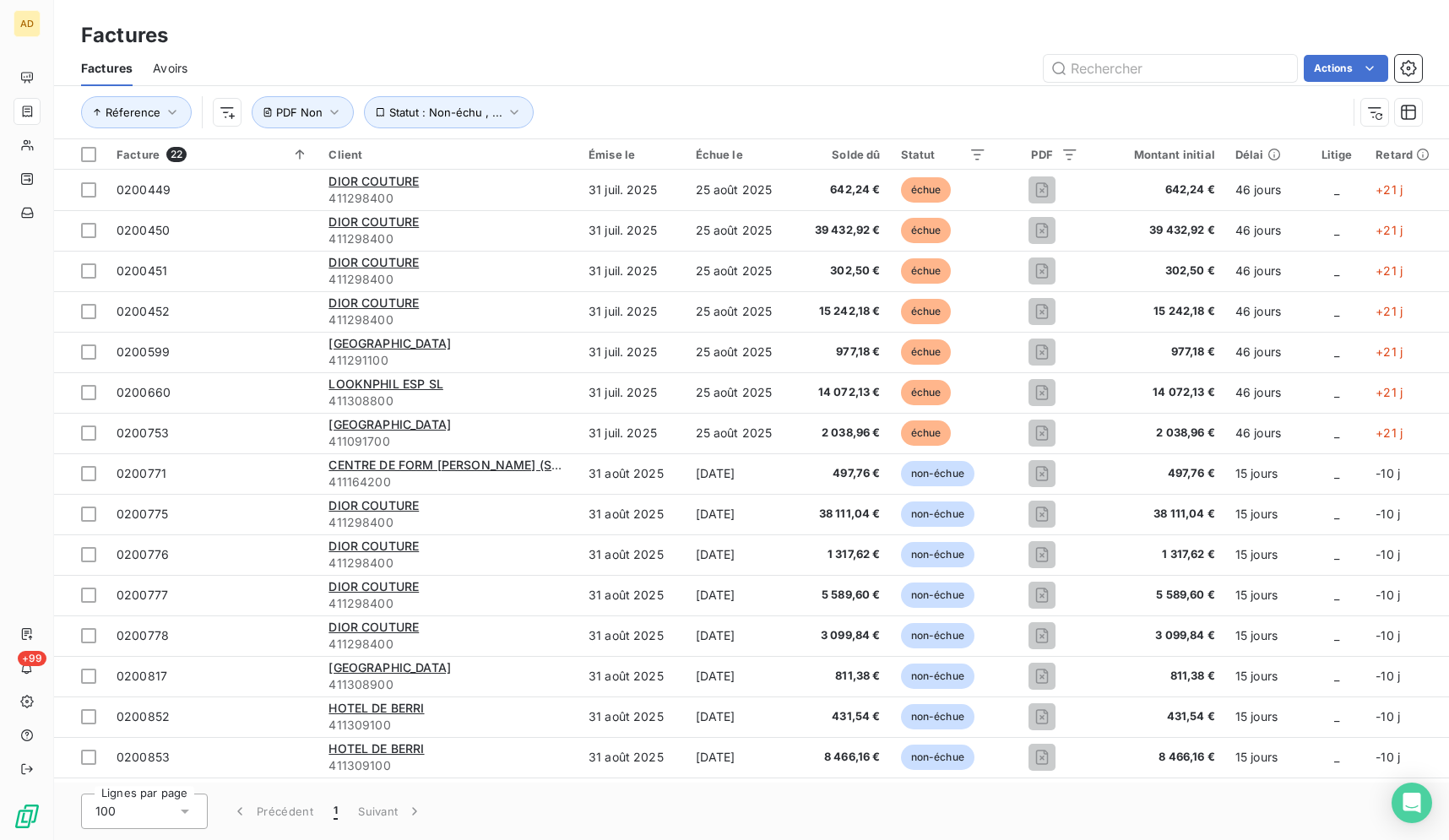
click at [402, 30] on div "Factures" at bounding box center [752, 35] width 1395 height 31
click at [470, 48] on div "Factures" at bounding box center [752, 35] width 1395 height 31
click at [673, 15] on div "Factures Factures Avoirs Actions Réference Statut : Non-échu , ... PDF Non" at bounding box center [752, 69] width 1395 height 139
click at [608, 21] on div "Factures Factures Avoirs Actions Réference Statut : Non-échu , ... PDF Non" at bounding box center [752, 69] width 1395 height 139
click at [608, 21] on div "Factures" at bounding box center [752, 35] width 1395 height 31
